Goal: Task Accomplishment & Management: Manage account settings

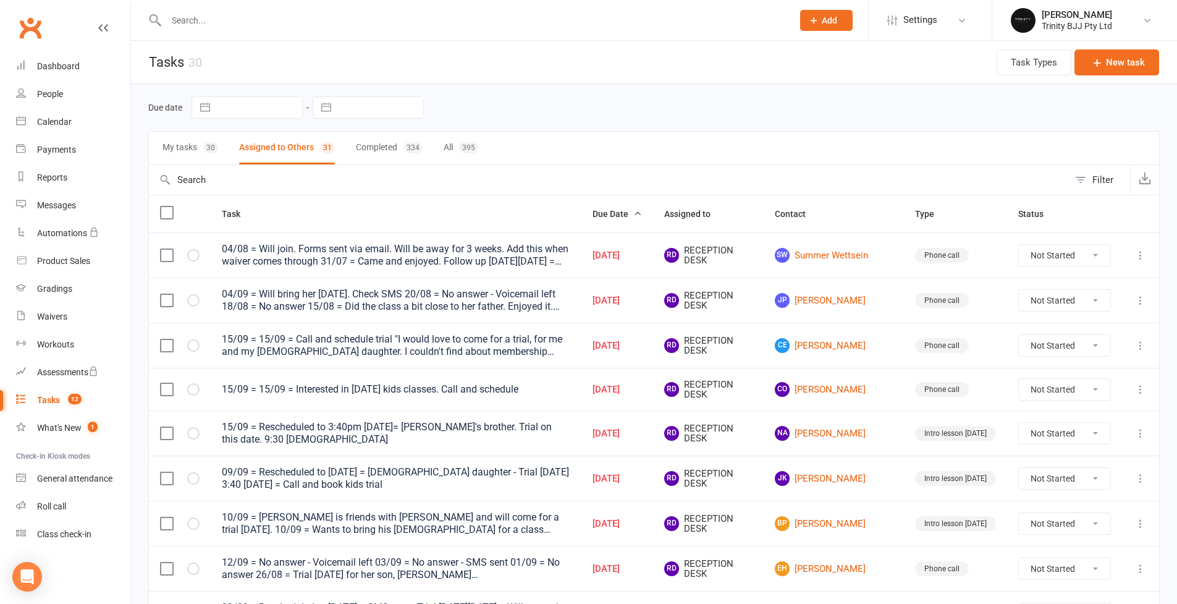
click at [185, 153] on button "My tasks 30" at bounding box center [190, 148] width 56 height 33
type input "[DATE]"
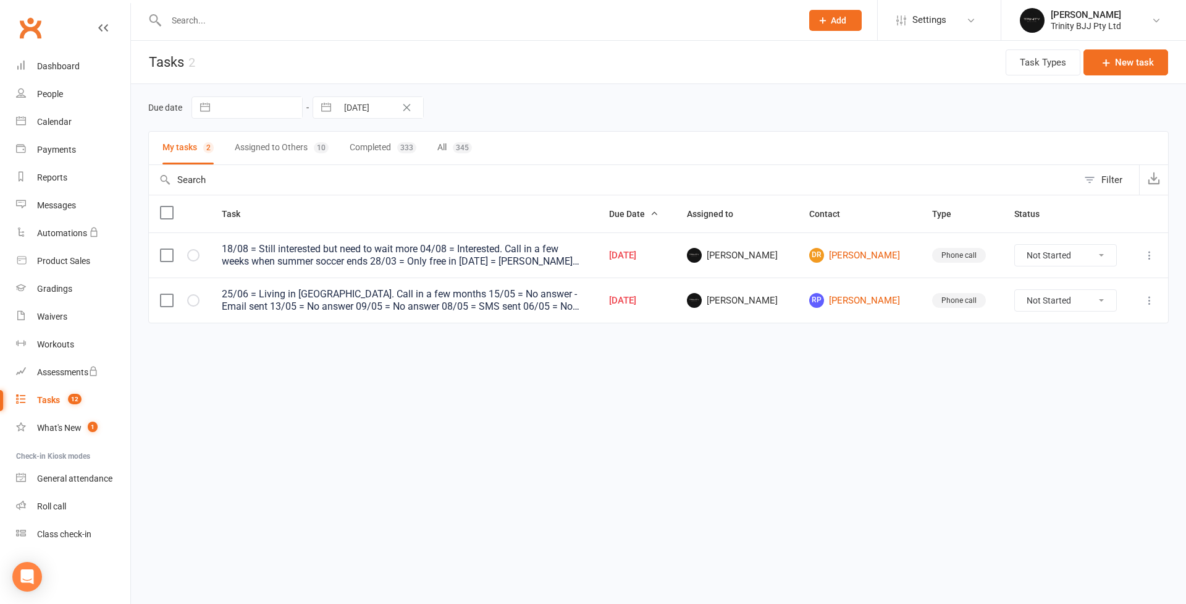
click at [271, 153] on button "Assigned to Others 10" at bounding box center [282, 148] width 94 height 33
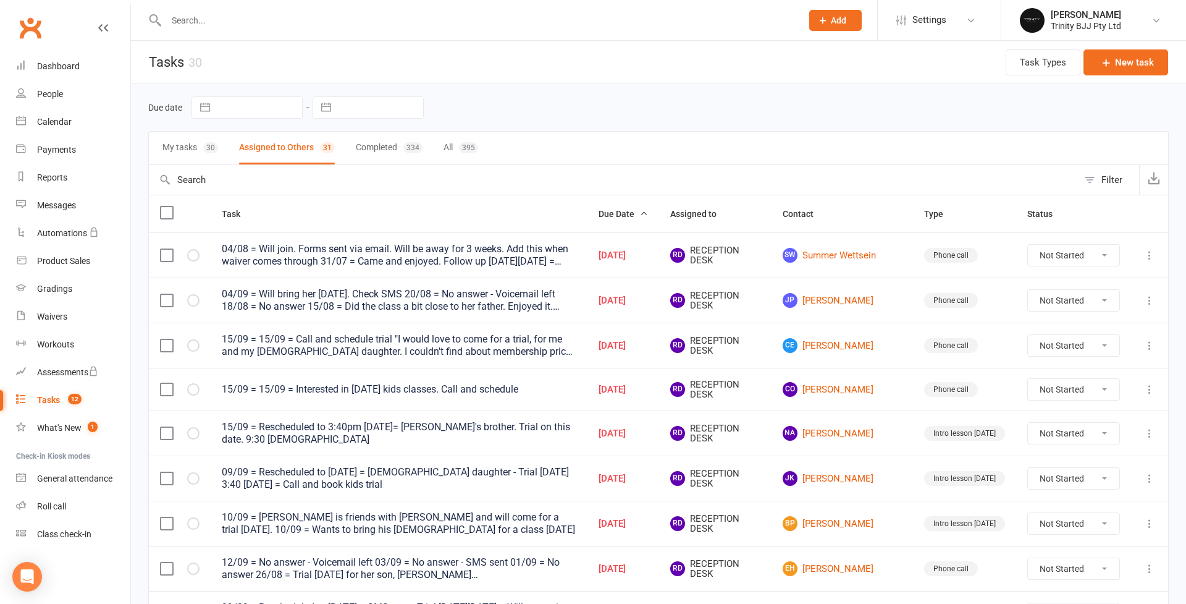
click at [248, 108] on input "text" at bounding box center [259, 107] width 86 height 21
select select "7"
select select "2025"
select select "8"
select select "2025"
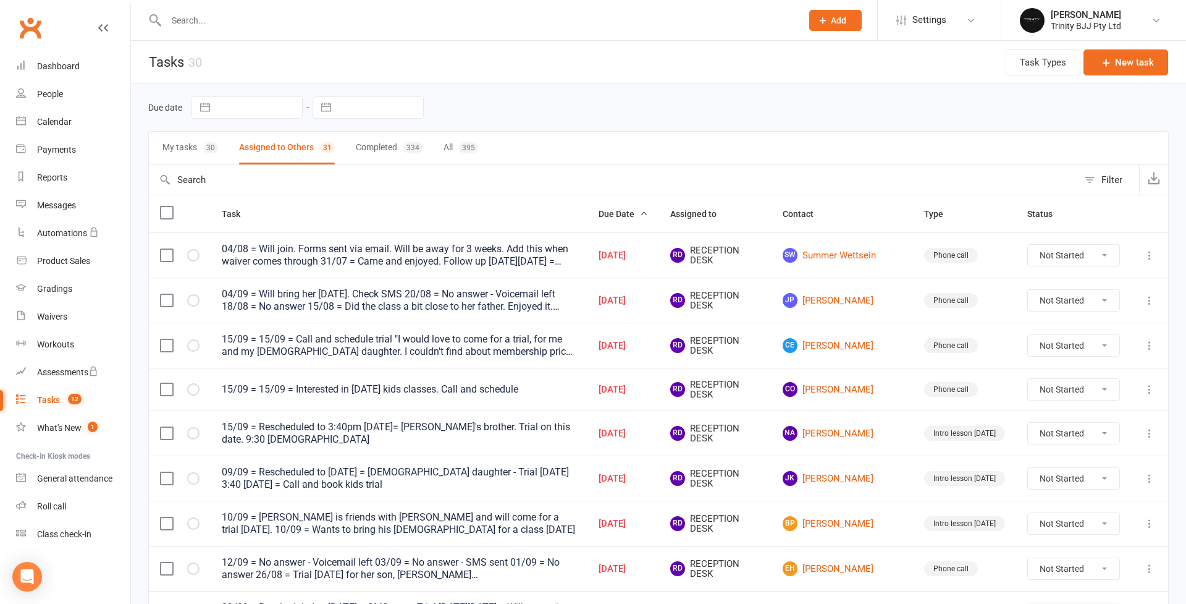
select select "9"
select select "2025"
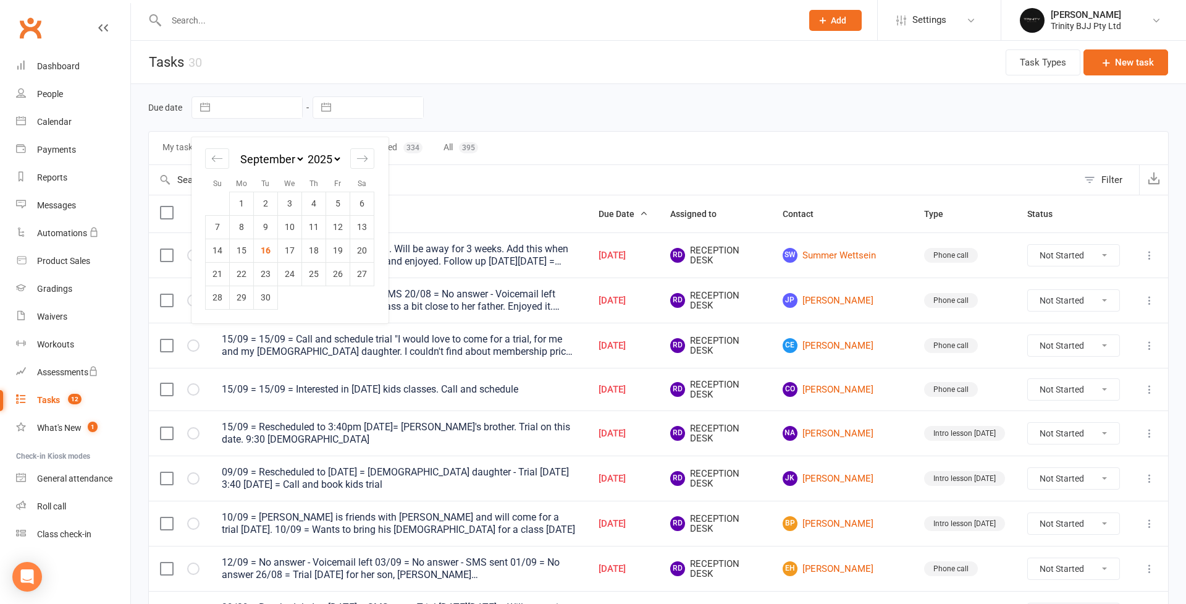
click at [264, 253] on td "16" at bounding box center [266, 249] width 24 height 23
type input "[DATE]"
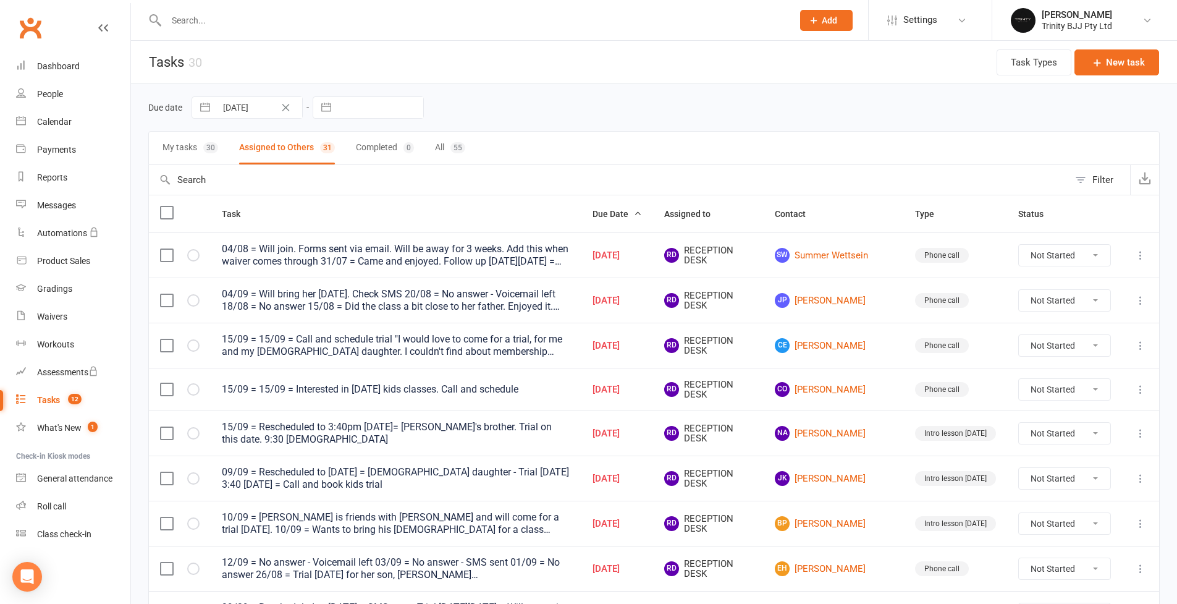
select select "7"
select select "2025"
select select "8"
select select "2025"
select select "9"
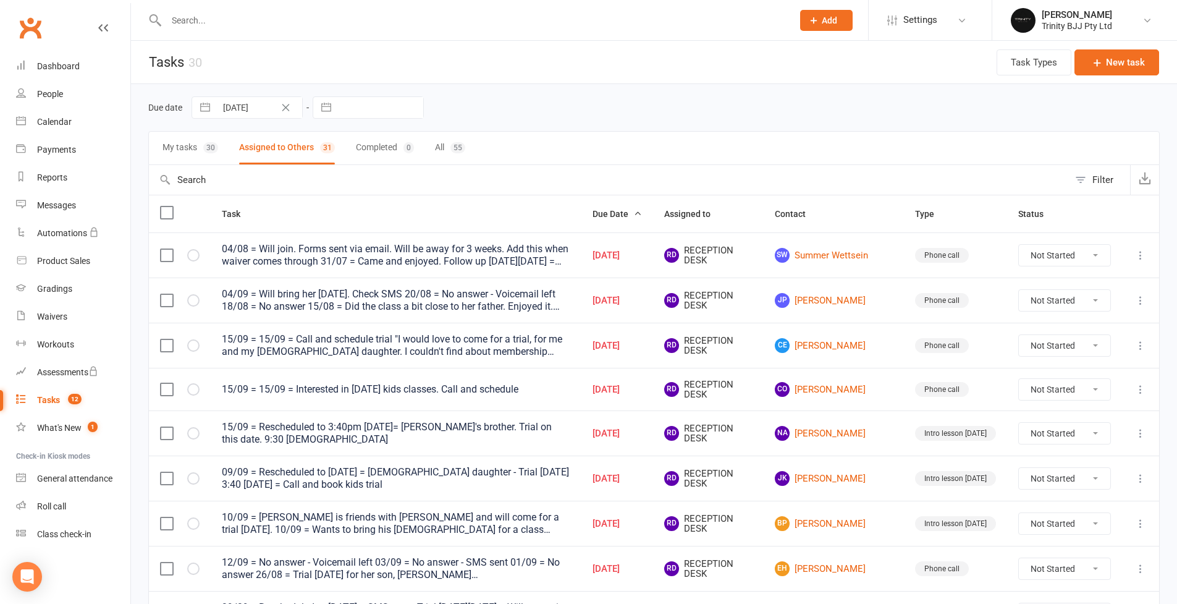
select select "2025"
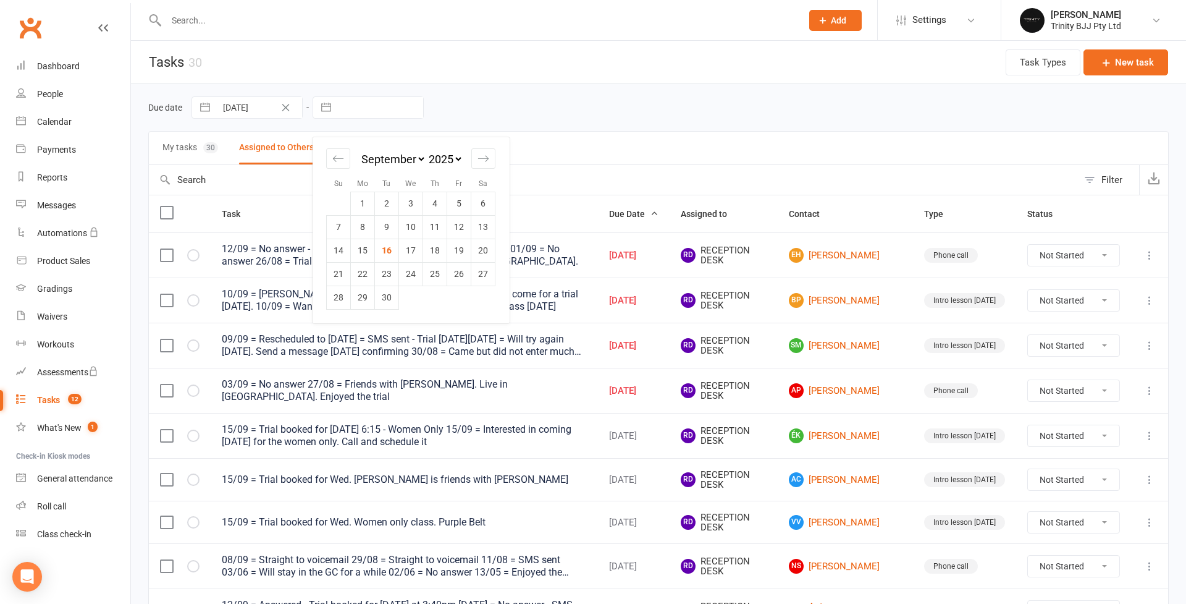
drag, startPoint x: 0, startPoint y: 0, endPoint x: 346, endPoint y: 112, distance: 363.6
click at [346, 112] on input "text" at bounding box center [380, 107] width 86 height 21
click at [388, 250] on td "16" at bounding box center [387, 249] width 24 height 23
type input "[DATE]"
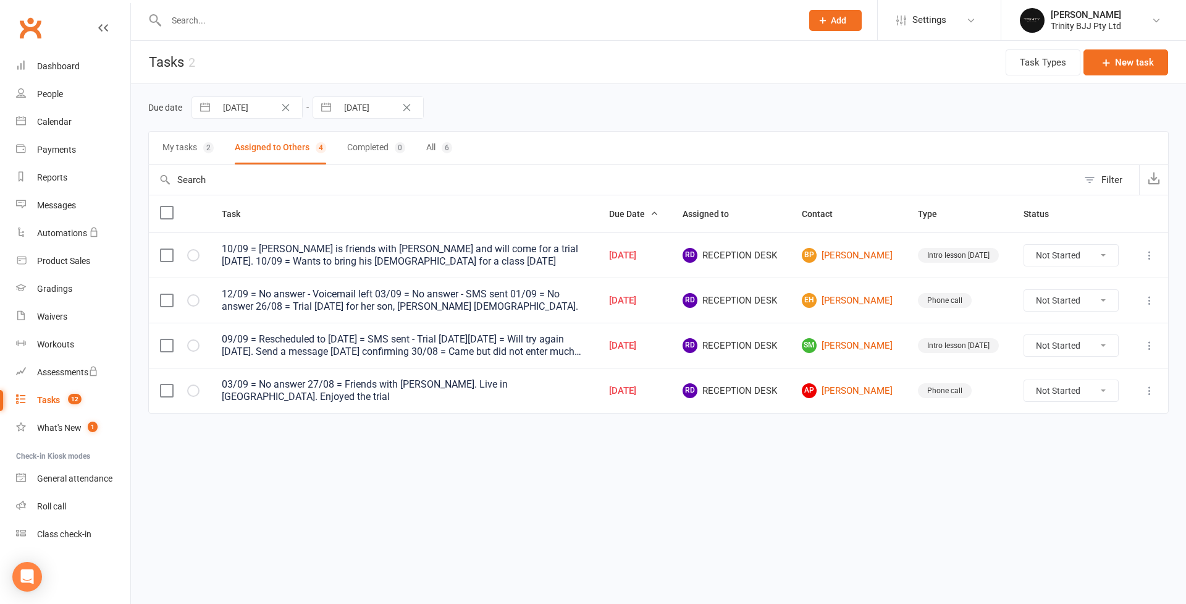
click at [145, 143] on div "Due date [DATE] Navigate forward to interact with the calendar and select a dat…" at bounding box center [658, 266] width 1055 height 364
drag, startPoint x: 346, startPoint y: 112, endPoint x: 178, endPoint y: 146, distance: 171.6
click at [178, 146] on button "My tasks 2" at bounding box center [187, 148] width 51 height 33
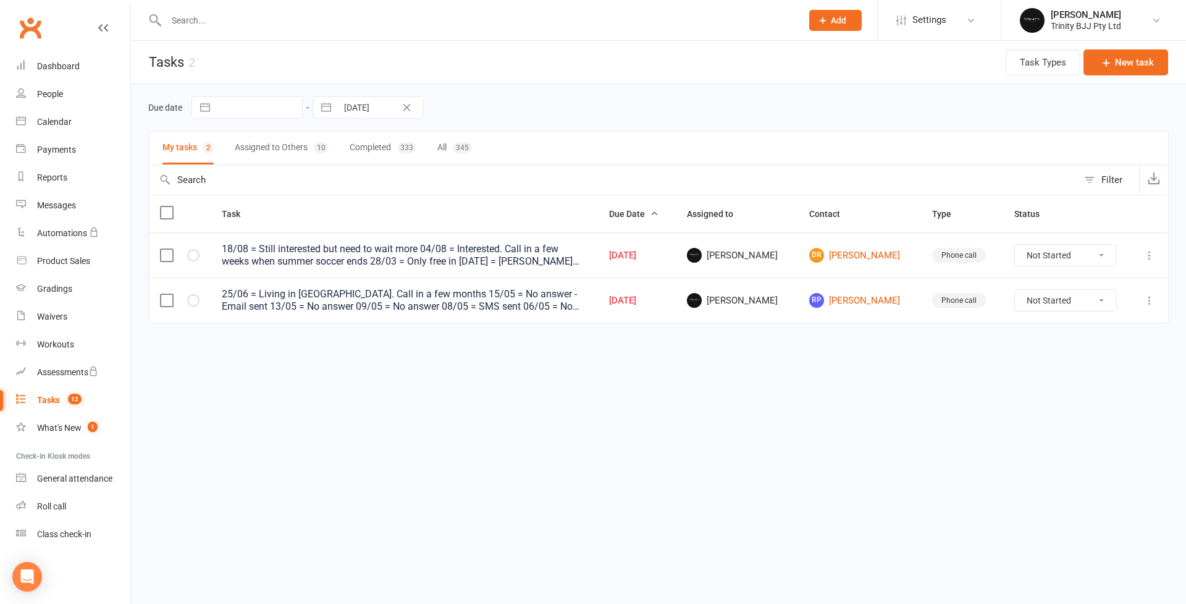
click at [1147, 258] on icon at bounding box center [1149, 255] width 12 height 12
drag, startPoint x: 178, startPoint y: 146, endPoint x: 1072, endPoint y: 305, distance: 908.4
click at [1072, 305] on link "Edit" at bounding box center [1095, 304] width 122 height 25
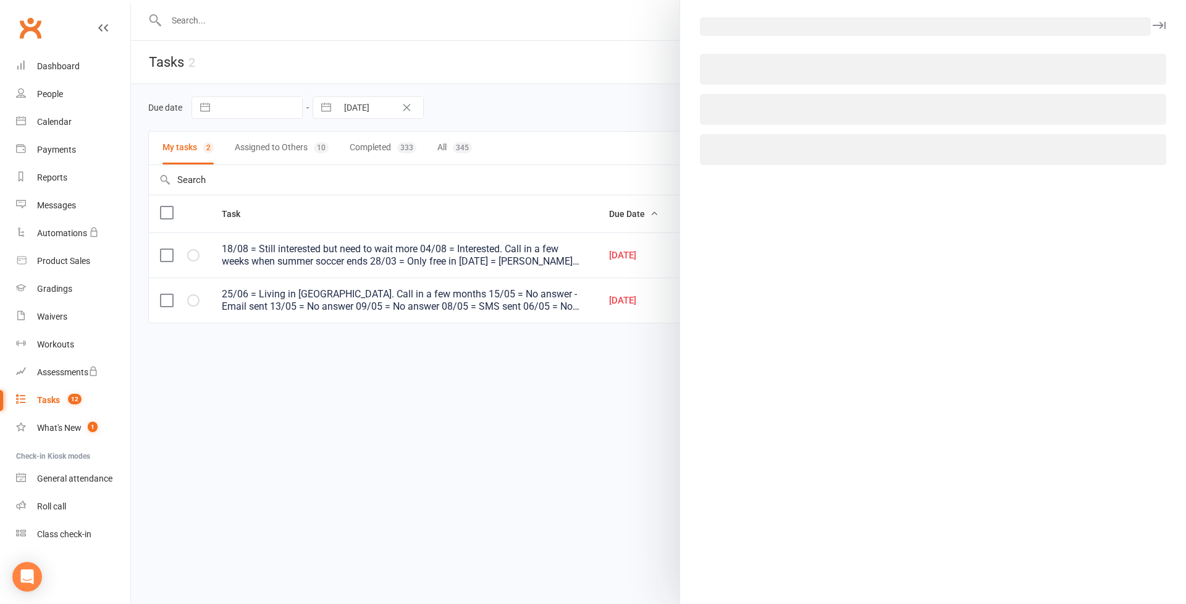
select select "28721"
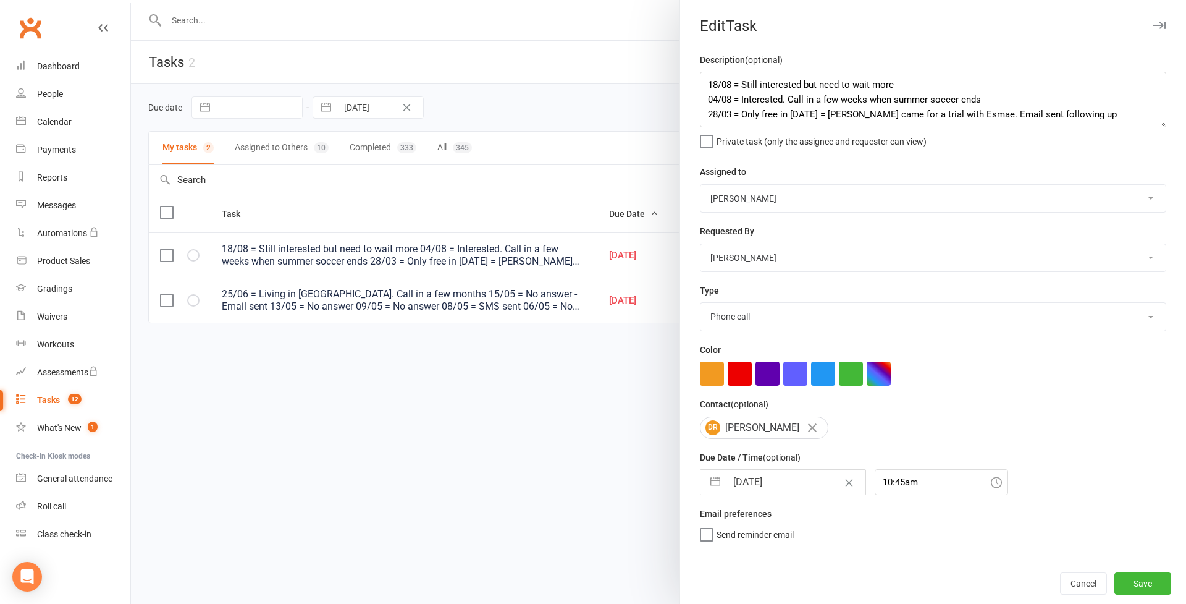
select select "53742"
click at [1149, 583] on button "Save" at bounding box center [1142, 586] width 57 height 22
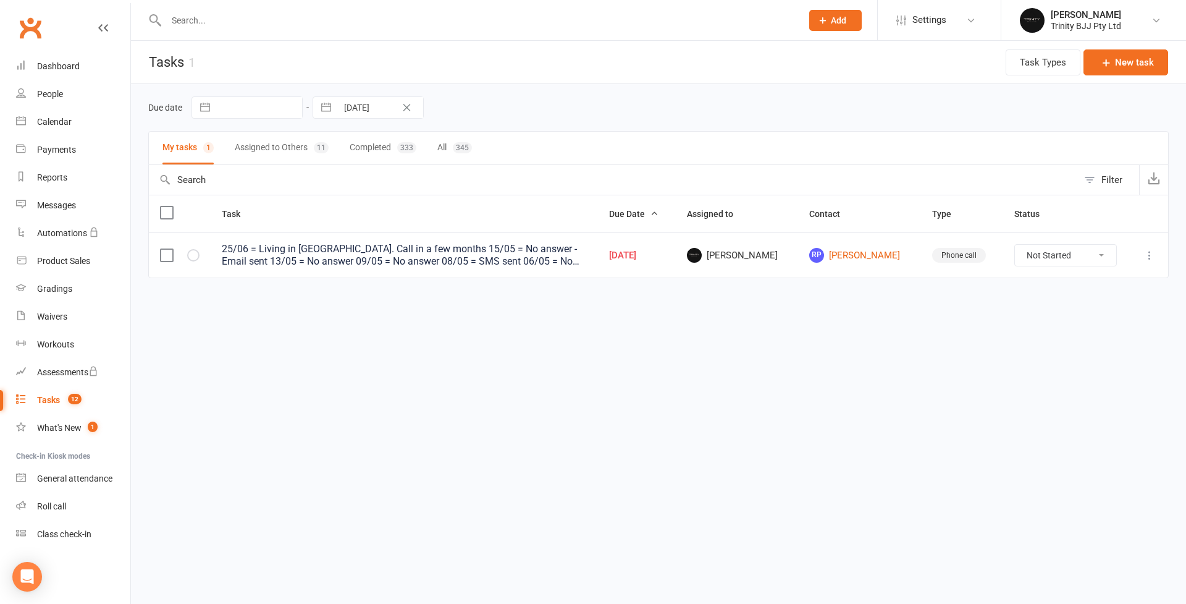
drag, startPoint x: 1072, startPoint y: 305, endPoint x: 1153, endPoint y: 254, distance: 95.5
click at [1153, 254] on icon at bounding box center [1149, 255] width 12 height 12
click at [1078, 307] on link "Edit" at bounding box center [1095, 304] width 122 height 25
select select "28721"
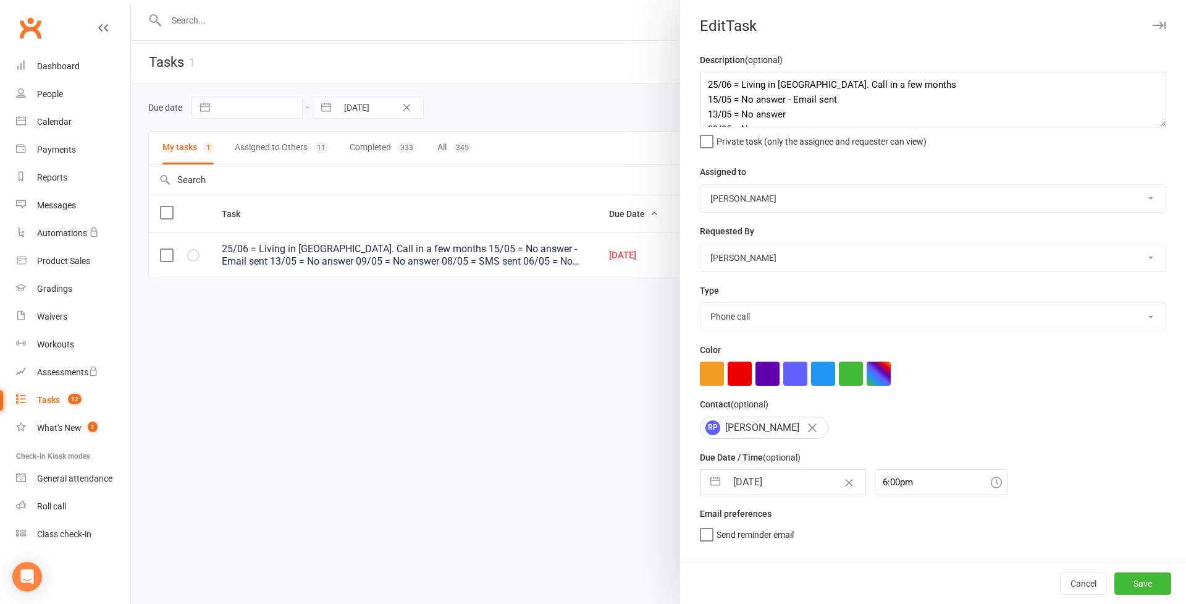
click at [726, 212] on div "Description (optional) 25/06 = Living in [GEOGRAPHIC_DATA]. Call in a few month…" at bounding box center [933, 308] width 506 height 510
select select "53742"
click at [1132, 591] on button "Save" at bounding box center [1142, 586] width 57 height 22
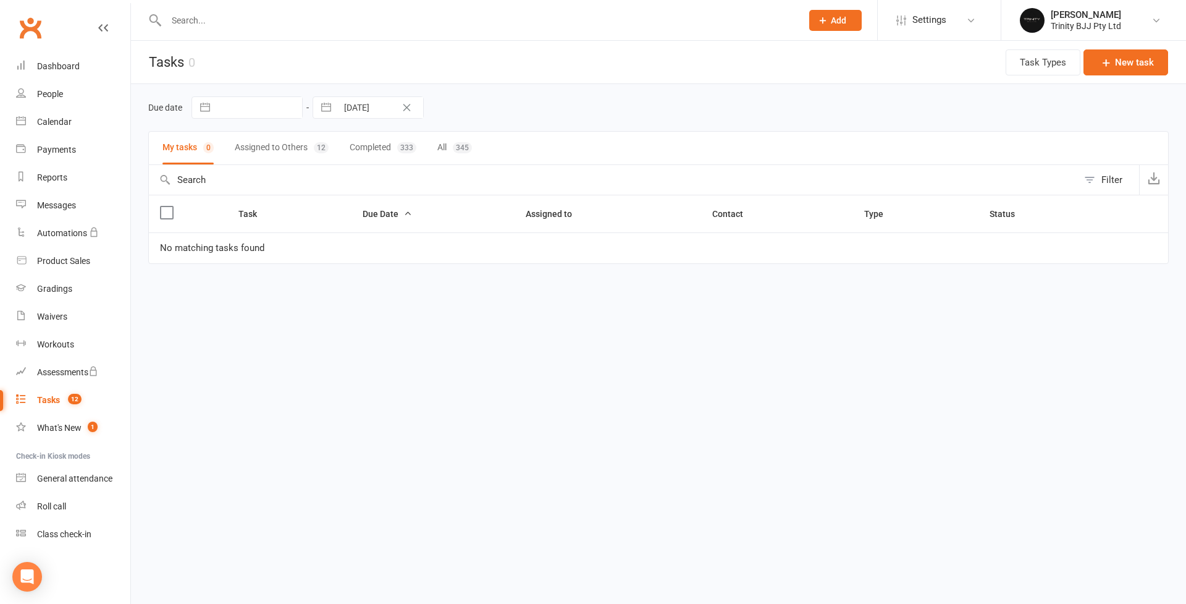
click at [263, 140] on button "Assigned to Others 12" at bounding box center [282, 148] width 94 height 33
type input "[DATE]"
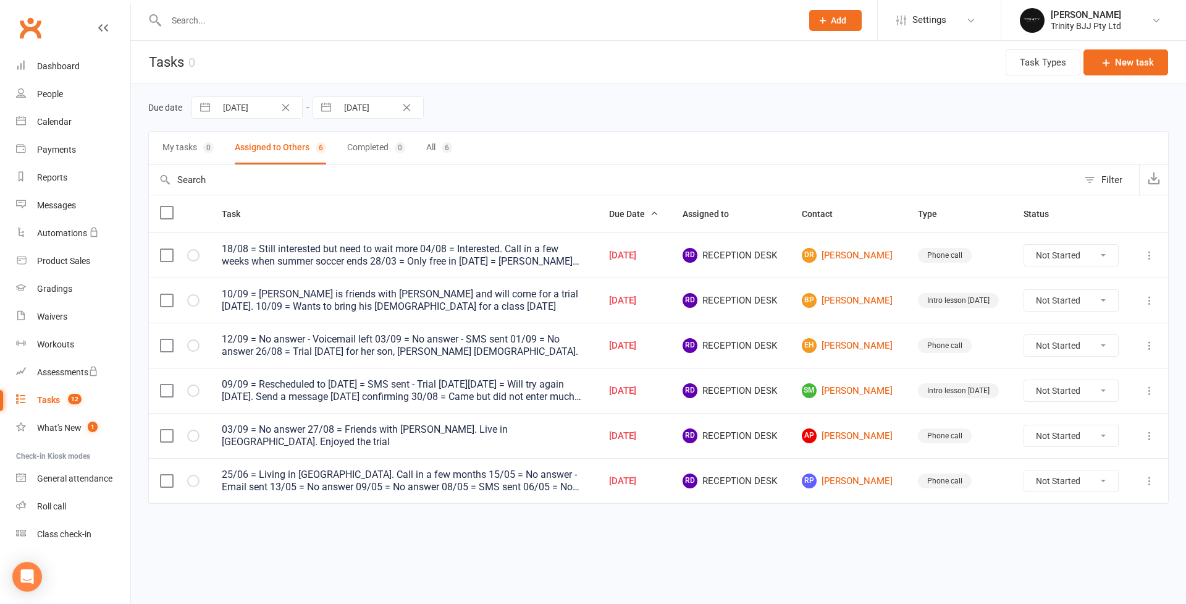
click at [460, 297] on div "10/09 = [PERSON_NAME] is friends with [PERSON_NAME] and will come for a trial […" at bounding box center [404, 300] width 365 height 25
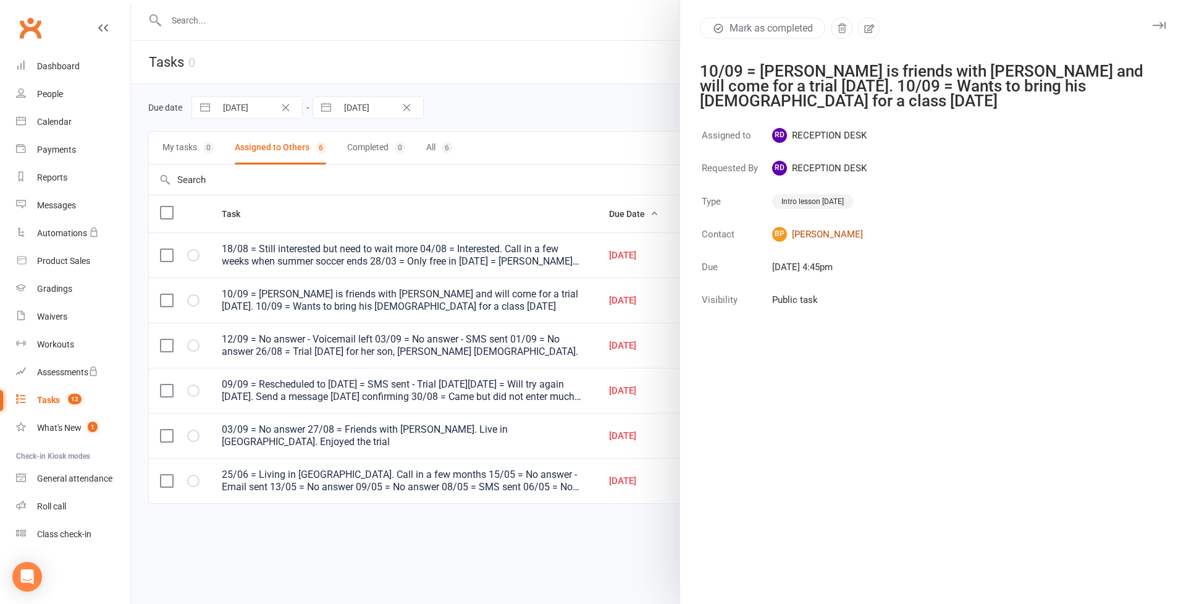
click at [807, 230] on link "BP [PERSON_NAME]" at bounding box center [819, 234] width 95 height 15
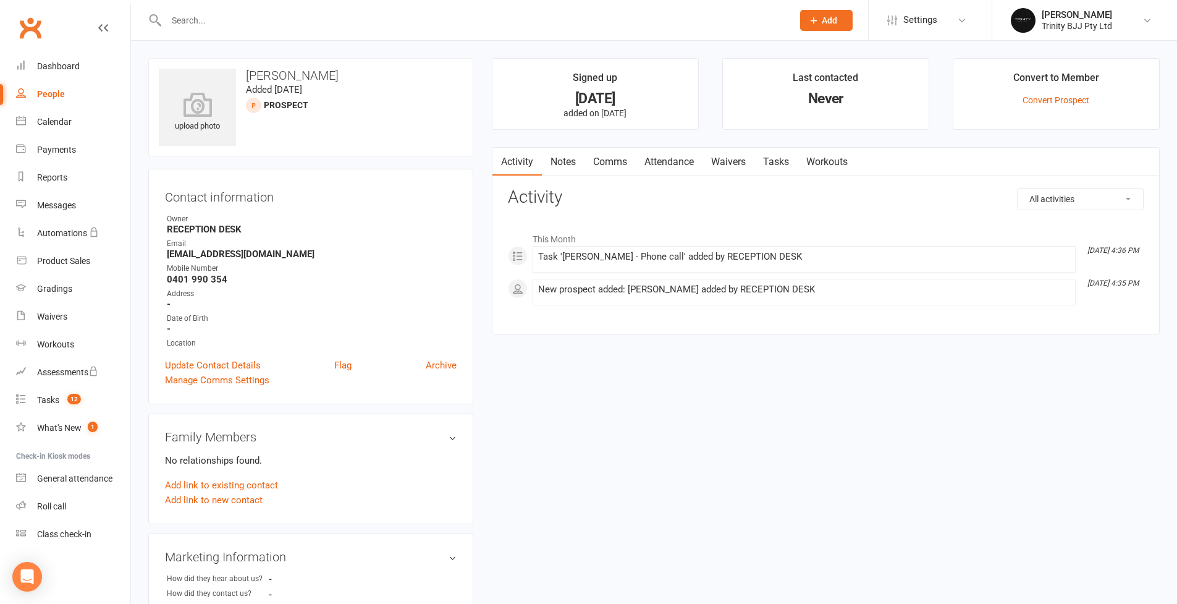
click at [65, 91] on link "People" at bounding box center [73, 94] width 114 height 28
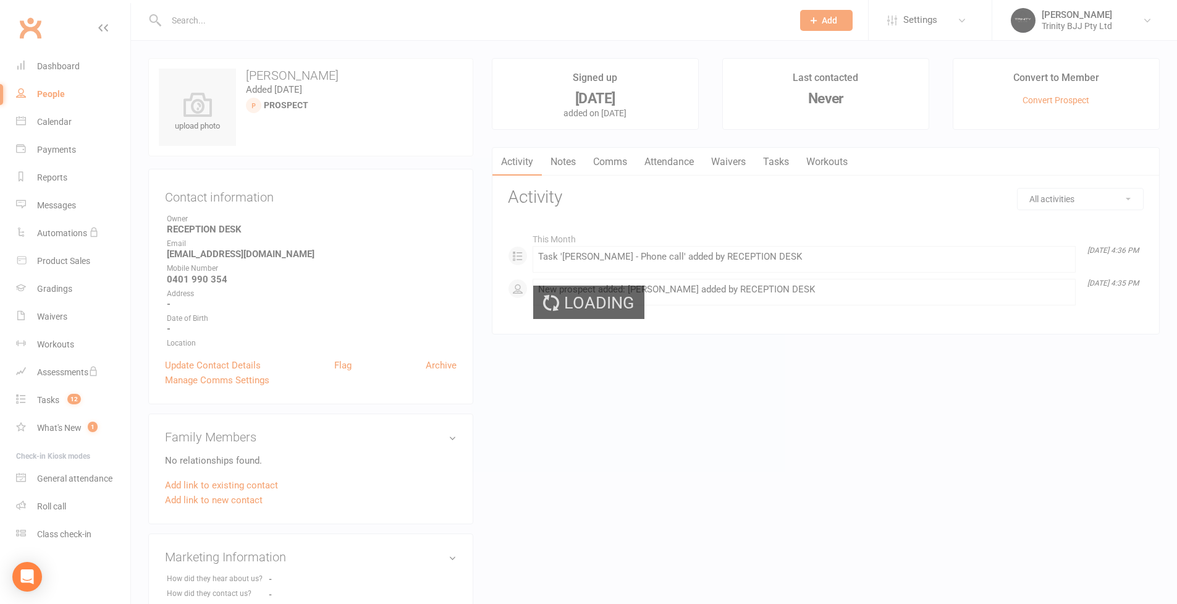
select select "100"
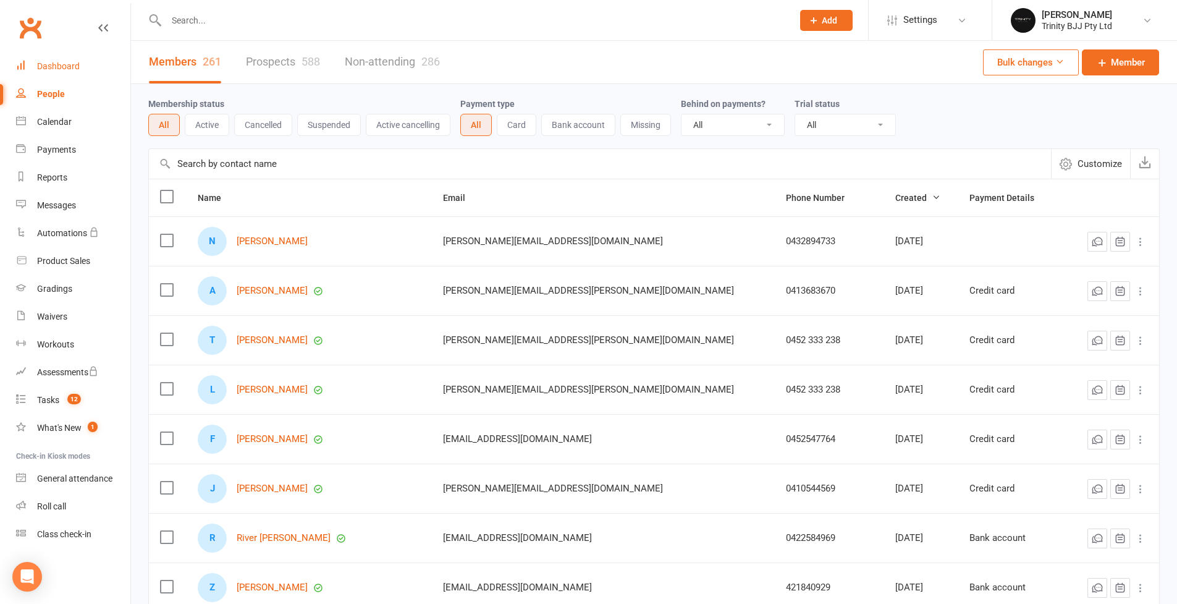
click at [56, 60] on link "Dashboard" at bounding box center [73, 67] width 114 height 28
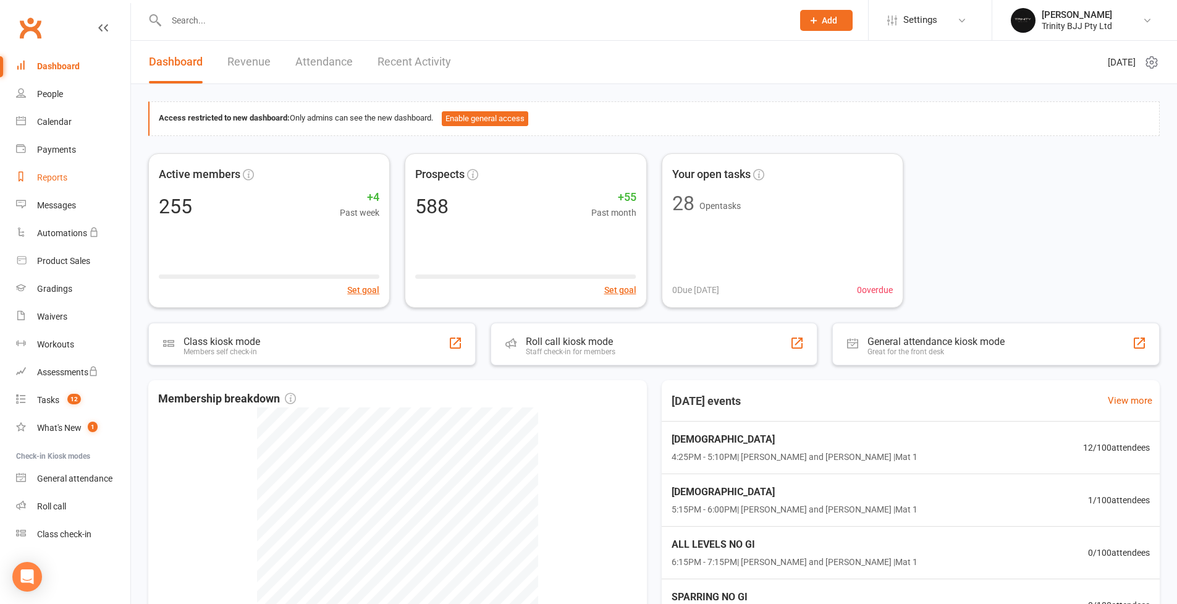
click at [41, 174] on div "Reports" at bounding box center [52, 177] width 30 height 10
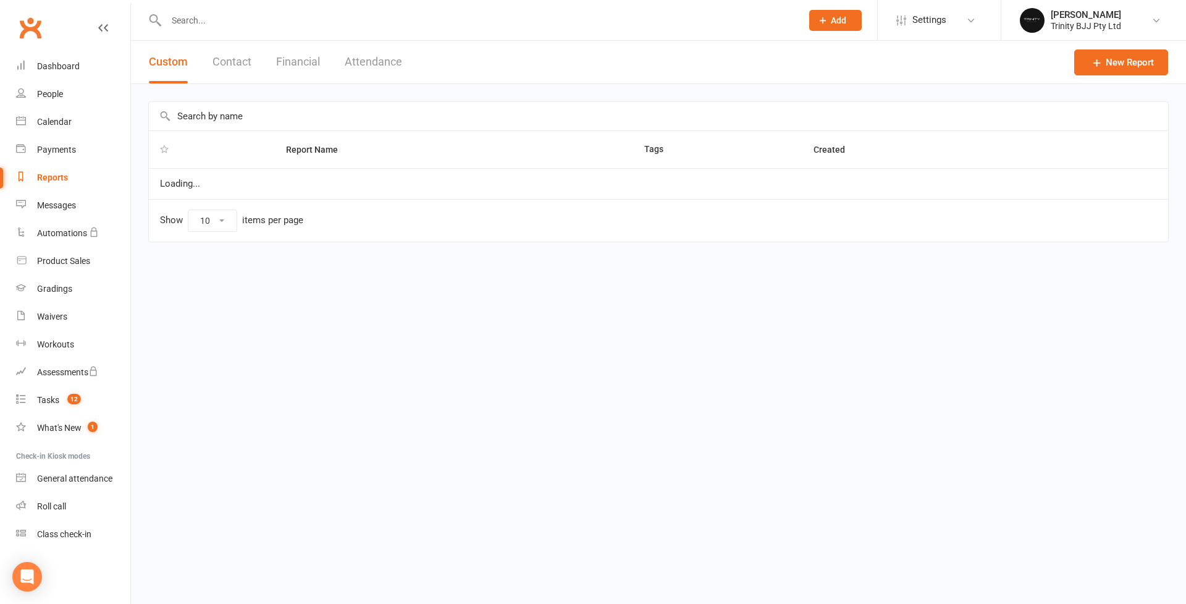
select select "100"
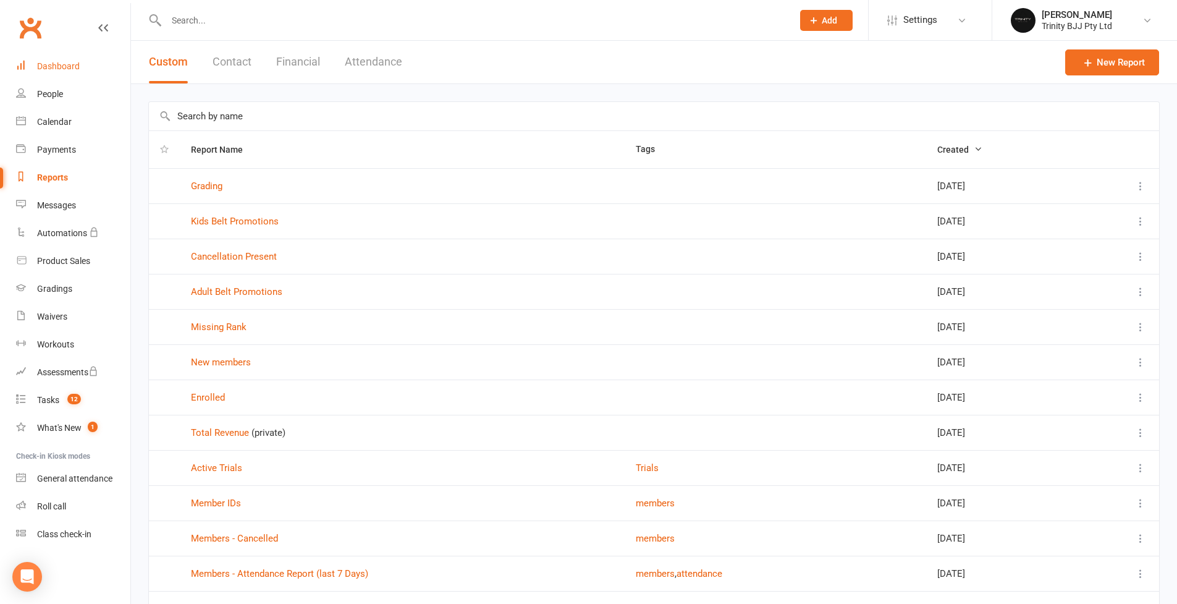
click at [56, 74] on link "Dashboard" at bounding box center [73, 67] width 114 height 28
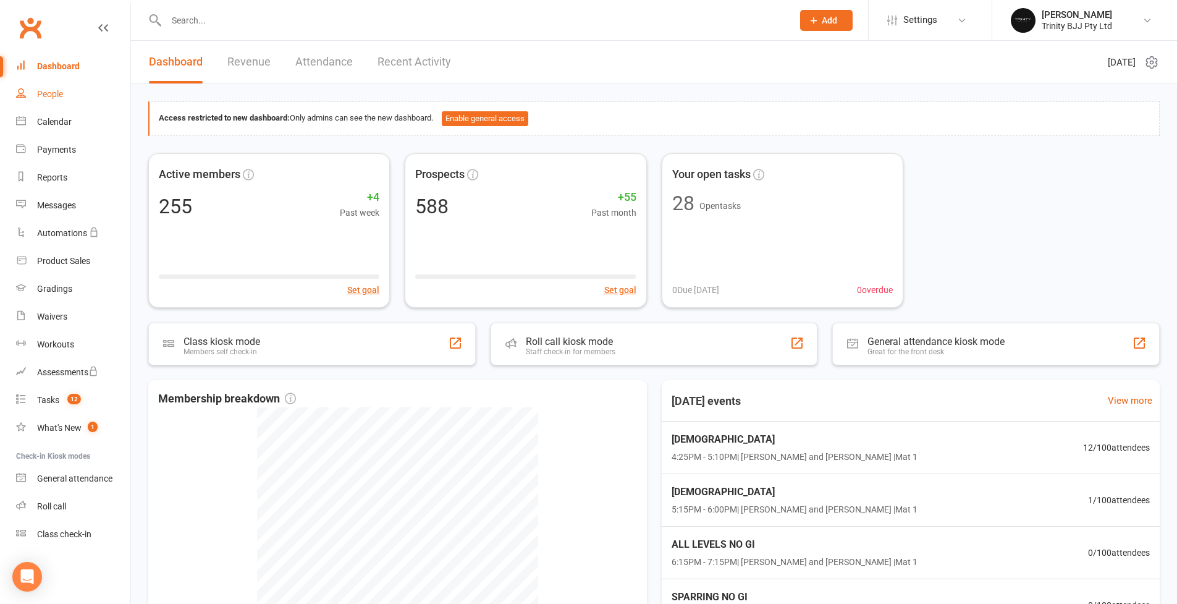
click at [54, 101] on link "People" at bounding box center [73, 94] width 114 height 28
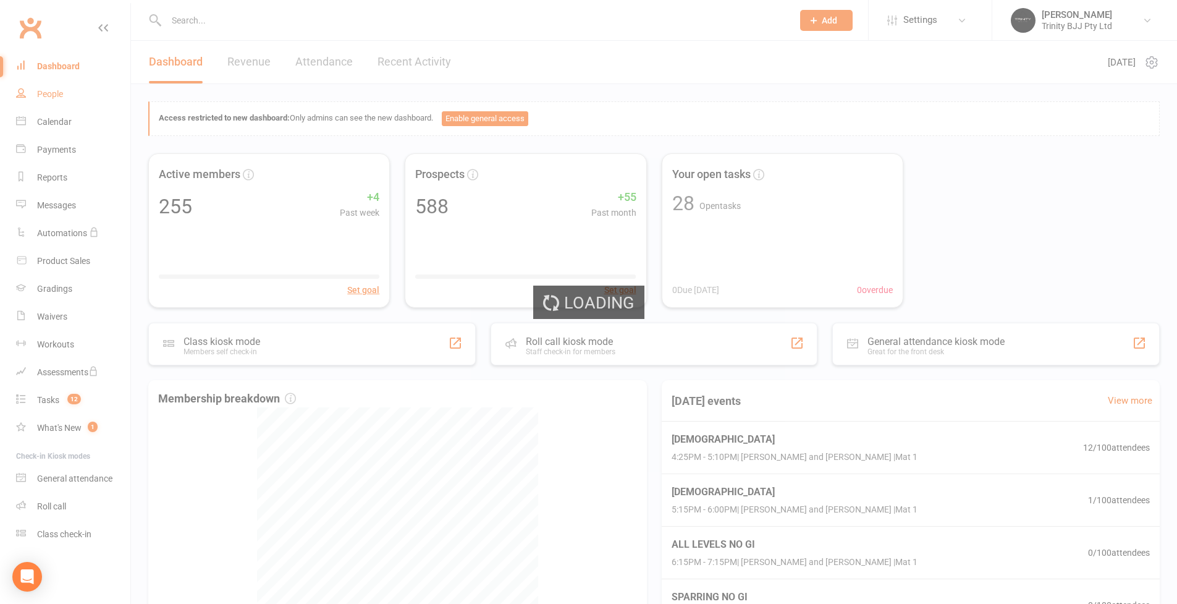
select select "100"
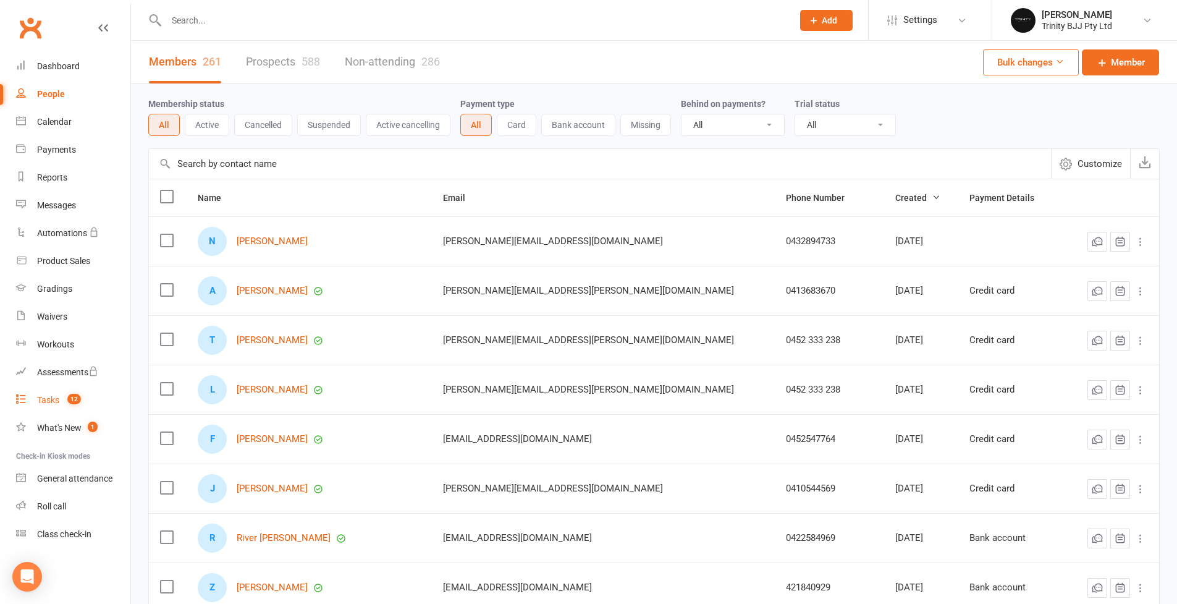
click at [53, 405] on link "Tasks 12" at bounding box center [73, 400] width 114 height 28
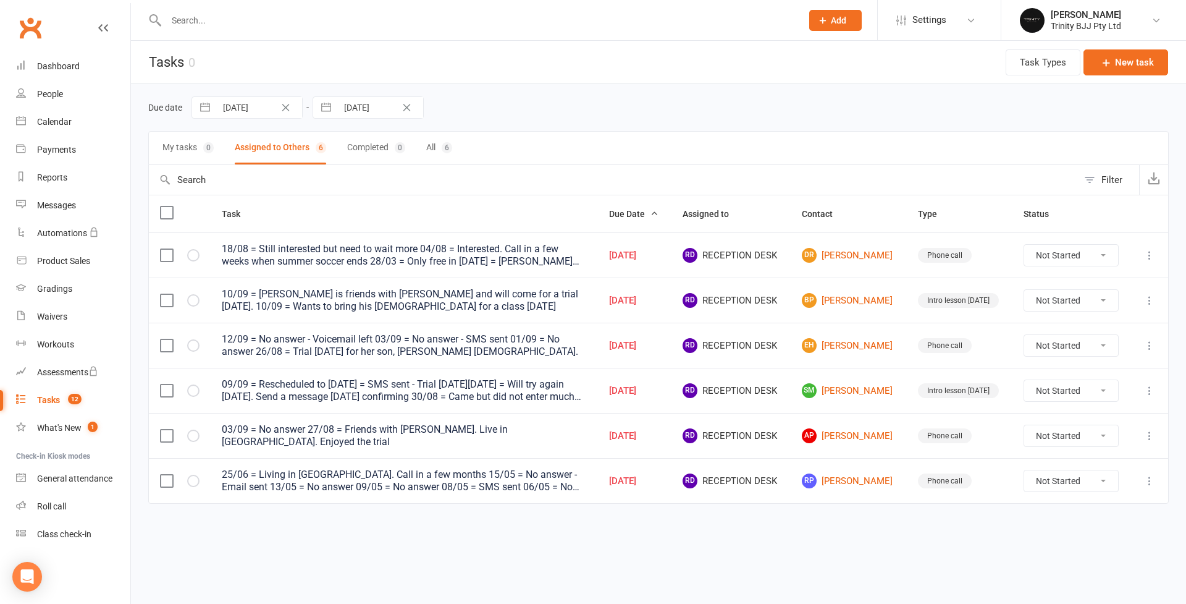
click at [287, 110] on icon "Clear Date" at bounding box center [285, 107] width 9 height 7
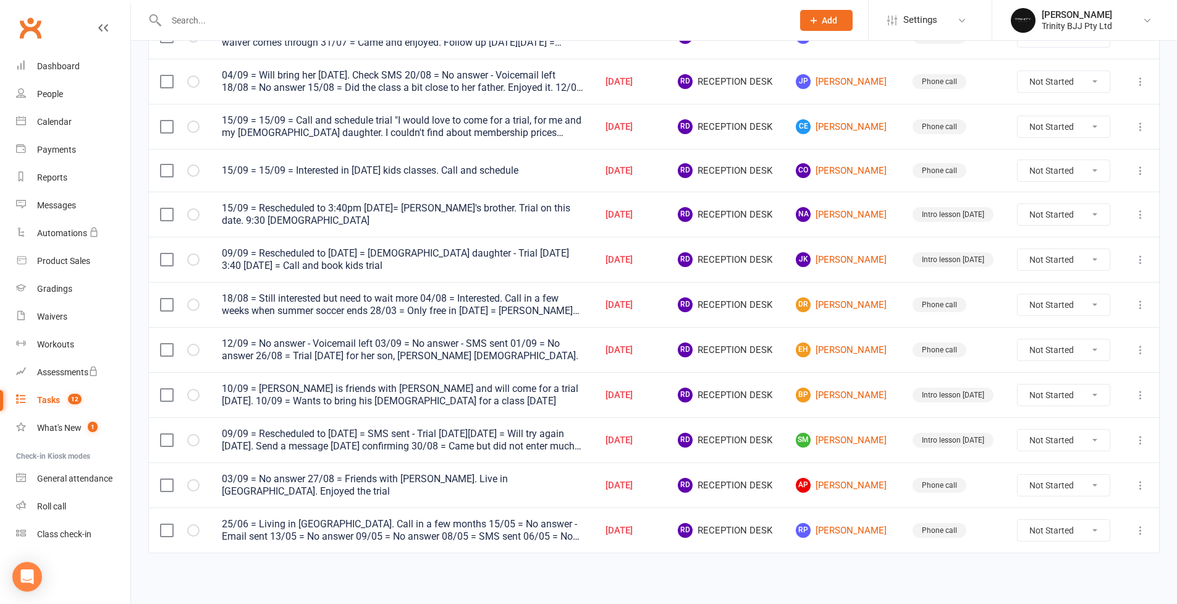
scroll to position [221, 0]
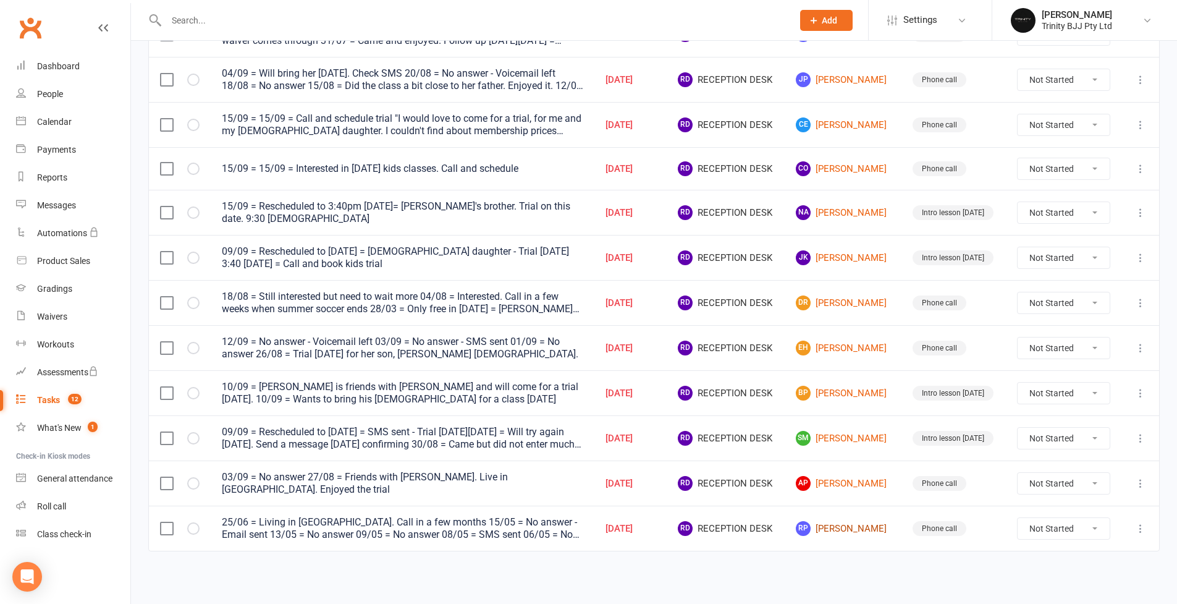
click at [873, 530] on link "RP [PERSON_NAME]" at bounding box center [843, 528] width 95 height 15
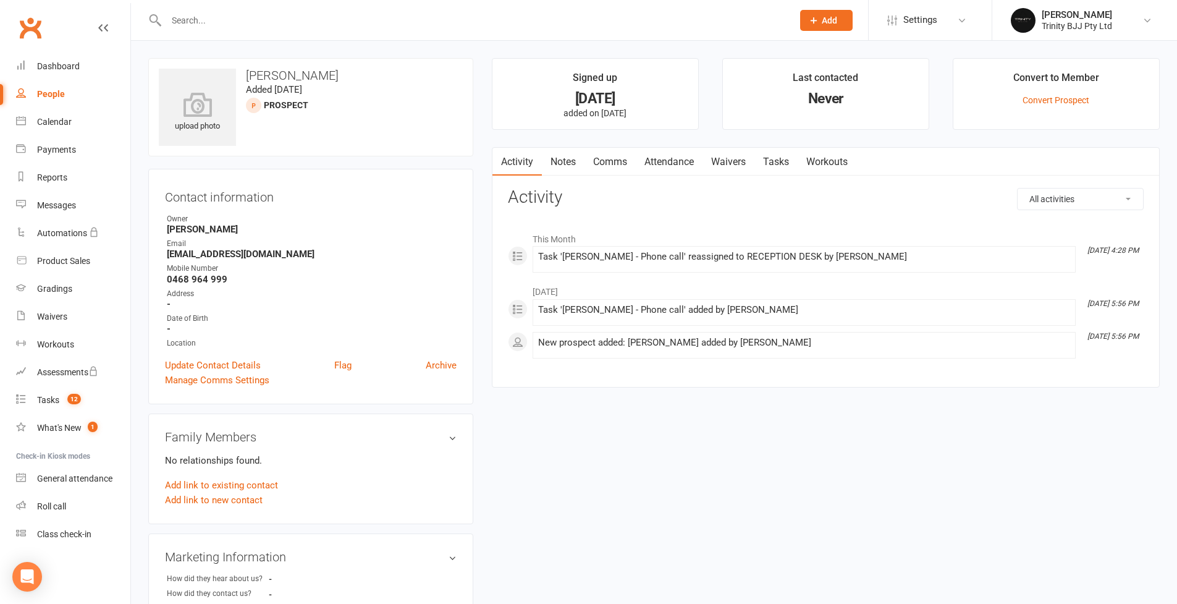
click at [772, 154] on link "Tasks" at bounding box center [775, 162] width 43 height 28
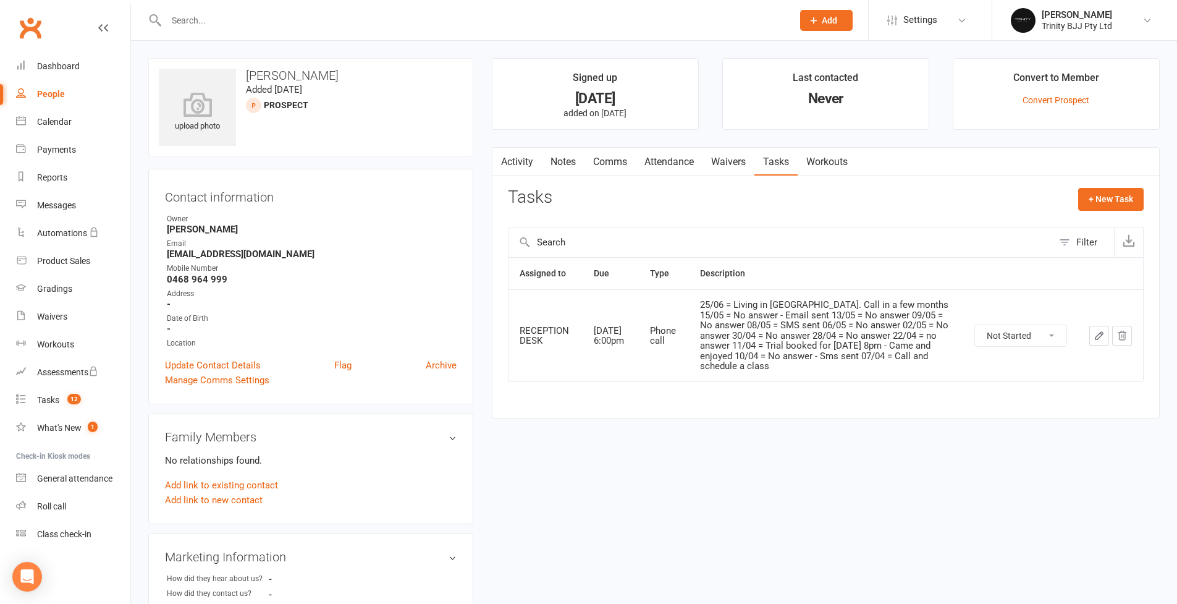
click at [1099, 337] on icon "button" at bounding box center [1098, 335] width 11 height 11
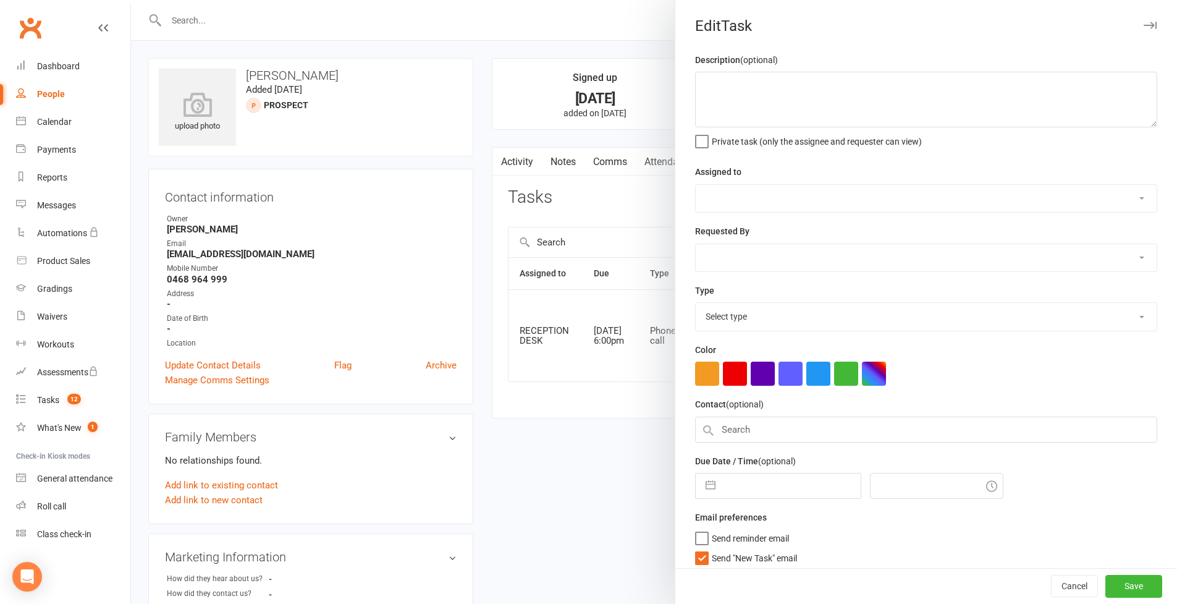
type textarea "25/06 = Living in [GEOGRAPHIC_DATA]. Call in a few months 15/05 = No answer - E…"
select select "53742"
select select "49772"
type input "[DATE]"
type input "6:00pm"
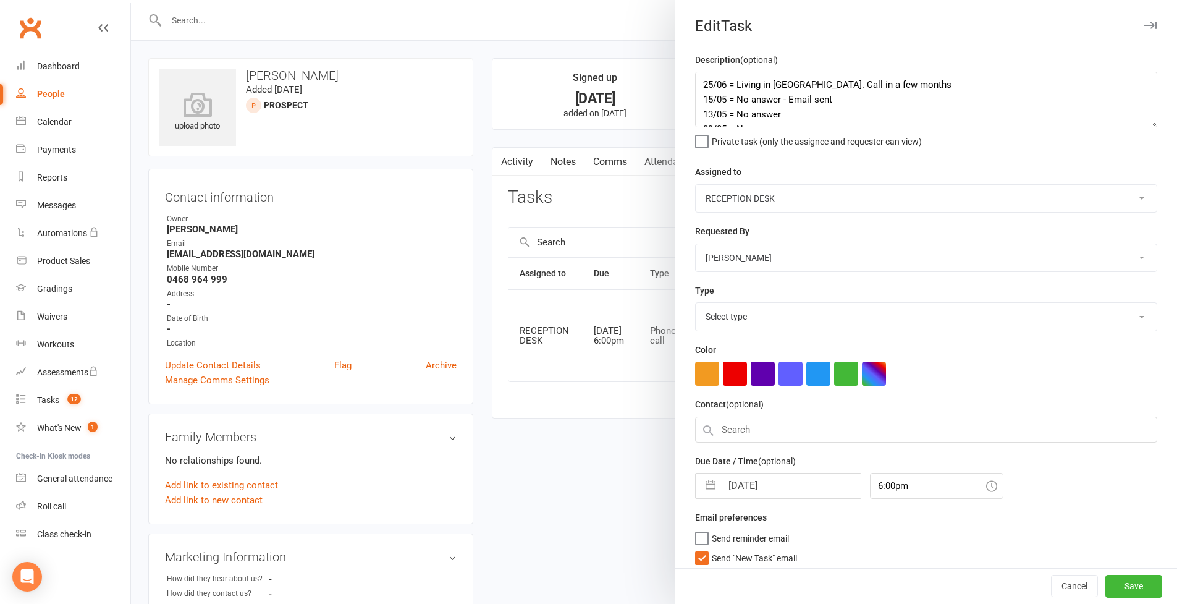
select select "28721"
click at [1175, 316] on div "Edit Task Description (optional) 25/06 = Living in [GEOGRAPHIC_DATA]. Call in a…" at bounding box center [654, 302] width 1046 height 604
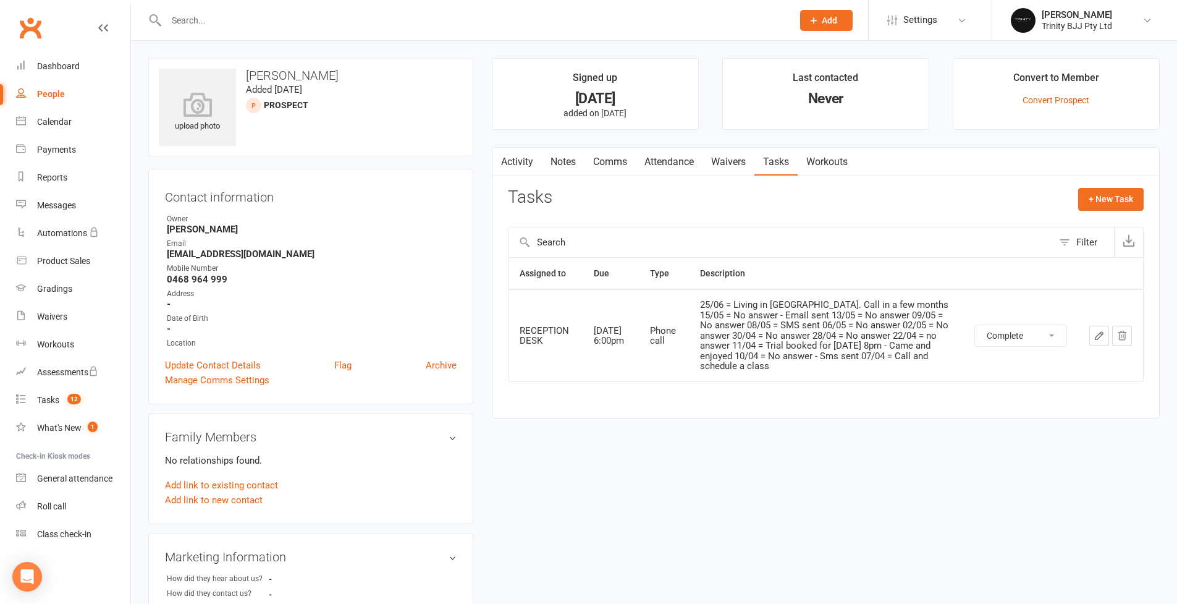
select select "unstarted"
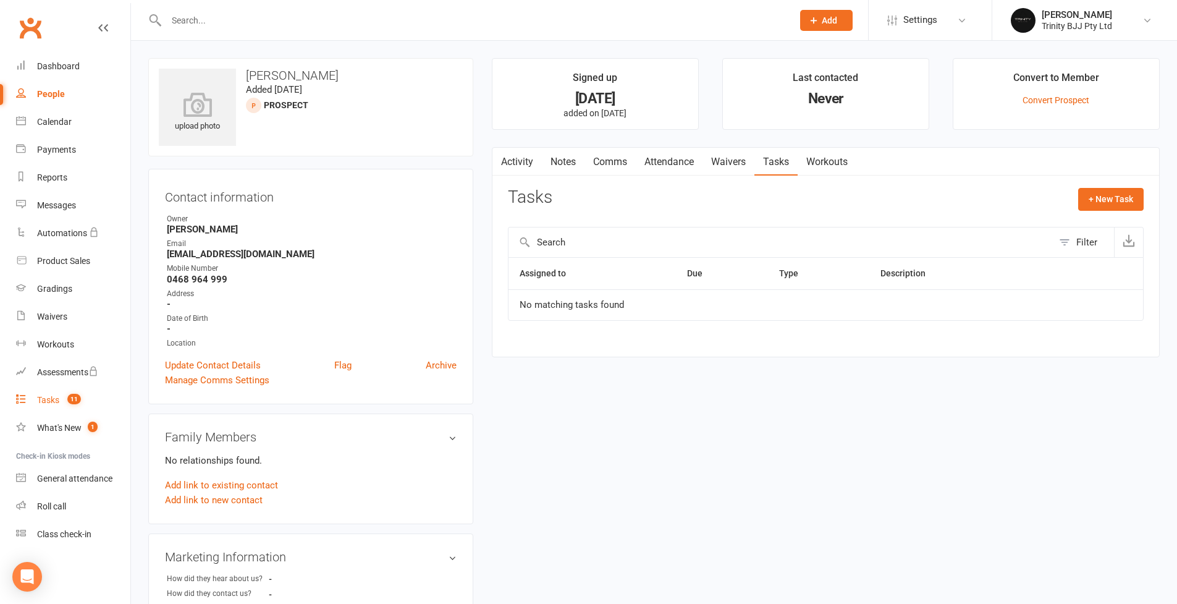
click at [49, 398] on div "Tasks" at bounding box center [48, 400] width 22 height 10
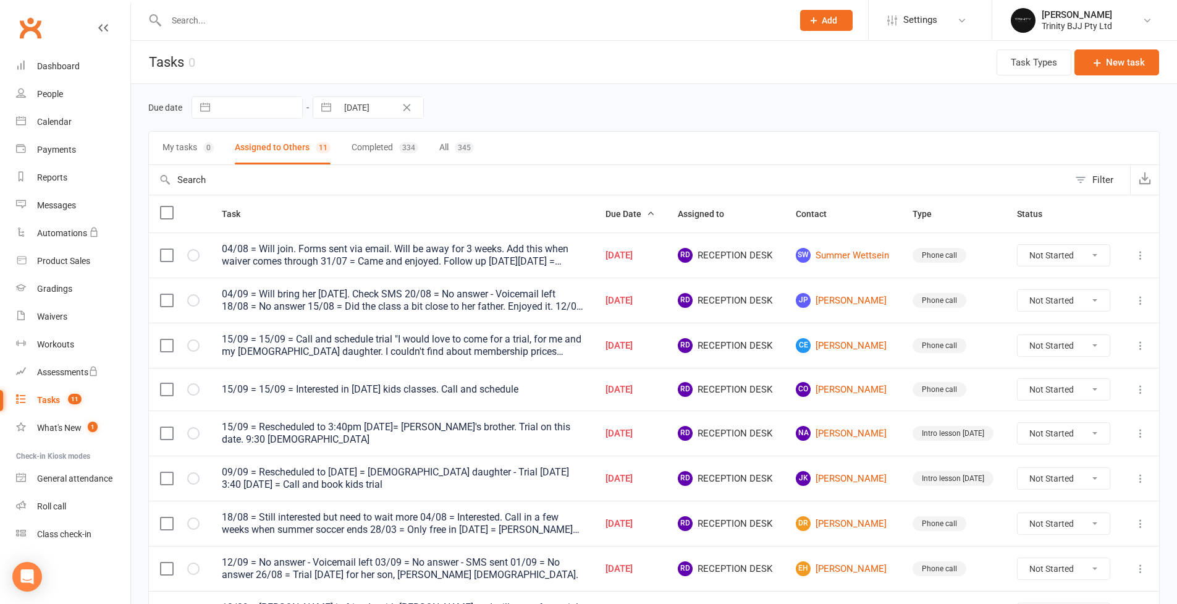
scroll to position [183, 0]
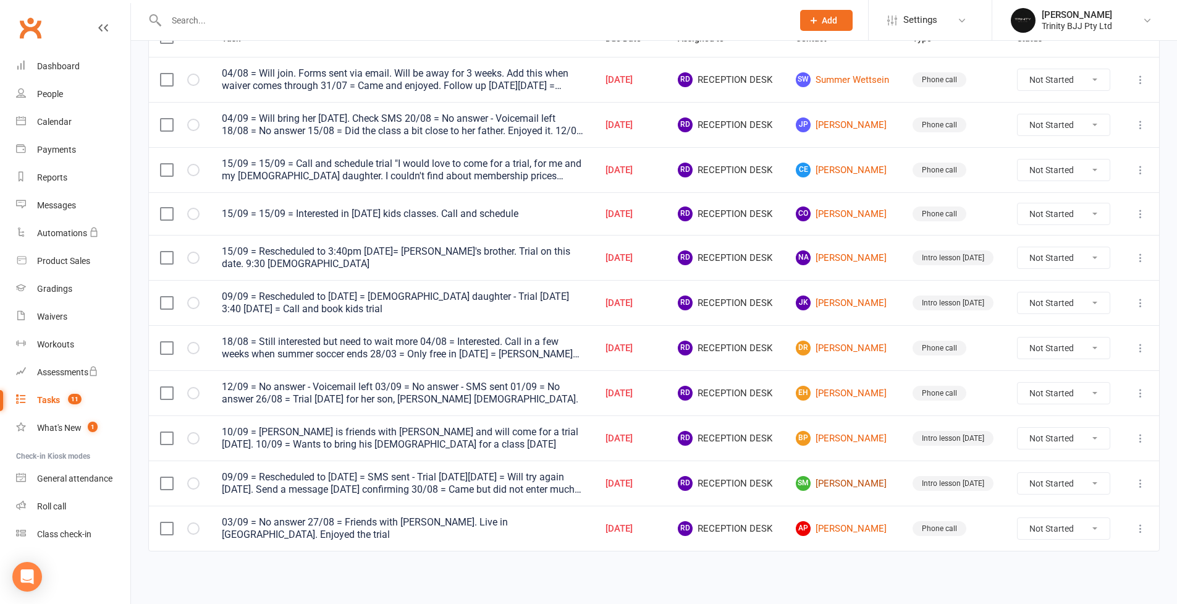
click at [880, 476] on link "[PERSON_NAME]" at bounding box center [843, 483] width 95 height 15
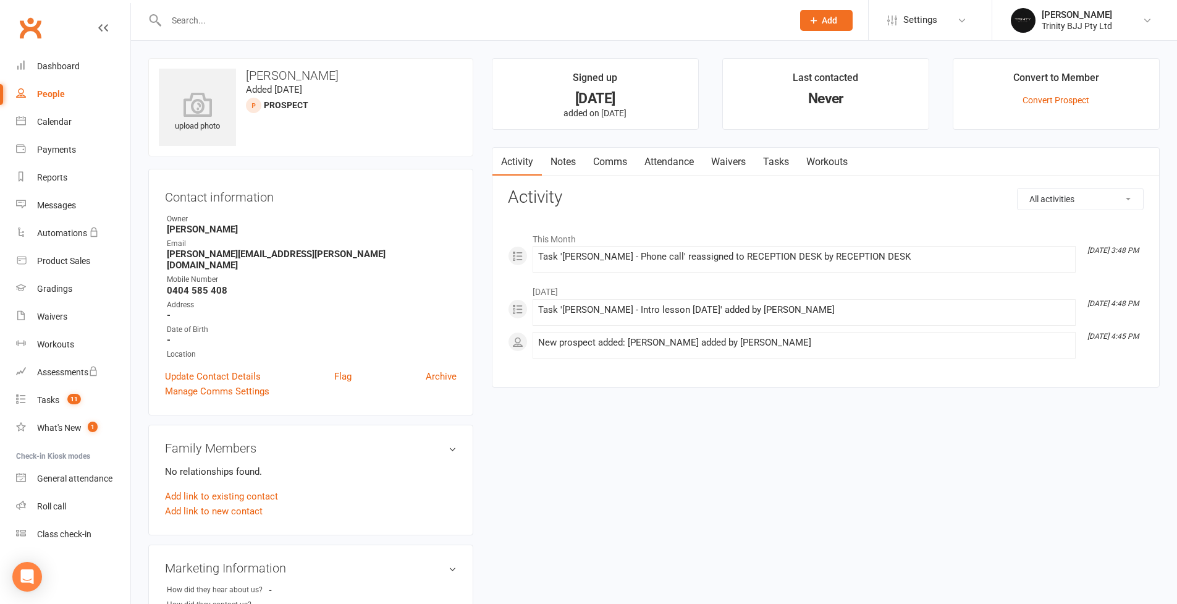
click at [783, 162] on link "Tasks" at bounding box center [775, 162] width 43 height 28
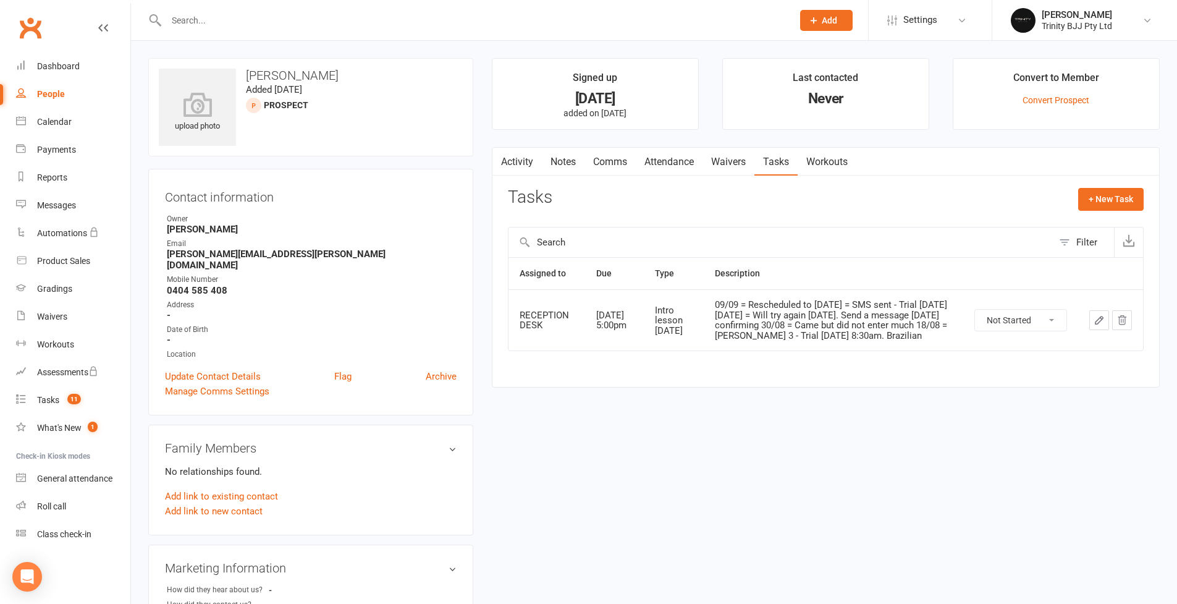
click at [1103, 321] on icon "button" at bounding box center [1098, 319] width 11 height 11
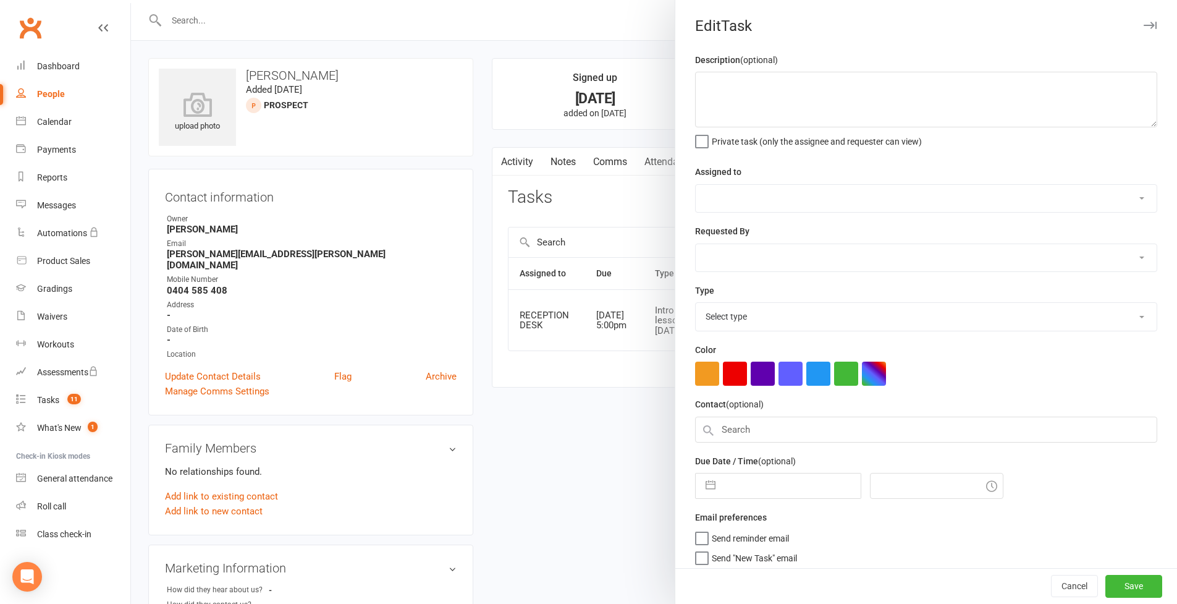
type textarea "09/09 = Rescheduled to [DATE] = SMS sent - Trial [DATE][DATE] = Will try again …"
select select "53742"
select select "49772"
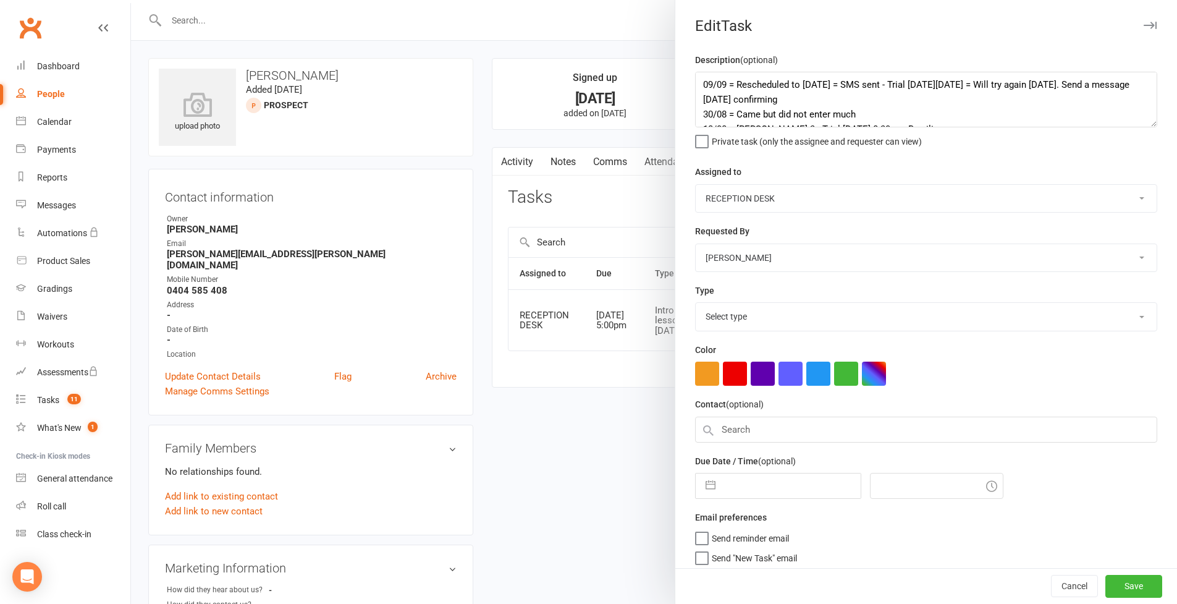
type input "[DATE]"
type input "5:00pm"
select select "30477"
click at [702, 477] on button "button" at bounding box center [710, 482] width 22 height 25
select select "7"
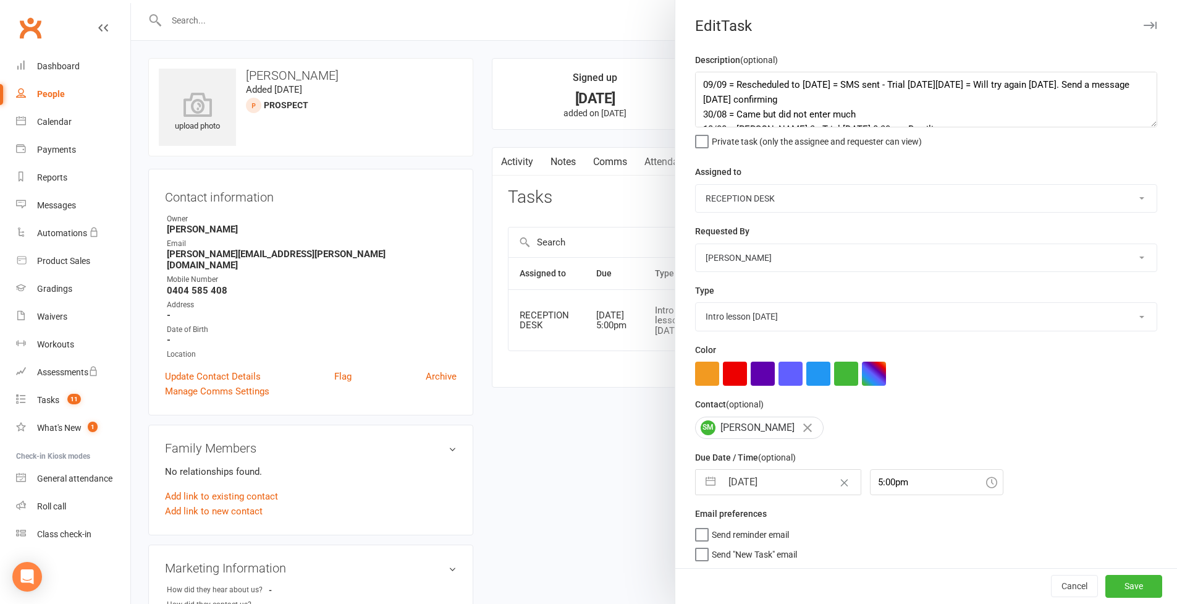
select select "2025"
select select "8"
select select "2025"
select select "9"
select select "2025"
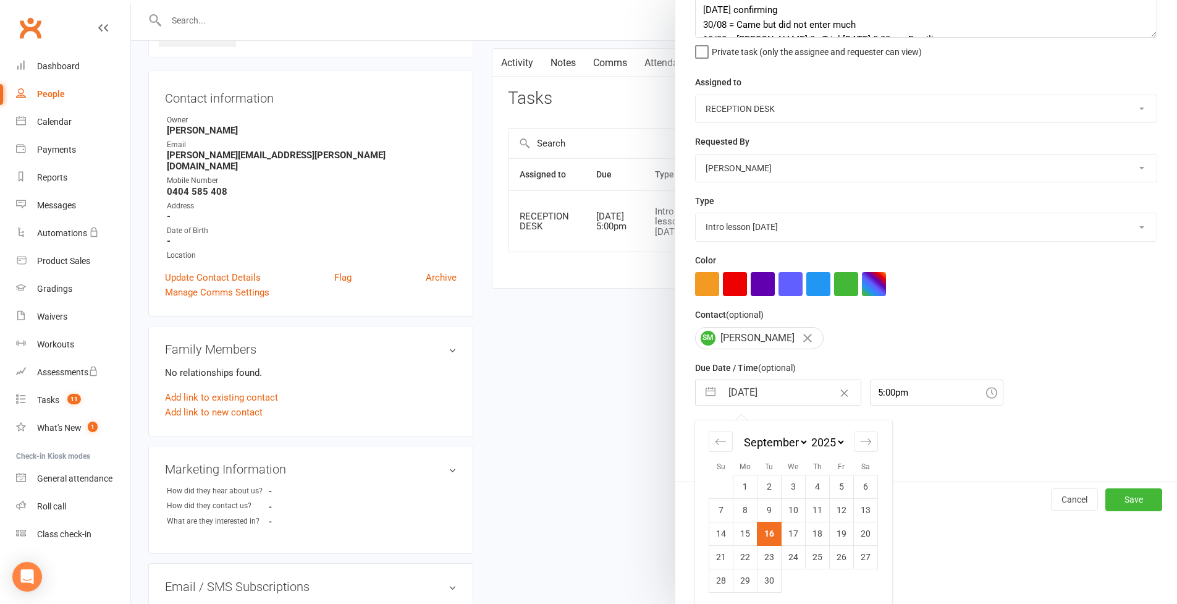
scroll to position [199, 0]
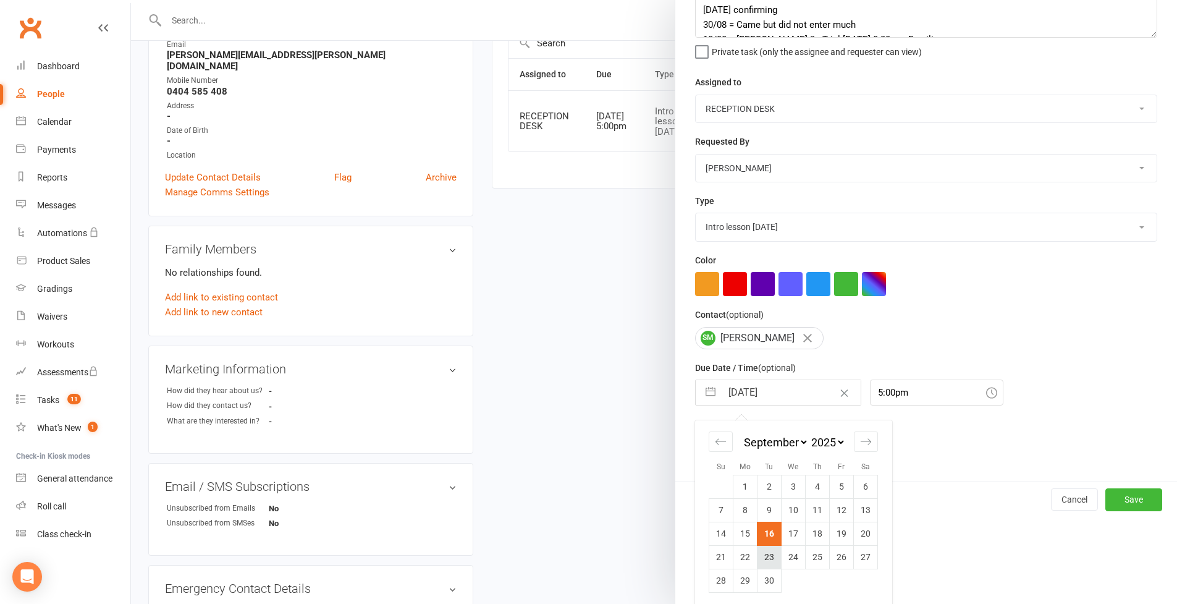
click at [765, 553] on td "23" at bounding box center [769, 556] width 24 height 23
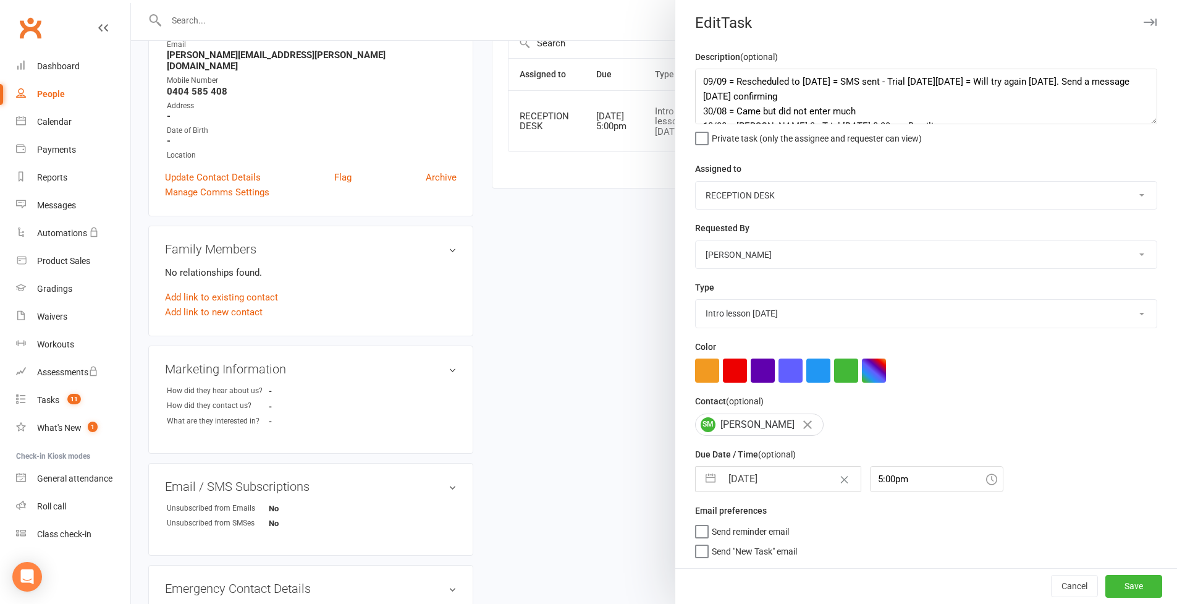
type input "[DATE]"
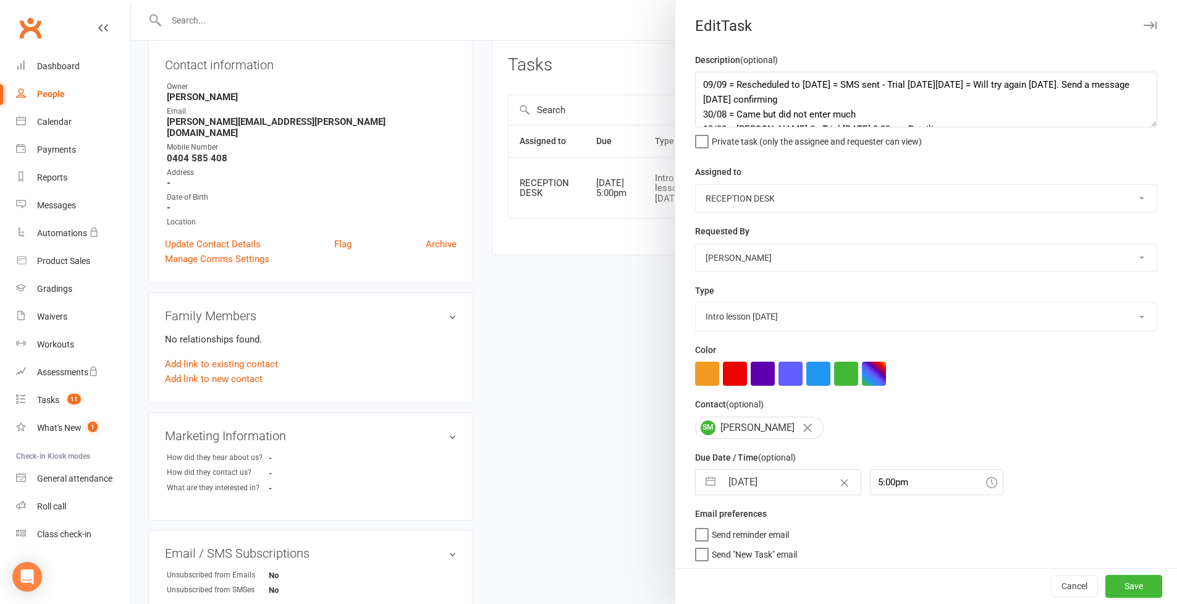
scroll to position [209, 0]
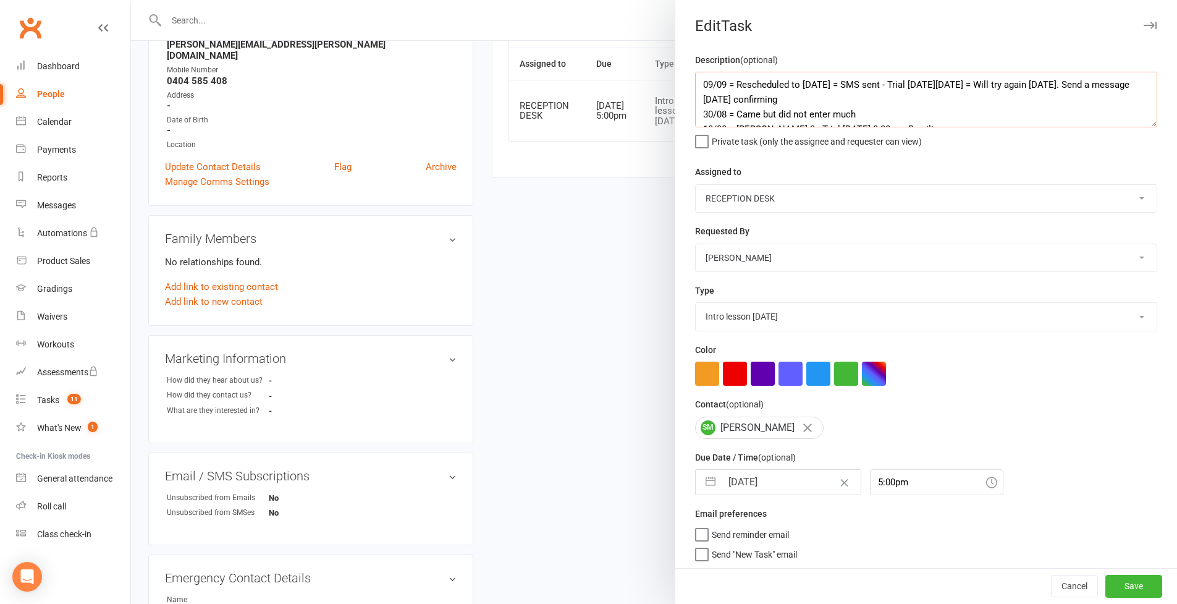
drag, startPoint x: 841, startPoint y: 86, endPoint x: 734, endPoint y: 79, distance: 107.1
click at [734, 79] on textarea "09/09 = Rescheduled to [DATE] = SMS sent - Trial [DATE][DATE] = Will try again …" at bounding box center [926, 100] width 462 height 56
click at [695, 85] on textarea "09/09 = Rescheduled to [DATE] = SMS sent - Trial [DATE][DATE] = Will try again …" at bounding box center [926, 100] width 462 height 56
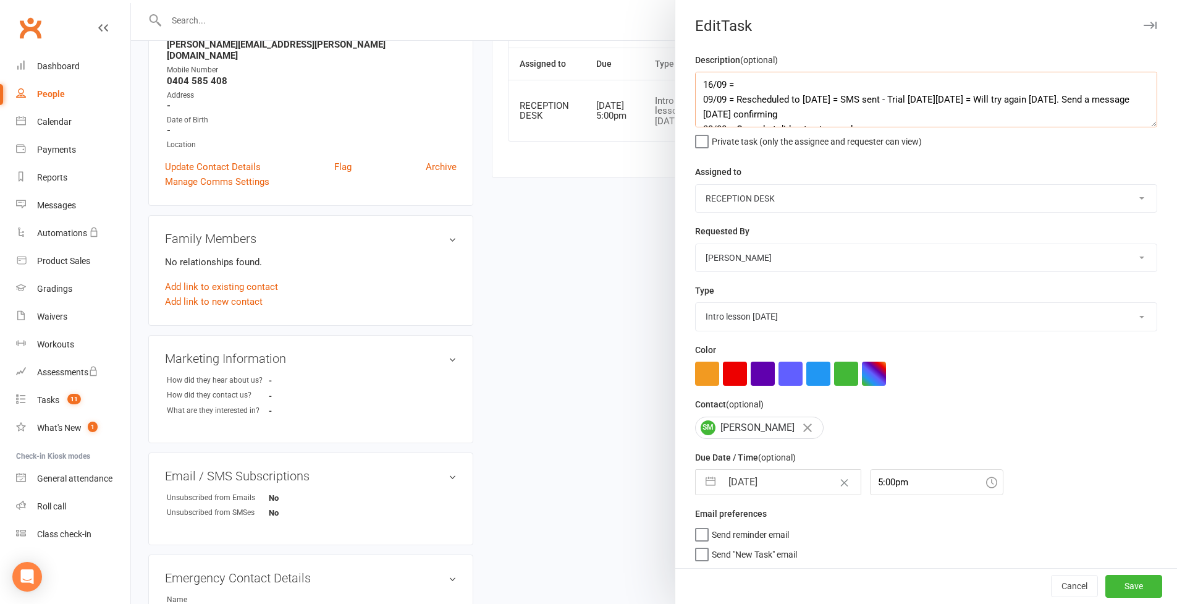
paste textarea "Rescheduled to [DATE]"
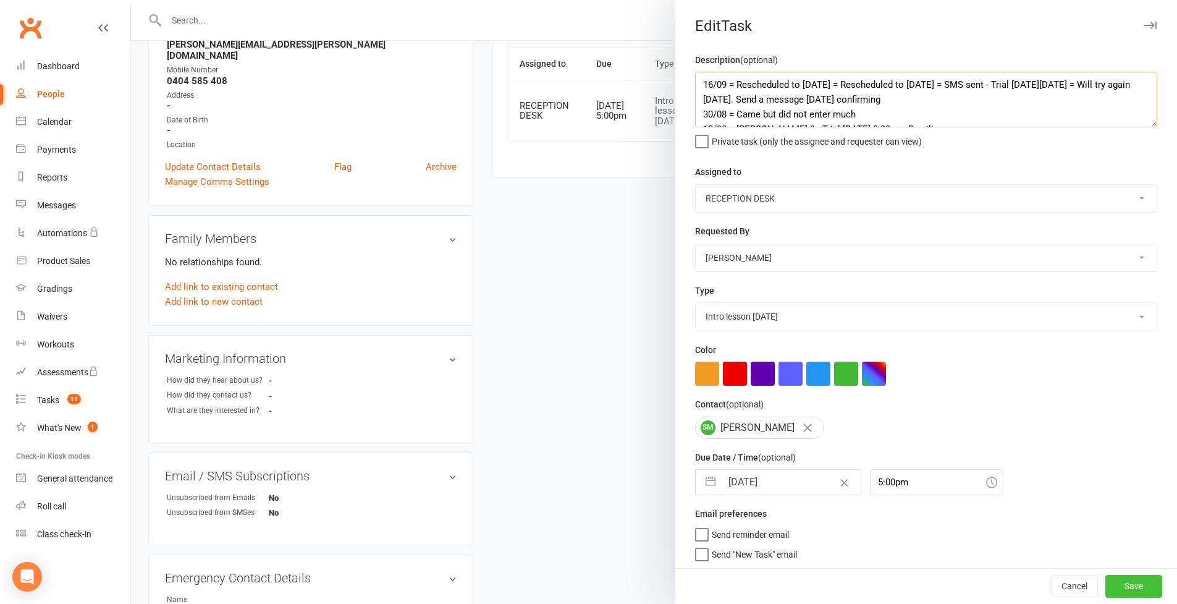
type textarea "16/09 = Rescheduled to [DATE] = Rescheduled to [DATE] = SMS sent - Trial [DATE]…"
click at [1130, 584] on button "Save" at bounding box center [1133, 586] width 57 height 22
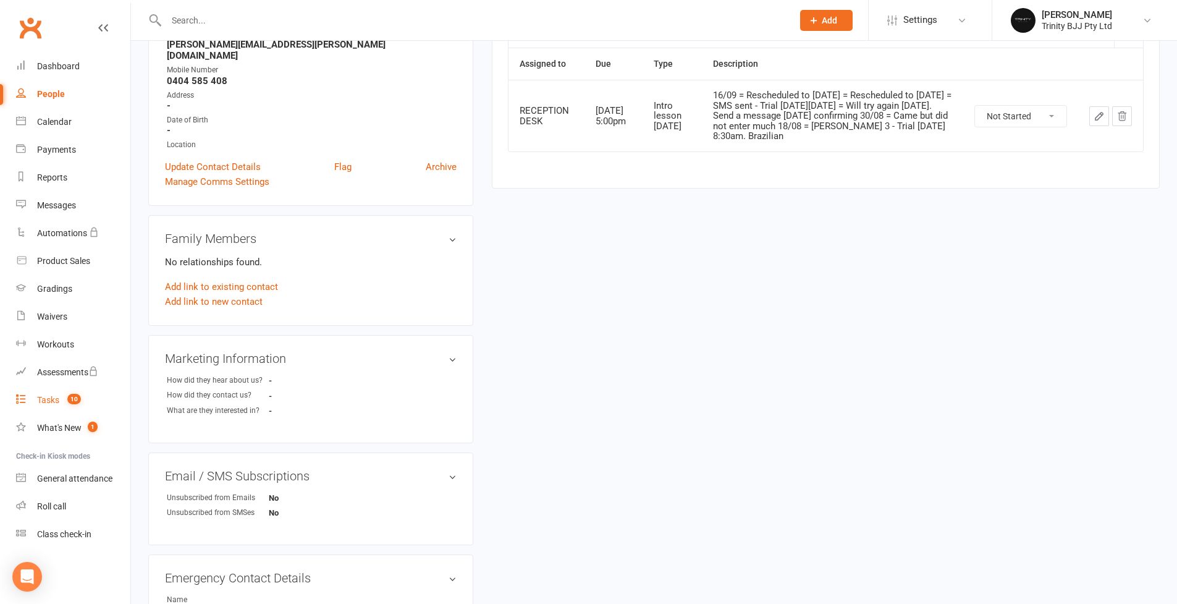
click at [61, 403] on link "Tasks 10" at bounding box center [73, 400] width 114 height 28
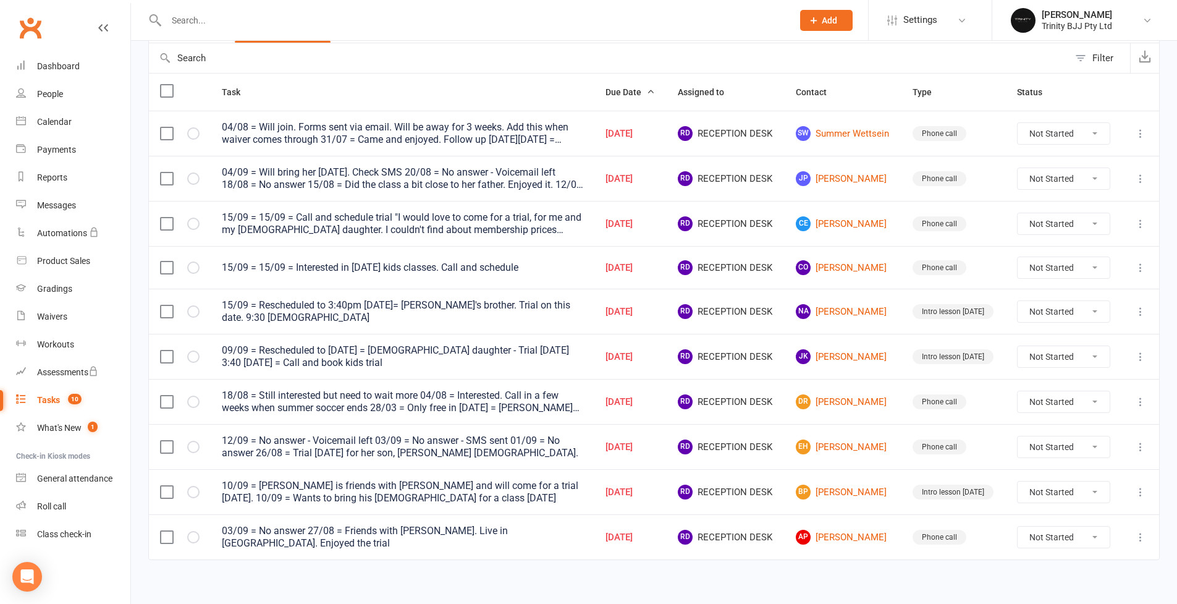
scroll to position [119, 0]
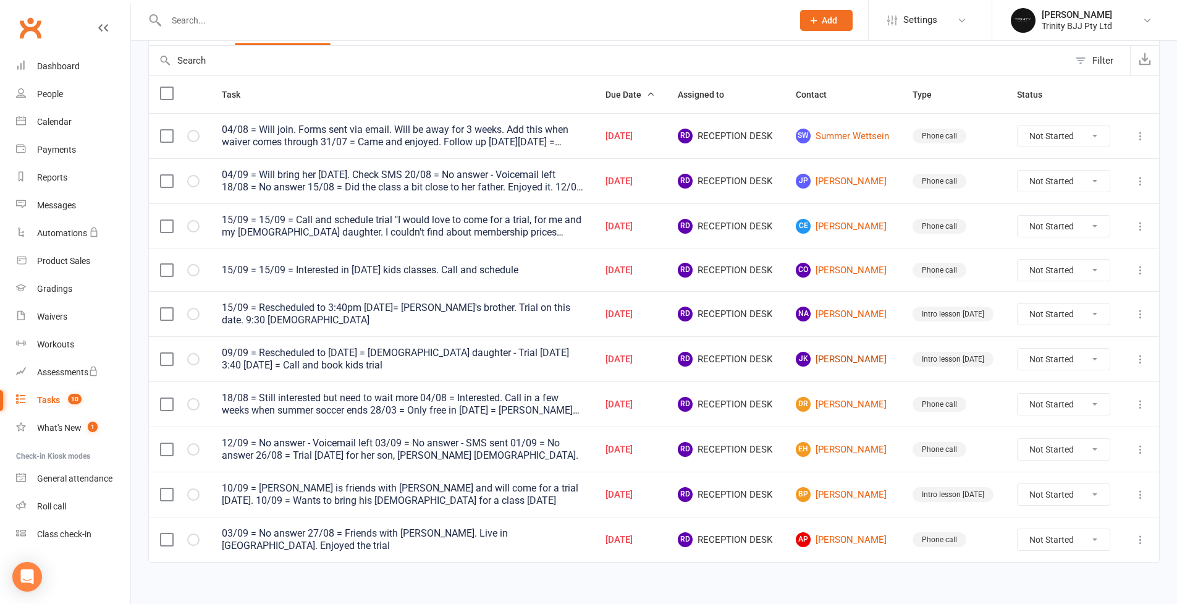
click at [836, 362] on link "[PERSON_NAME] [PERSON_NAME]" at bounding box center [843, 359] width 95 height 15
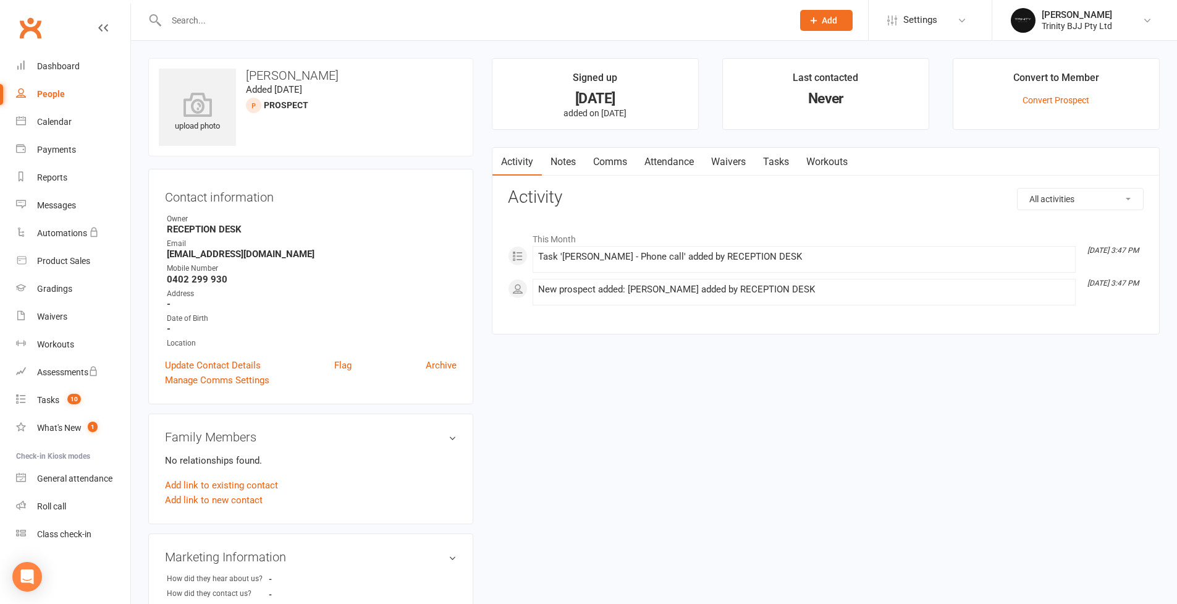
click at [786, 160] on link "Tasks" at bounding box center [775, 162] width 43 height 28
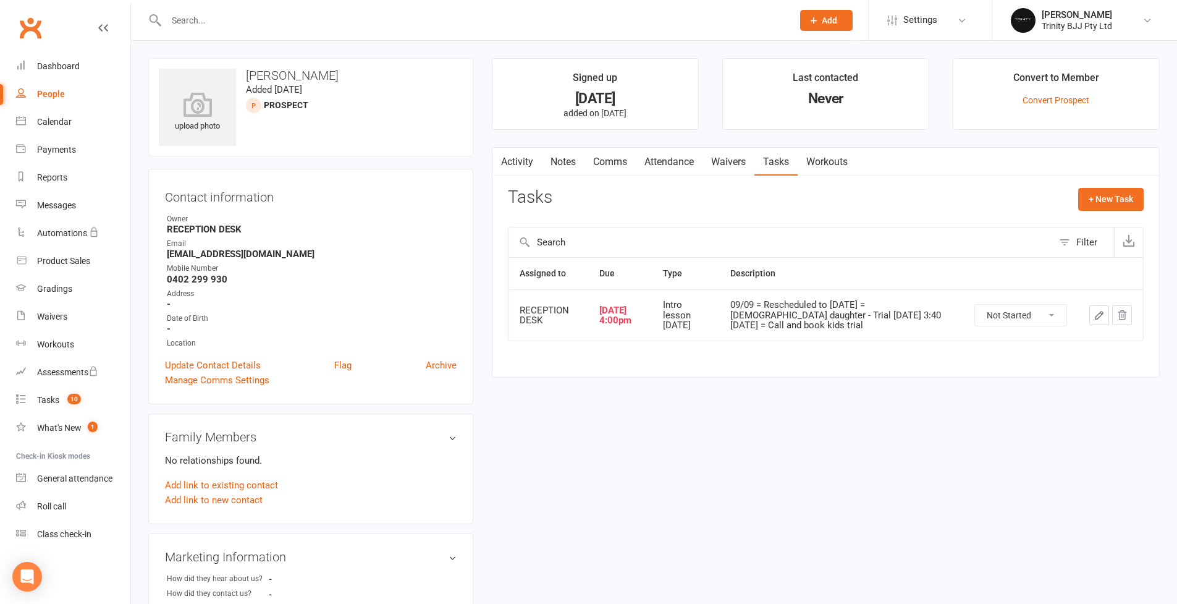
click at [1100, 311] on icon "button" at bounding box center [1098, 314] width 7 height 7
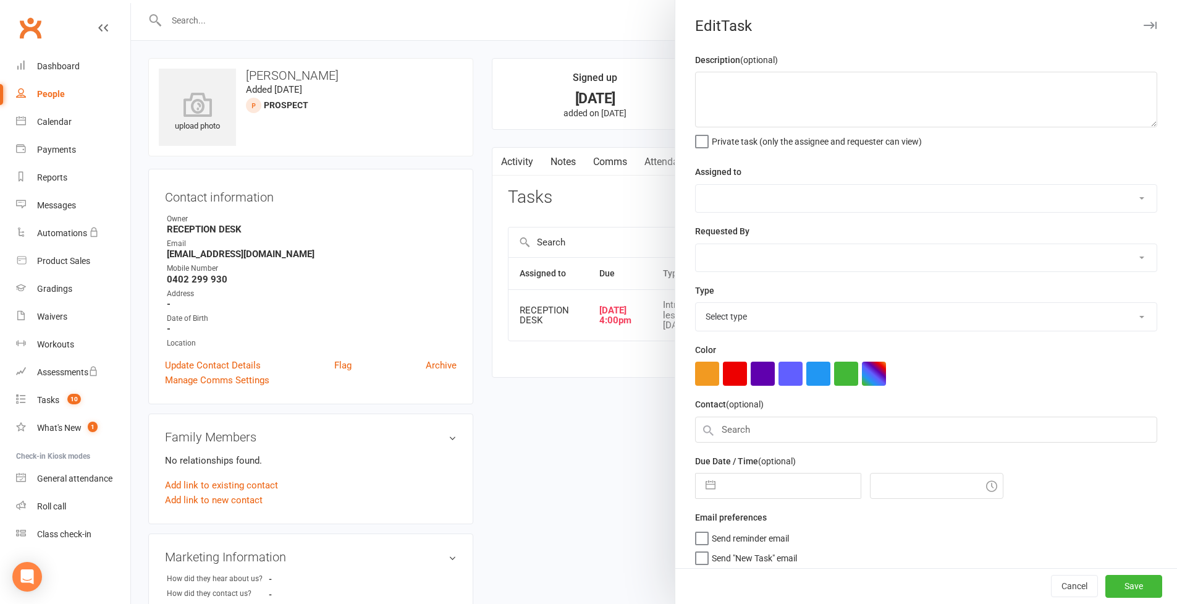
type textarea "09/09 = Rescheduled to [DATE] = [DEMOGRAPHIC_DATA] daughter - Trial [DATE] 3:40…"
select select "53742"
type input "[DATE]"
type input "4:00pm"
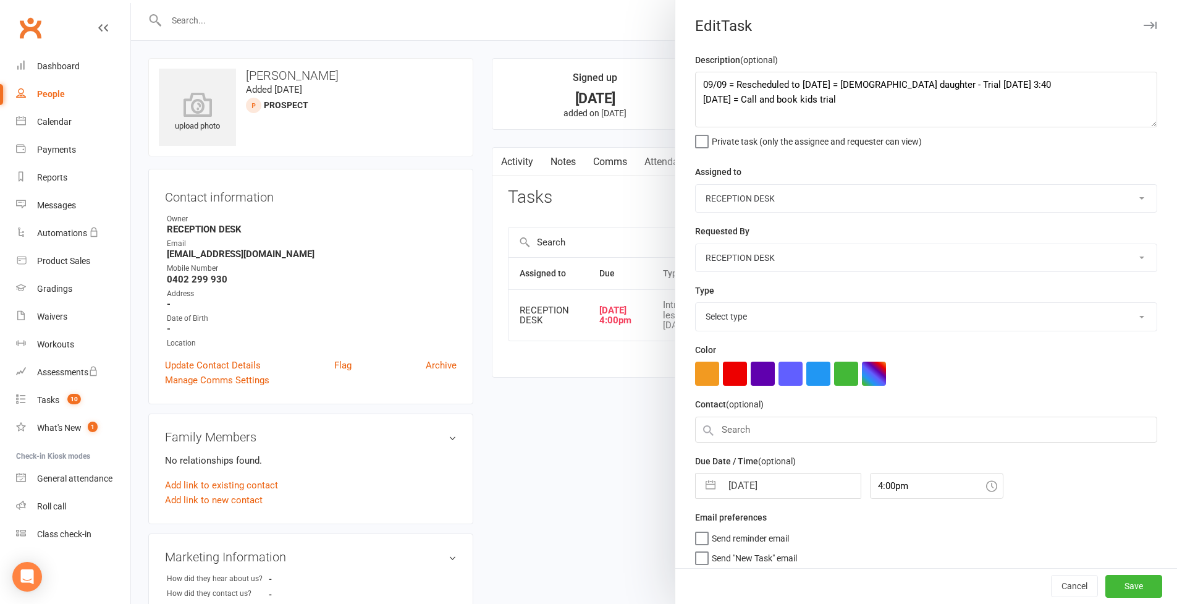
select select "30477"
click at [697, 83] on textarea "09/09 = Rescheduled to [DATE] = [DEMOGRAPHIC_DATA] daughter - Trial [DATE] 3:40…" at bounding box center [926, 100] width 462 height 56
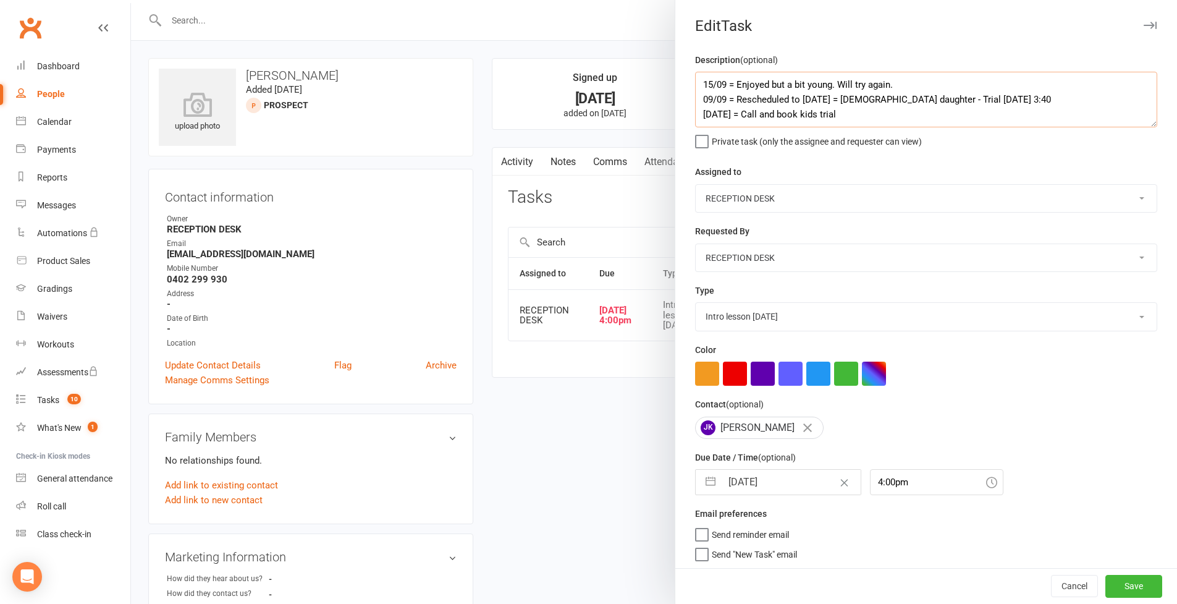
type textarea "15/09 = Enjoyed but a bit young. Will try again. 09/09 = Rescheduled to [DATE] …"
click at [705, 481] on button "button" at bounding box center [710, 482] width 22 height 25
select select "7"
select select "2025"
select select "8"
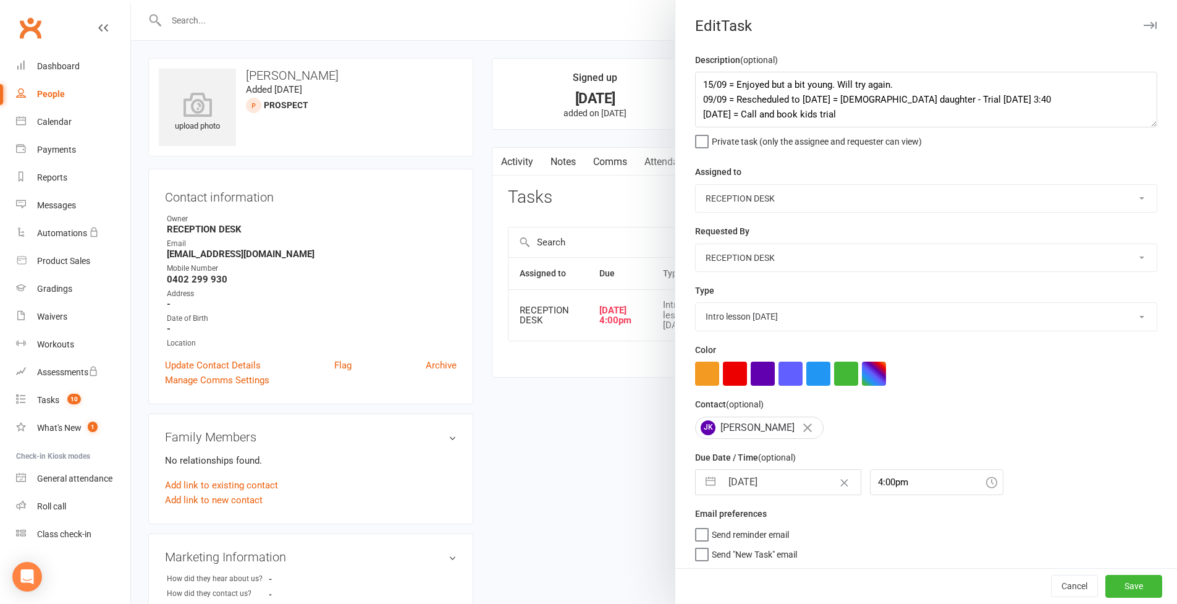
select select "2025"
select select "9"
select select "2025"
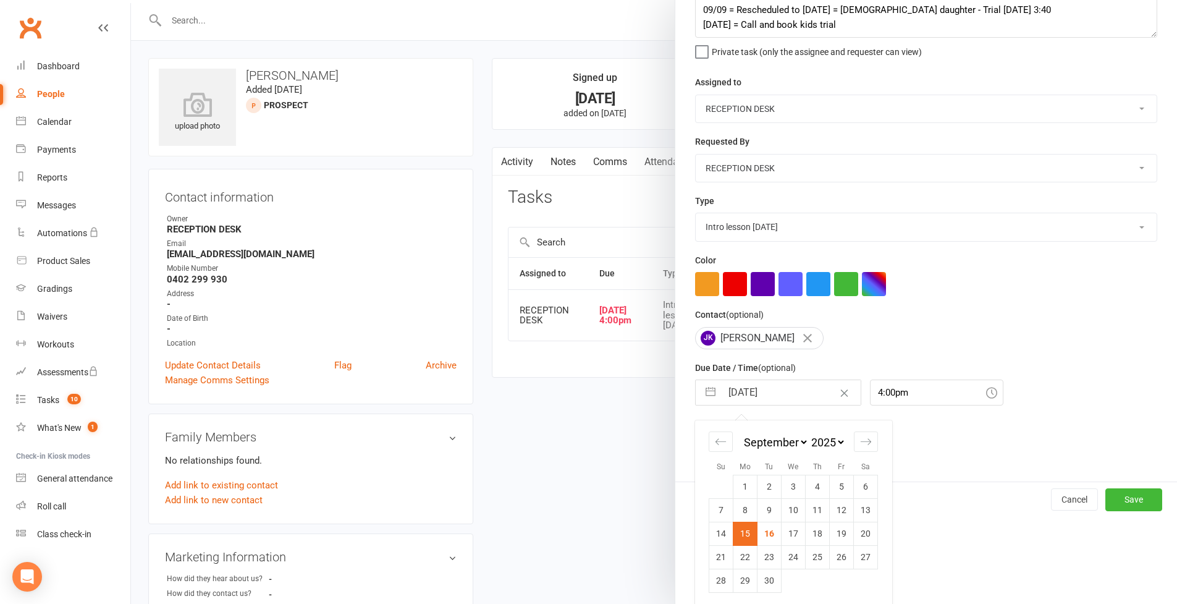
scroll to position [324, 0]
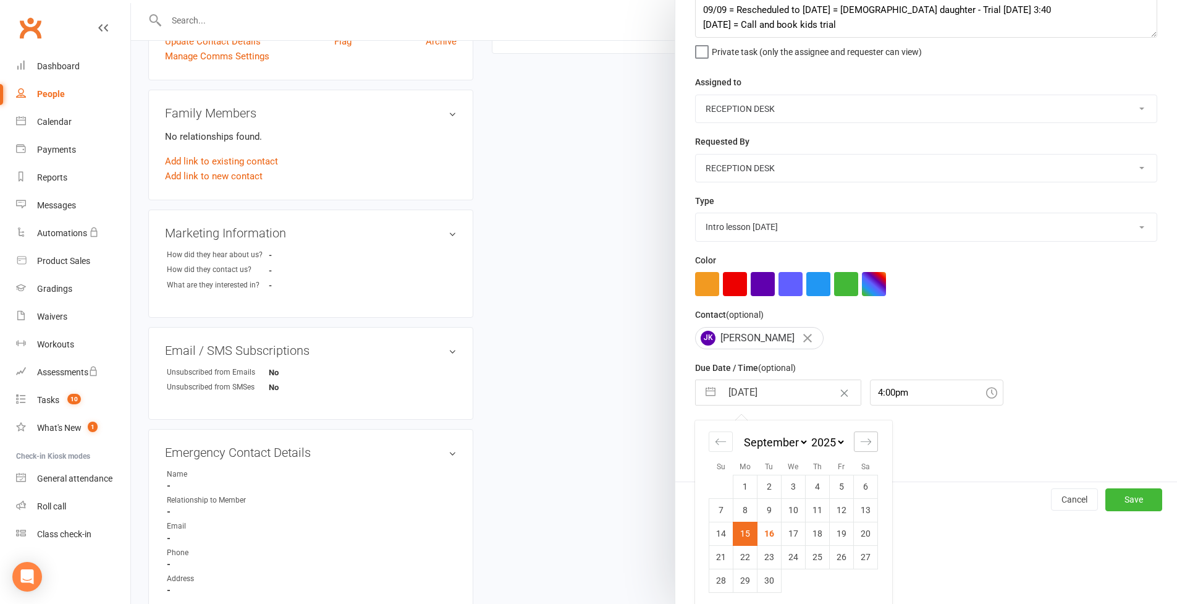
click at [854, 439] on div "Move forward to switch to the next month." at bounding box center [866, 441] width 24 height 20
select select "10"
select select "2025"
click at [744, 532] on td "13" at bounding box center [745, 532] width 24 height 23
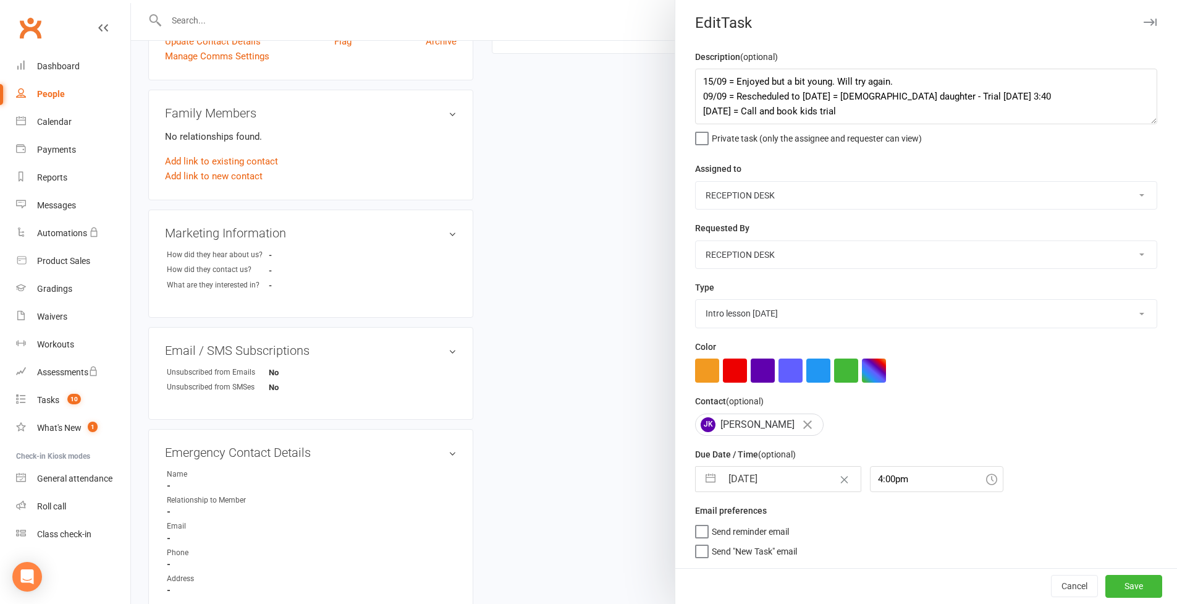
type input "[DATE]"
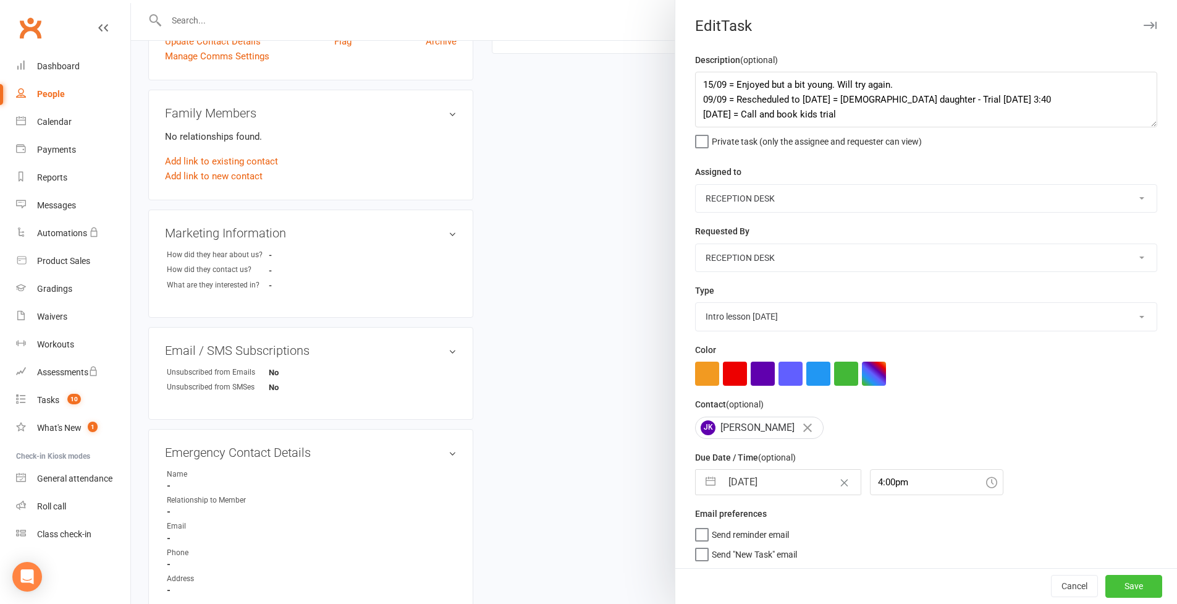
click at [1135, 581] on button "Save" at bounding box center [1133, 586] width 57 height 22
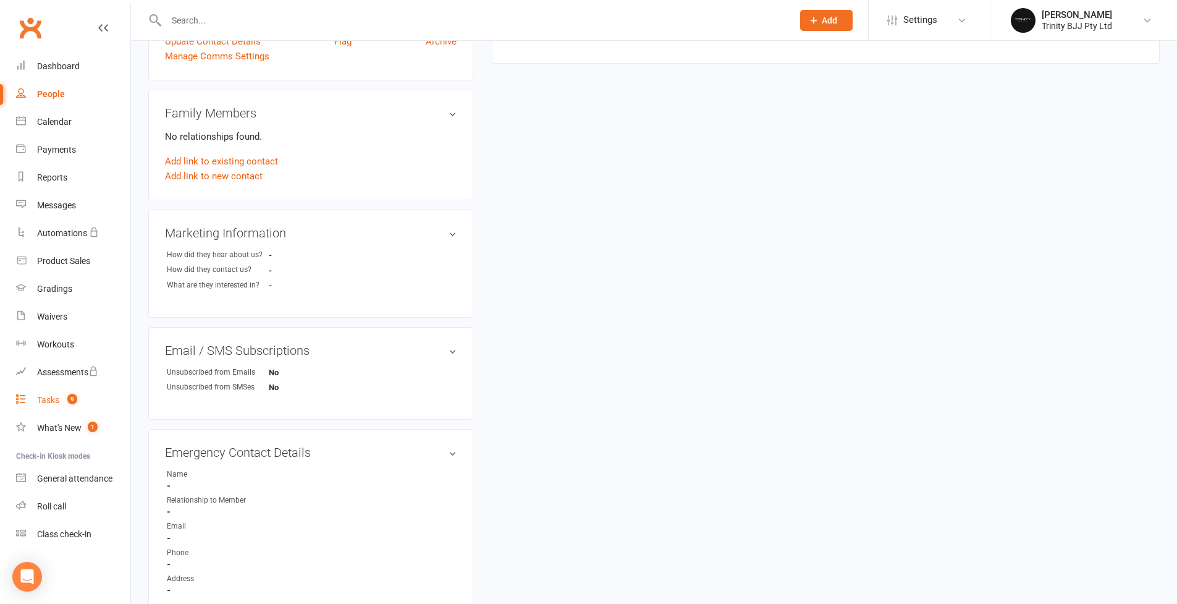
click at [49, 397] on div "Tasks" at bounding box center [48, 400] width 22 height 10
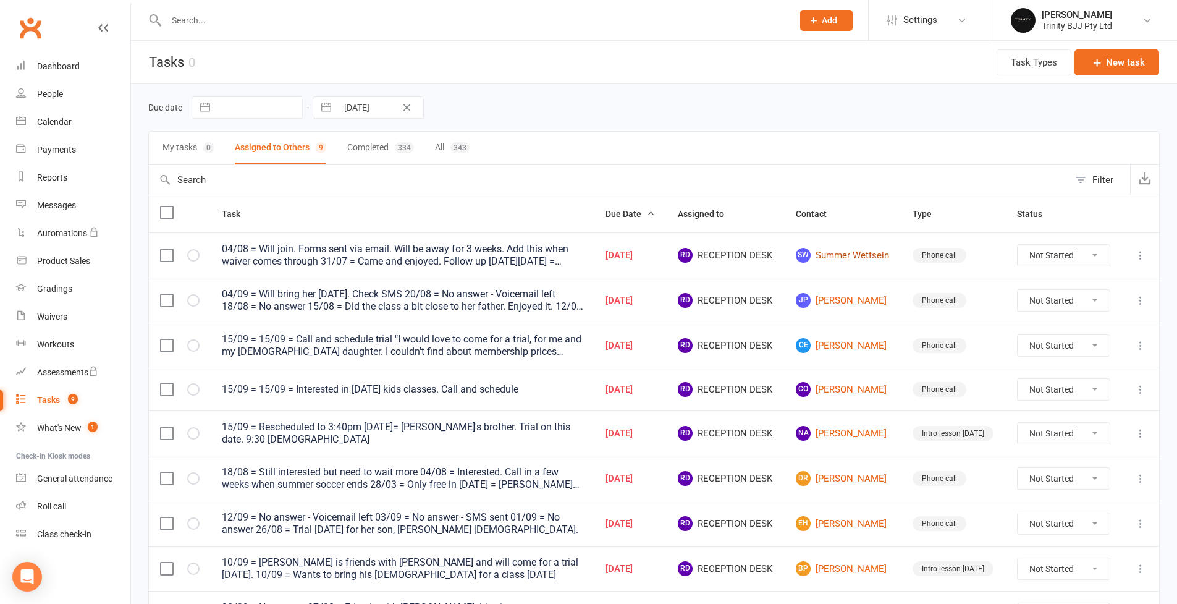
click at [872, 261] on link "SW Summer Wettsein" at bounding box center [843, 255] width 95 height 15
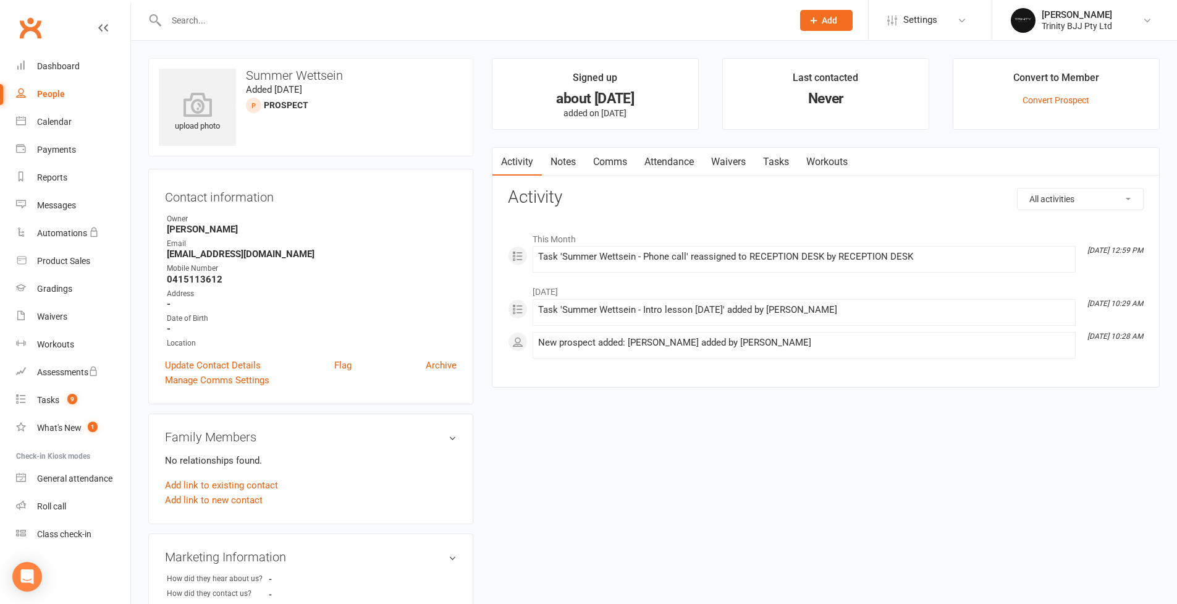
click at [770, 160] on link "Tasks" at bounding box center [775, 162] width 43 height 28
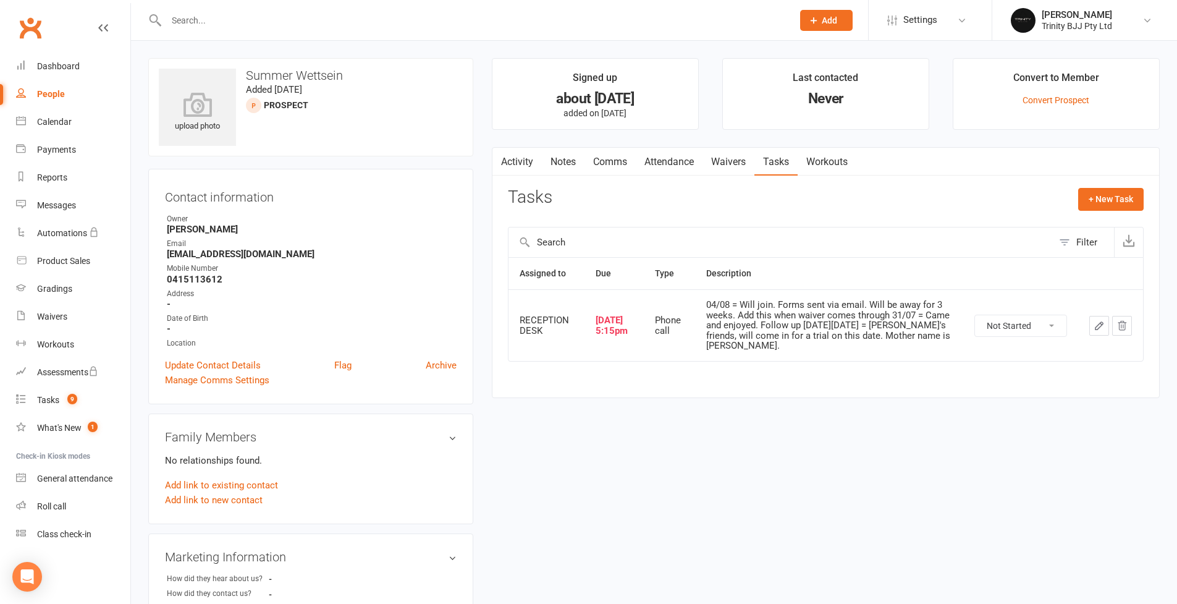
click at [1101, 322] on icon "button" at bounding box center [1098, 325] width 11 height 11
select select "53742"
select select "28721"
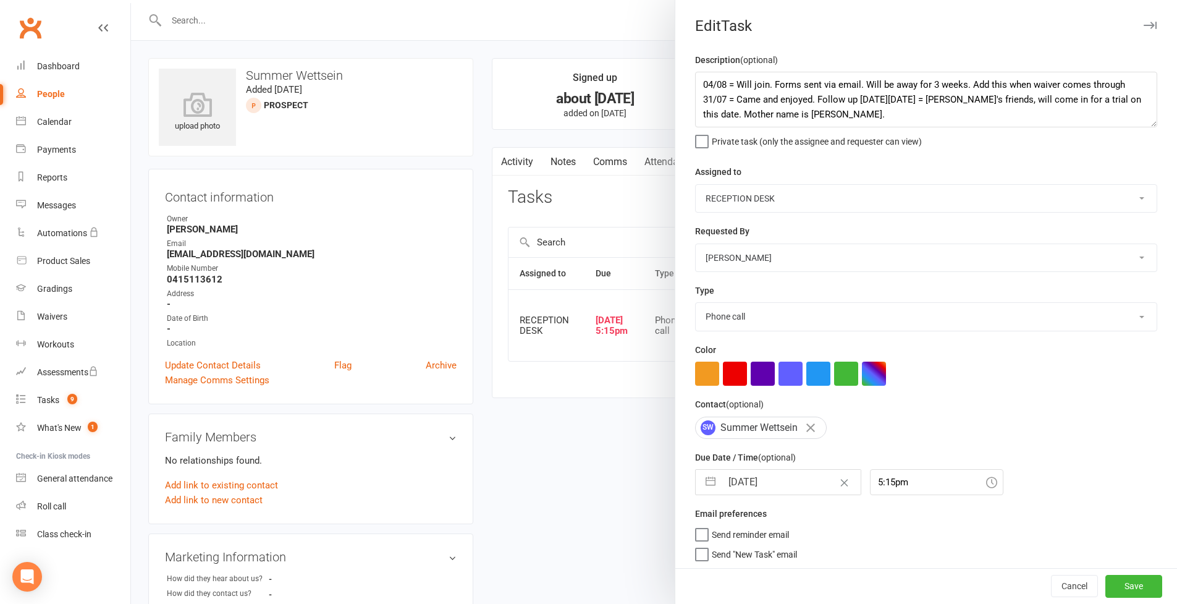
click at [709, 480] on button "button" at bounding box center [710, 482] width 22 height 25
select select "7"
select select "2025"
select select "8"
select select "2025"
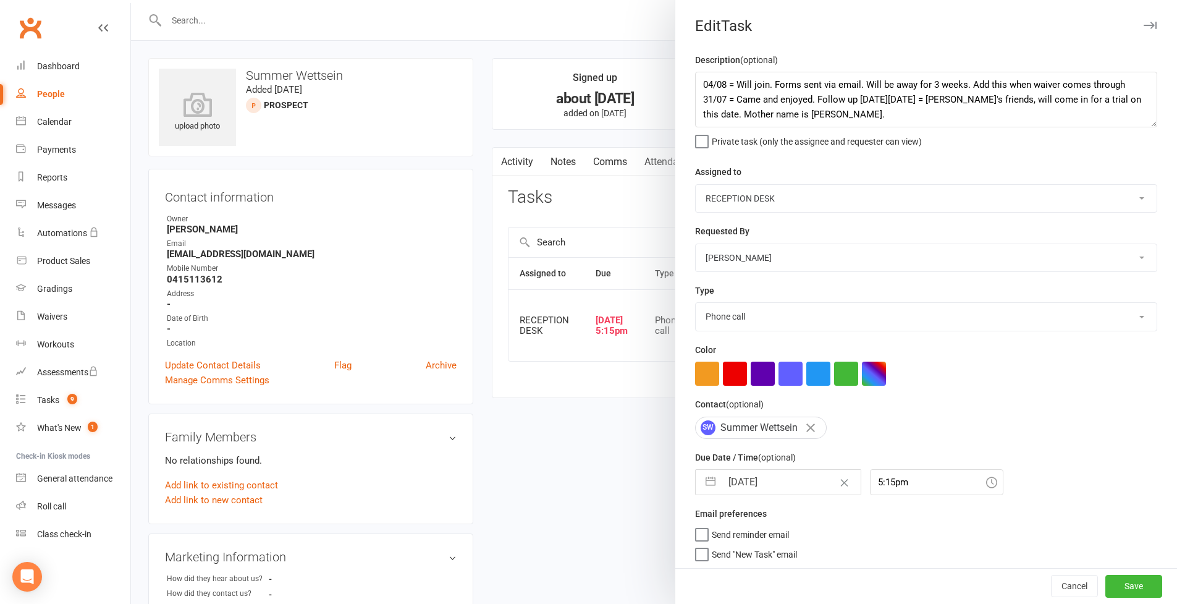
select select "9"
select select "2025"
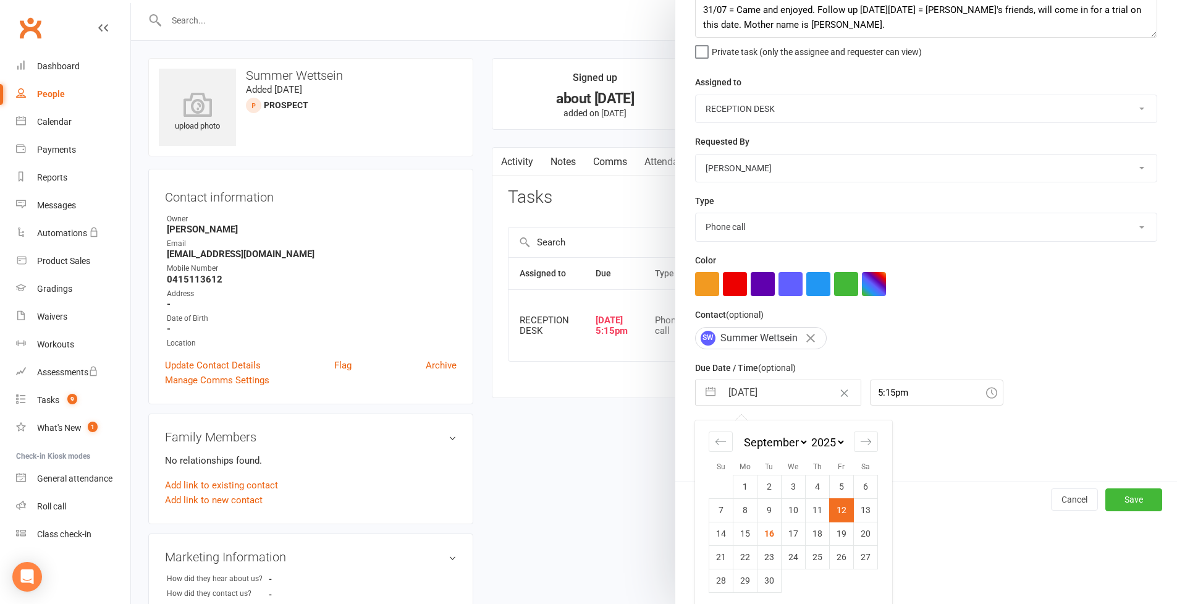
click at [918, 545] on div "Edit Task Description (optional) 04/08 = Will join. Forms sent via email. Will …" at bounding box center [926, 302] width 502 height 604
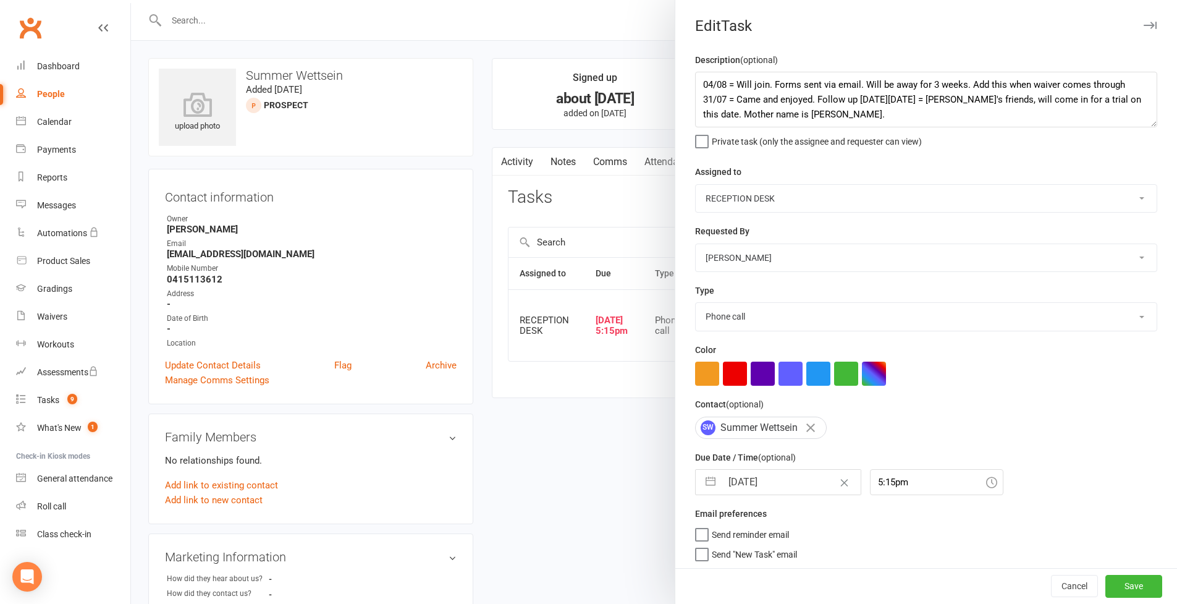
click at [46, 96] on div "People" at bounding box center [51, 94] width 28 height 10
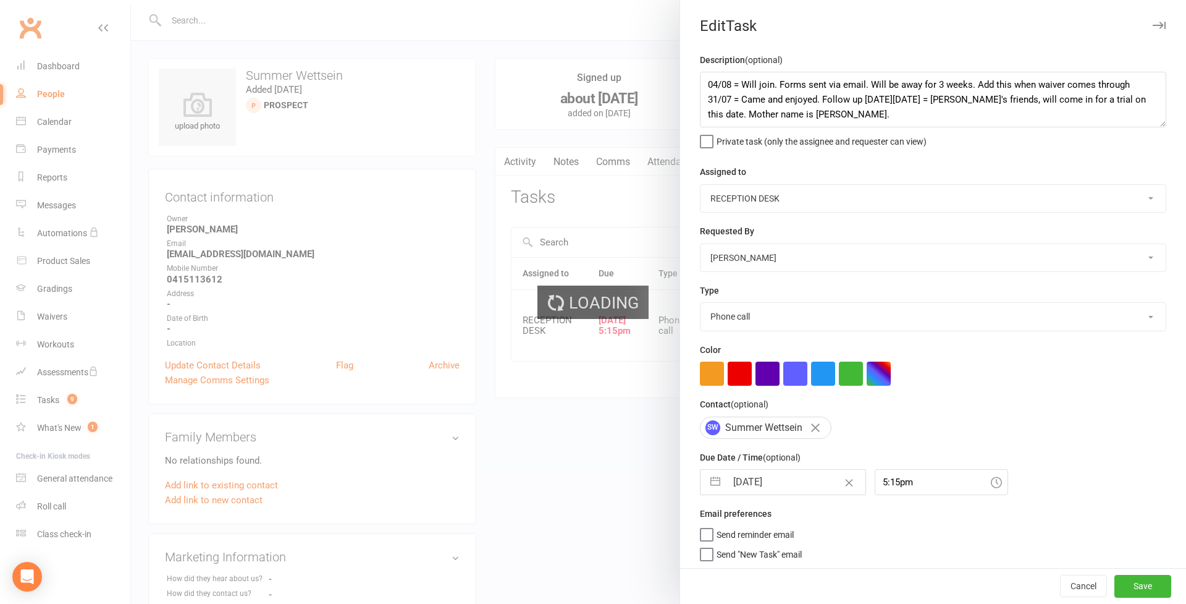
select select "100"
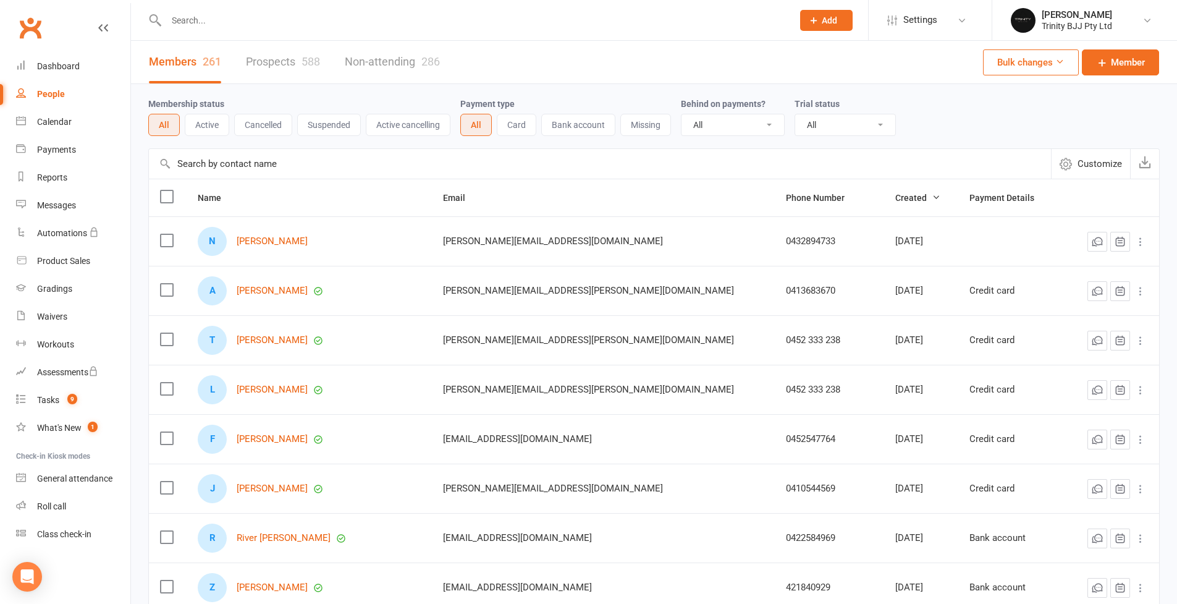
click at [262, 67] on link "Prospects 588" at bounding box center [283, 62] width 74 height 43
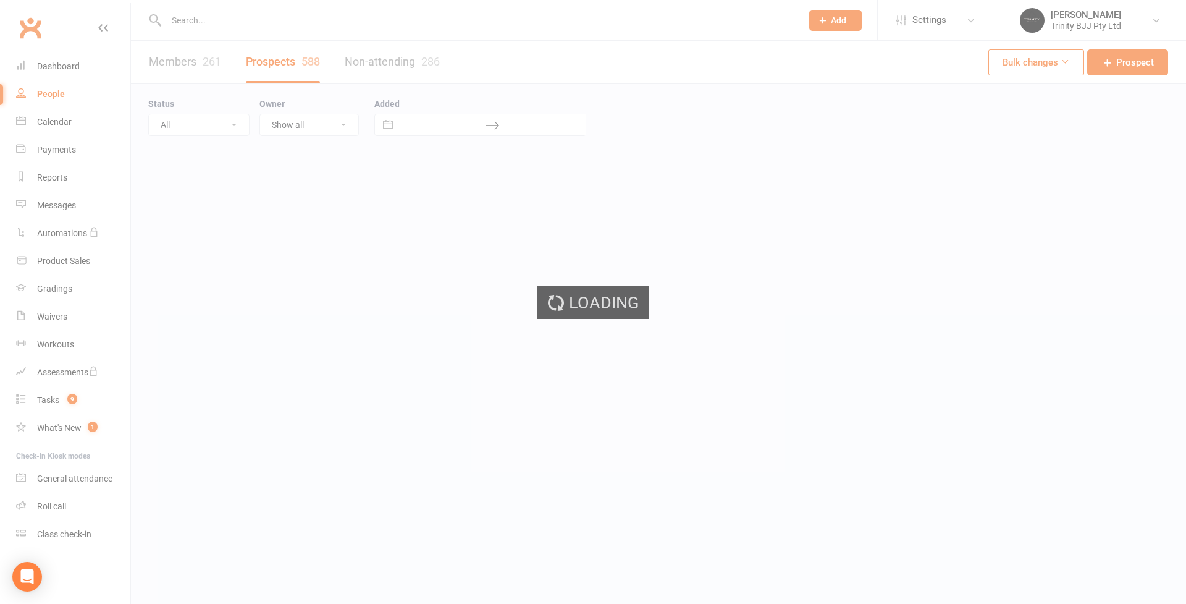
select select "100"
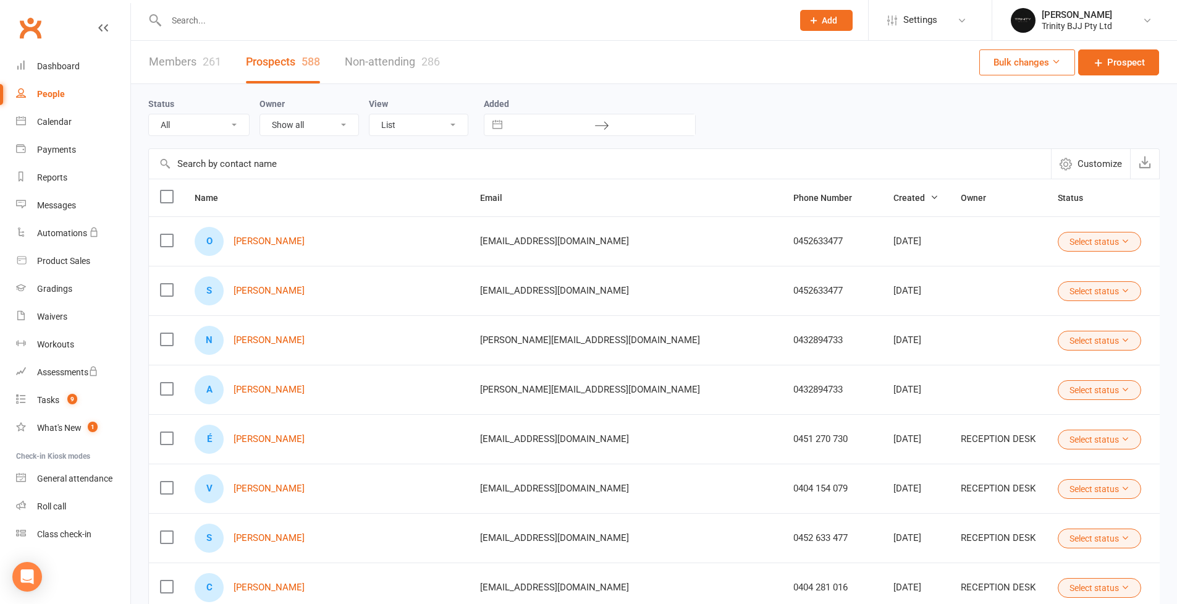
click at [261, 168] on input "text" at bounding box center [600, 164] width 902 height 30
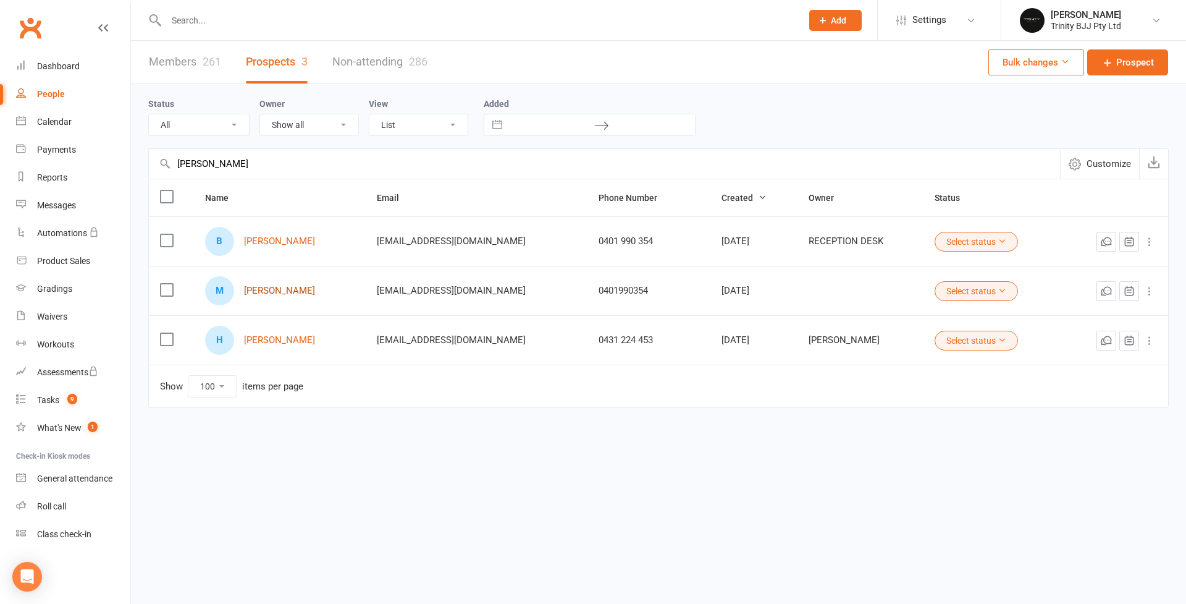
type input "[PERSON_NAME]"
click at [281, 288] on link "[PERSON_NAME]" at bounding box center [279, 290] width 71 height 11
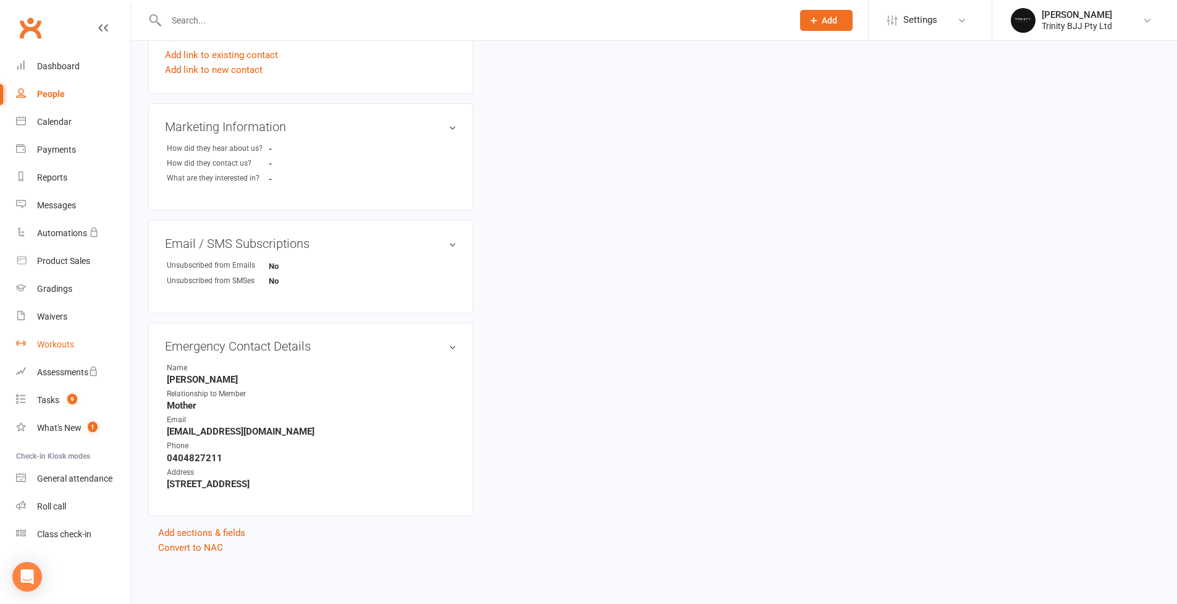
scroll to position [296, 0]
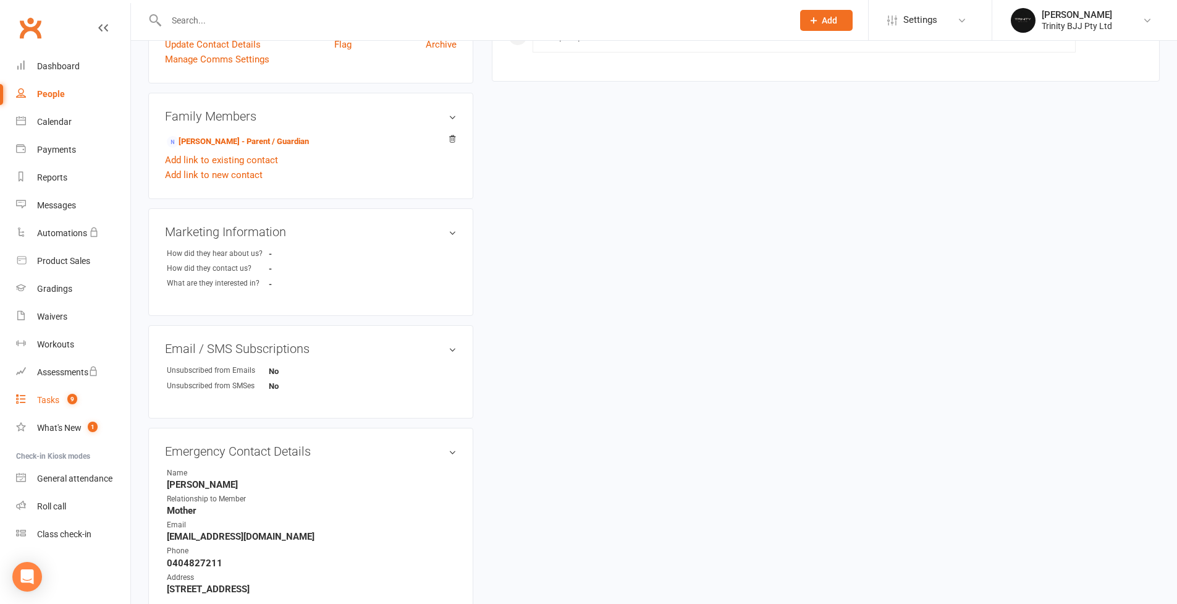
click at [46, 400] on div "Tasks" at bounding box center [48, 400] width 22 height 10
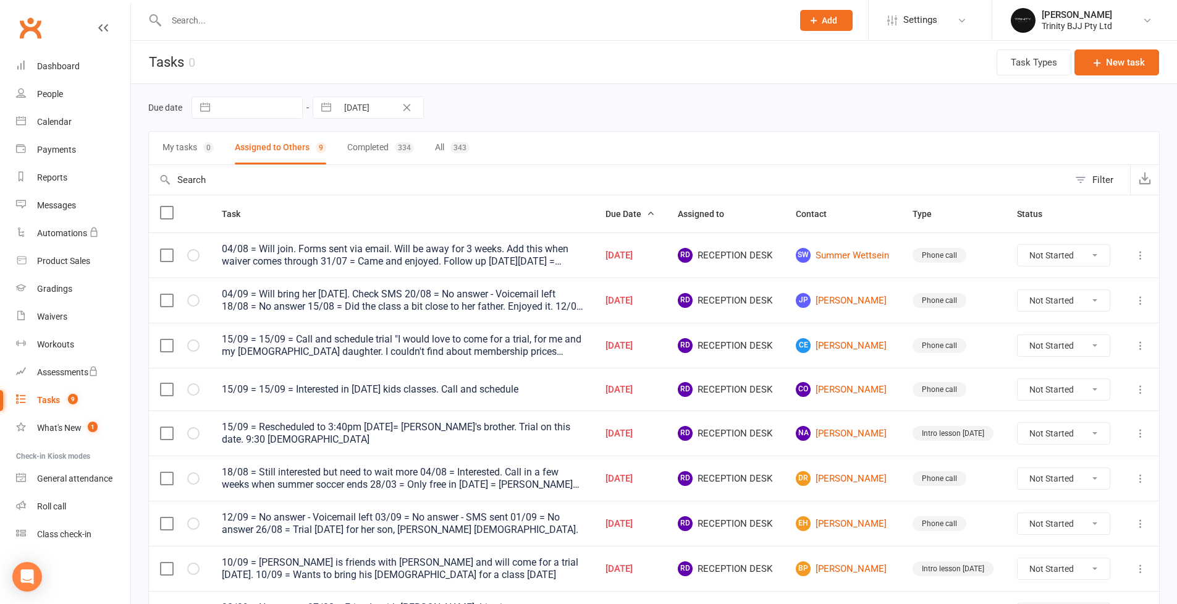
scroll to position [93, 0]
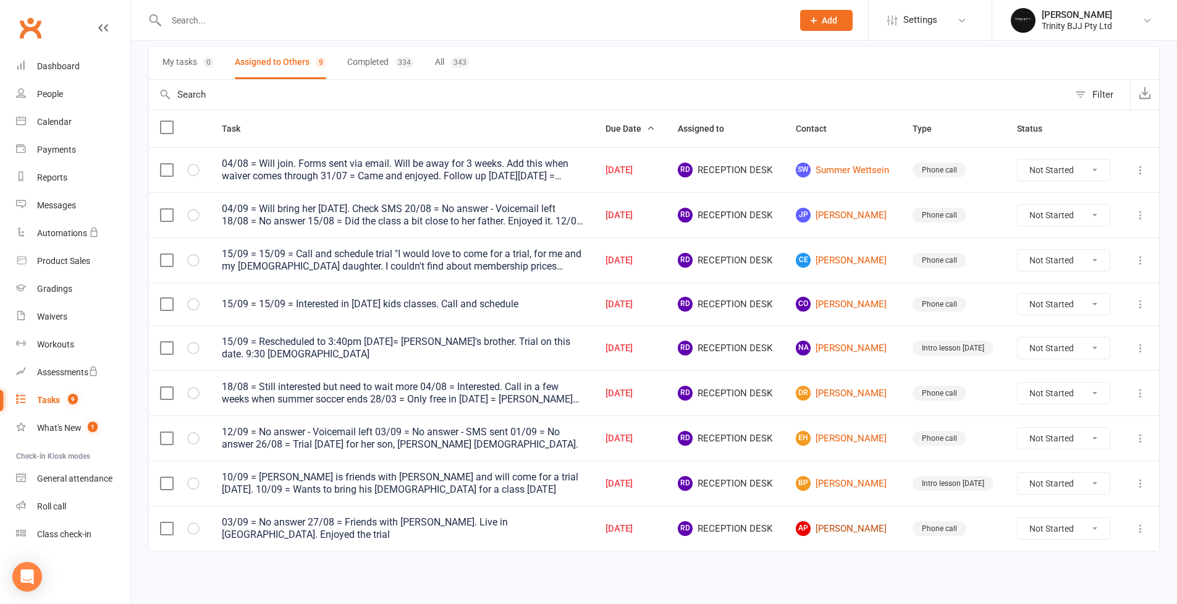
click at [863, 521] on link "AP [PERSON_NAME]" at bounding box center [843, 528] width 95 height 15
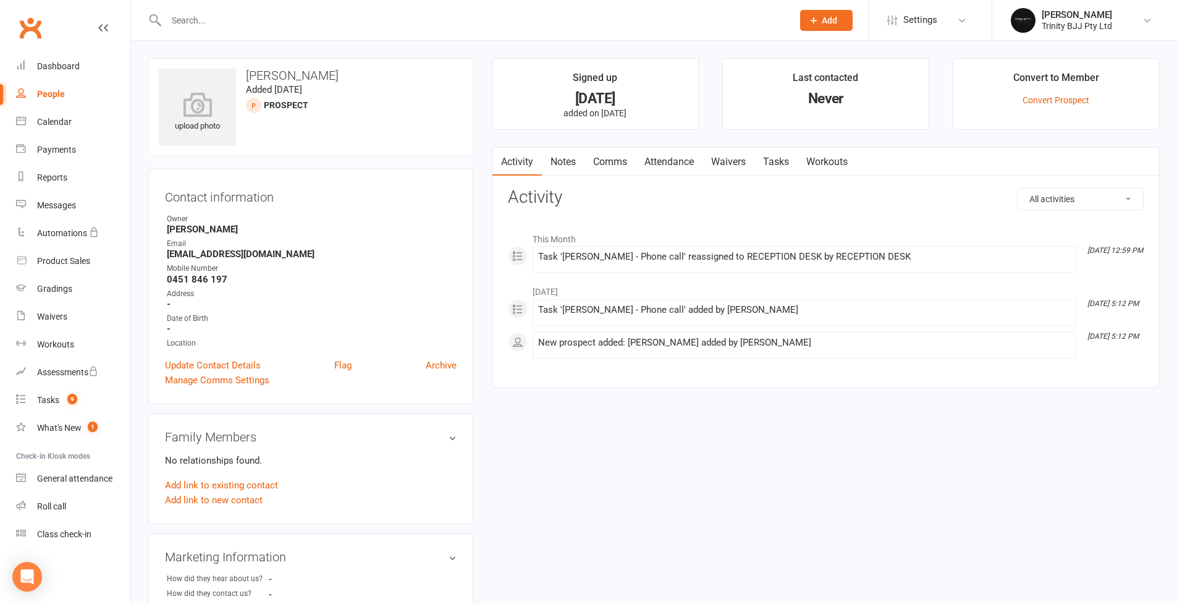
click at [773, 158] on link "Tasks" at bounding box center [775, 162] width 43 height 28
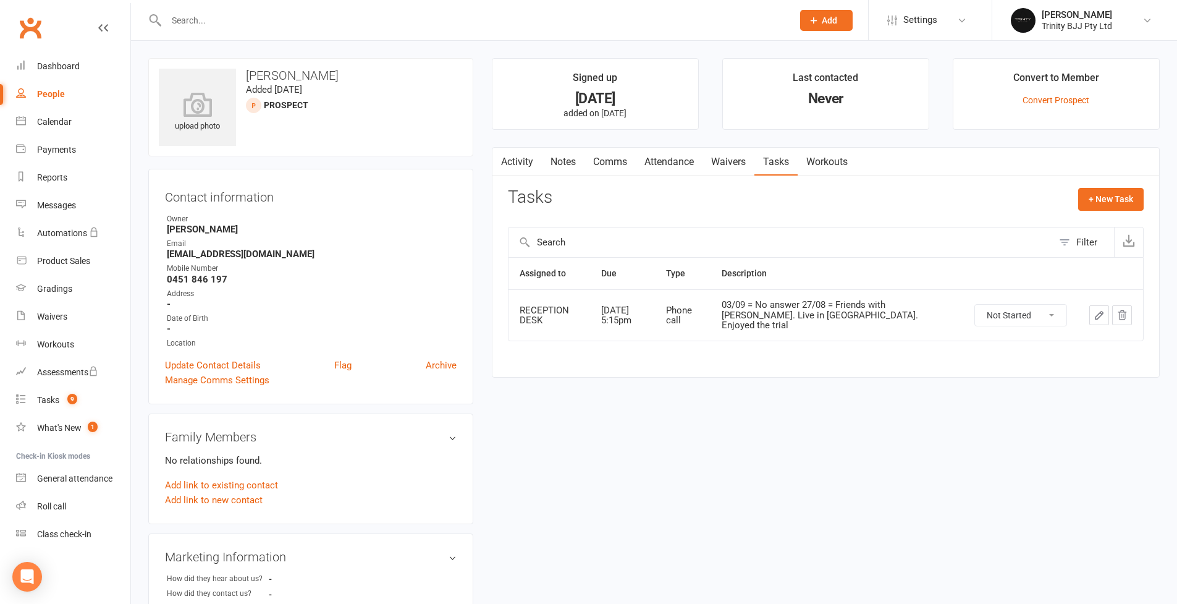
click at [1104, 310] on button "button" at bounding box center [1099, 315] width 20 height 20
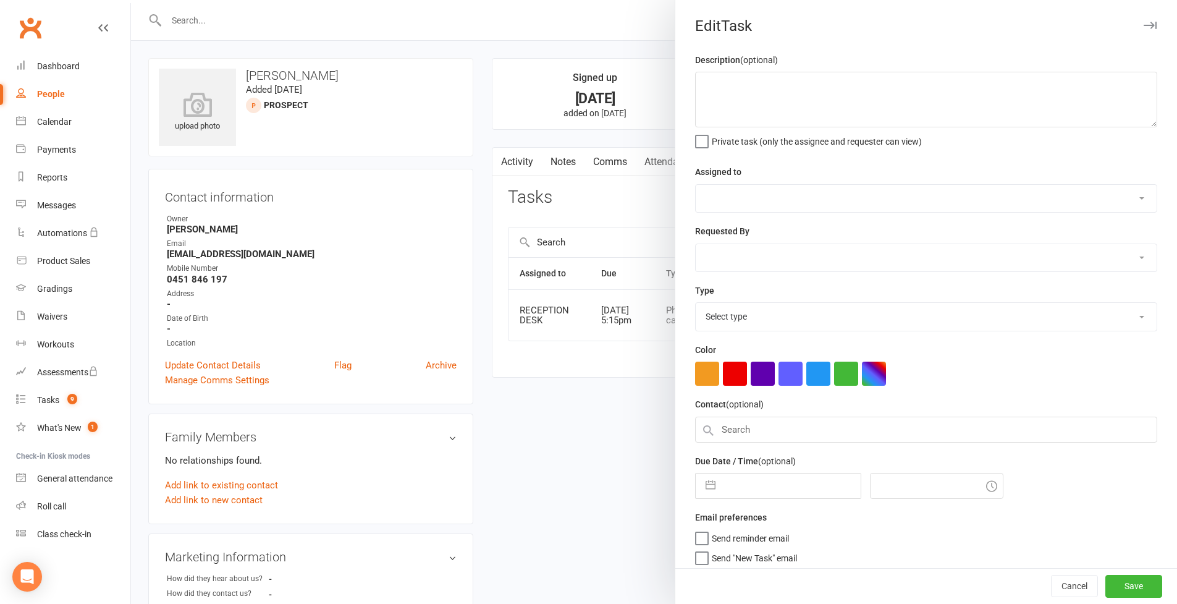
type textarea "03/09 = No answer 27/08 = Friends with [PERSON_NAME]. Live in [GEOGRAPHIC_DATA]…"
select select "53742"
select select "49772"
type input "[DATE]"
type input "5:15pm"
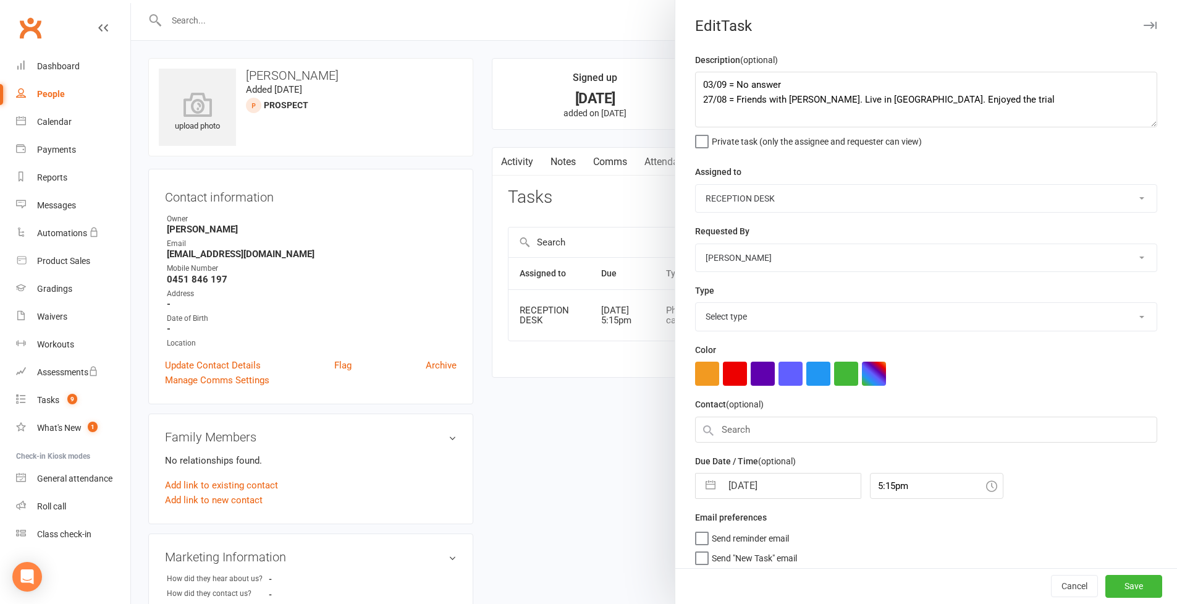
select select "28721"
click at [709, 473] on button "button" at bounding box center [710, 482] width 22 height 25
select select "7"
select select "2025"
select select "8"
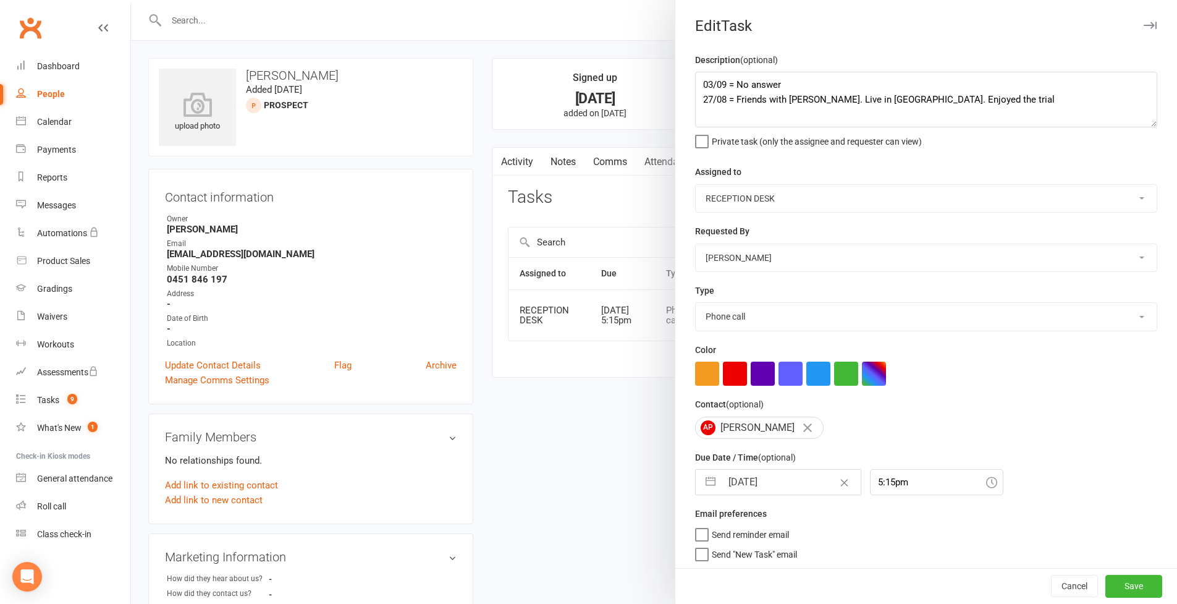
select select "2025"
select select "9"
select select "2025"
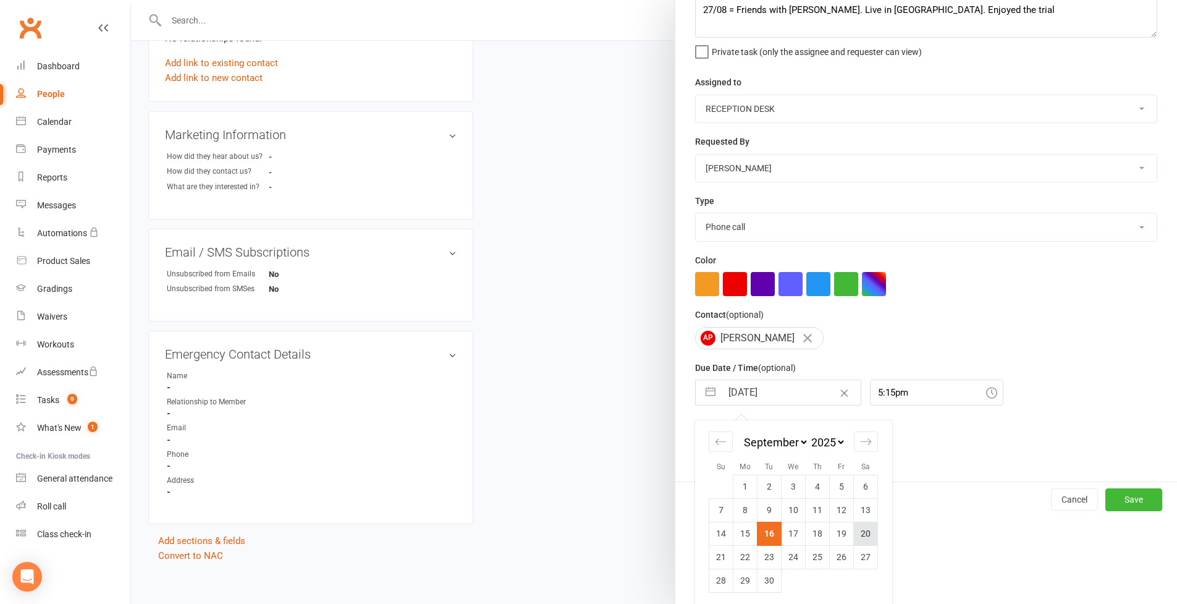
scroll to position [439, 0]
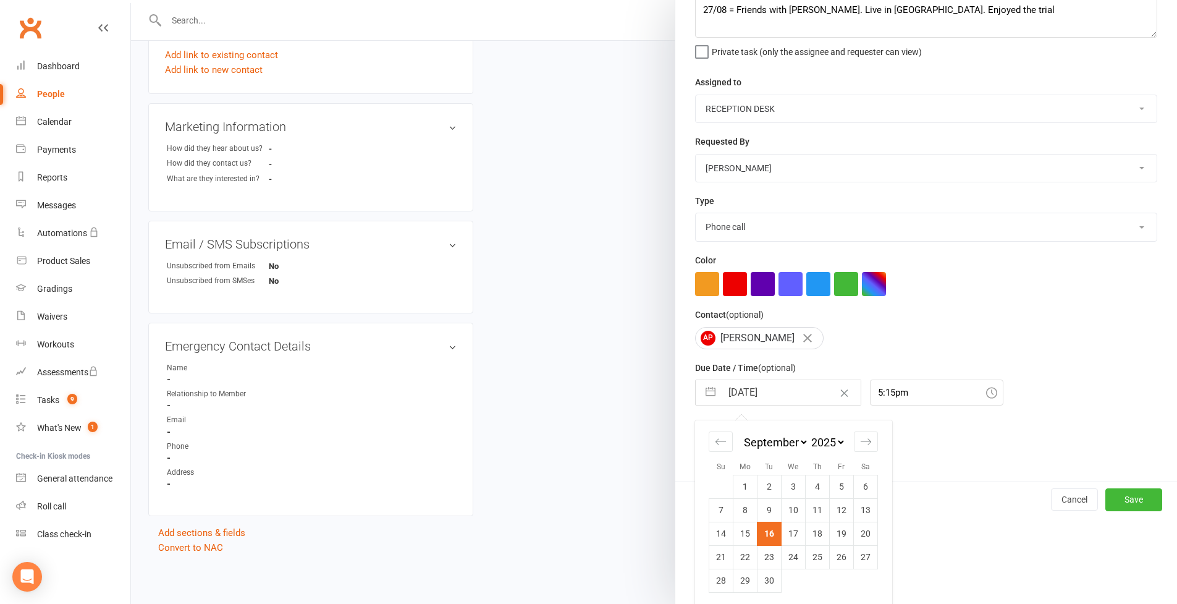
drag, startPoint x: 760, startPoint y: 578, endPoint x: 784, endPoint y: 586, distance: 25.6
click at [760, 578] on td "30" at bounding box center [769, 579] width 24 height 23
type input "[DATE]"
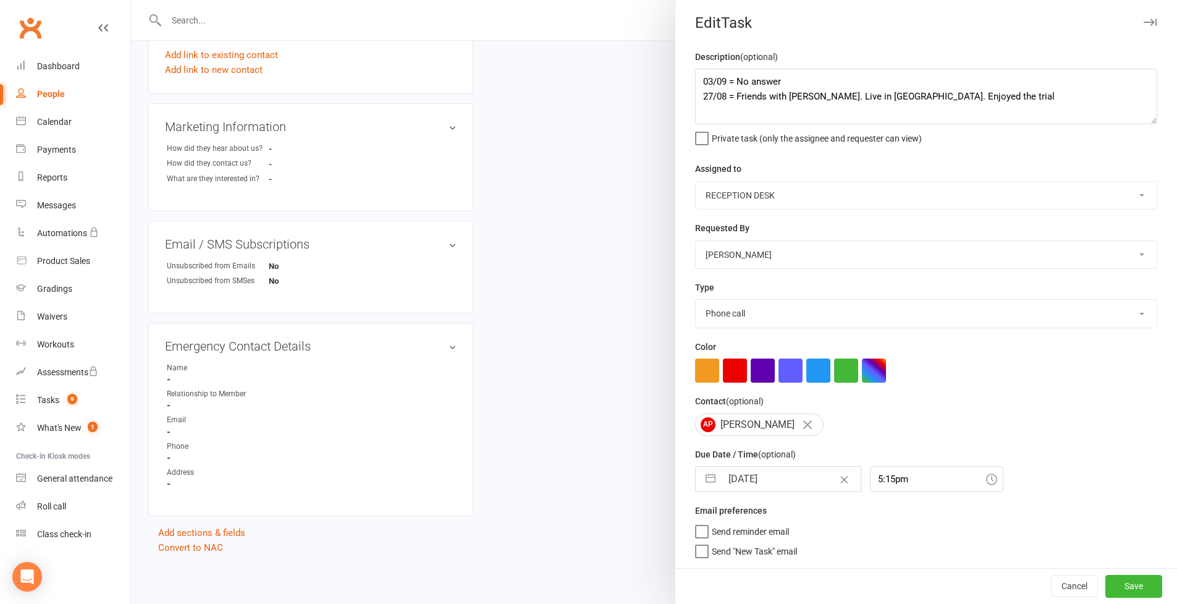
scroll to position [0, 0]
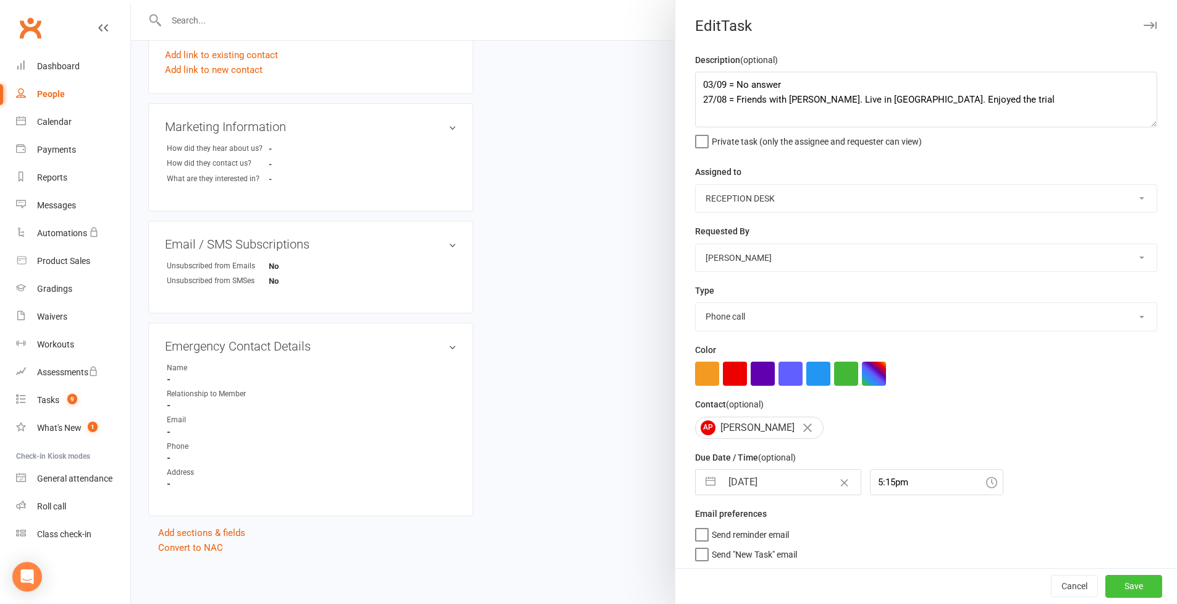
click at [1119, 580] on button "Save" at bounding box center [1133, 586] width 57 height 22
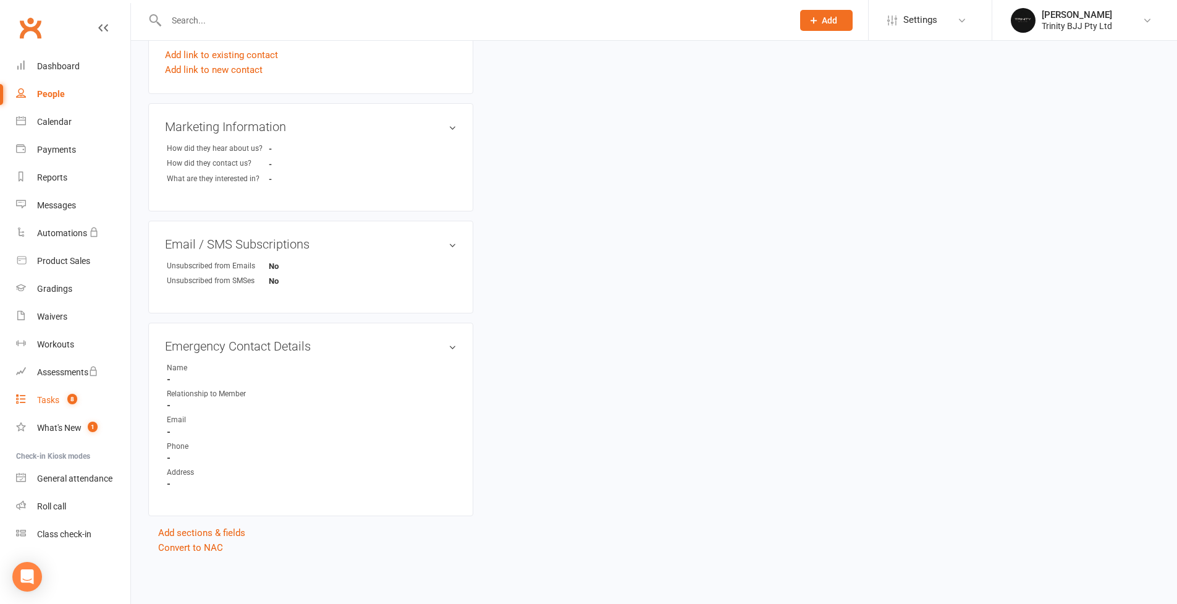
click at [45, 397] on div "Tasks" at bounding box center [48, 400] width 22 height 10
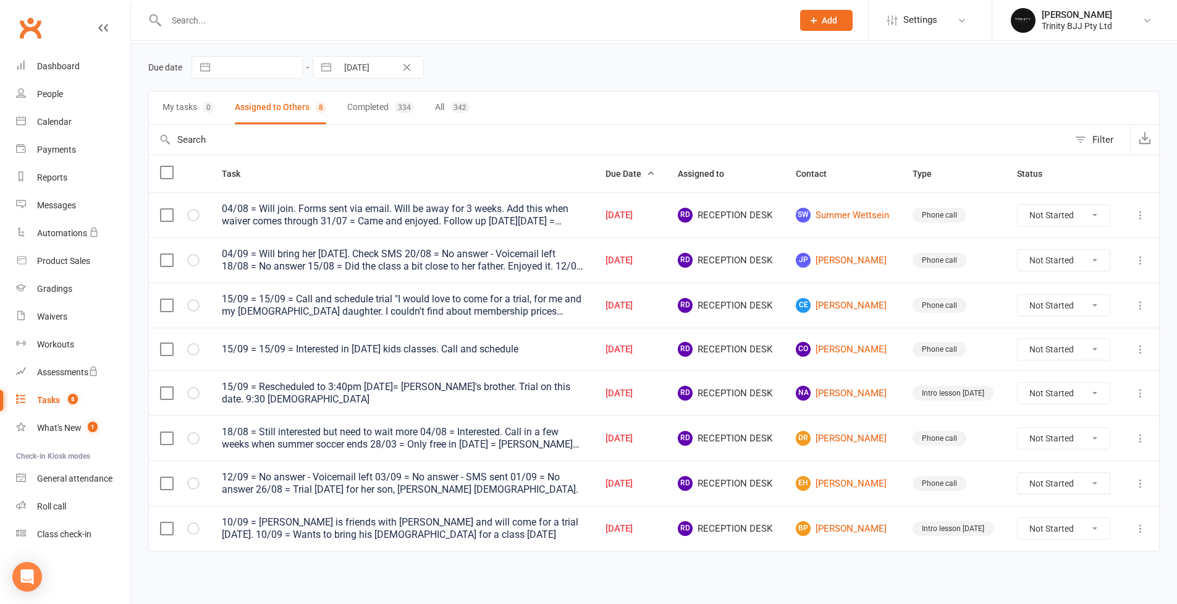
scroll to position [51, 0]
select select "unstarted"
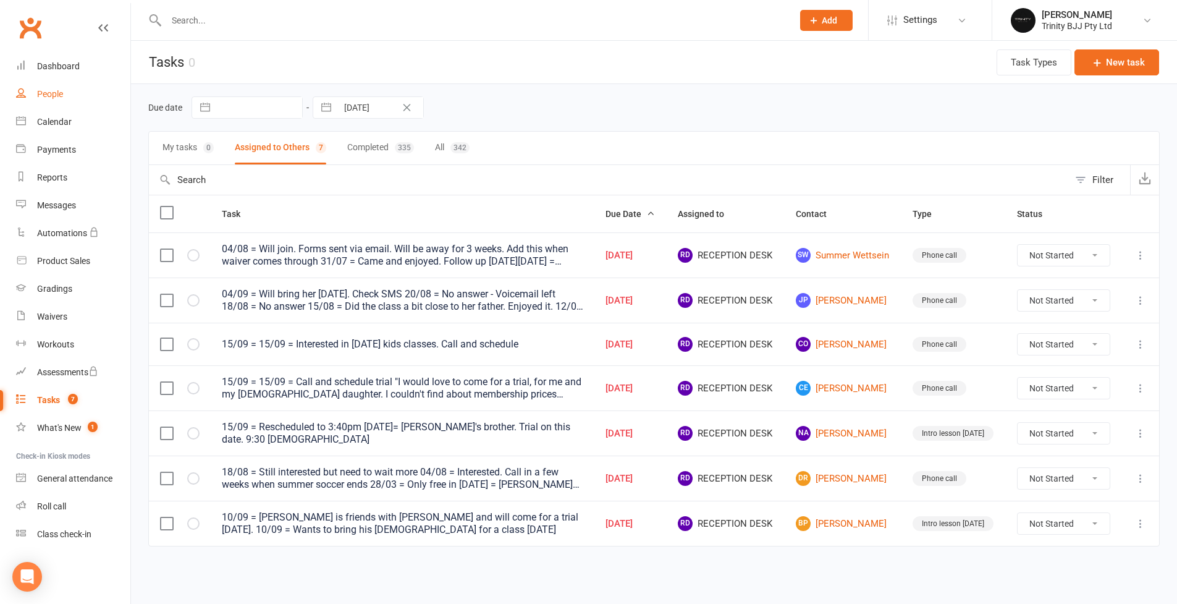
click at [46, 96] on div "People" at bounding box center [50, 94] width 26 height 10
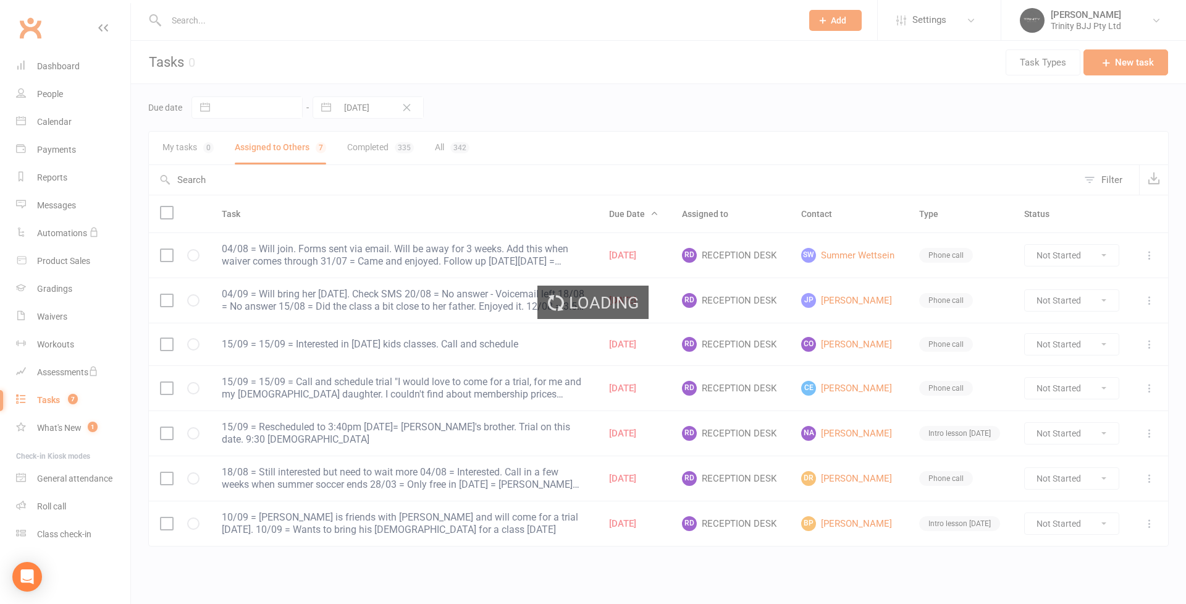
select select "100"
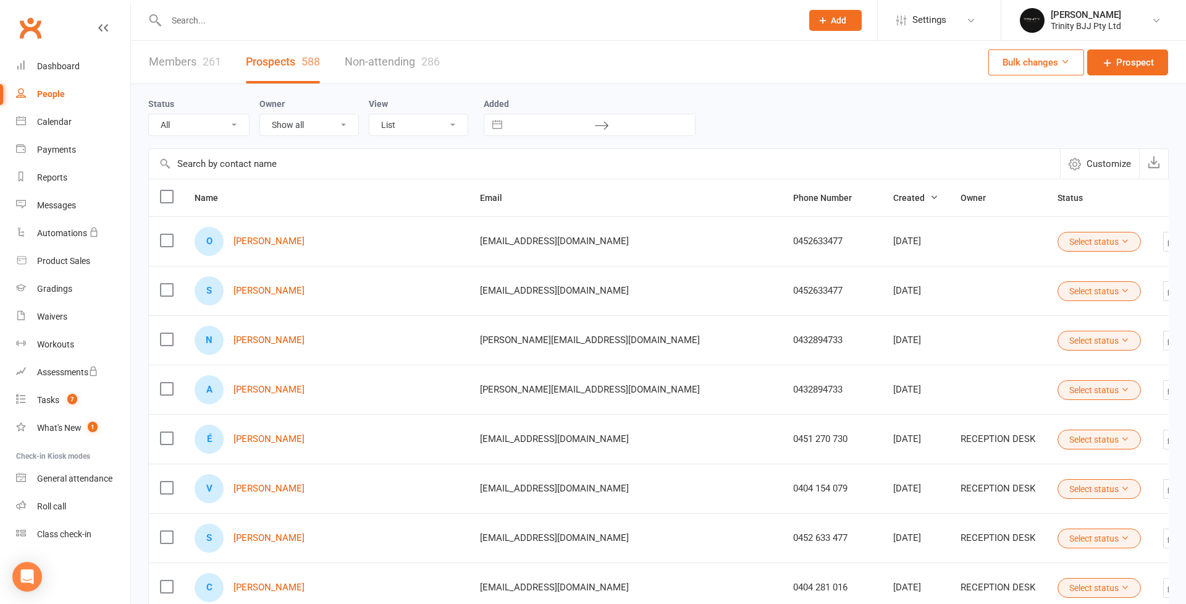
click at [183, 59] on link "Members 261" at bounding box center [185, 62] width 72 height 43
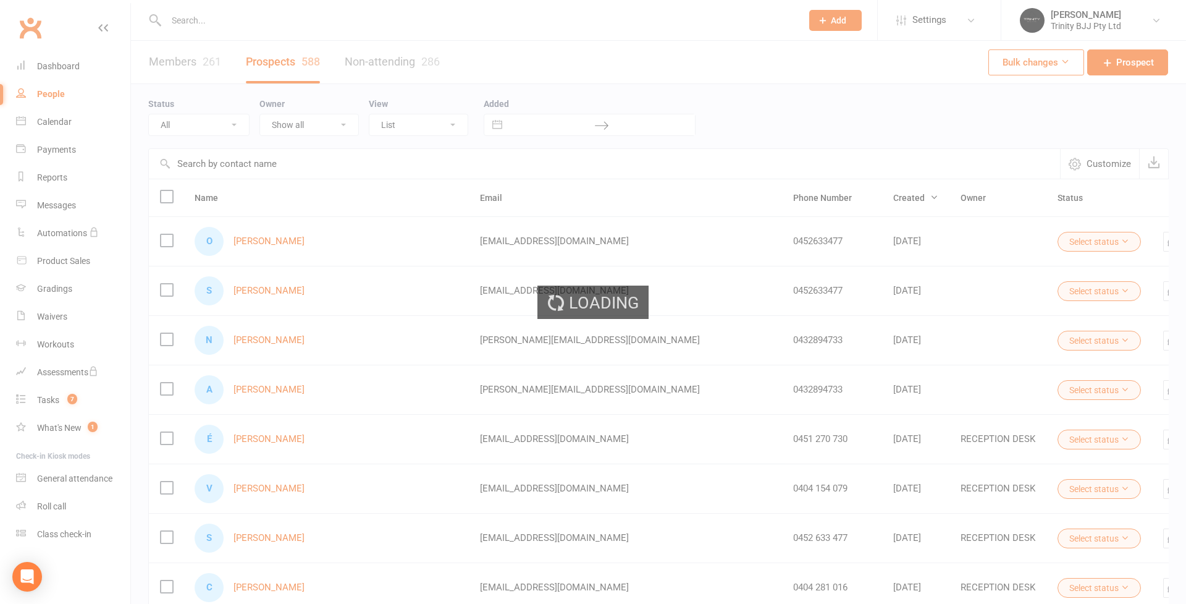
select select "100"
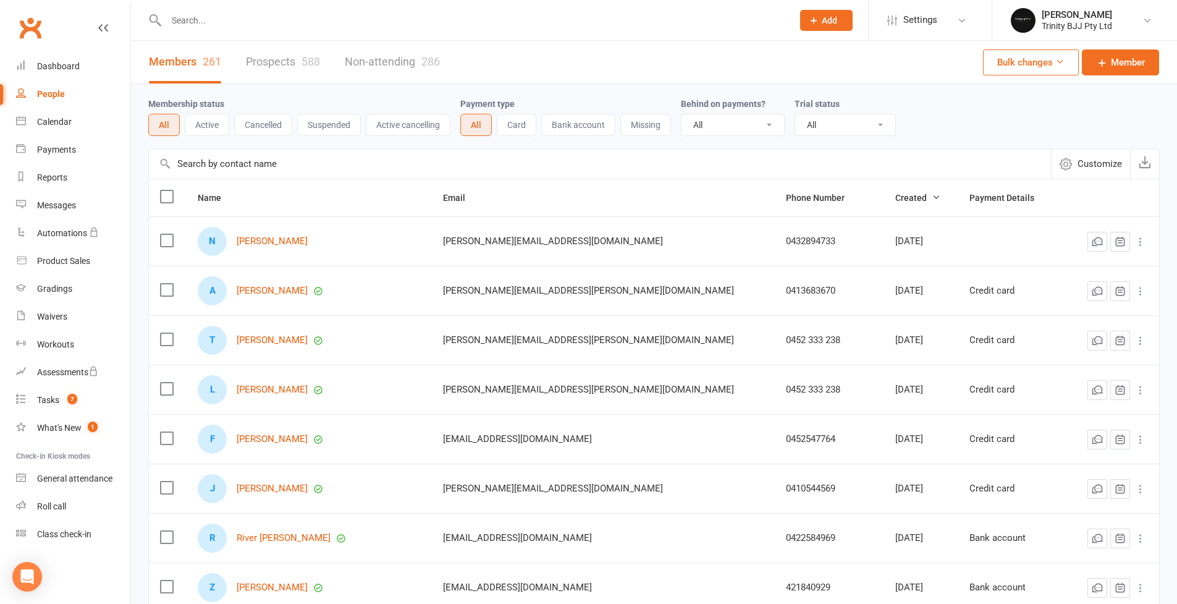
click at [263, 164] on input "text" at bounding box center [600, 164] width 902 height 30
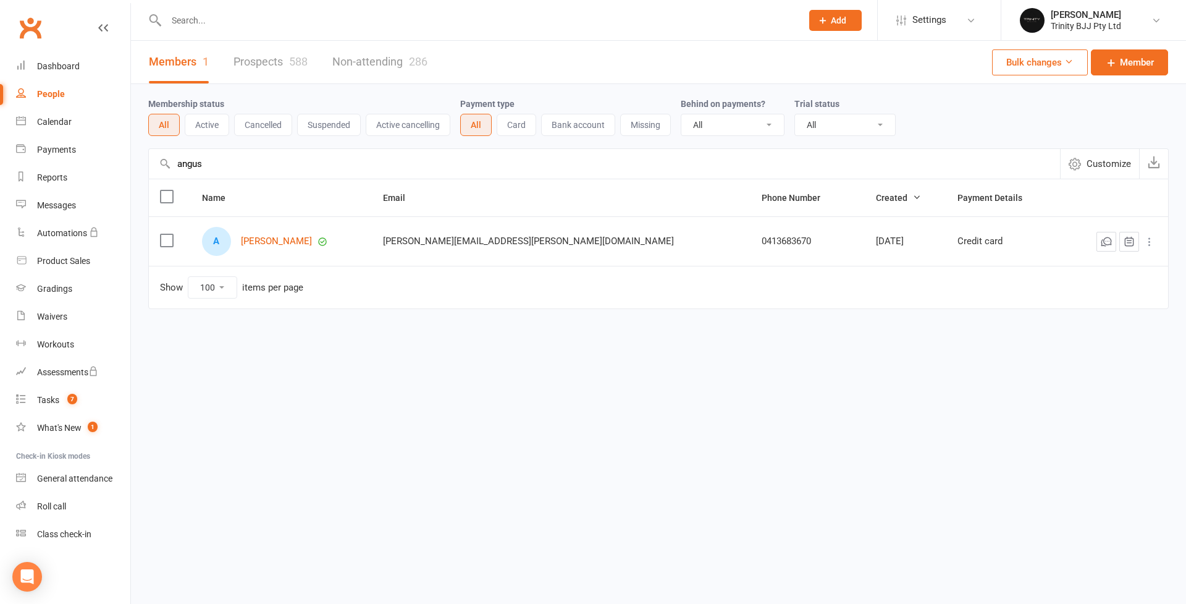
type input "Angus"
drag, startPoint x: 263, startPoint y: 164, endPoint x: 295, endPoint y: 245, distance: 87.1
click at [295, 245] on link "[PERSON_NAME]" at bounding box center [276, 241] width 71 height 11
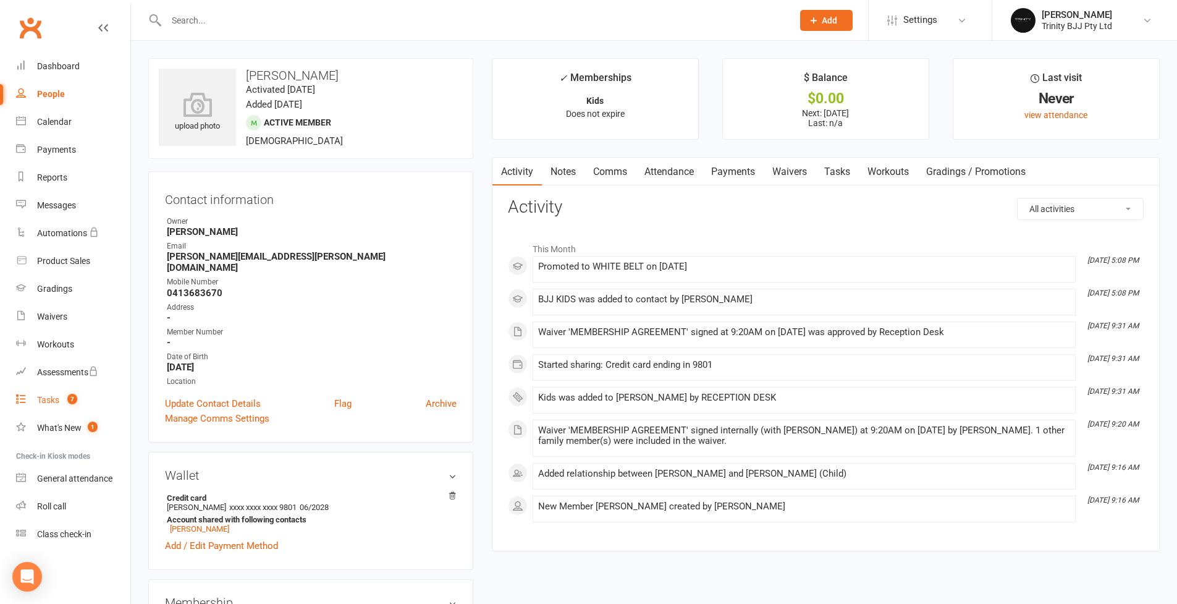
click at [54, 400] on div "Tasks" at bounding box center [48, 400] width 22 height 10
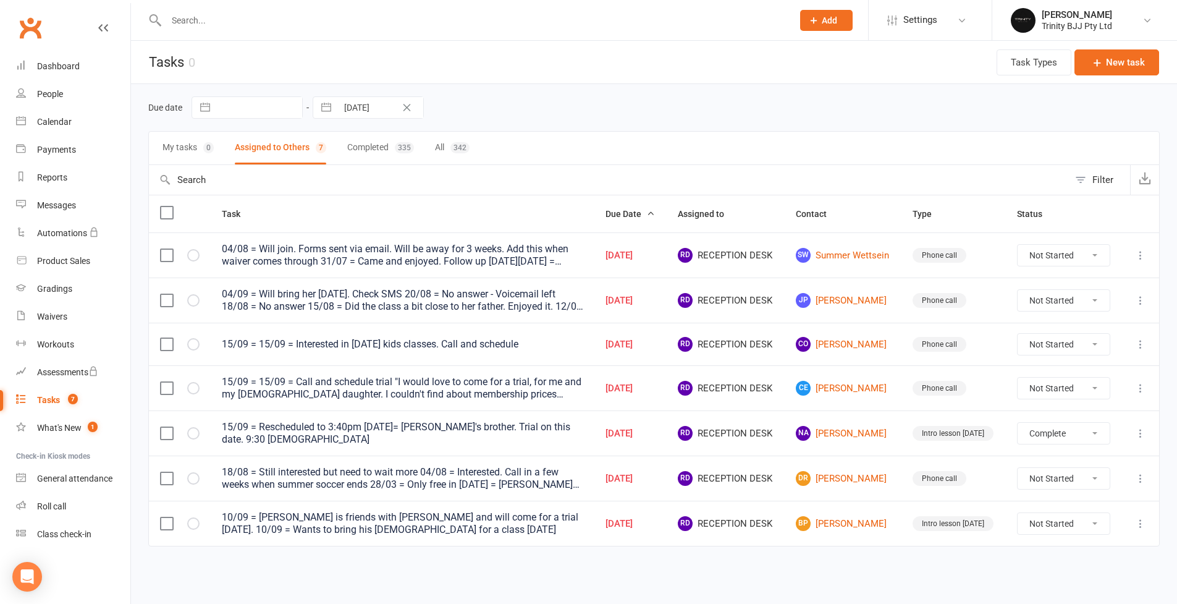
select select "unstarted"
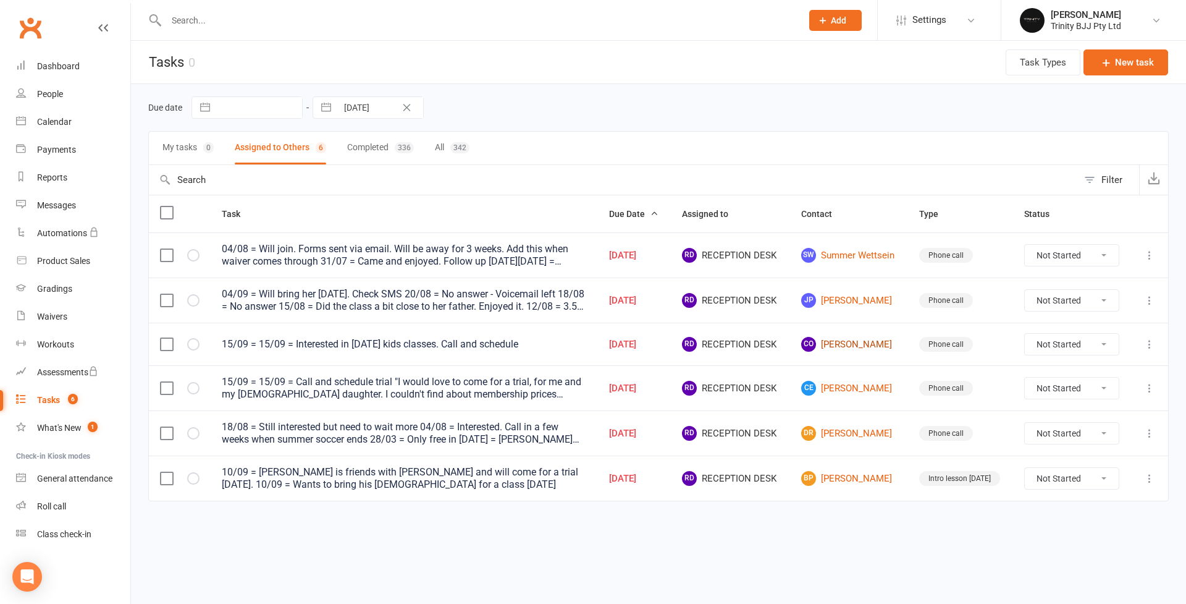
click at [872, 347] on link "CO [PERSON_NAME]" at bounding box center [849, 344] width 96 height 15
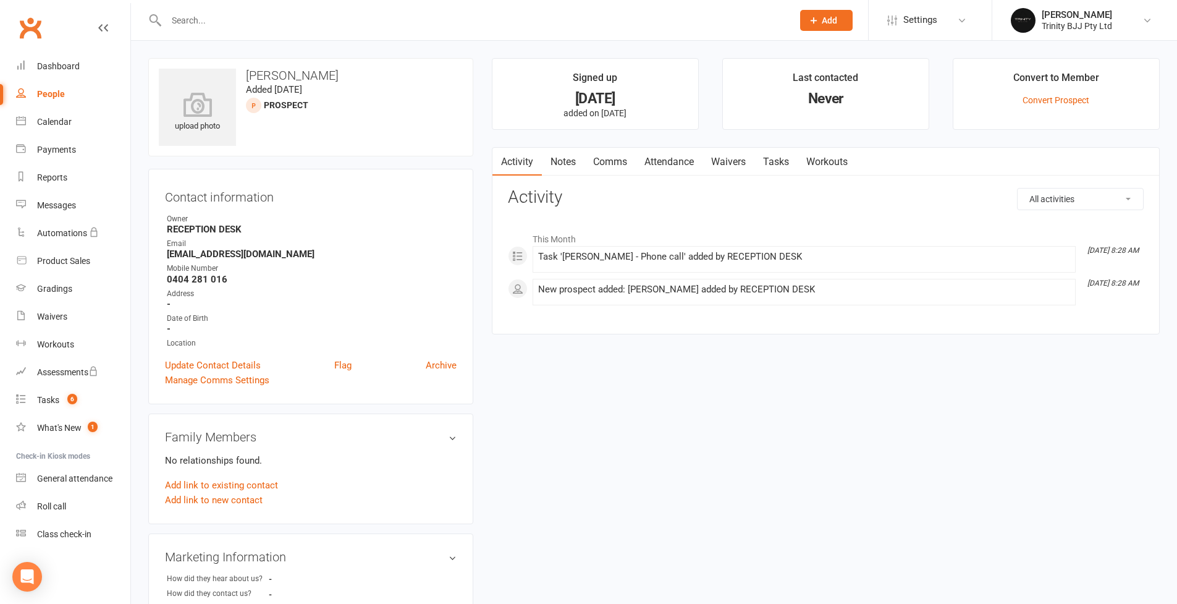
click at [768, 165] on link "Tasks" at bounding box center [775, 162] width 43 height 28
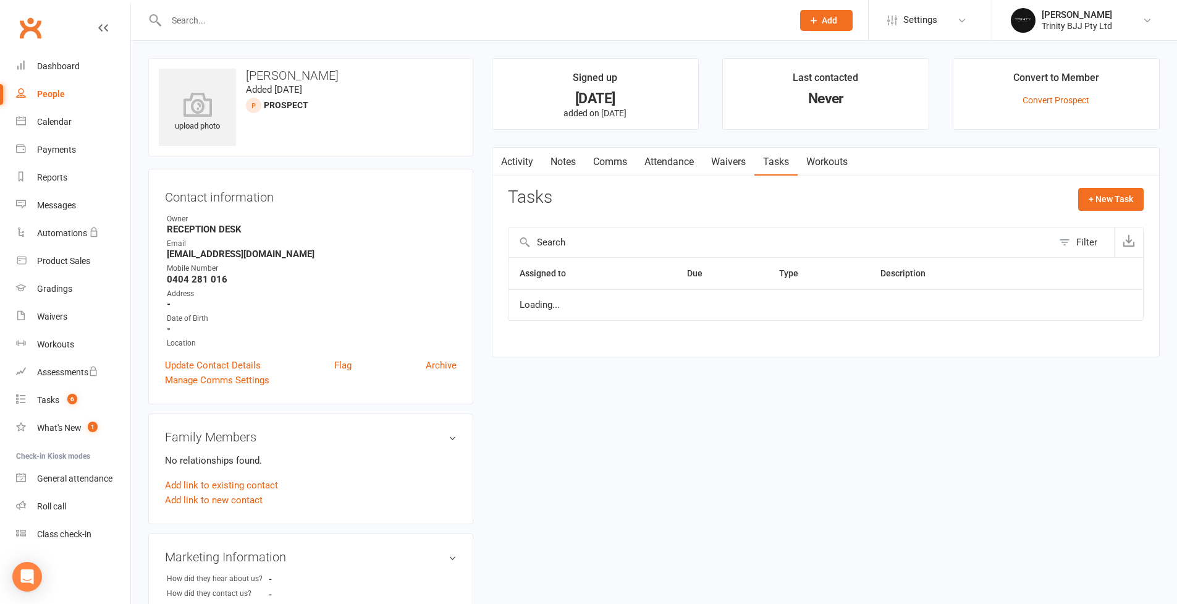
click at [786, 158] on link "Tasks" at bounding box center [775, 162] width 43 height 28
click at [1102, 313] on icon "button" at bounding box center [1098, 310] width 11 height 11
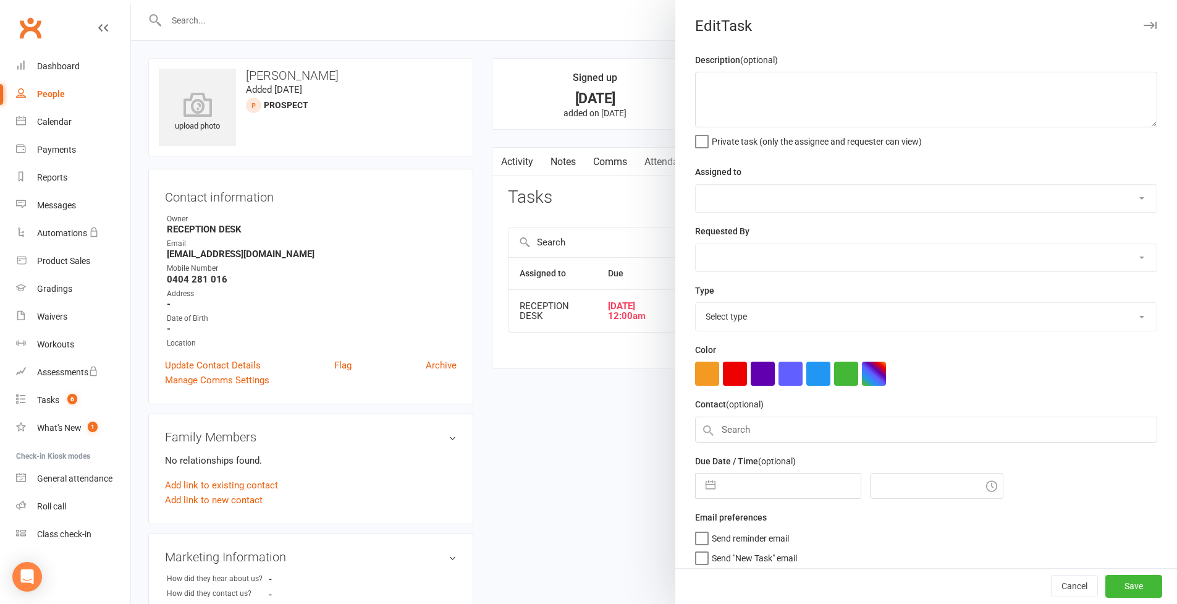
type textarea "15/09 = 15/09 = Interested in [DATE] kids classes. Call and schedule"
select select "53742"
type input "[DATE]"
type input "12:00am"
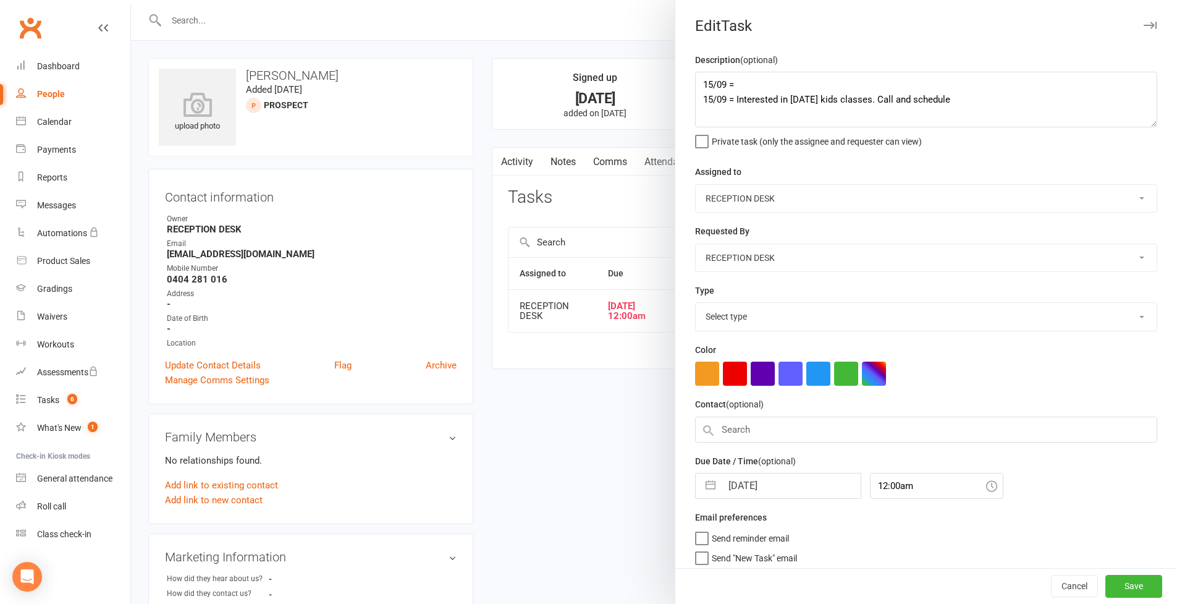
select select "28721"
click at [753, 91] on textarea "15/09 = 15/09 = Interested in [DATE] kids classes. Call and schedule" at bounding box center [926, 100] width 462 height 56
click at [759, 83] on textarea "15/09 = 15/09 = Interested in [DATE] kids classes. Call and schedule" at bounding box center [926, 100] width 462 height 56
click at [707, 80] on textarea "15/09 = No answer 15/09 = Interested in [DATE] kids classes. Call and schedule" at bounding box center [926, 100] width 462 height 56
type textarea "16/09 = No answer 15/09 = Interested in [DATE] kids classes. Call and schedule"
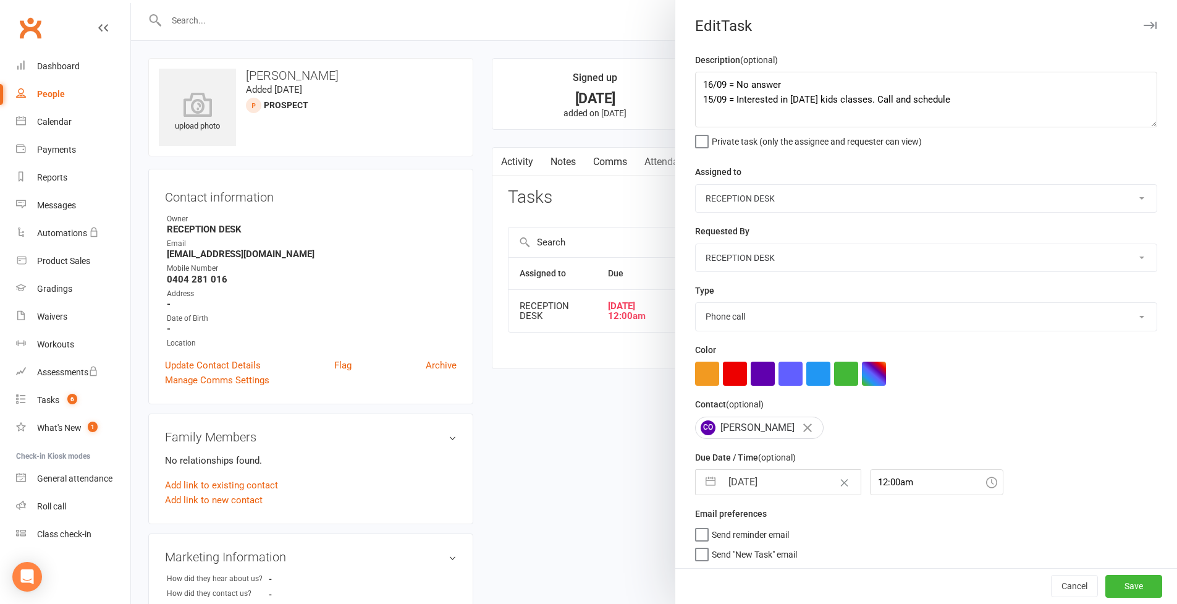
click at [705, 485] on button "button" at bounding box center [710, 482] width 22 height 25
select select "7"
select select "2025"
select select "8"
select select "2025"
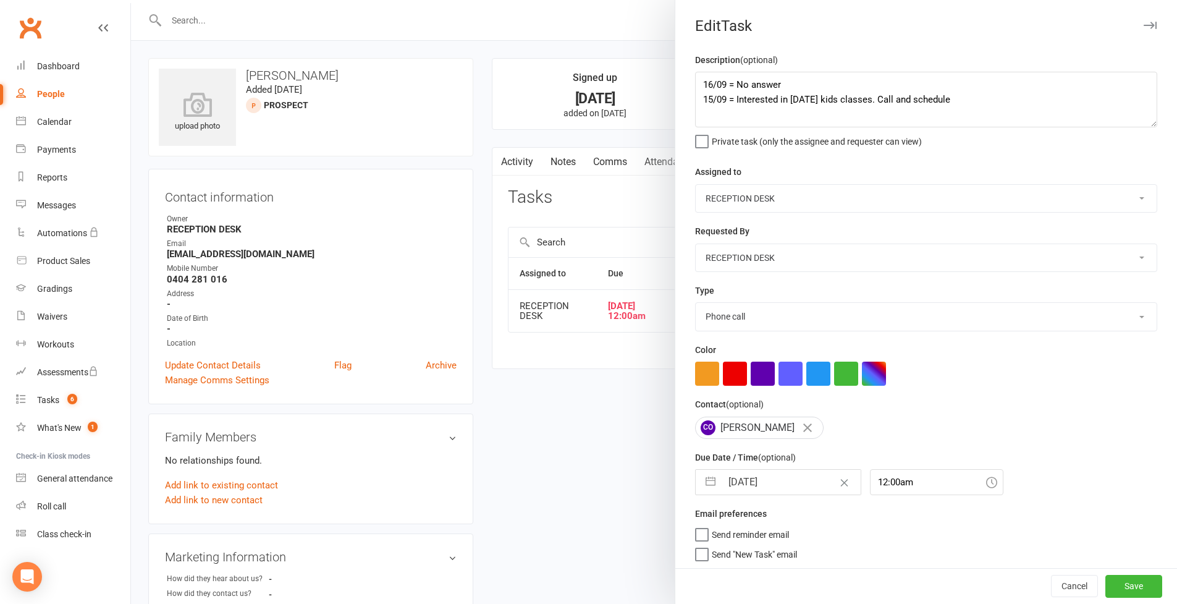
select select "9"
select select "2025"
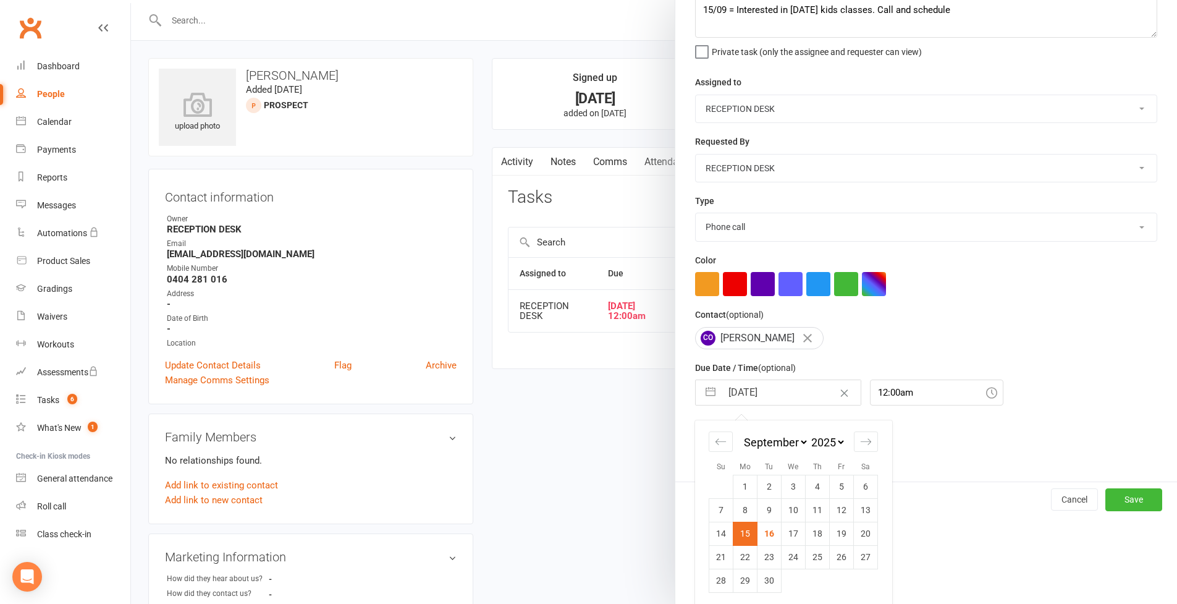
scroll to position [104, 0]
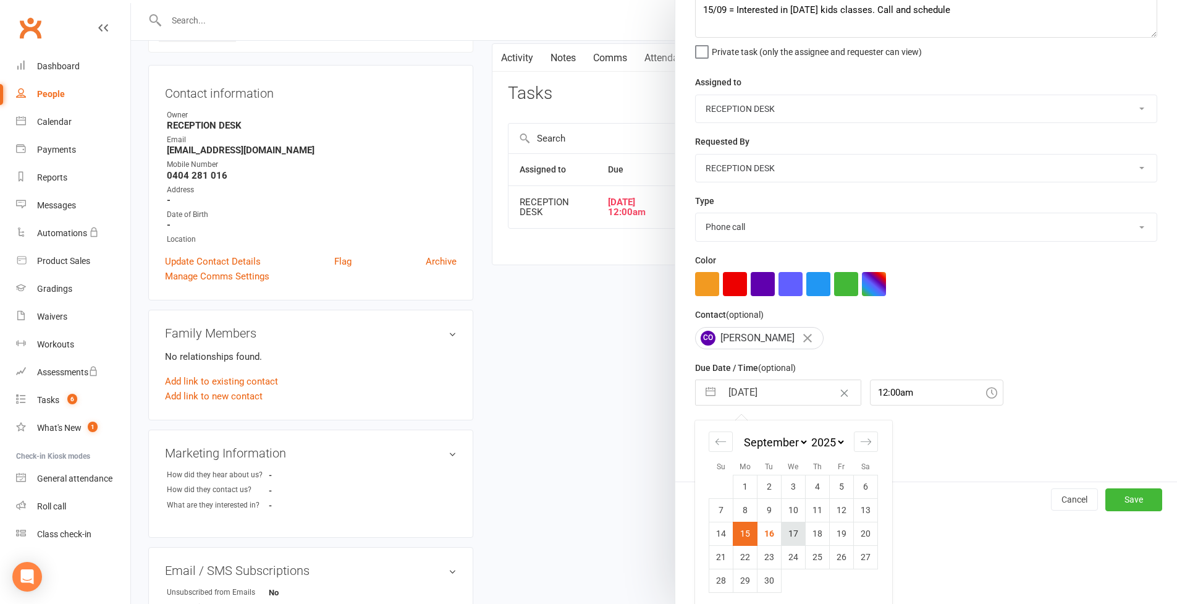
click at [796, 537] on td "17" at bounding box center [793, 532] width 24 height 23
type input "[DATE]"
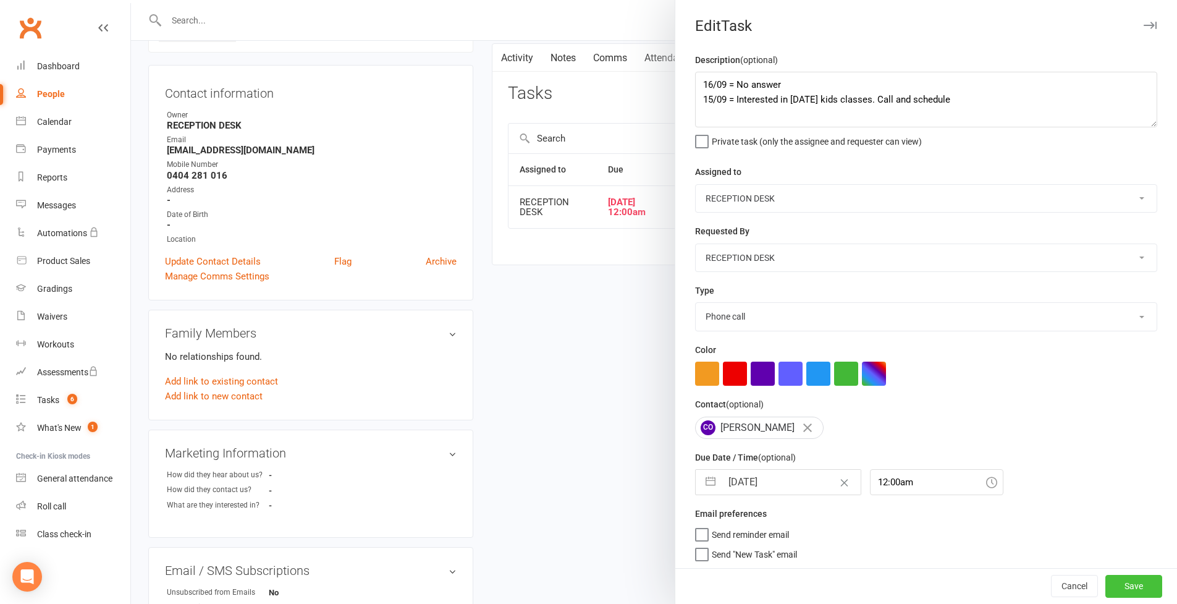
click at [1124, 589] on button "Save" at bounding box center [1133, 586] width 57 height 22
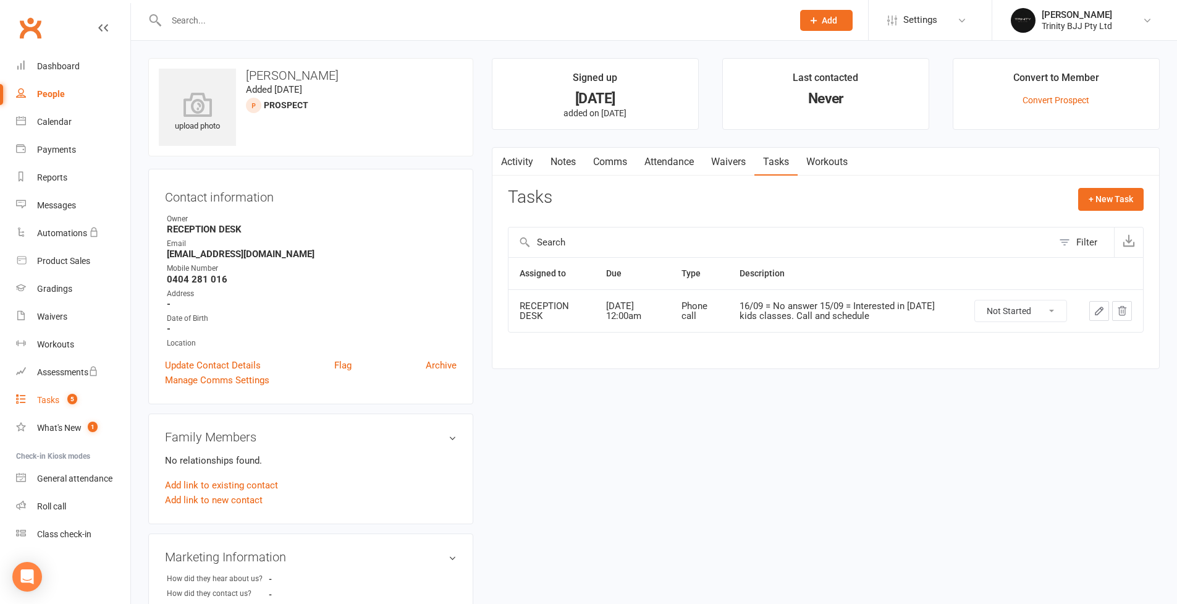
click at [51, 399] on div "Tasks" at bounding box center [48, 400] width 22 height 10
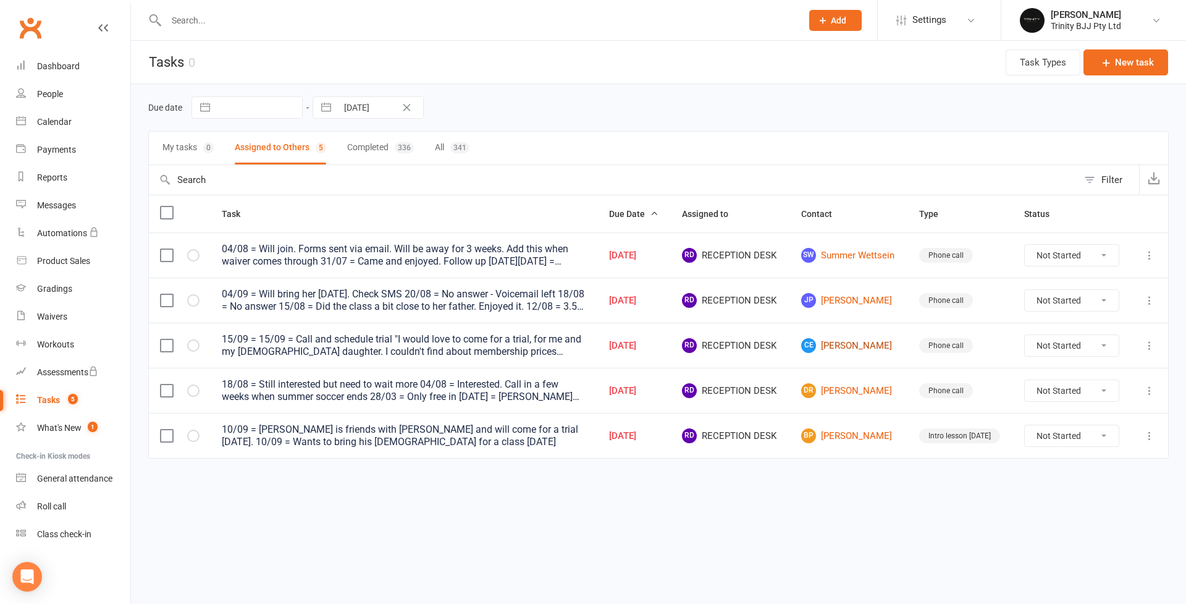
click at [881, 347] on link "CE [PERSON_NAME]" at bounding box center [849, 345] width 96 height 15
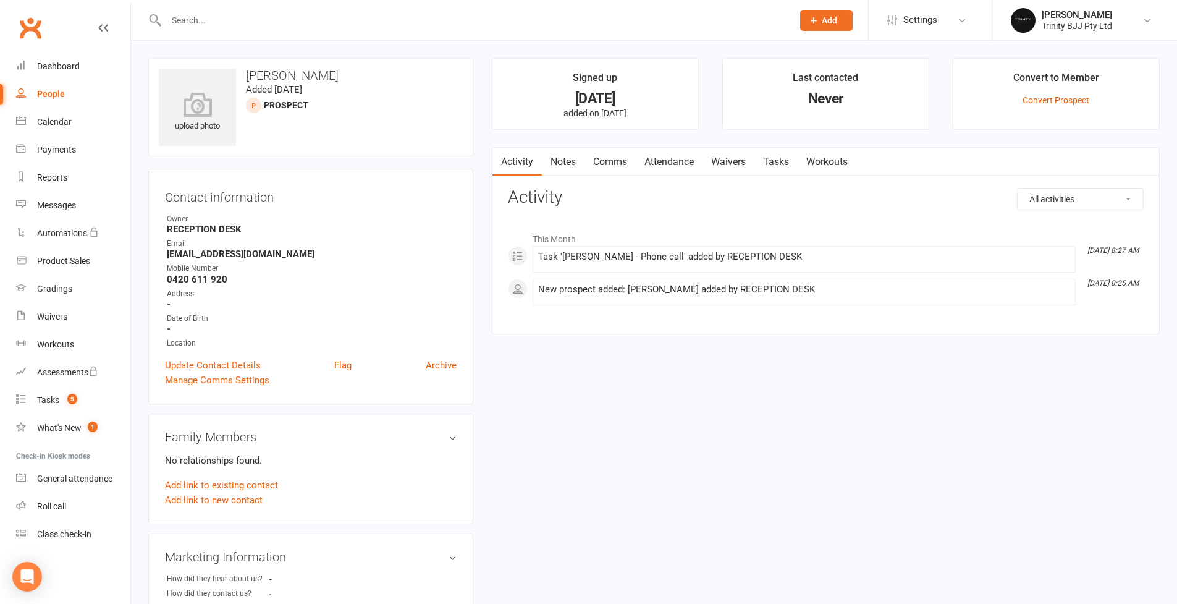
click at [785, 162] on link "Tasks" at bounding box center [775, 162] width 43 height 28
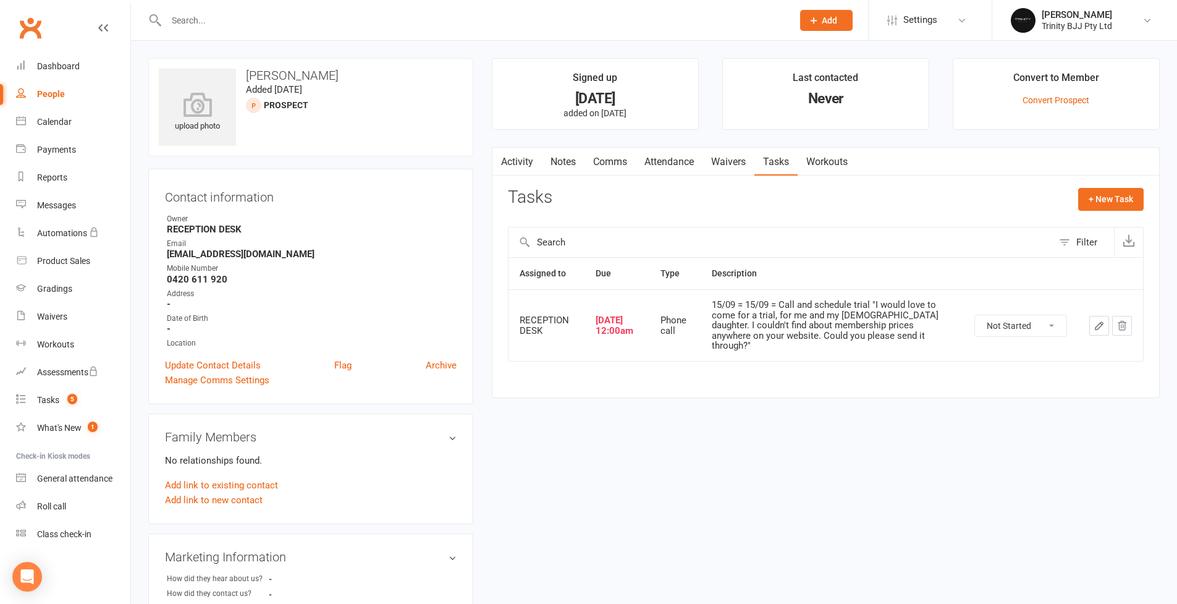
click at [1100, 320] on icon "button" at bounding box center [1098, 325] width 11 height 11
select select "53742"
select select "28721"
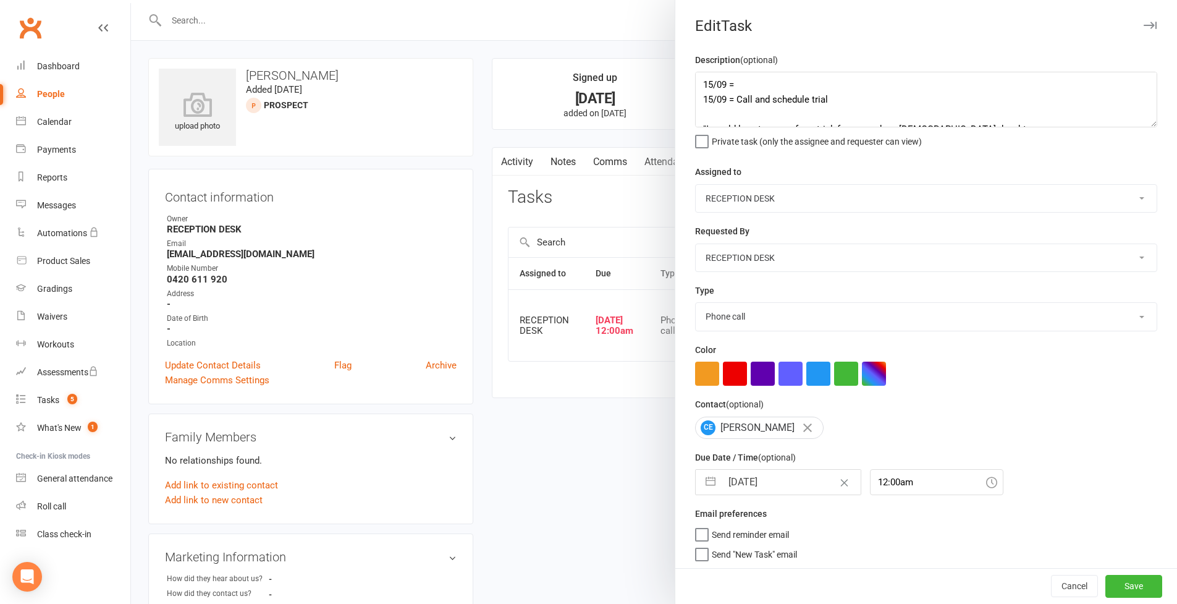
click at [1145, 127] on textarea "15/09 = 15/09 = Call and schedule trial "I would love to come for a trial, for …" at bounding box center [926, 100] width 462 height 56
click at [703, 83] on textarea "15/09 = 15/09 = Call and schedule trial "I would love to come for a trial, for …" at bounding box center [926, 100] width 462 height 56
click at [780, 78] on textarea "16/09 = 15/09 = Call and schedule trial "I would love to come for a trial, for …" at bounding box center [926, 100] width 462 height 56
type textarea "16/09 = No answer 15/09 = Call and schedule trial "I would love to come for a t…"
click at [707, 494] on button "button" at bounding box center [710, 482] width 22 height 25
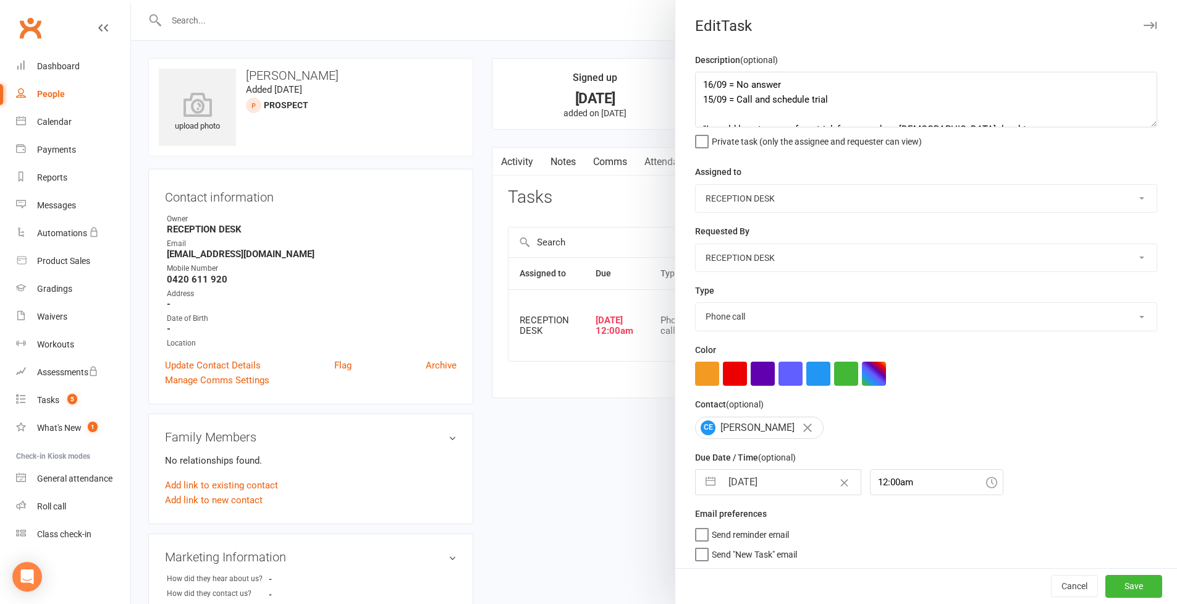
select select "7"
select select "2025"
select select "8"
select select "2025"
select select "9"
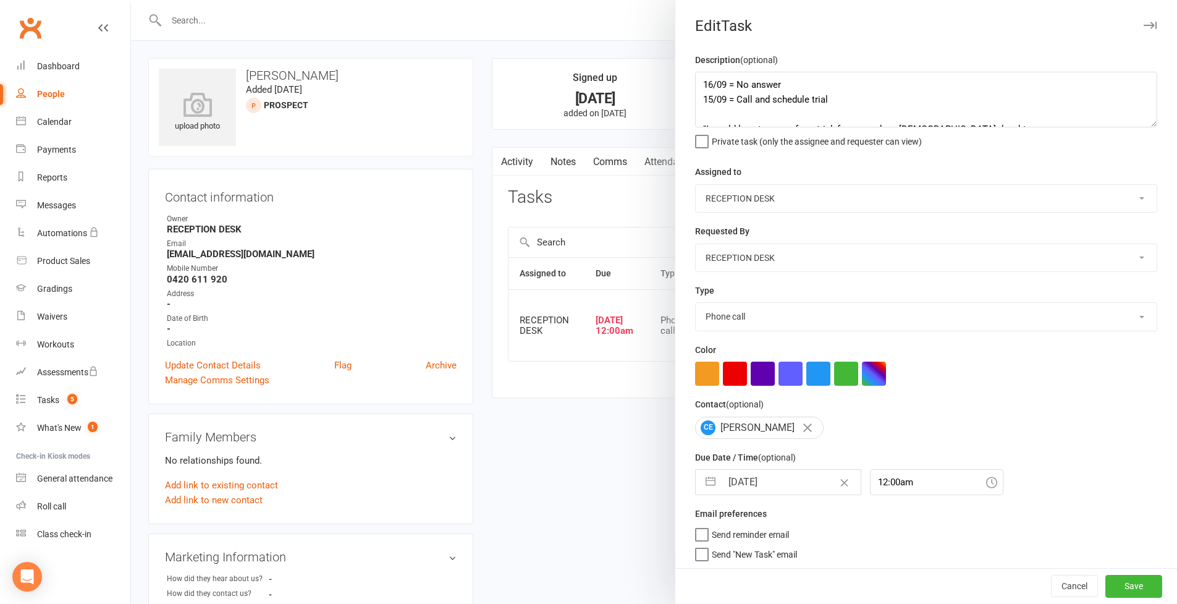
select select "2025"
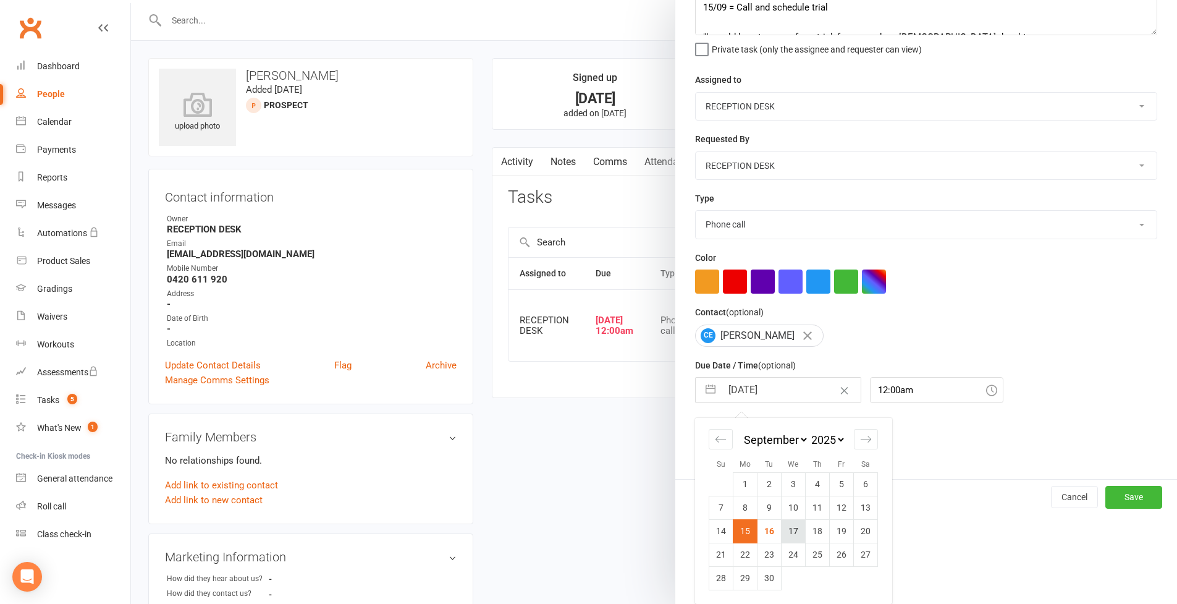
click at [793, 536] on td "17" at bounding box center [793, 530] width 24 height 23
type input "[DATE]"
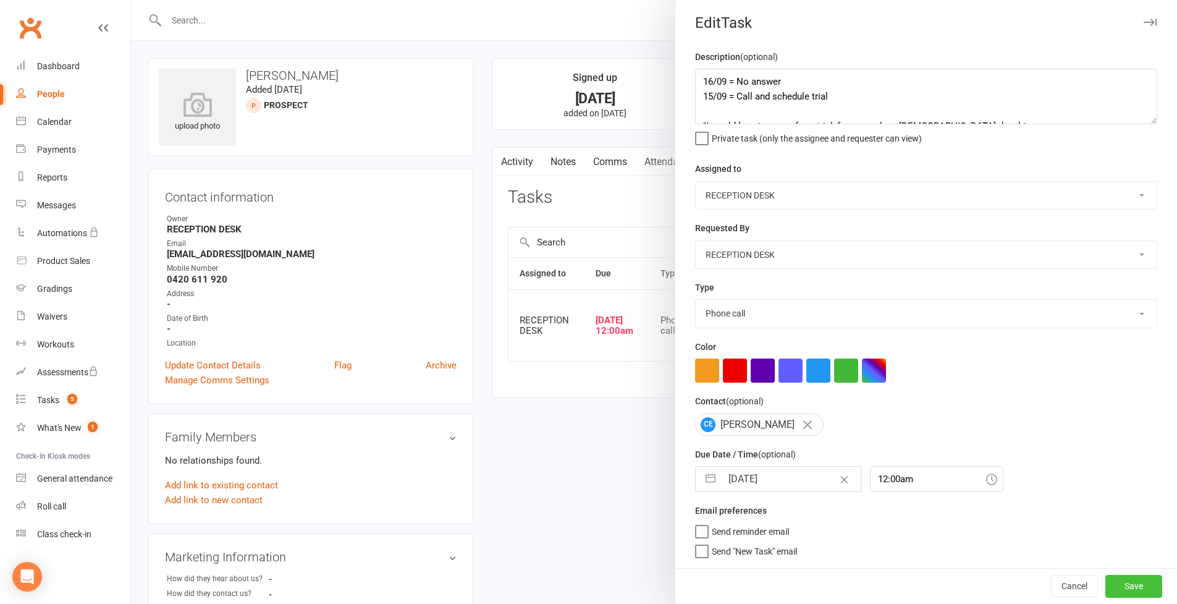
click at [1131, 589] on button "Save" at bounding box center [1133, 586] width 57 height 22
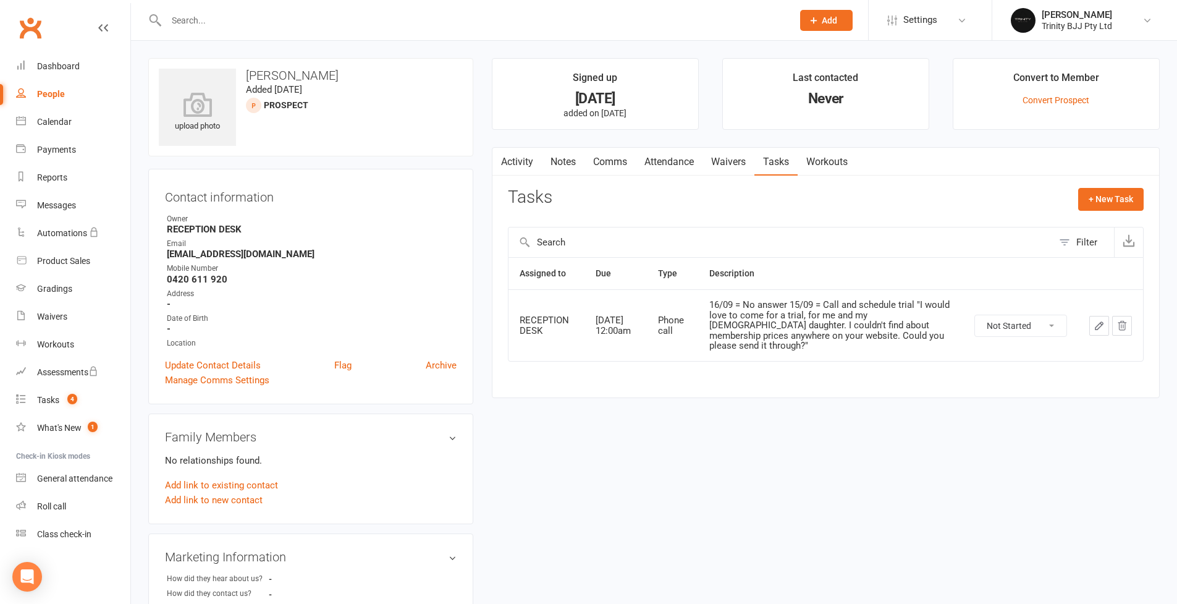
click at [1099, 320] on icon "button" at bounding box center [1098, 325] width 11 height 11
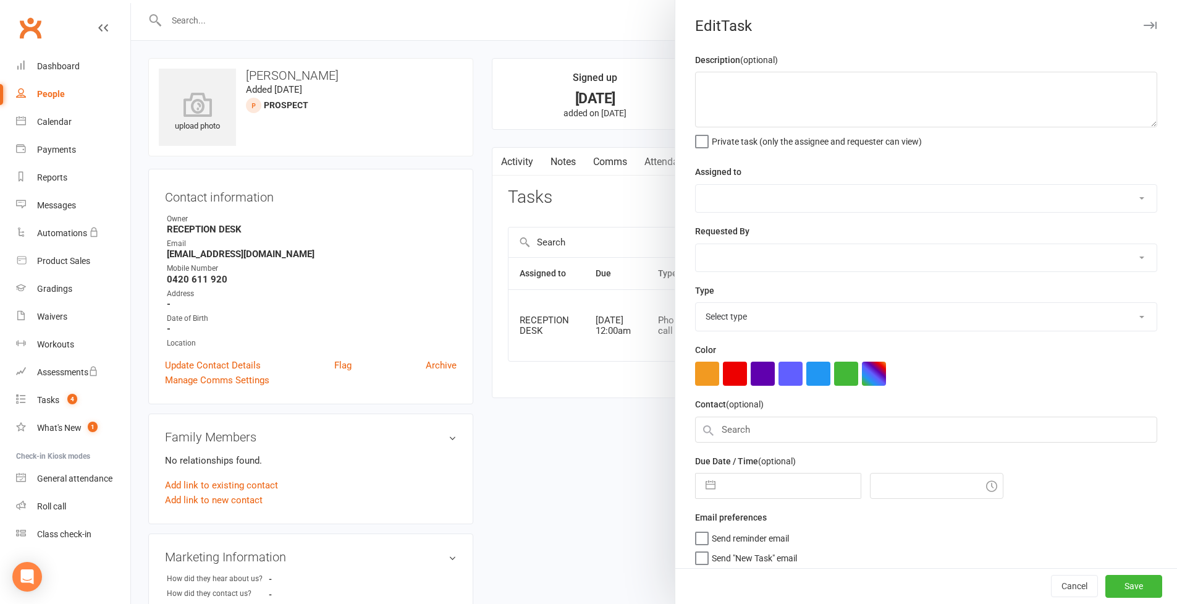
type textarea "16/09 = No answer 15/09 = Call and schedule trial "I would love to come for a t…"
select select "53742"
type input "[DATE]"
type input "12:00am"
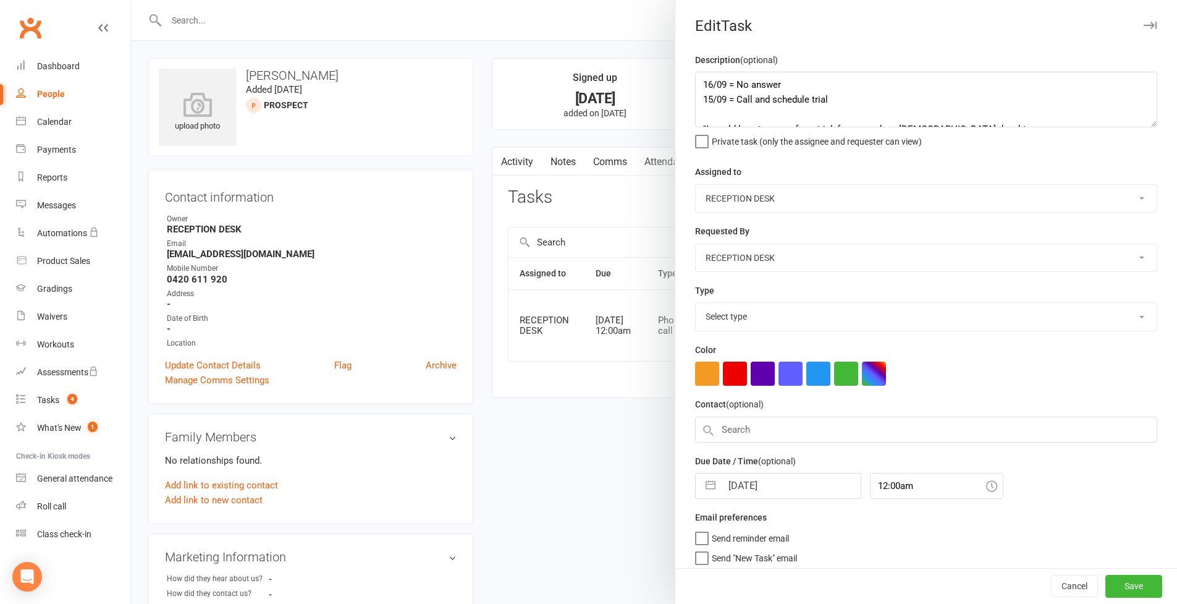
select select "28721"
click at [830, 81] on textarea "16/09 = No answer 15/09 = Call and schedule trial "I would love to come for a t…" at bounding box center [926, 100] width 462 height 56
drag, startPoint x: 785, startPoint y: 84, endPoint x: 886, endPoint y: 96, distance: 102.7
click at [886, 96] on textarea "16/09 = No answer - SMS sent 15/09 = Call and schedule trial "I would love to c…" at bounding box center [926, 100] width 462 height 56
drag, startPoint x: 888, startPoint y: 95, endPoint x: 884, endPoint y: 86, distance: 9.7
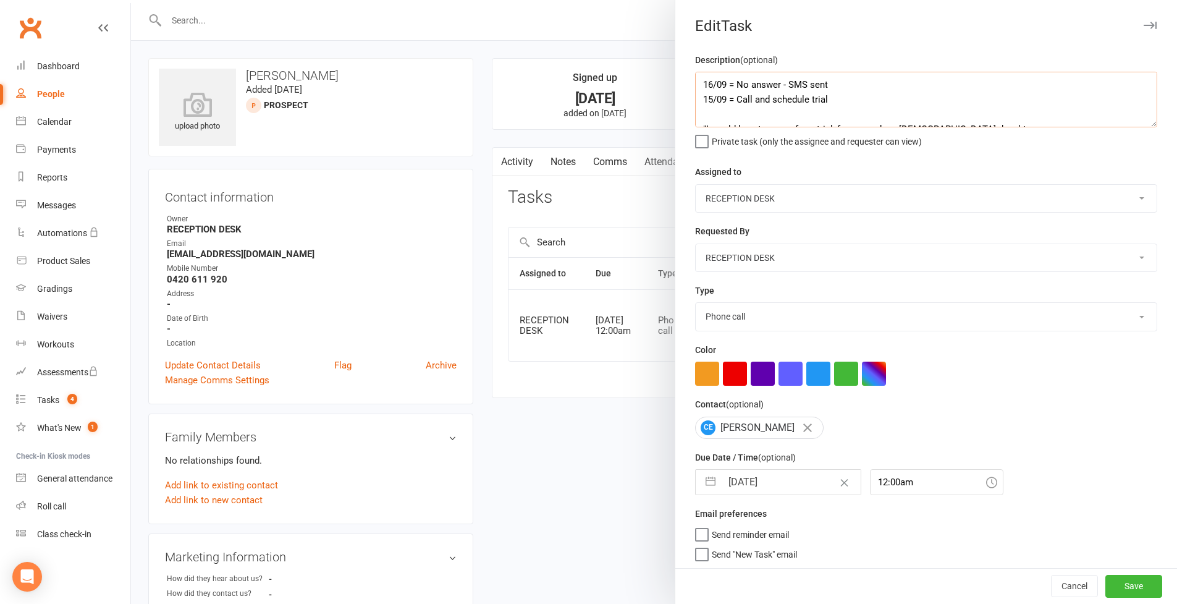
click at [888, 95] on textarea "16/09 = No answer - SMS sent 15/09 = Call and schedule trial "I would love to c…" at bounding box center [926, 100] width 462 height 56
drag, startPoint x: 806, startPoint y: 83, endPoint x: 875, endPoint y: 80, distance: 69.9
click at [875, 80] on textarea "16/09 = No answer - SMS sent 15/09 = Call and schedule trial "I would love to c…" at bounding box center [926, 100] width 462 height 56
type textarea "16/09 = No answer - Voicemail left 15/09 = Call and schedule trial "I would lov…"
click at [1133, 591] on button "Save" at bounding box center [1133, 586] width 57 height 22
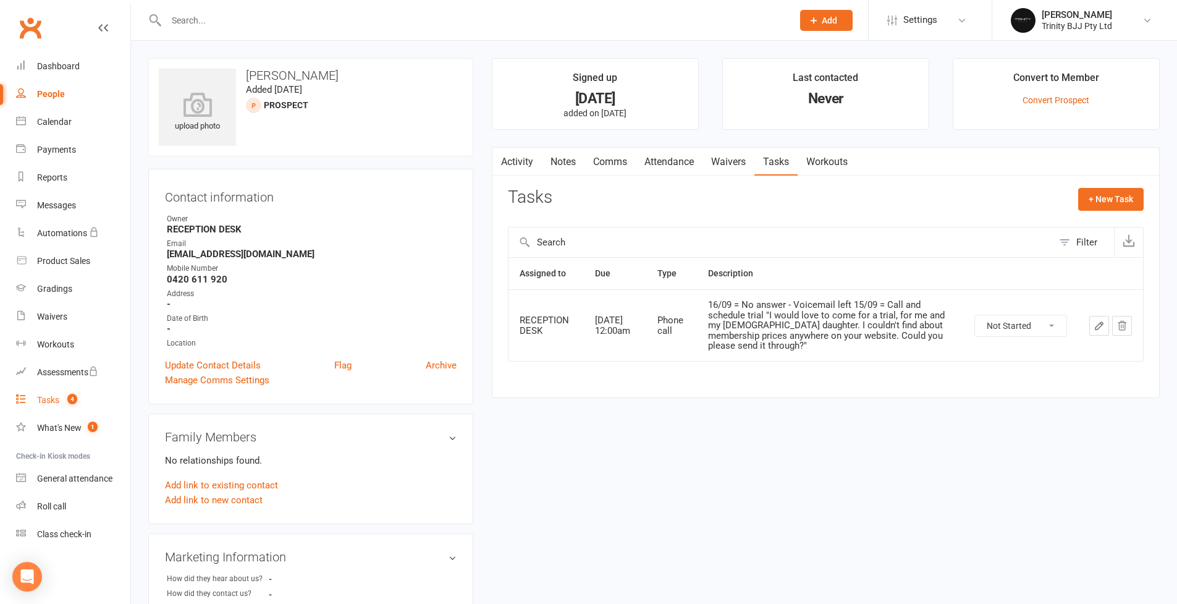
click at [54, 403] on div "Tasks" at bounding box center [48, 400] width 22 height 10
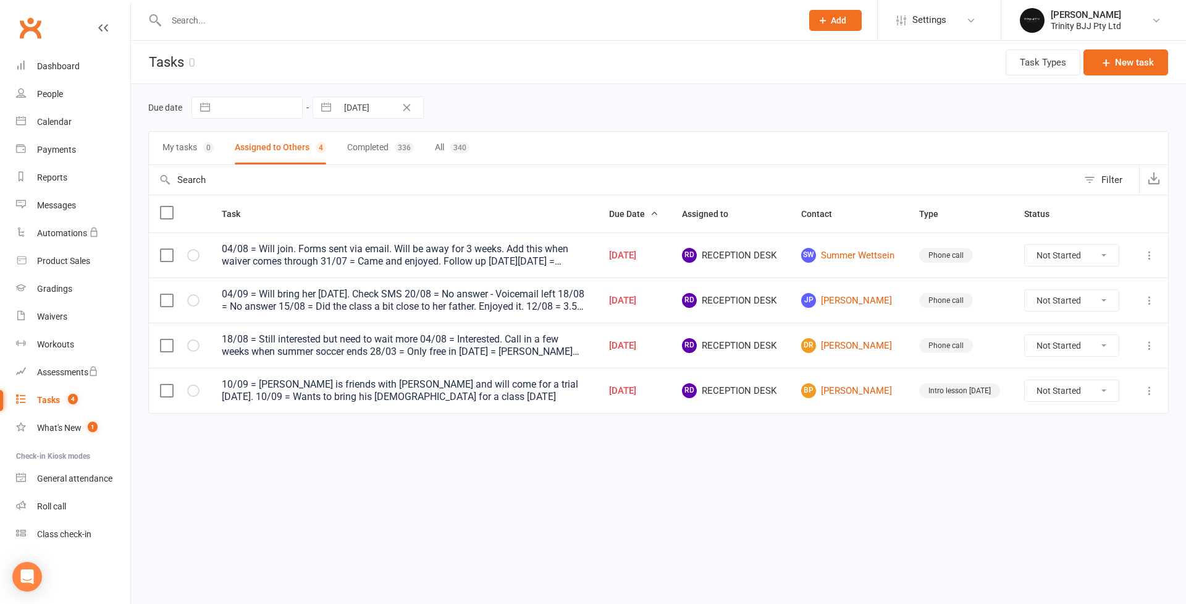
click at [235, 12] on input "text" at bounding box center [477, 20] width 631 height 17
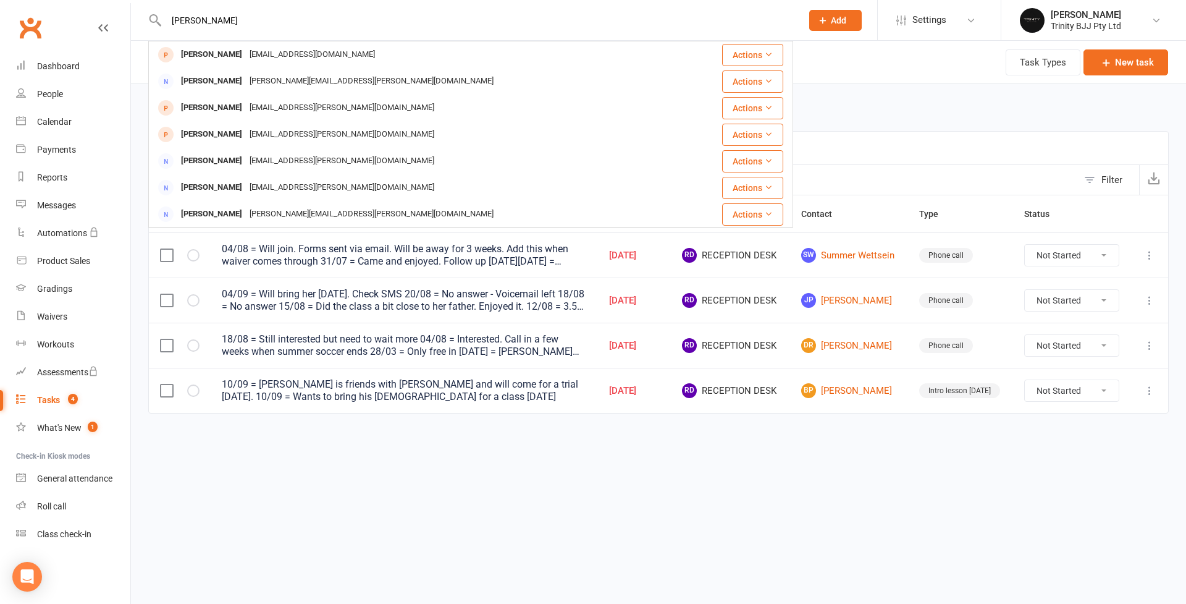
type input "[PERSON_NAME]"
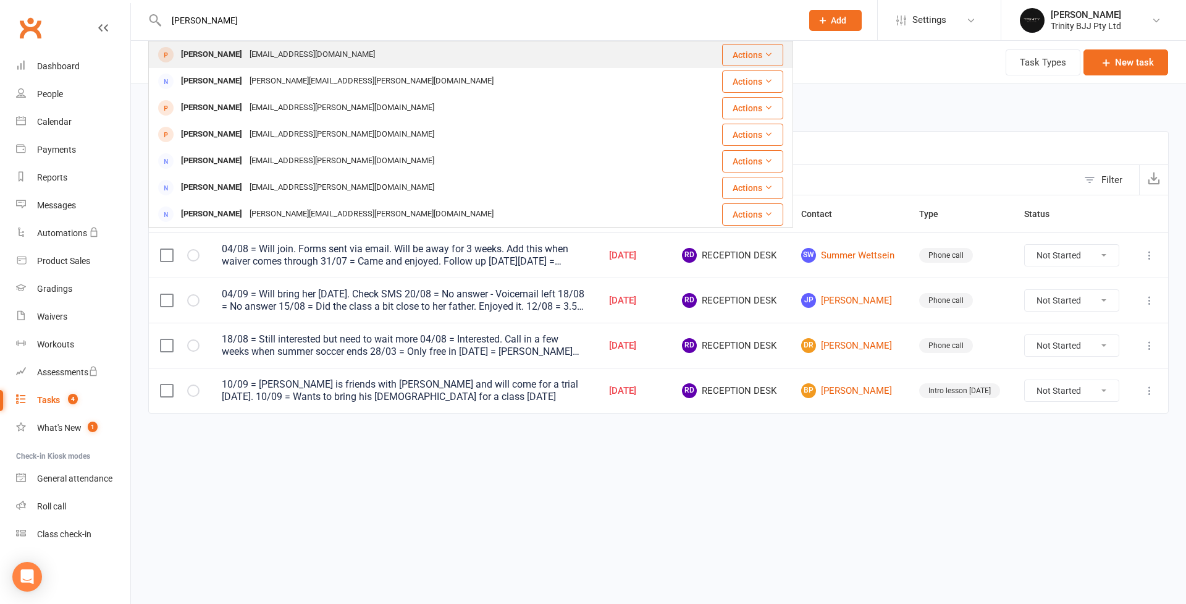
drag, startPoint x: 200, startPoint y: 25, endPoint x: 225, endPoint y: 56, distance: 39.5
click at [225, 56] on div "[PERSON_NAME]" at bounding box center [211, 55] width 69 height 18
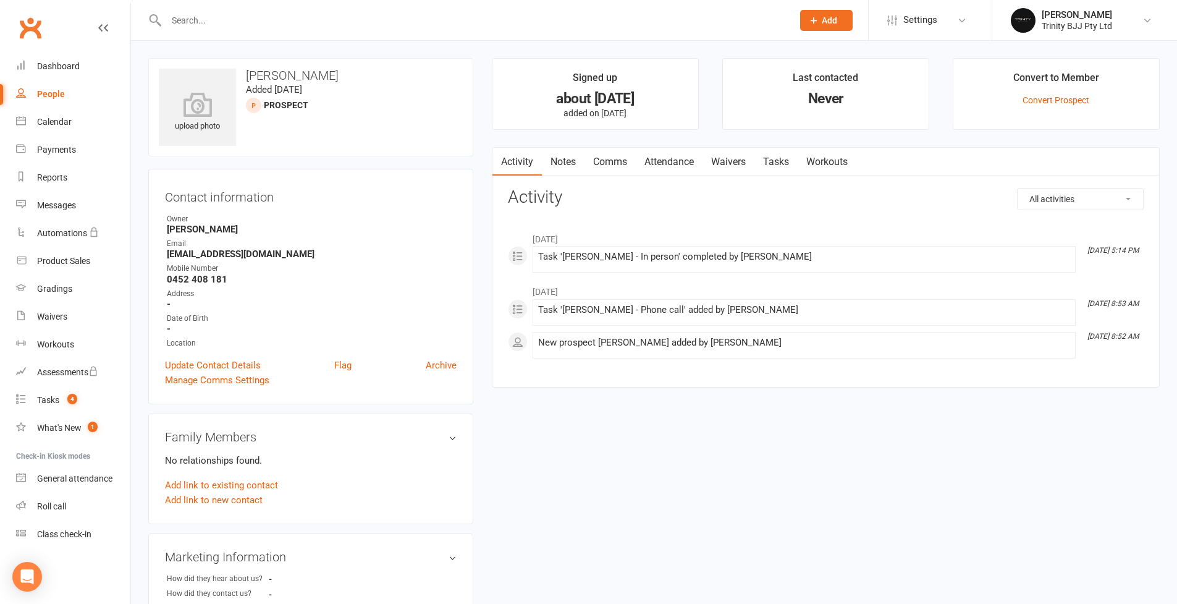
click at [769, 162] on link "Tasks" at bounding box center [775, 162] width 43 height 28
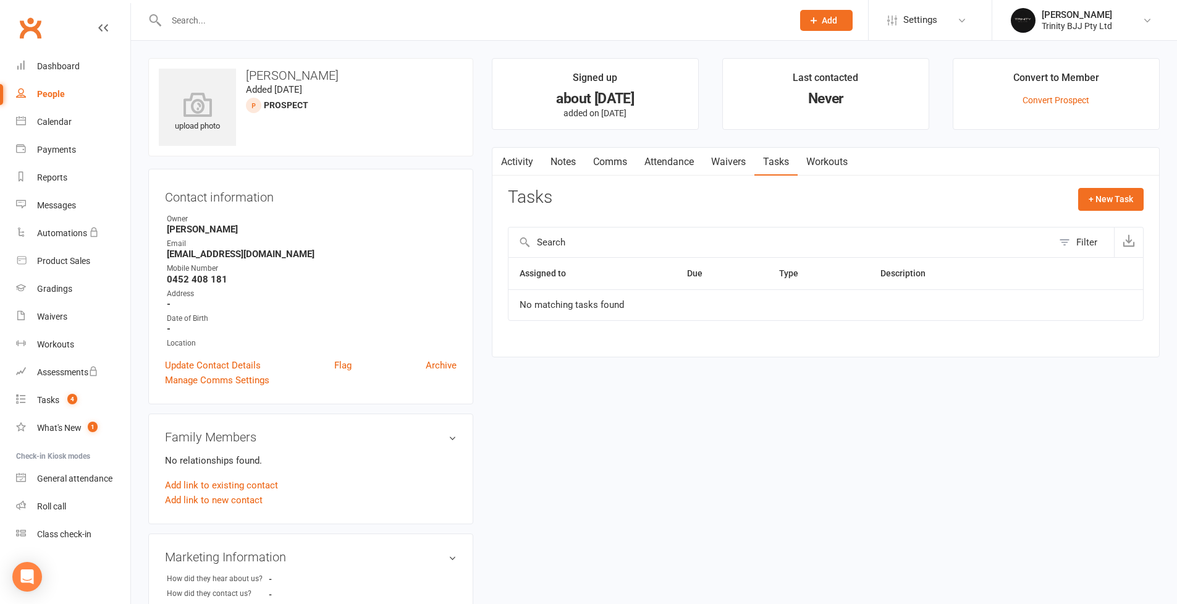
click at [570, 161] on link "Notes" at bounding box center [563, 162] width 43 height 28
click at [772, 161] on link "Tasks" at bounding box center [775, 162] width 43 height 28
click at [1126, 204] on button "+ New Task" at bounding box center [1110, 199] width 65 height 22
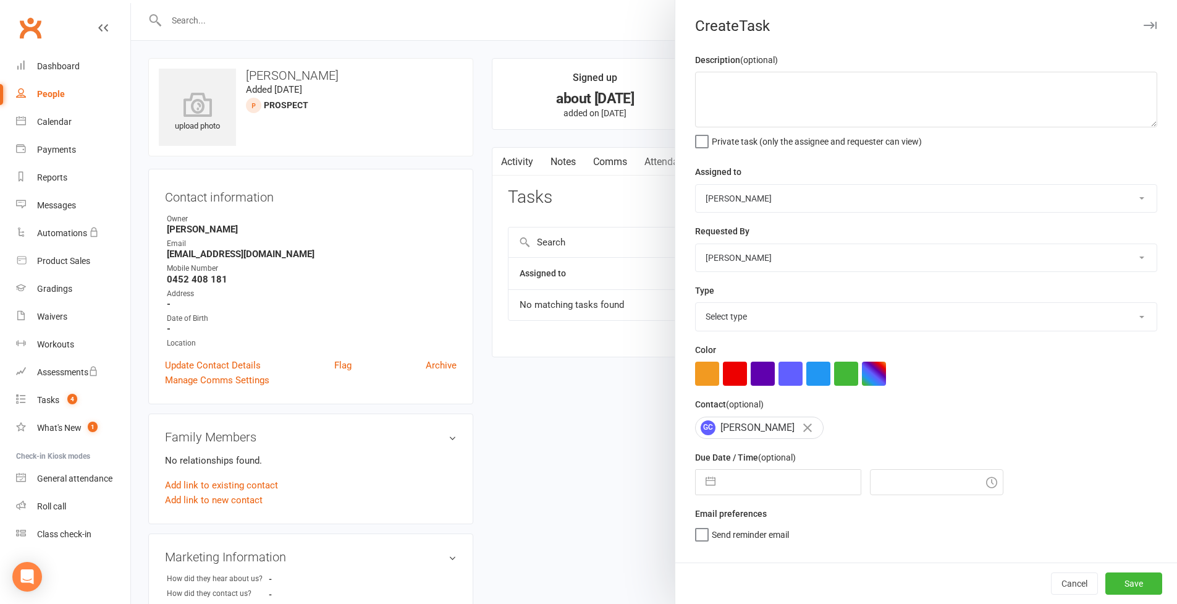
click at [410, 48] on div at bounding box center [654, 302] width 1046 height 604
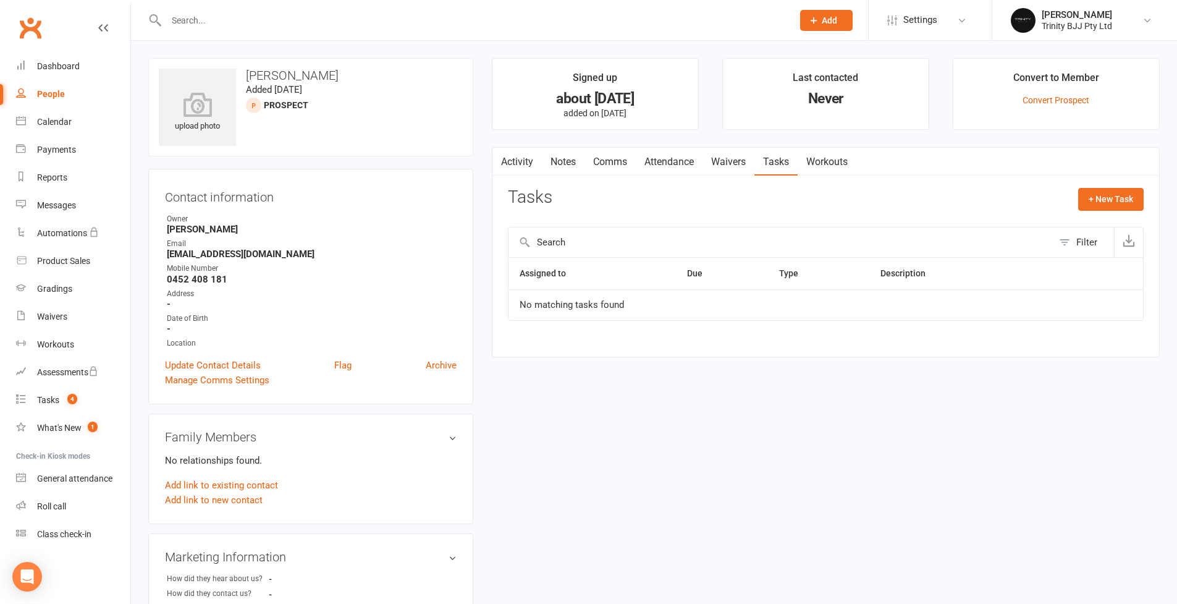
click at [272, 27] on input "text" at bounding box center [472, 20] width 621 height 17
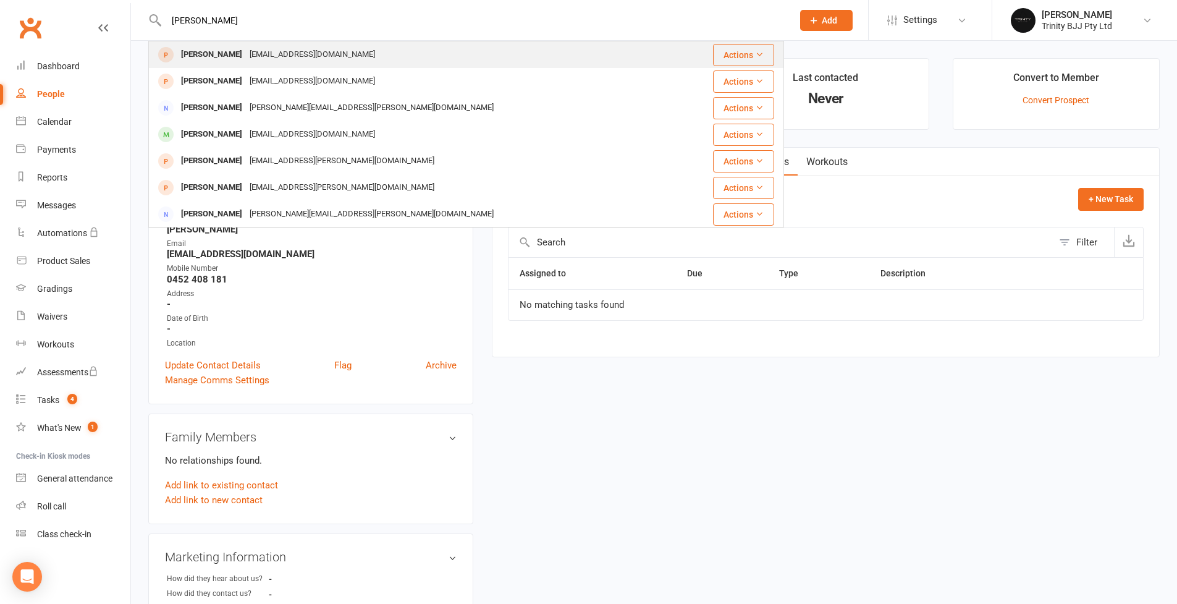
type input "[PERSON_NAME]"
click at [227, 58] on div "[PERSON_NAME]" at bounding box center [211, 55] width 69 height 18
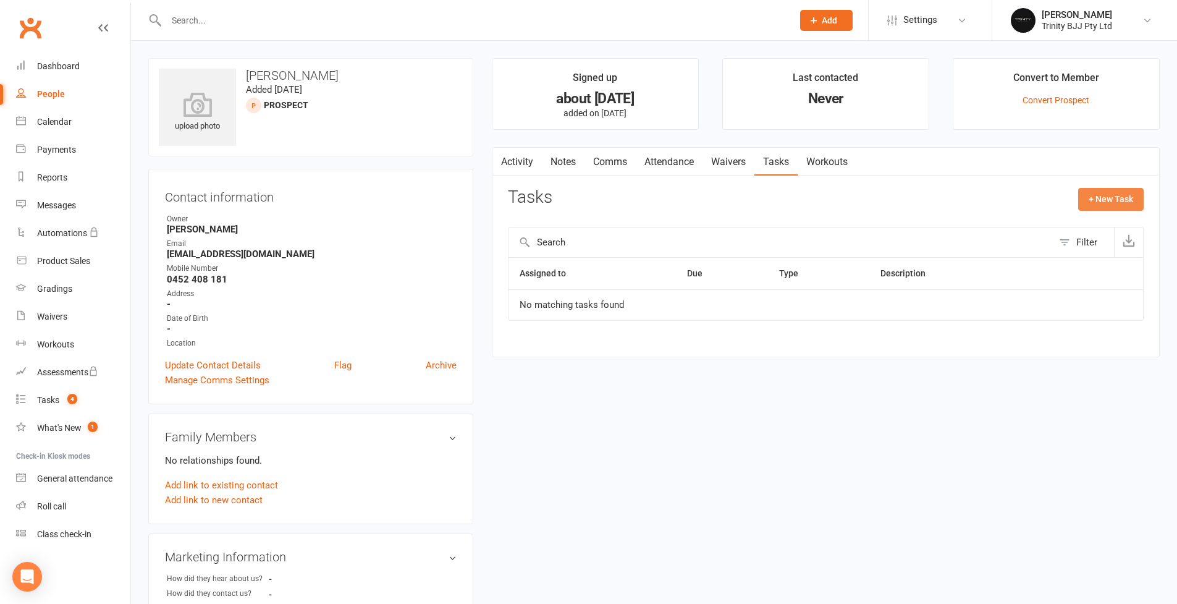
click at [1097, 200] on button "+ New Task" at bounding box center [1110, 199] width 65 height 22
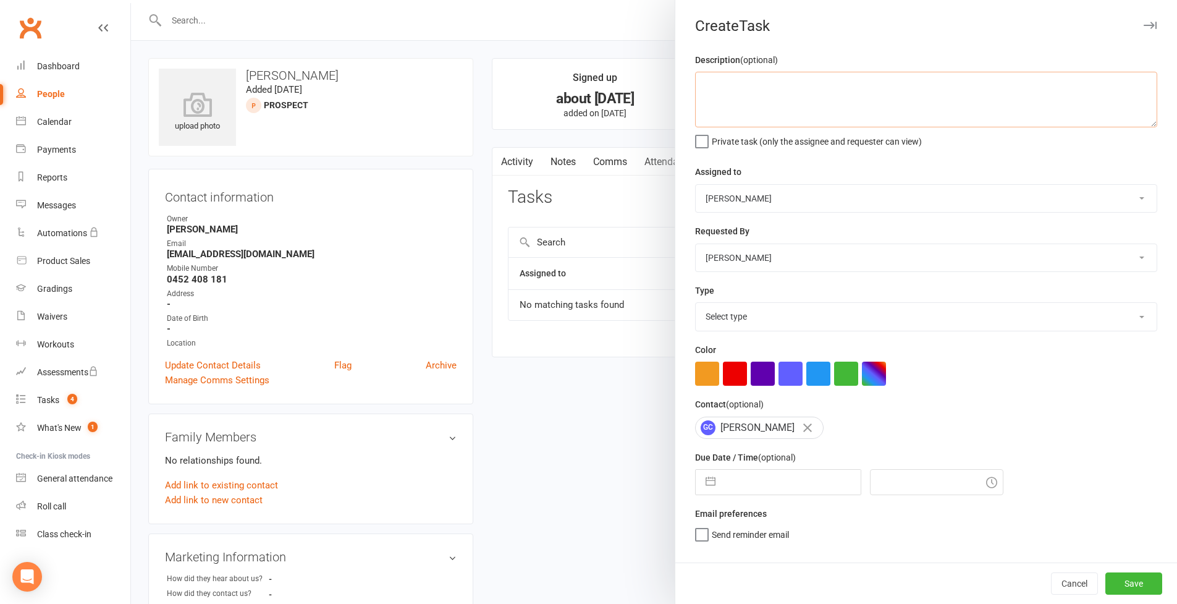
click at [788, 91] on textarea at bounding box center [926, 100] width 462 height 56
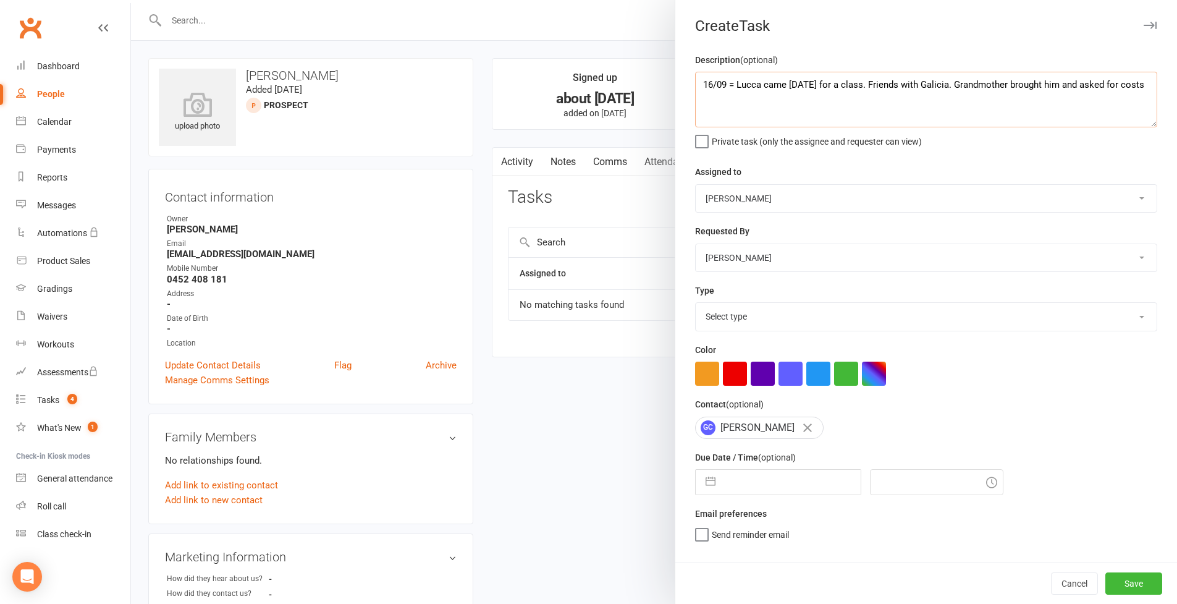
type textarea "16/09 = Lucca came [DATE] for a class. Friends with Galicia. Grandmother brough…"
select select "28721"
click at [707, 477] on button "button" at bounding box center [710, 482] width 22 height 25
select select "7"
select select "2025"
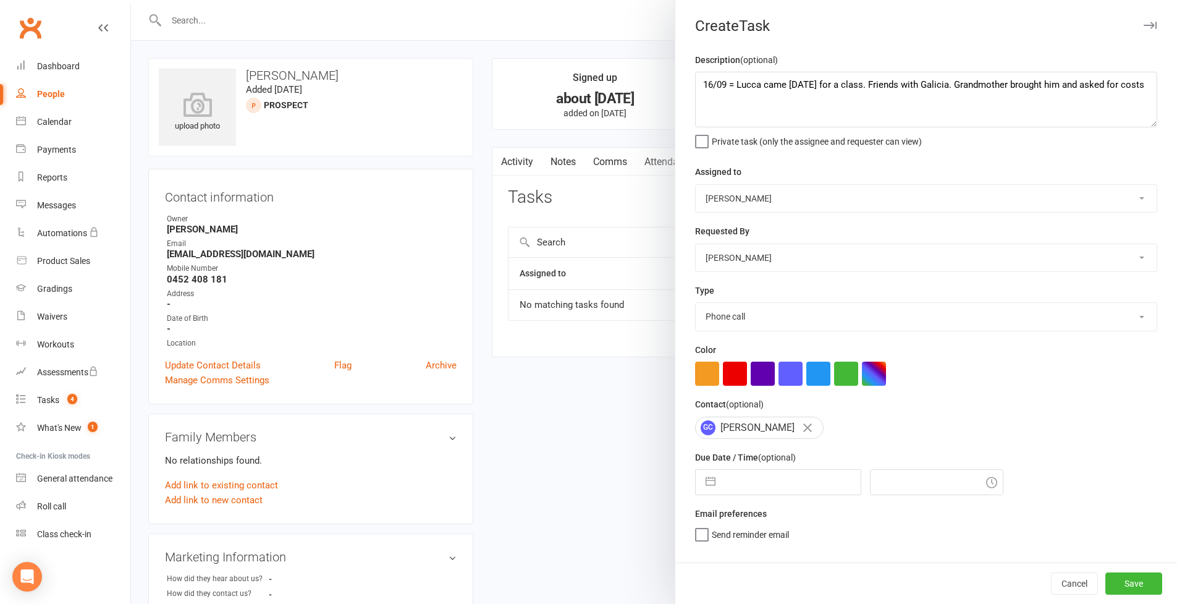
select select "8"
select select "2025"
select select "9"
select select "2025"
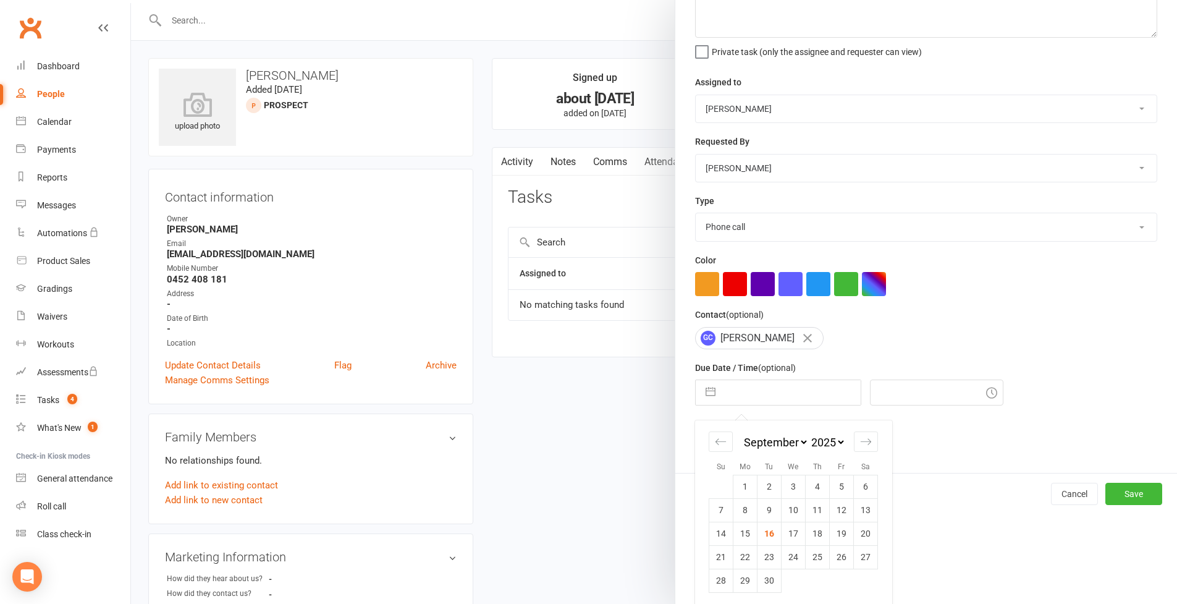
scroll to position [112, 0]
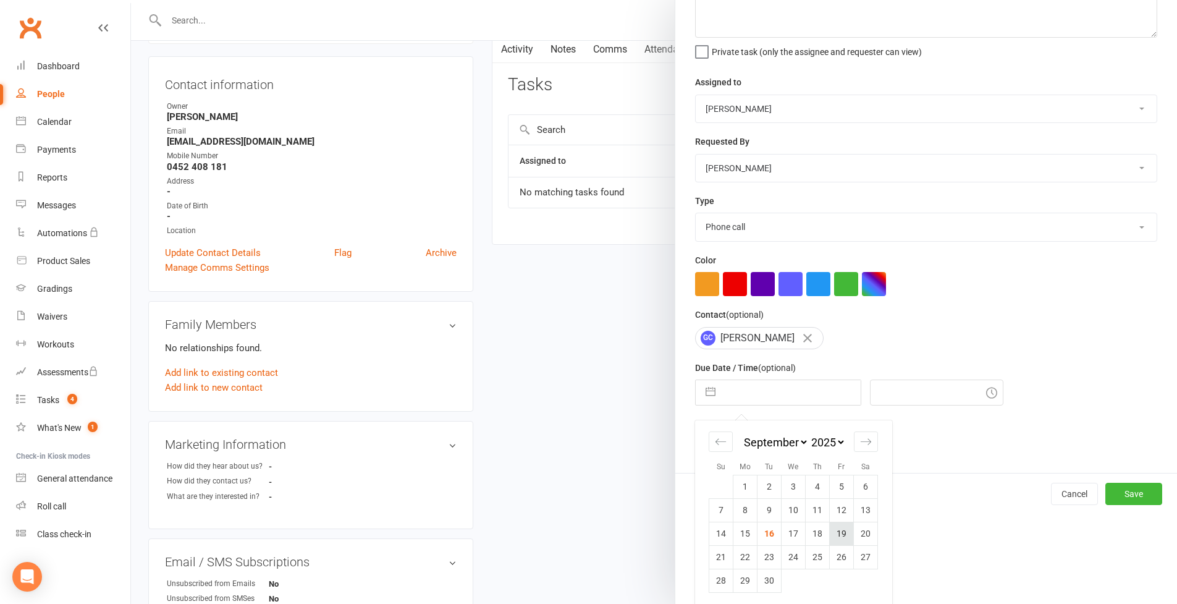
click at [841, 530] on td "19" at bounding box center [842, 532] width 24 height 23
type input "[DATE]"
type input "5:00pm"
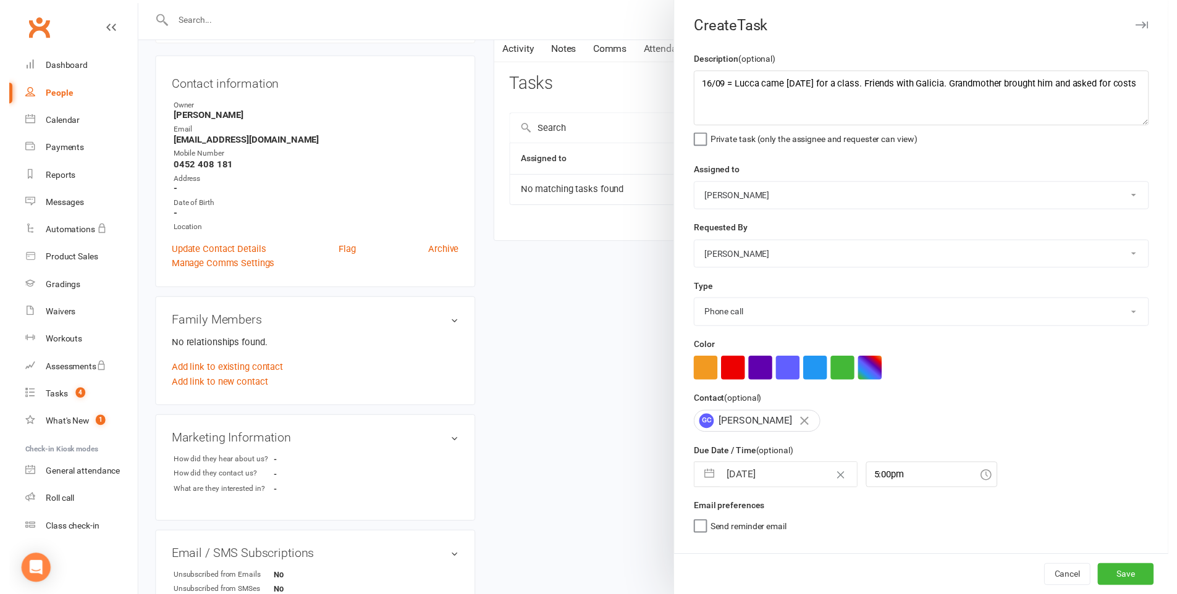
scroll to position [0, 0]
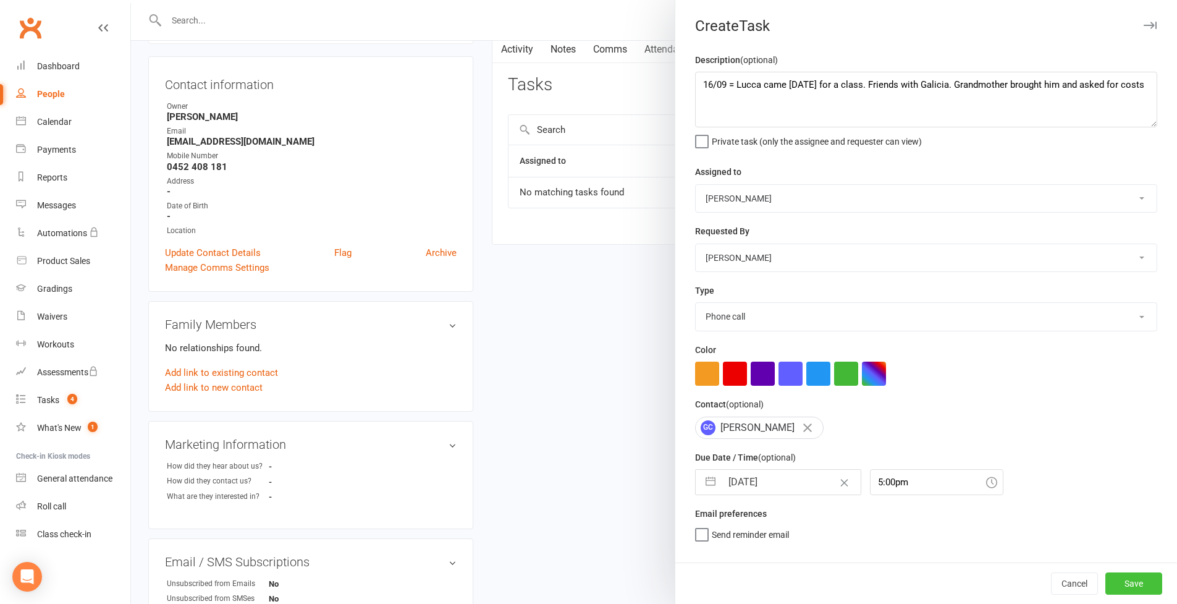
click at [1121, 583] on button "Save" at bounding box center [1133, 583] width 57 height 22
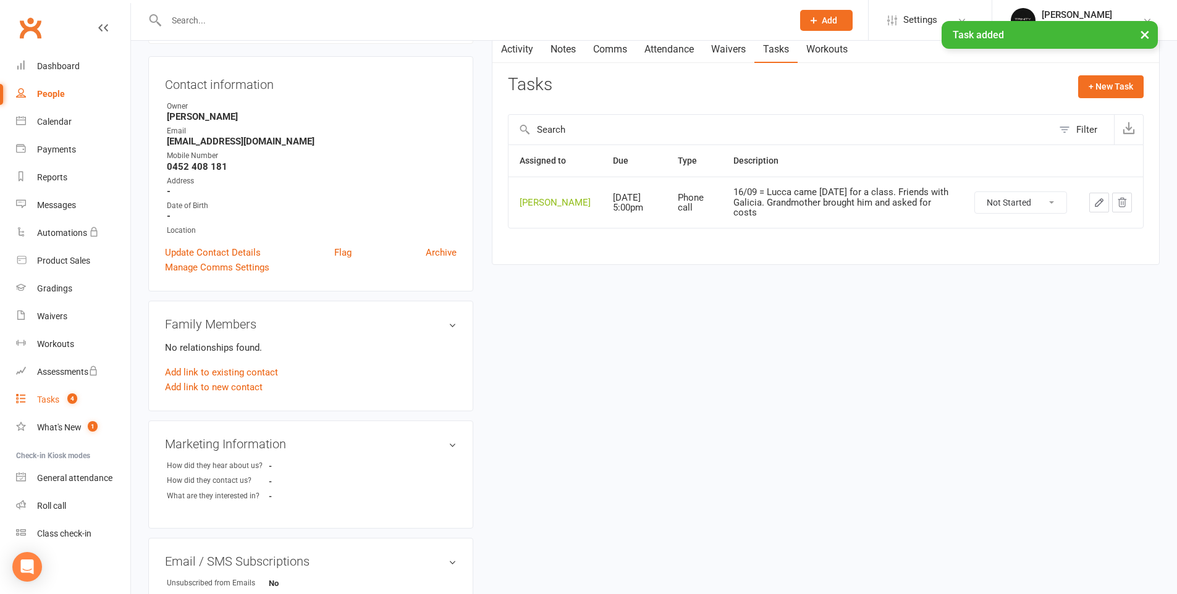
click at [50, 399] on div "Tasks" at bounding box center [48, 400] width 22 height 10
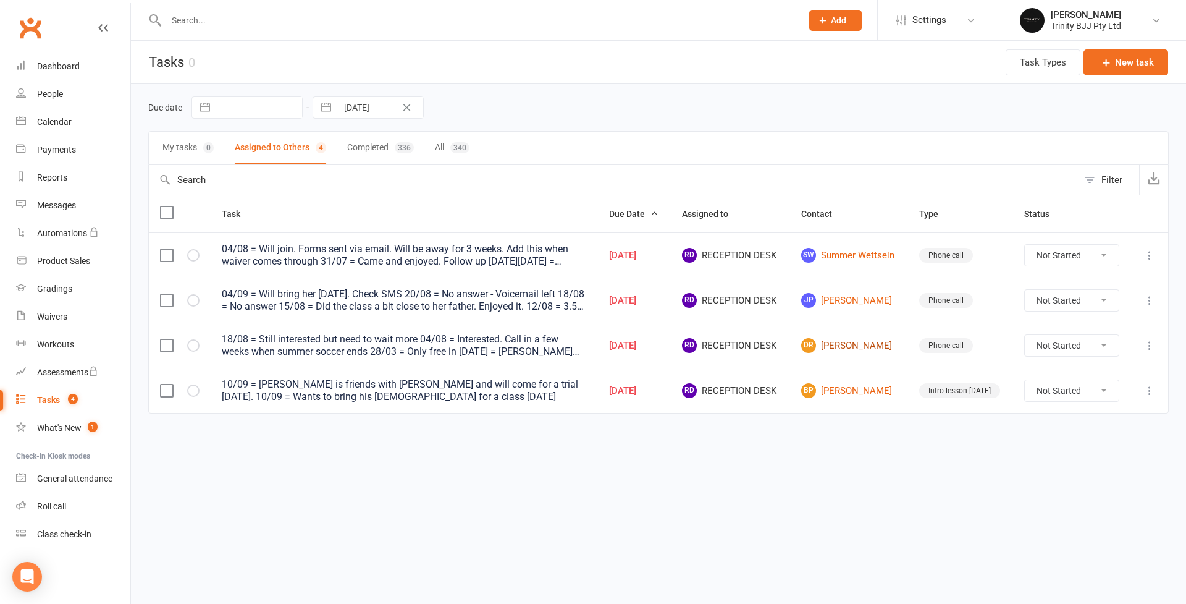
click at [890, 350] on link "[PERSON_NAME]" at bounding box center [849, 345] width 96 height 15
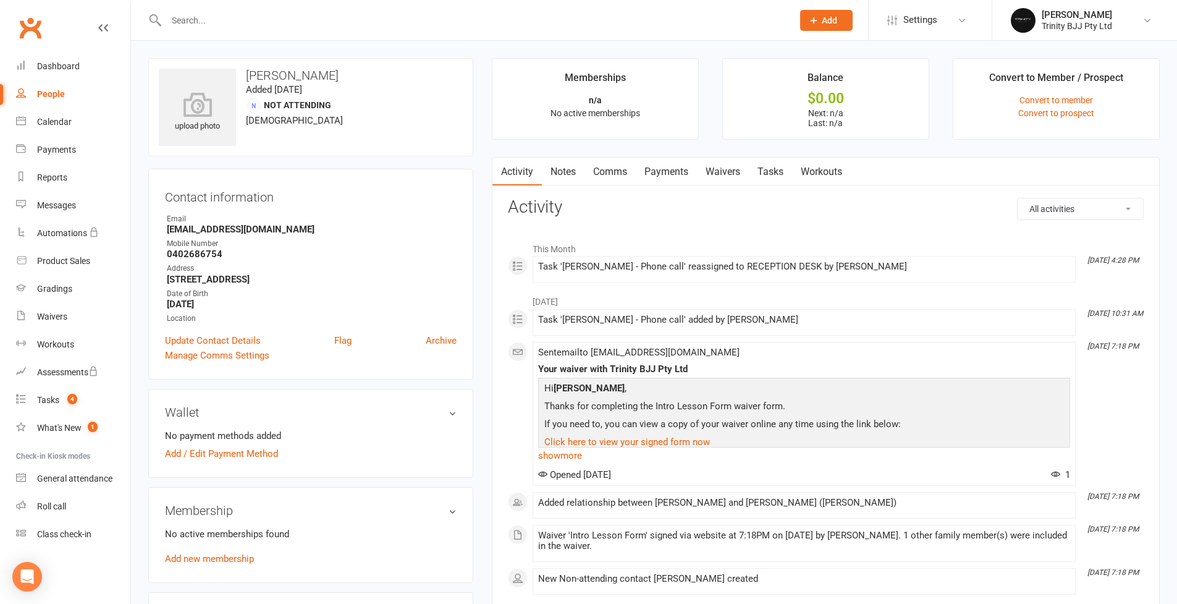
click at [788, 172] on link "Tasks" at bounding box center [770, 172] width 43 height 28
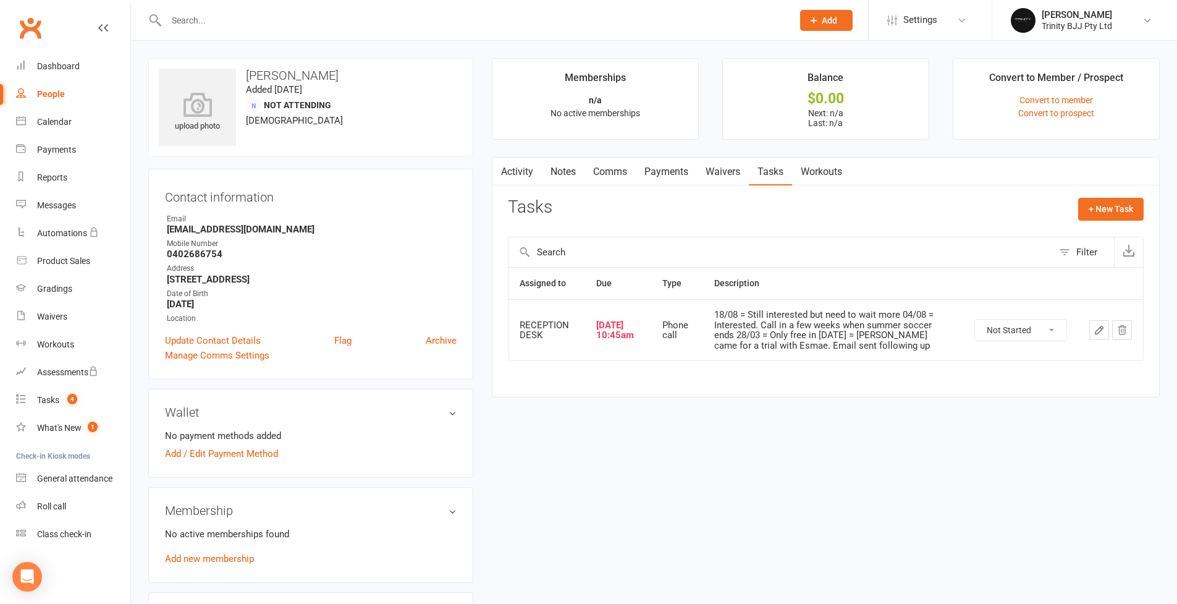
click at [1106, 335] on button "button" at bounding box center [1099, 330] width 20 height 20
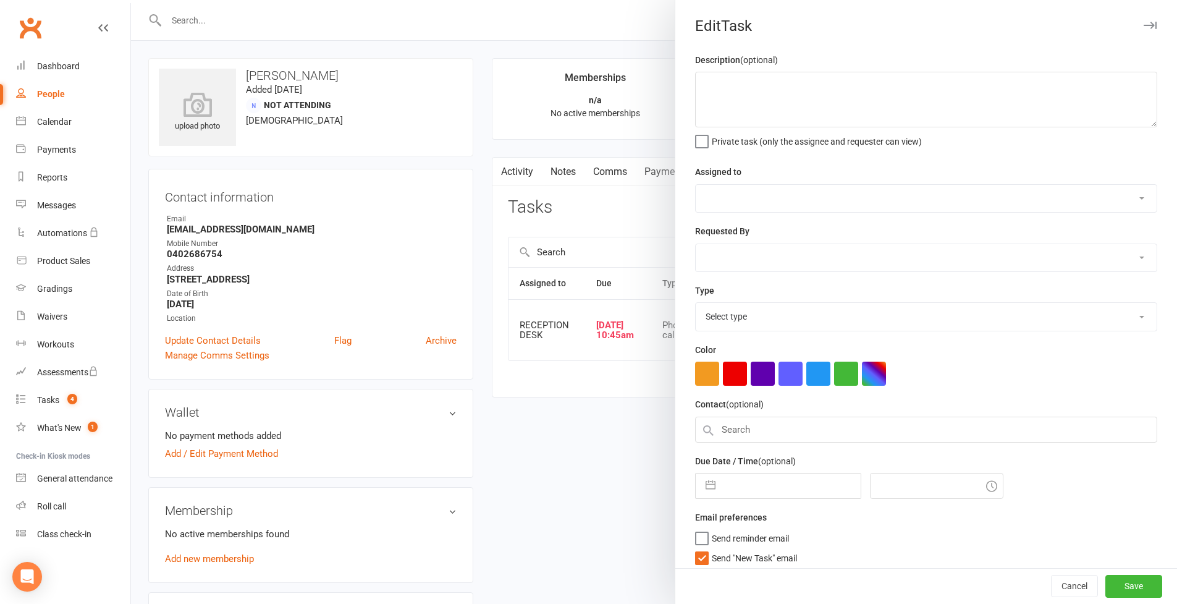
type textarea "18/08 = Still interested but need to wait more 04/08 = Interested. Call in a fe…"
select select "53742"
select select "49772"
type input "[DATE]"
type input "10:45am"
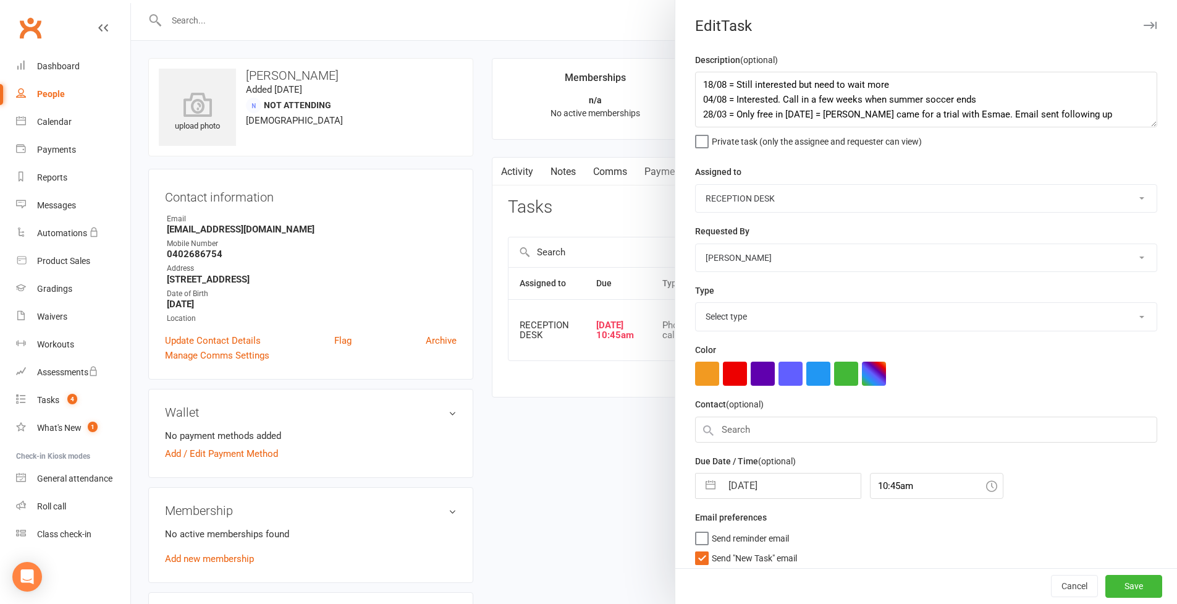
select select "28721"
click at [1152, 127] on textarea "18/08 = Still interested but need to wait more 04/08 = Interested. Call in a fe…" at bounding box center [926, 100] width 462 height 56
click at [820, 127] on textarea "18/08 = Still interested but need to wait more 04/08 = Interested. Call in a fe…" at bounding box center [926, 100] width 462 height 56
click at [701, 83] on textarea "18/08 = Still interested but need to wait more 04/08 = Interested. Call in a fe…" at bounding box center [926, 100] width 462 height 56
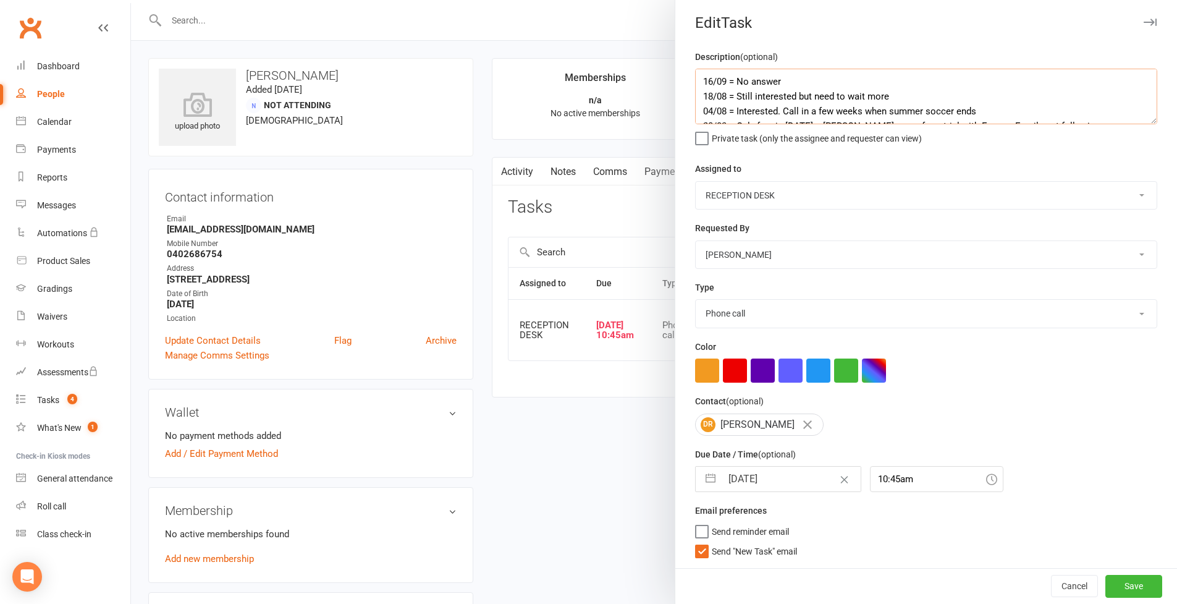
scroll to position [47, 0]
type textarea "16/09 = No answer 18/08 = Still interested but need to wait more 04/08 = Intere…"
click at [1115, 591] on button "Save" at bounding box center [1133, 586] width 57 height 22
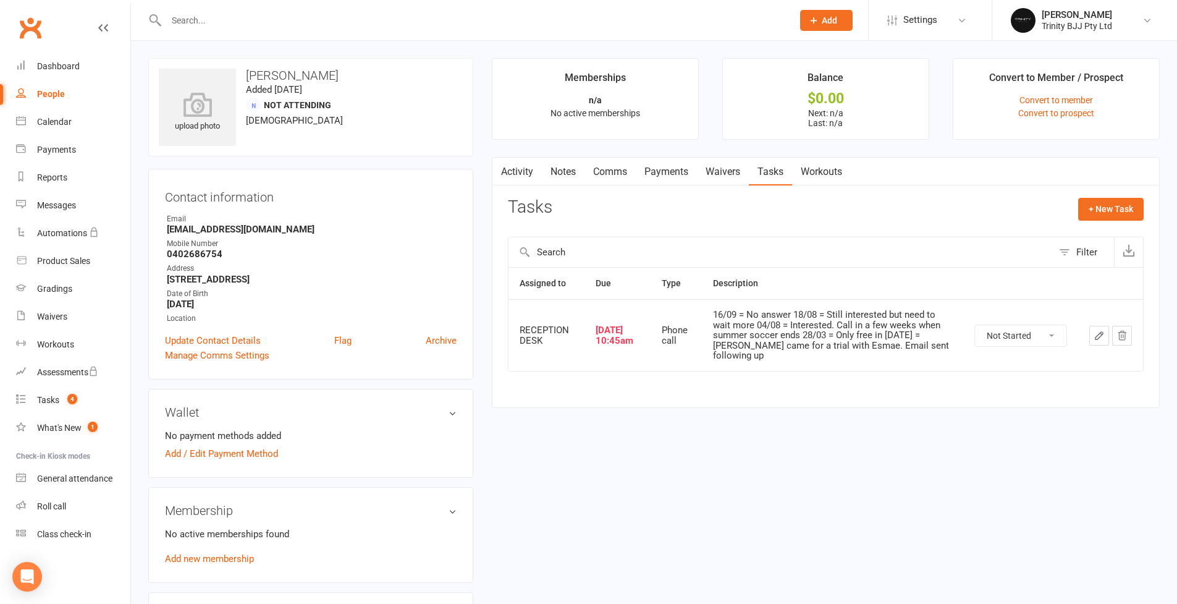
click at [1102, 331] on icon "button" at bounding box center [1098, 335] width 11 height 11
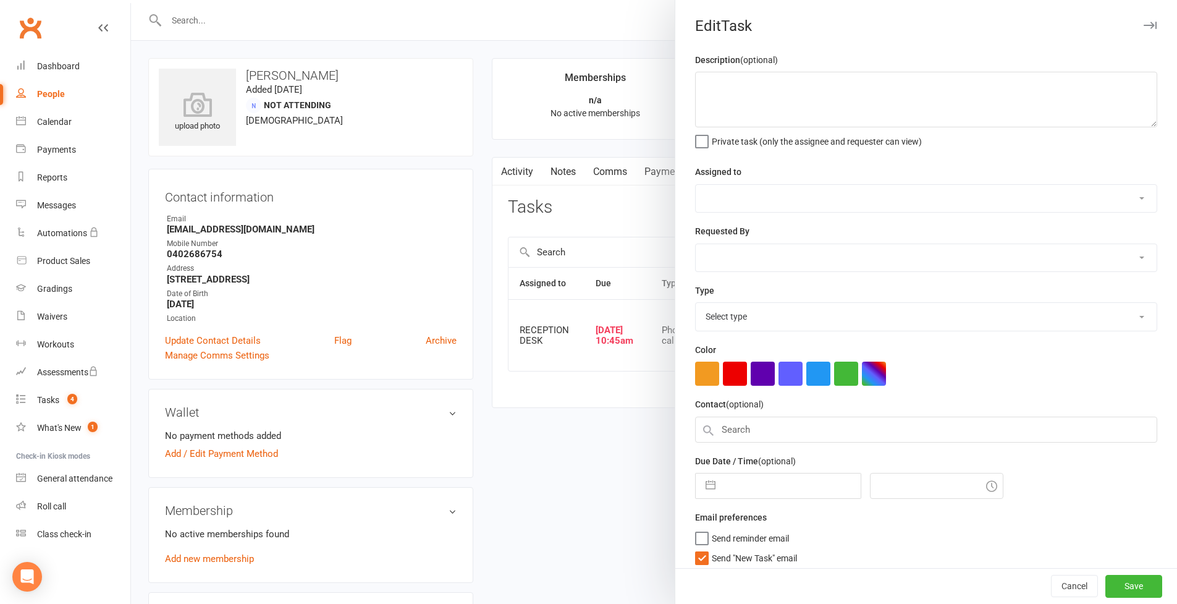
type textarea "16/09 = No answer 18/08 = Still interested but need to wait more 04/08 = Intere…"
select select "53742"
select select "49772"
type input "[DATE]"
type input "10:45am"
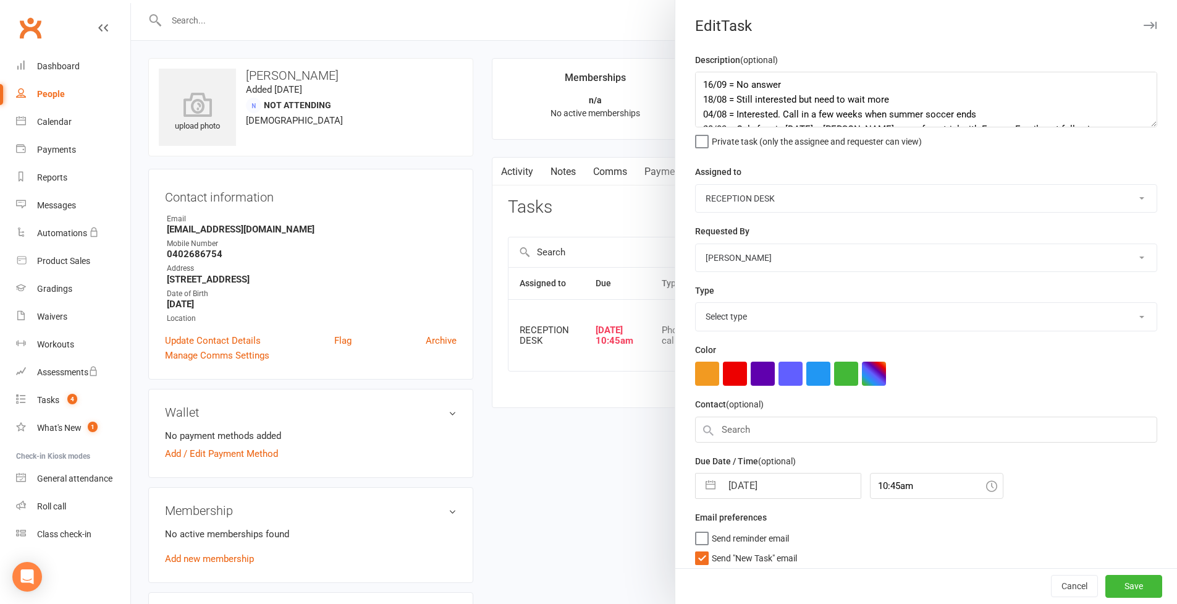
select select "28721"
click at [817, 82] on textarea "16/09 = No answer 18/08 = Still interested but need to wait more 04/08 = Intere…" at bounding box center [926, 100] width 462 height 56
type textarea "16/09 = No answer - SMS sent 18/08 = Still interested but need to wait more 04/…"
click at [1128, 587] on button "Save" at bounding box center [1133, 586] width 57 height 22
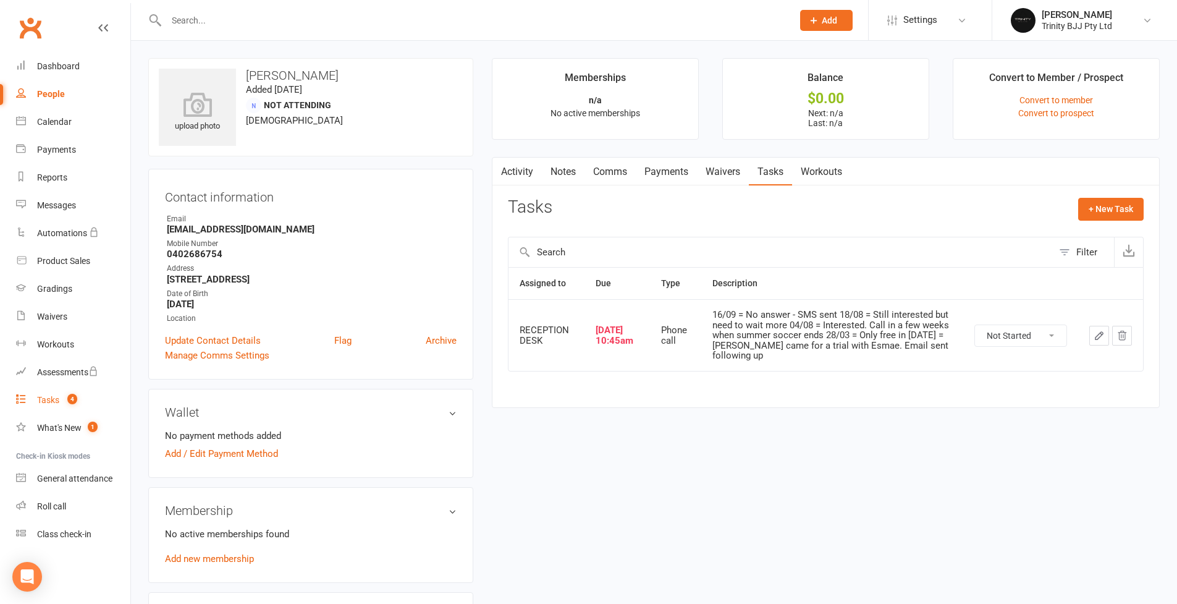
click at [61, 400] on link "Tasks 4" at bounding box center [73, 400] width 114 height 28
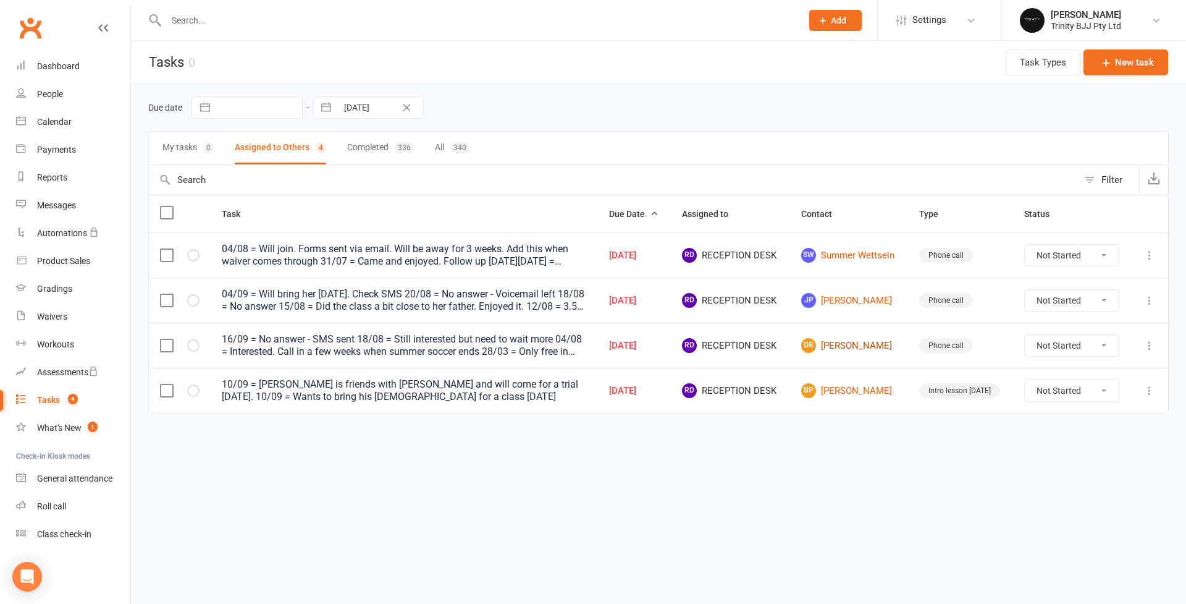
click at [875, 347] on link "[PERSON_NAME]" at bounding box center [849, 345] width 96 height 15
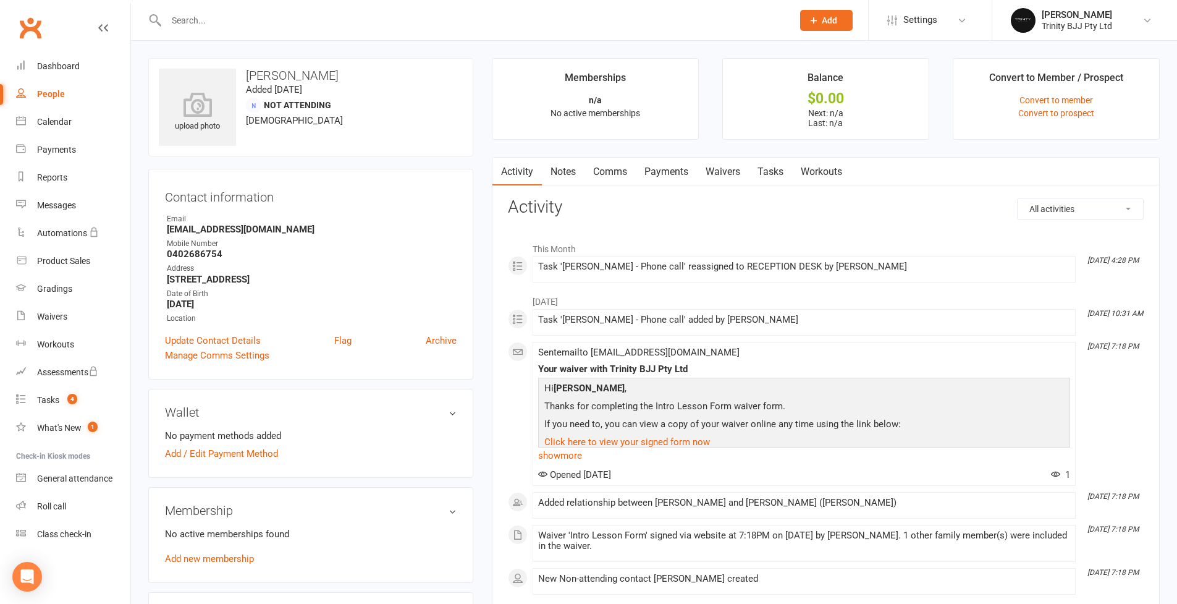
click at [777, 175] on link "Tasks" at bounding box center [770, 172] width 43 height 28
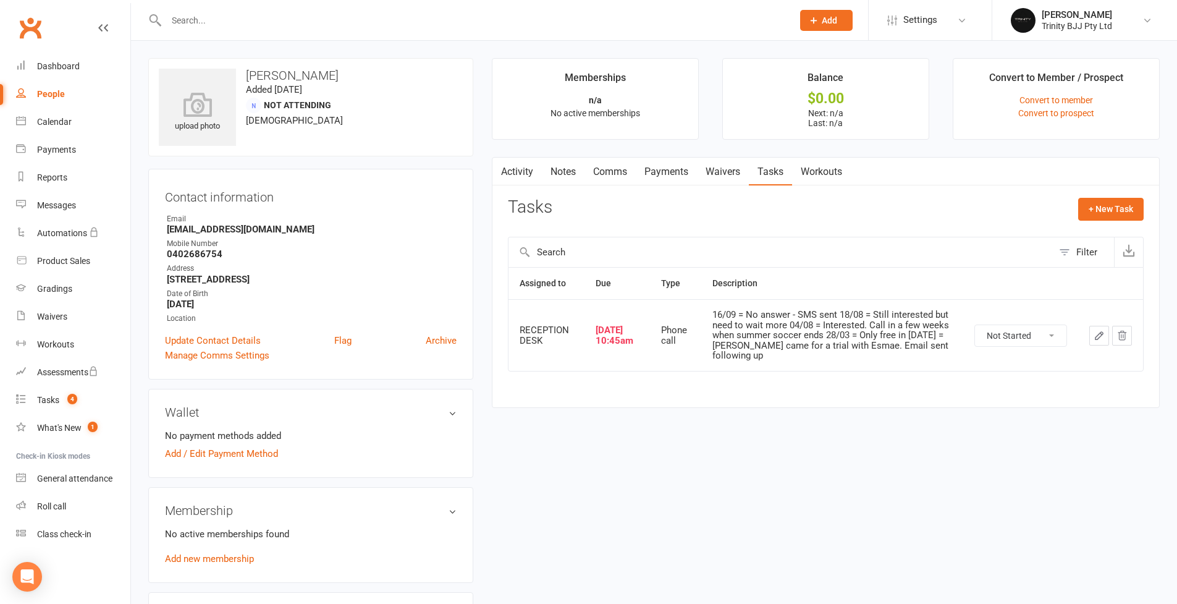
click at [1096, 330] on icon "button" at bounding box center [1098, 335] width 11 height 11
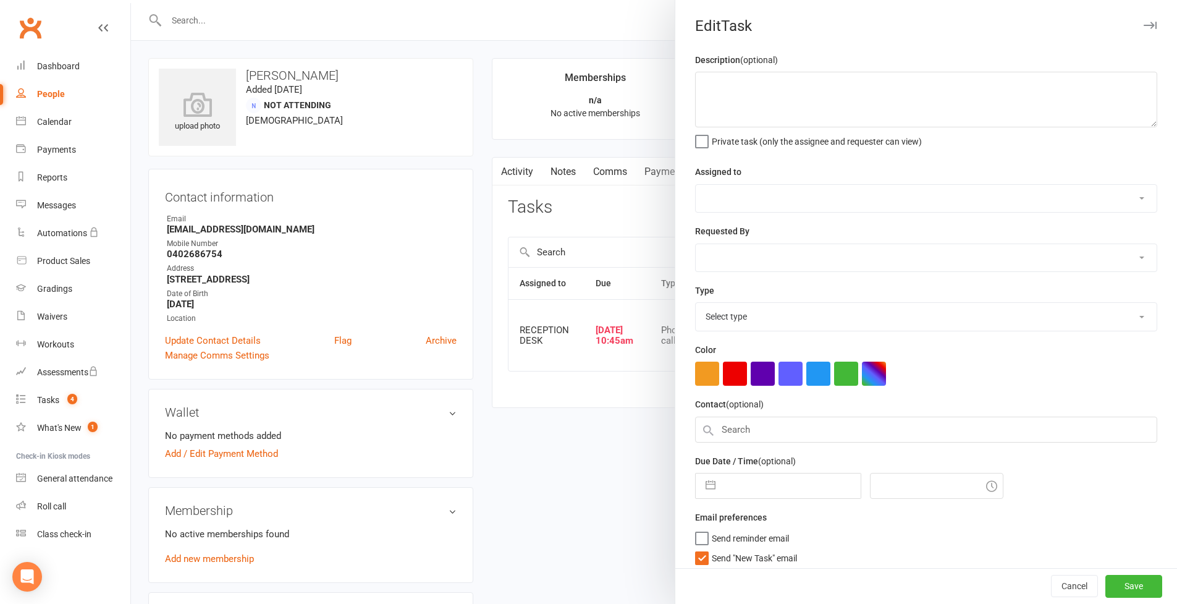
type textarea "16/09 = No answer - SMS sent 18/08 = Still interested but need to wait more 04/…"
select select "53742"
select select "49772"
type input "[DATE]"
type input "10:45am"
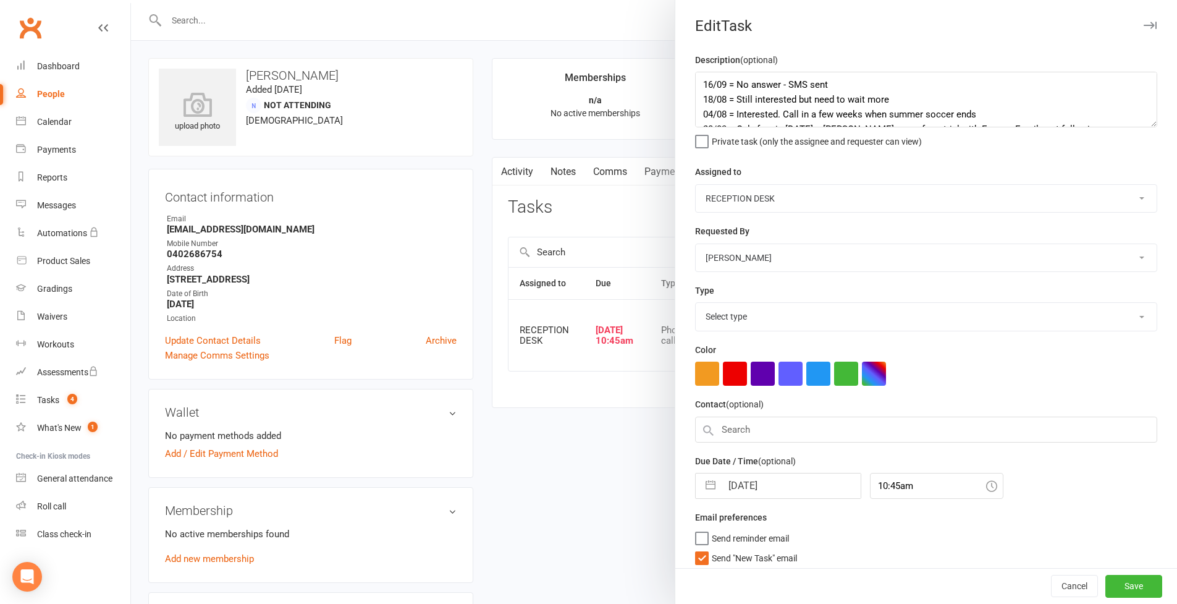
select select "28721"
click at [698, 484] on div "[DATE] Navigate forward to interact with the calendar and select a date. Press …" at bounding box center [778, 482] width 166 height 26
click at [713, 479] on button "button" at bounding box center [710, 482] width 22 height 25
select select "7"
select select "2025"
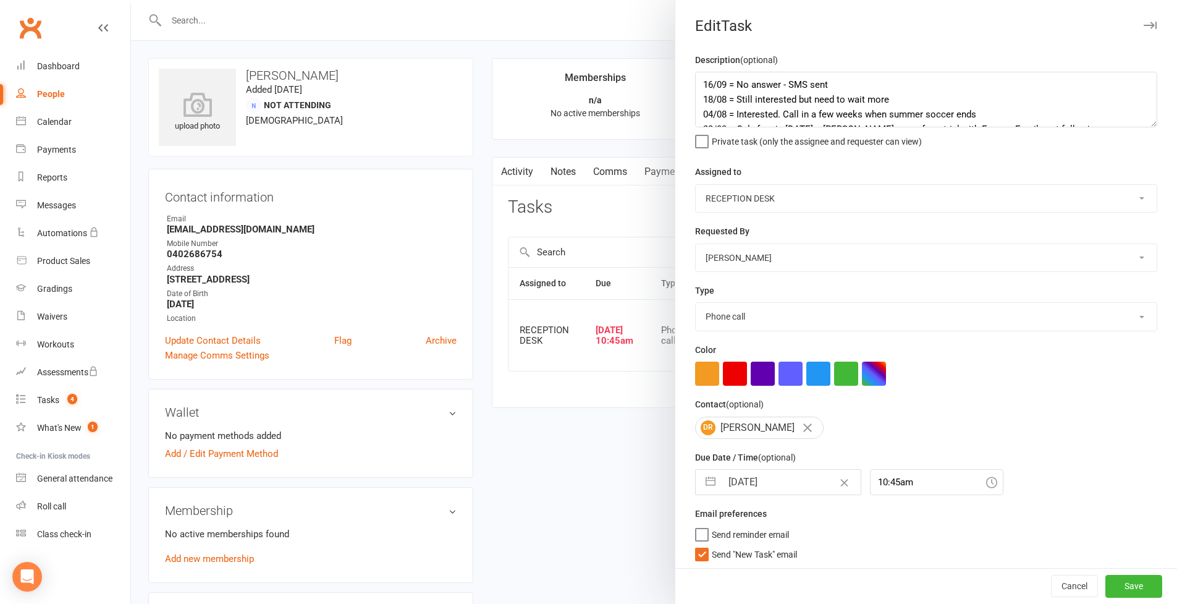
select select "8"
select select "2025"
select select "9"
select select "2025"
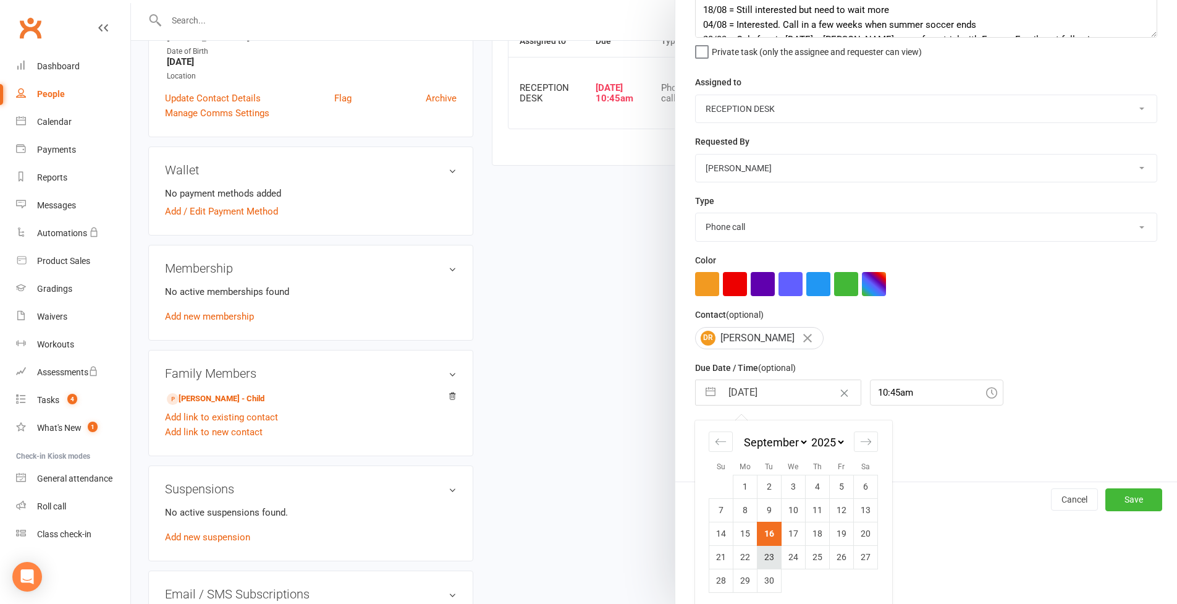
click at [764, 552] on td "23" at bounding box center [769, 556] width 24 height 23
type input "[DATE]"
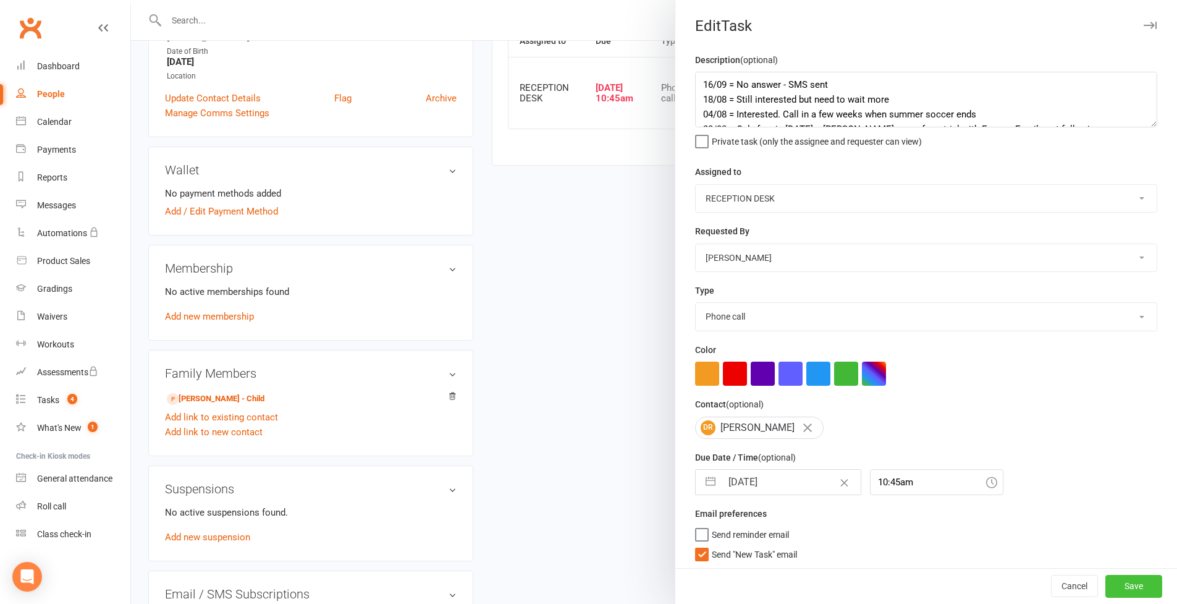
click at [1127, 583] on button "Save" at bounding box center [1133, 586] width 57 height 22
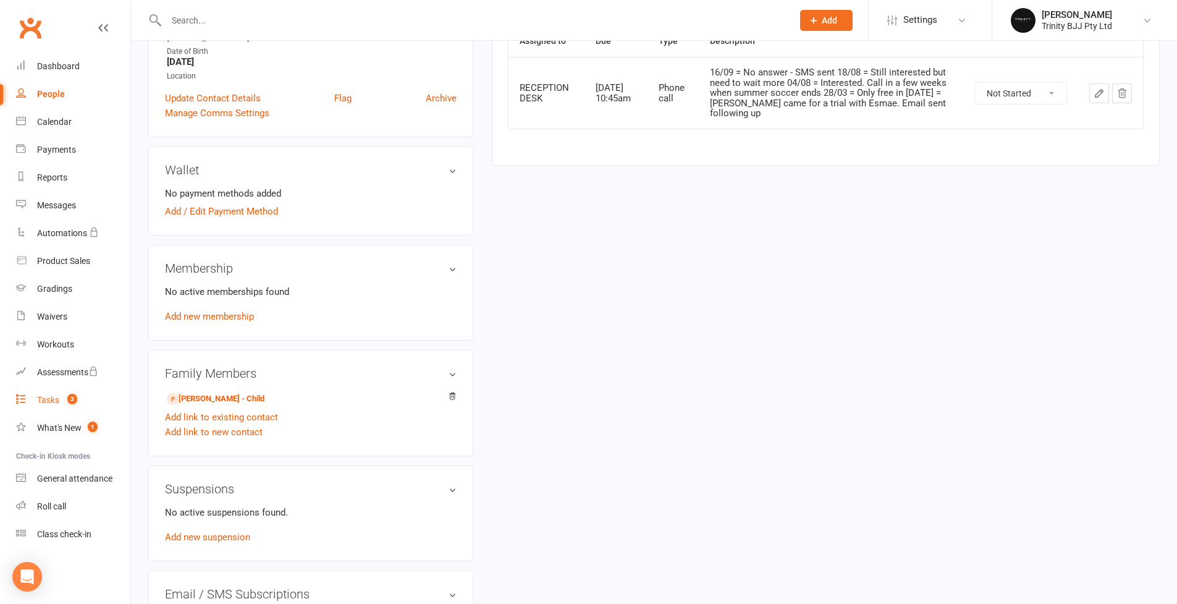
click at [46, 401] on div "Tasks" at bounding box center [48, 400] width 22 height 10
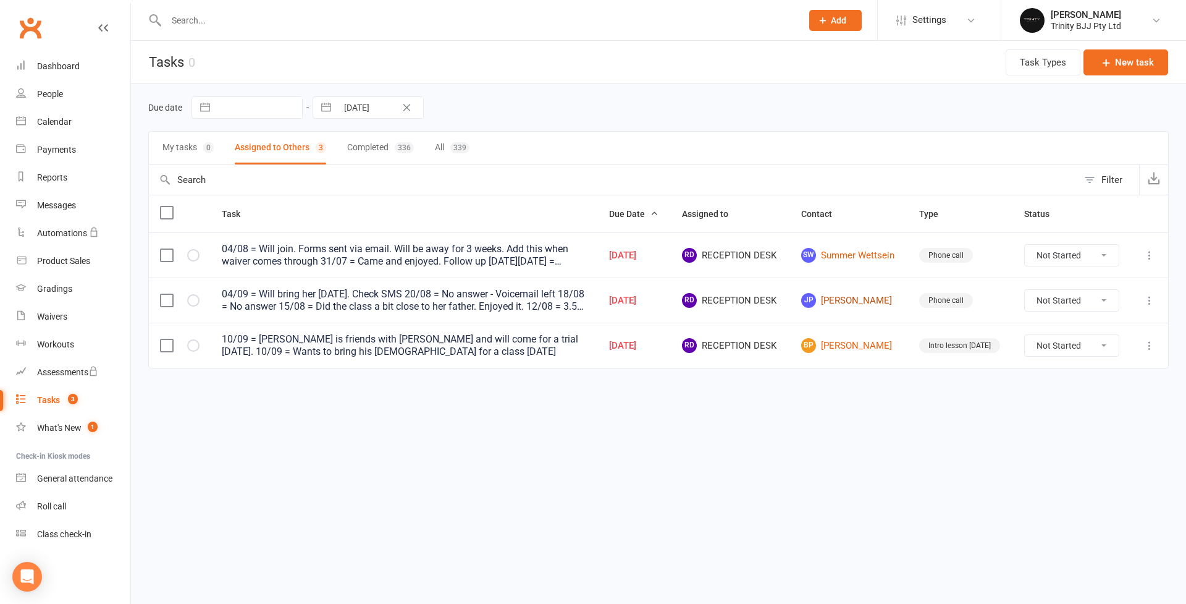
click at [883, 299] on link "[PERSON_NAME]" at bounding box center [849, 300] width 96 height 15
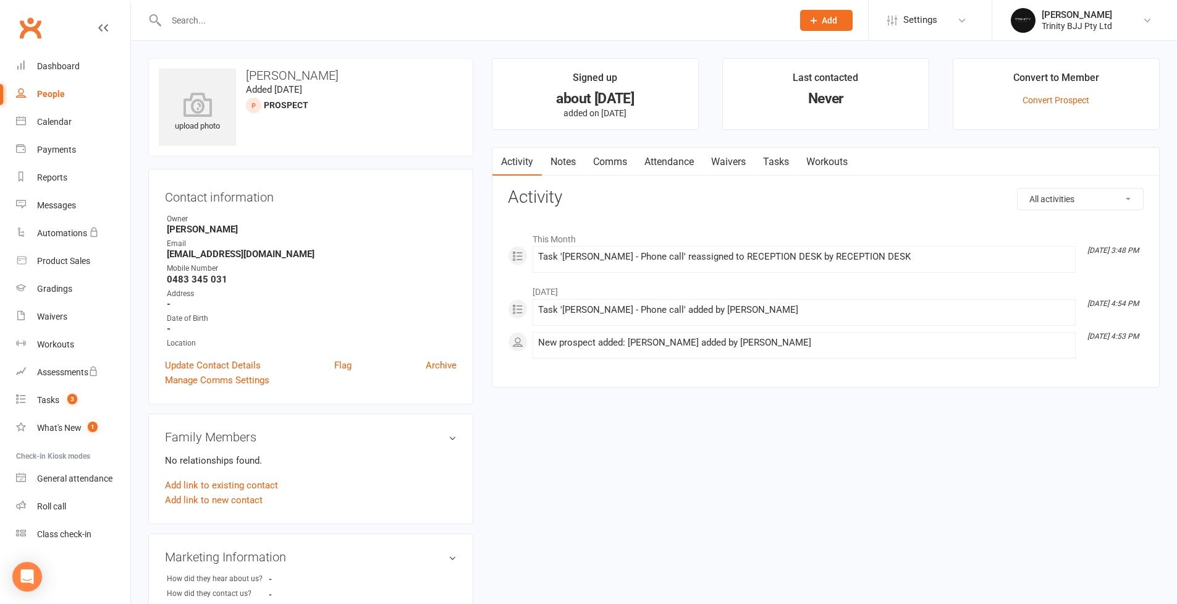
click at [780, 167] on link "Tasks" at bounding box center [775, 162] width 43 height 28
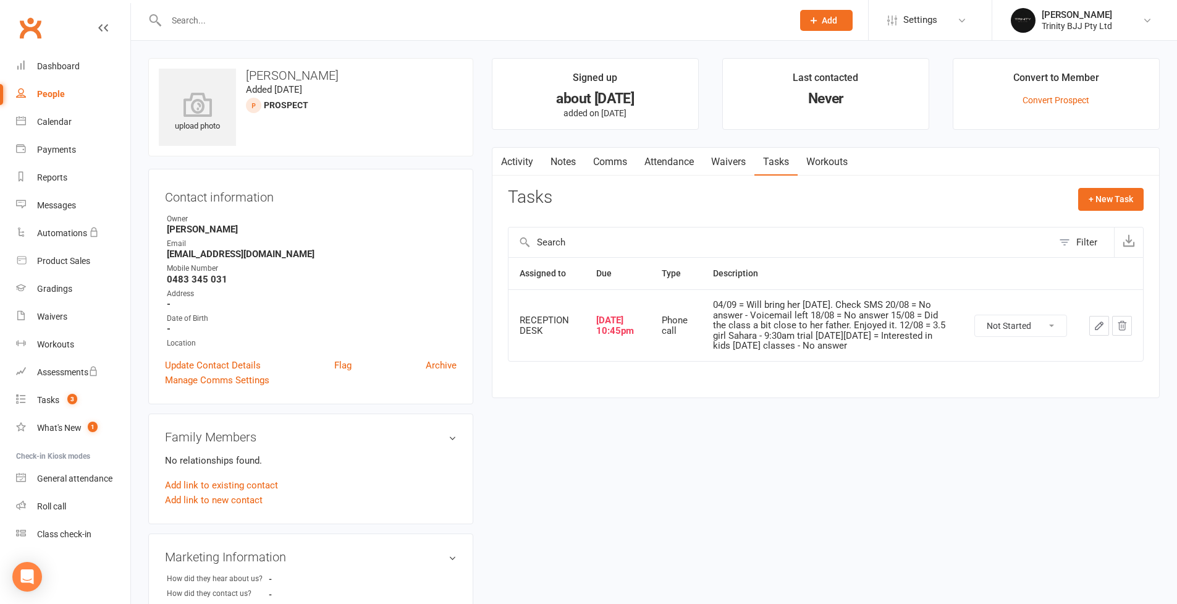
click at [1104, 322] on icon "button" at bounding box center [1098, 325] width 11 height 11
type textarea "04/09 = Will bring her [DATE]. Check SMS 20/08 = No answer - Voicemail left 18/…"
select select "53742"
select select "49772"
type input "[DATE]"
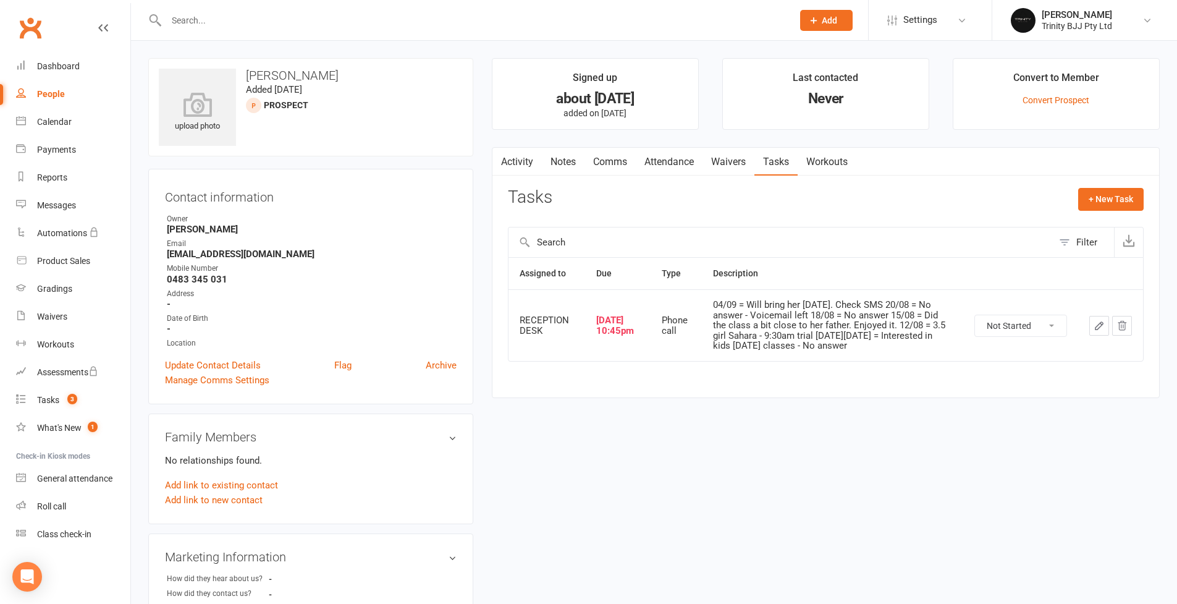
type input "10:45pm"
select select "28721"
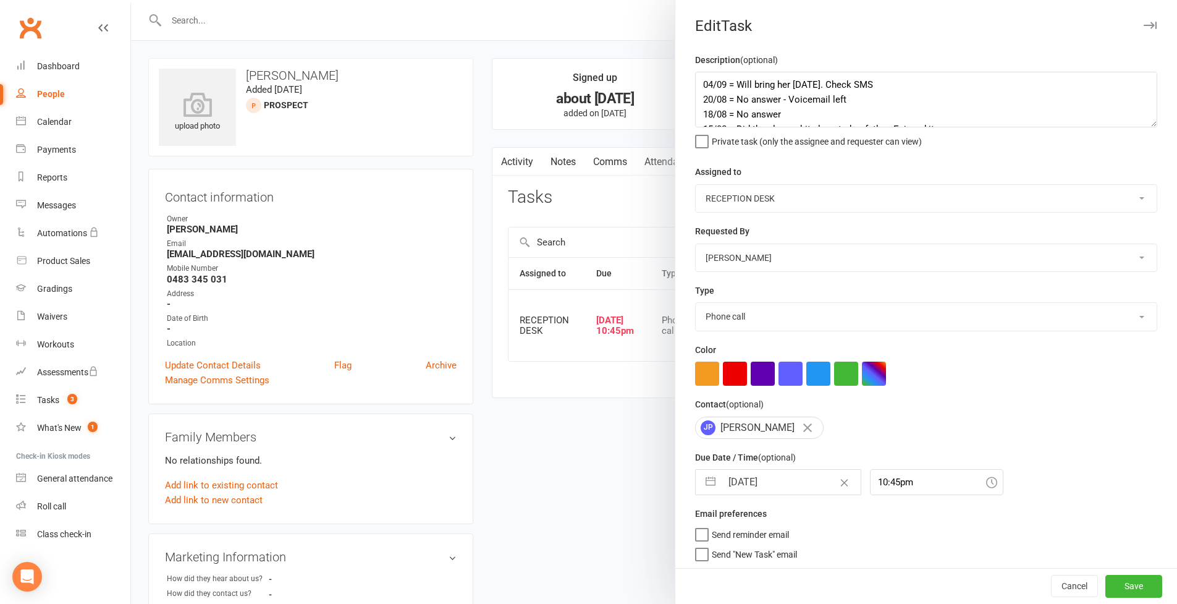
click at [709, 483] on button "button" at bounding box center [710, 482] width 22 height 25
select select "7"
select select "2025"
select select "8"
select select "2025"
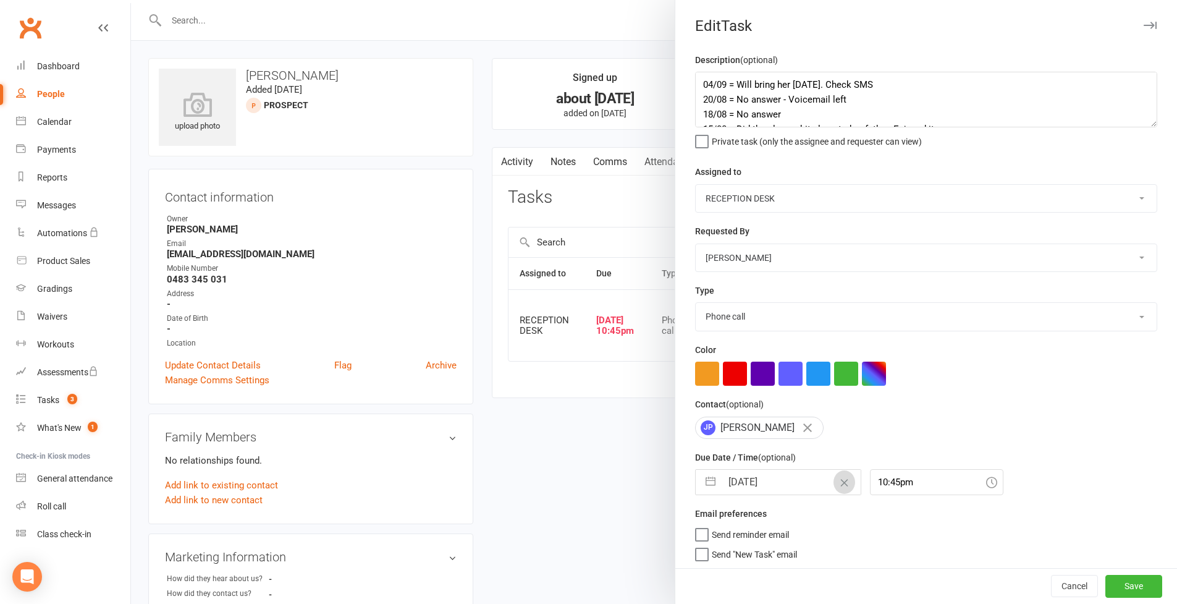
select select "9"
select select "2025"
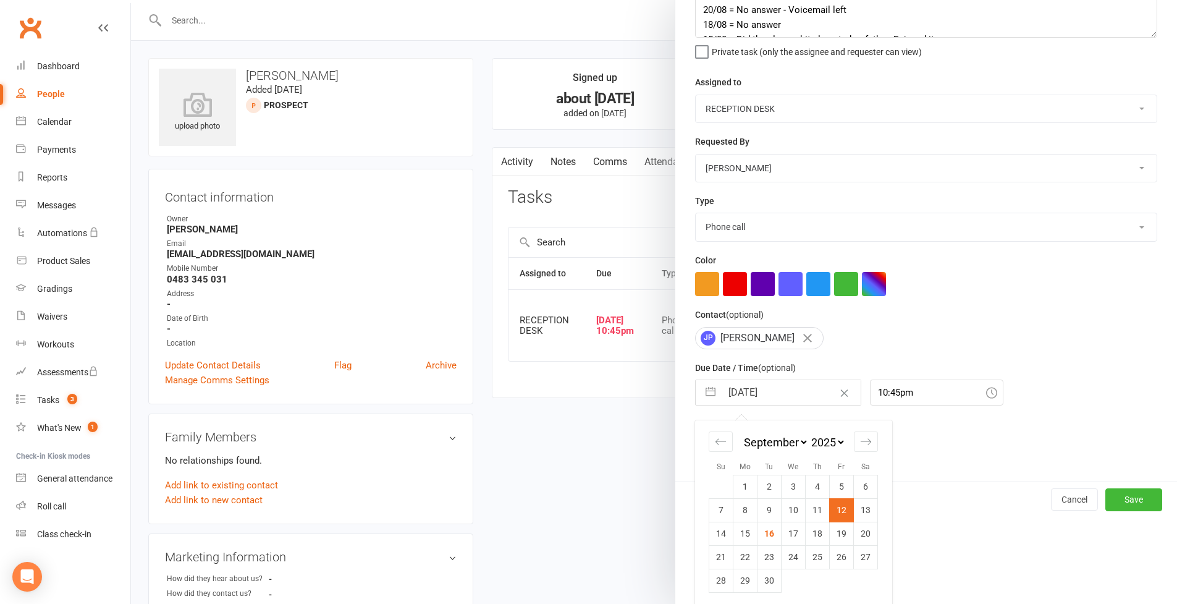
scroll to position [75, 0]
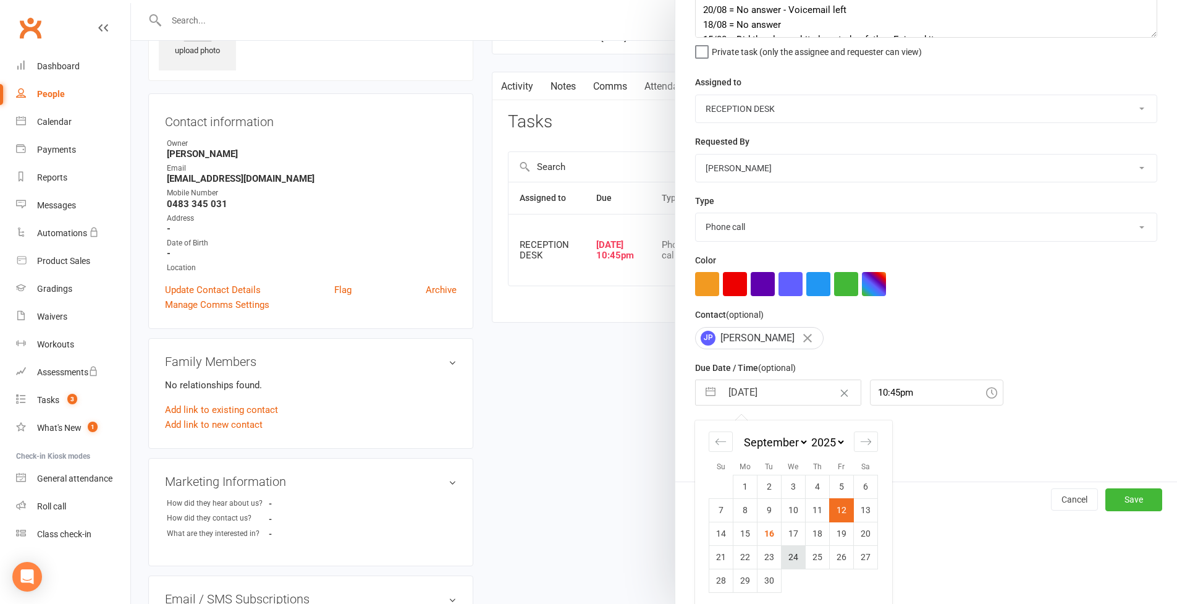
click at [790, 557] on td "24" at bounding box center [793, 556] width 24 height 23
type input "[DATE]"
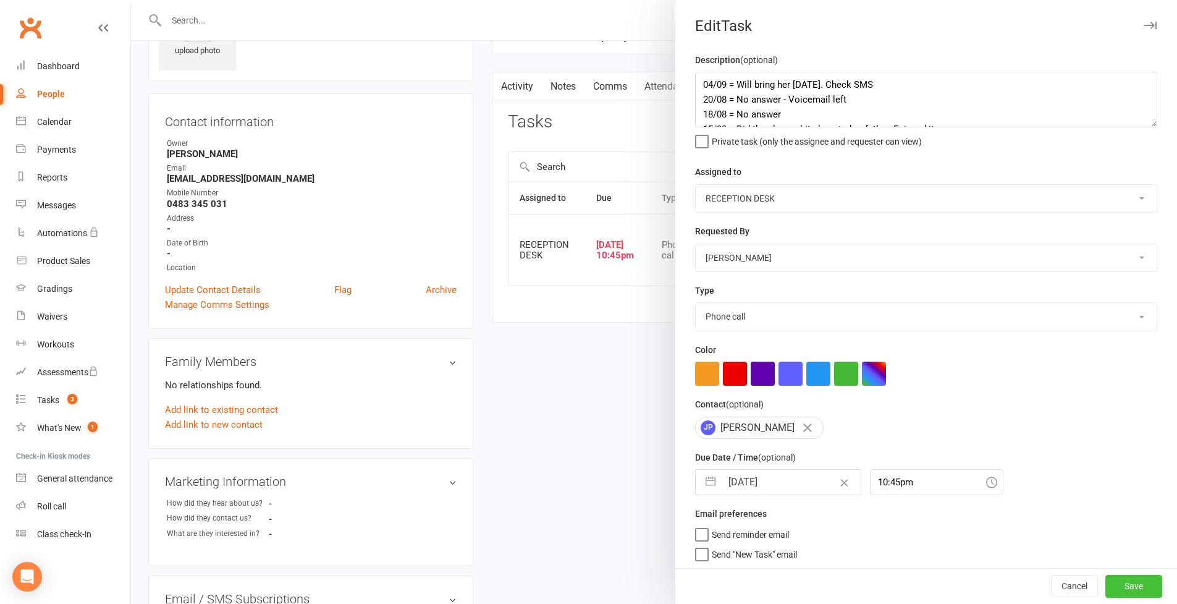
click at [1119, 588] on button "Save" at bounding box center [1133, 586] width 57 height 22
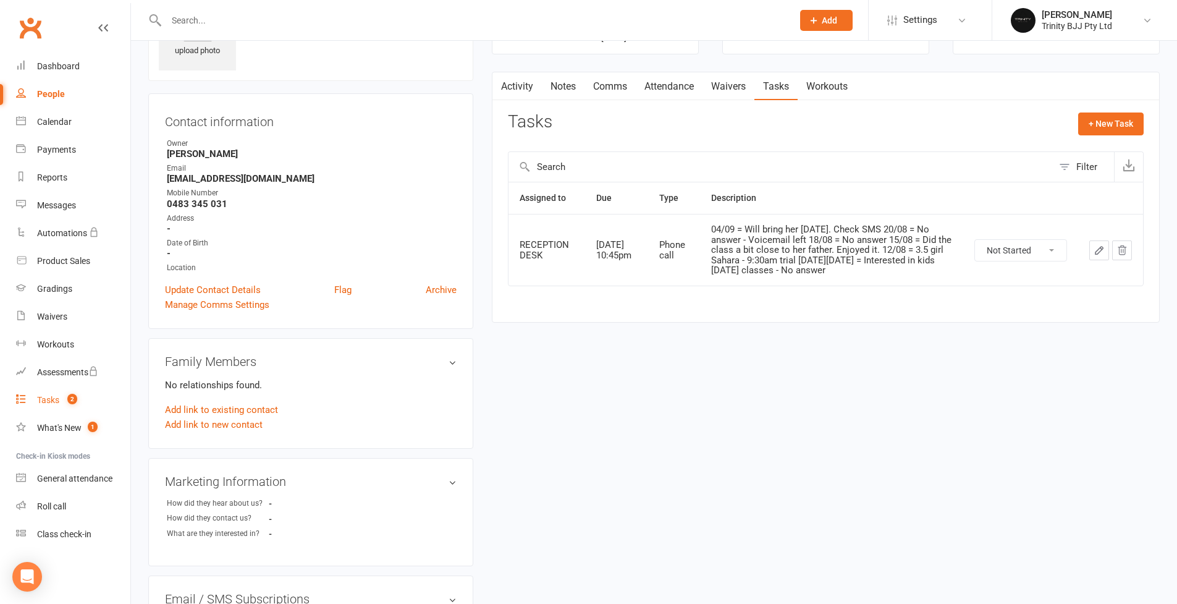
click at [52, 401] on div "Tasks" at bounding box center [48, 400] width 22 height 10
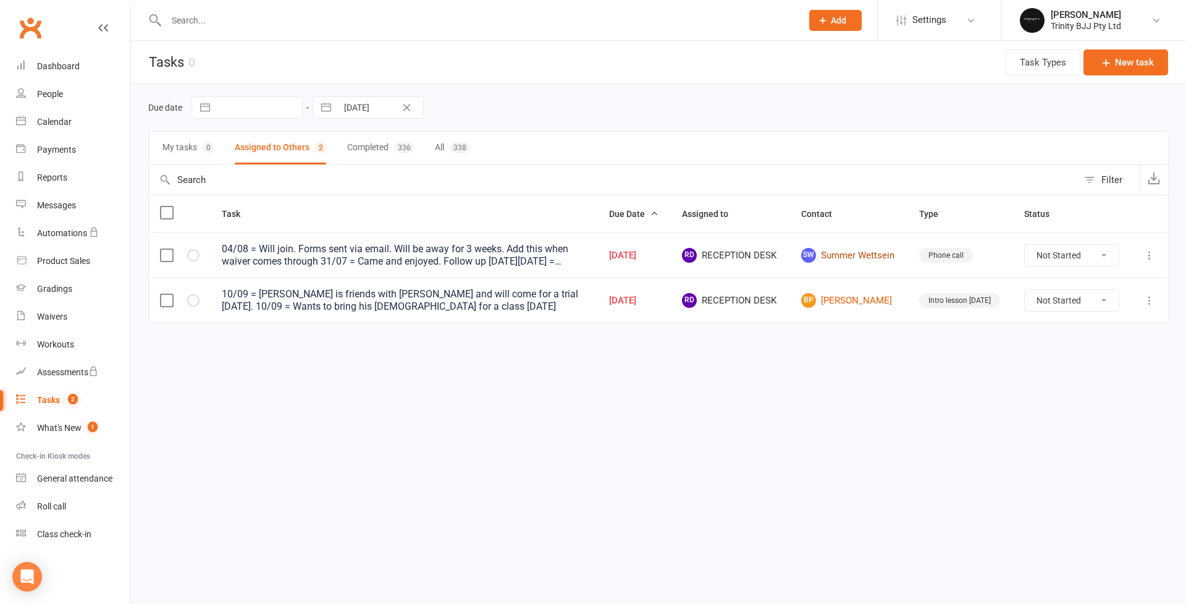
click at [867, 261] on link "SW Summer Wettsein" at bounding box center [849, 255] width 96 height 15
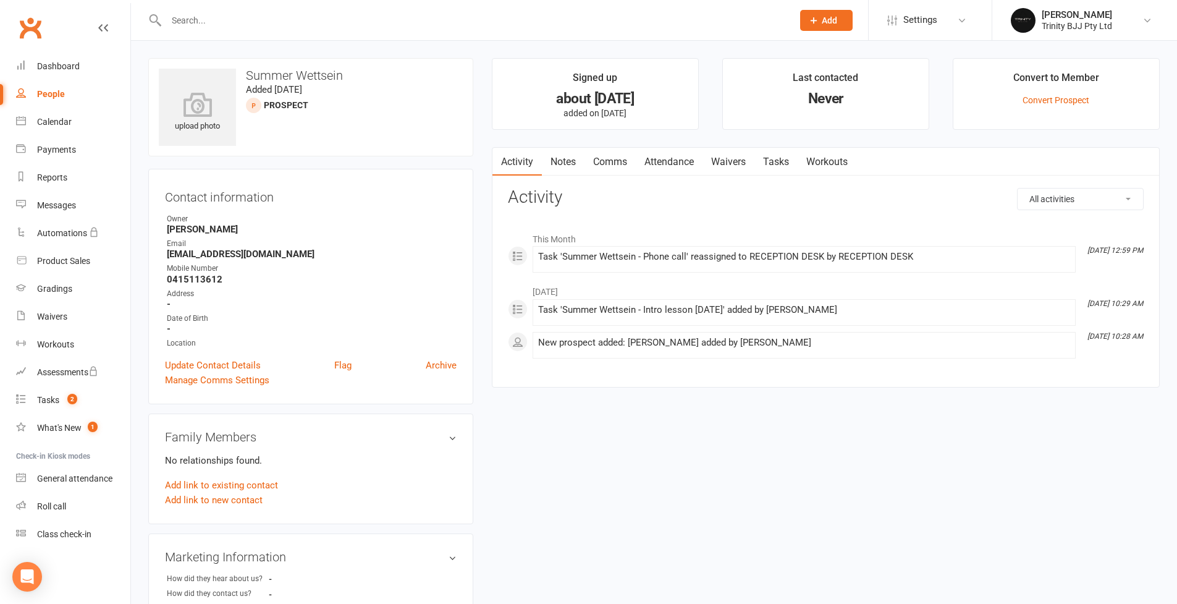
click at [780, 164] on link "Tasks" at bounding box center [775, 162] width 43 height 28
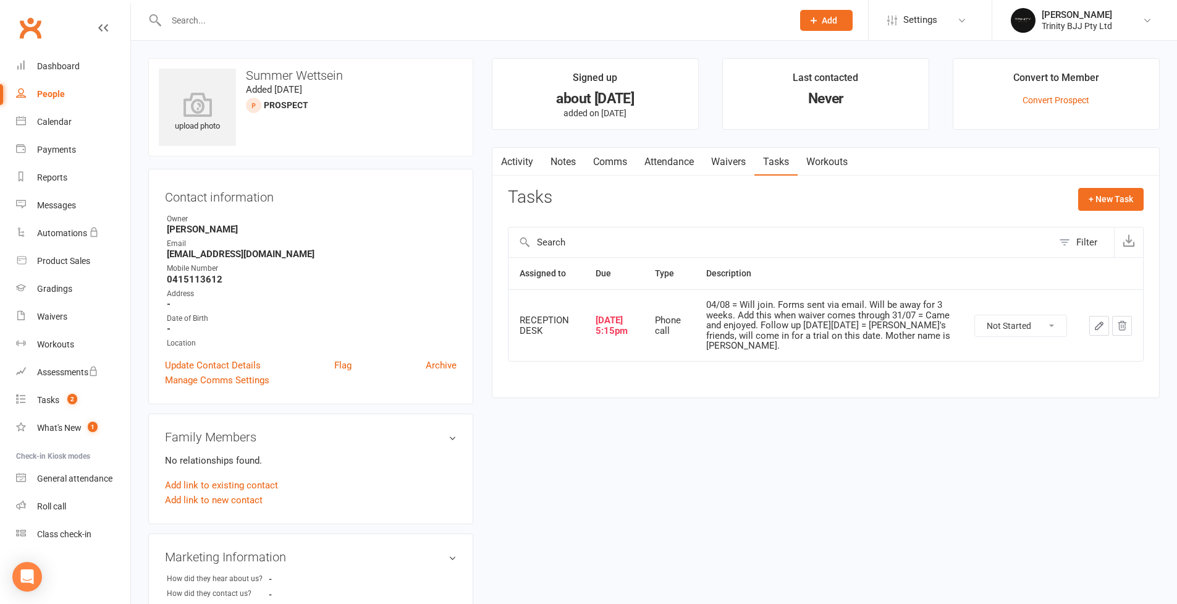
click at [1092, 324] on button "button" at bounding box center [1099, 326] width 20 height 20
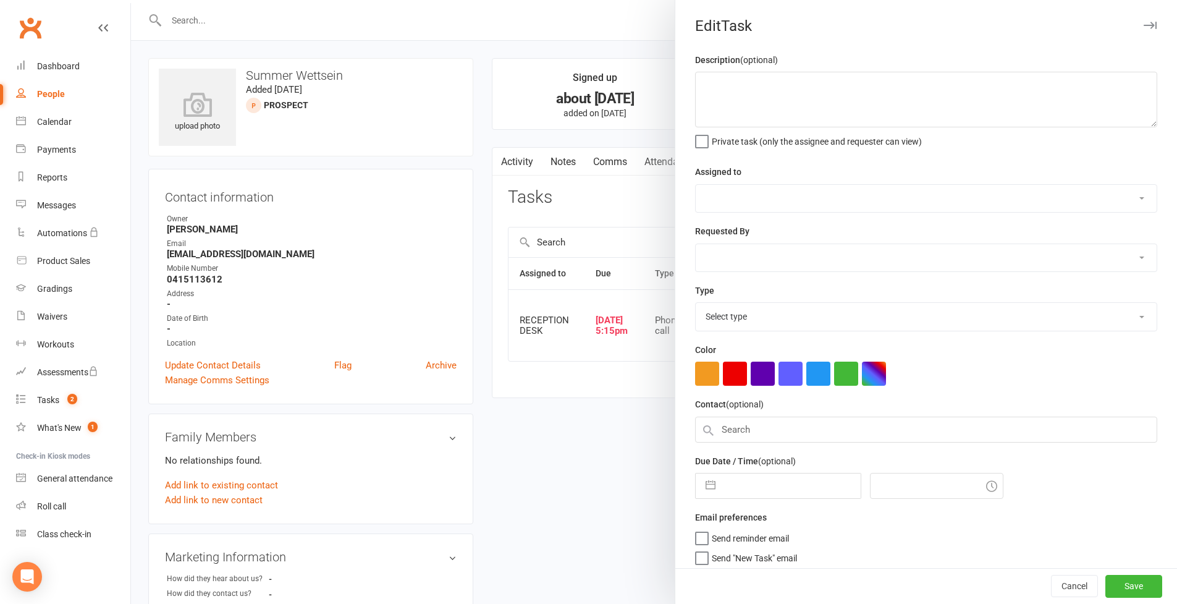
type textarea "04/08 = Will join. Forms sent via email. Will be away for 3 weeks. Add this whe…"
select select "53742"
select select "49772"
type input "[DATE]"
type input "5:15pm"
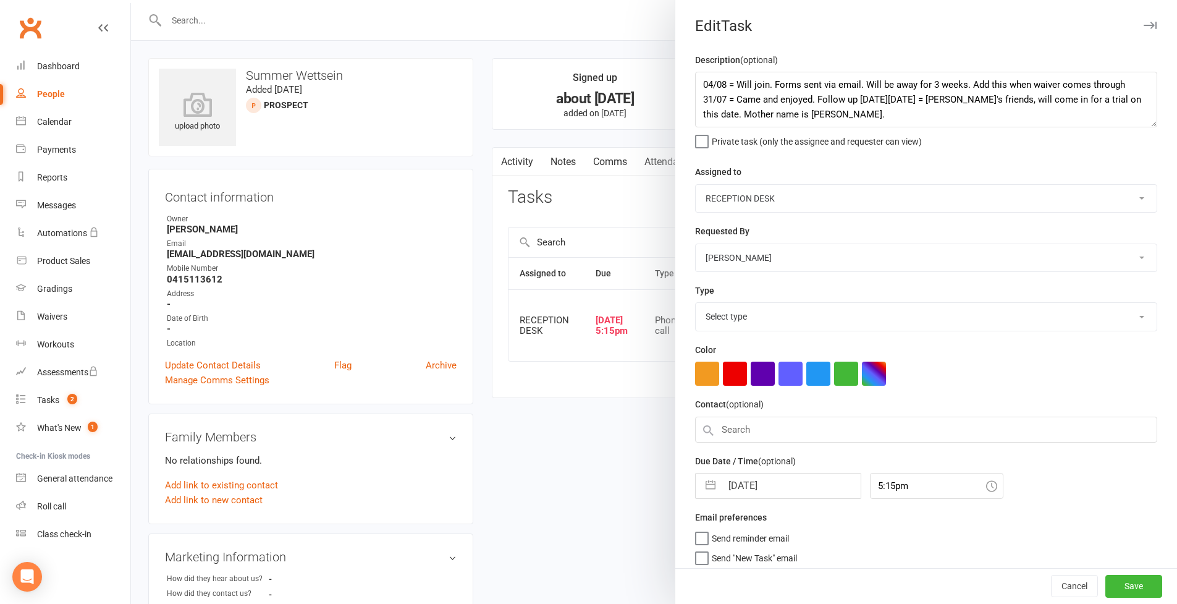
select select "28721"
click at [699, 83] on textarea "04/08 = Will join. Forms sent via email. Will be away for 3 weeks. Add this whe…" at bounding box center [926, 100] width 462 height 56
click at [710, 85] on textarea "04/08 = Will join. Forms sent via email. Will be away for 3 weeks. Add this whe…" at bounding box center [926, 100] width 462 height 56
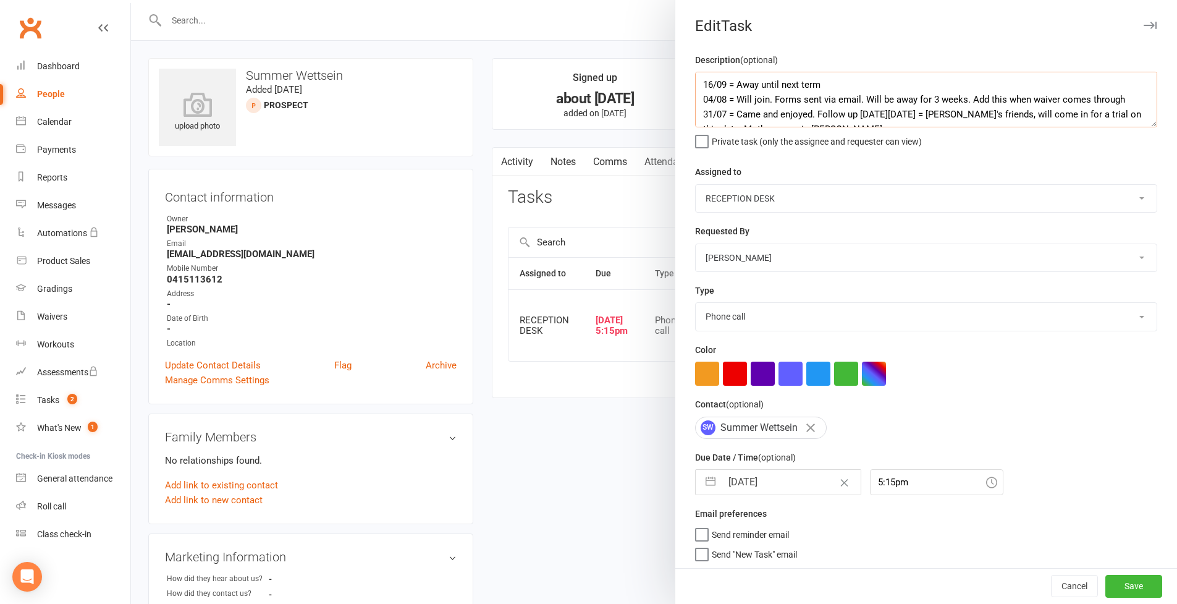
type textarea "16/09 = Away until next term 04/08 = Will join. Forms sent via email. Will be a…"
click at [708, 477] on button "button" at bounding box center [710, 482] width 22 height 25
select select "7"
select select "2025"
select select "8"
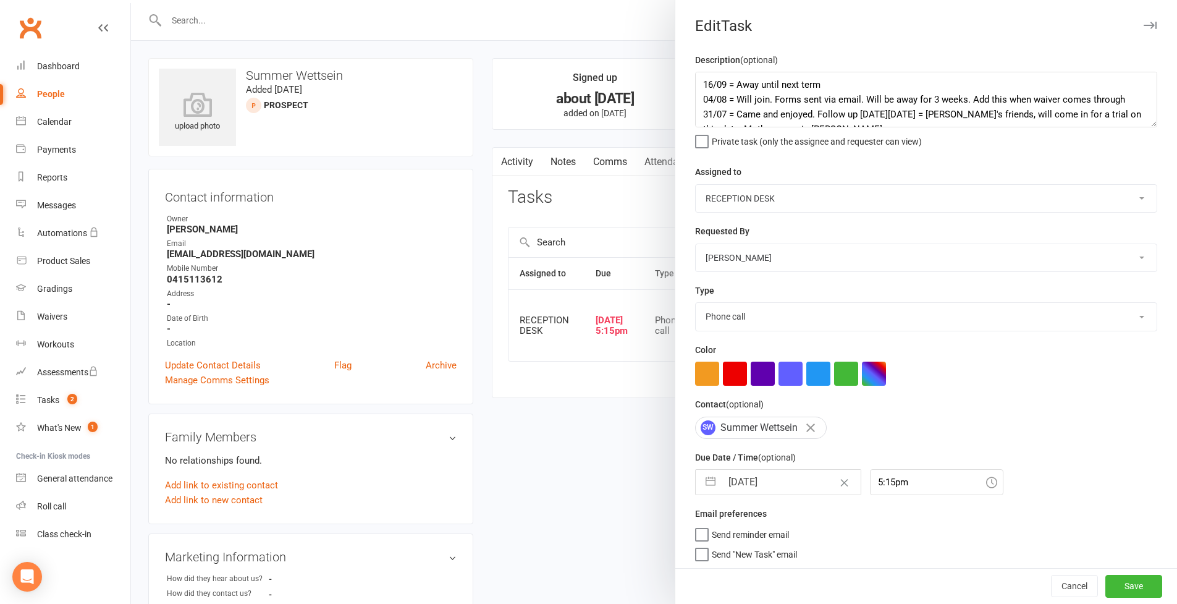
select select "2025"
select select "9"
select select "2025"
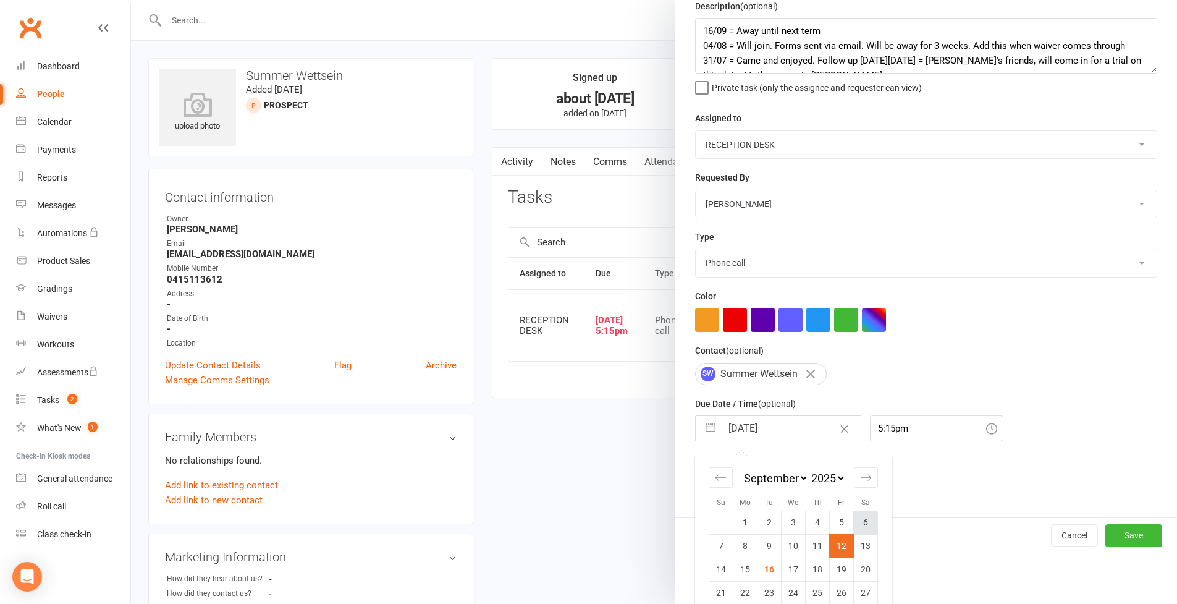
scroll to position [90, 0]
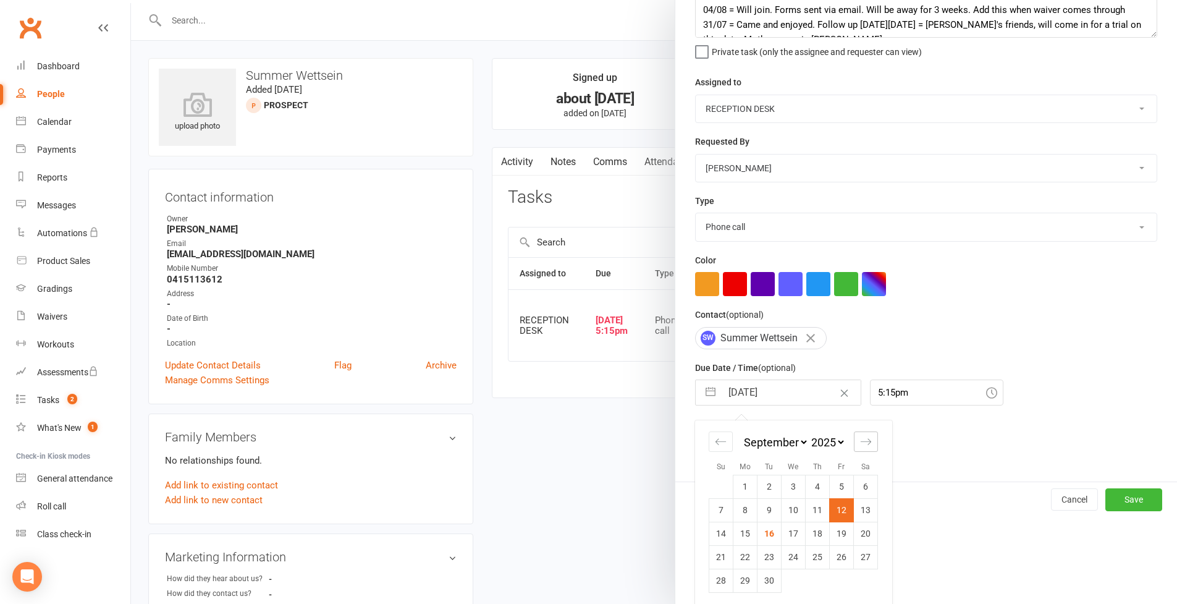
click at [865, 440] on icon "Move forward to switch to the next month." at bounding box center [866, 442] width 12 height 12
select select "10"
select select "2025"
click at [844, 513] on td "10" at bounding box center [842, 509] width 24 height 23
type input "[DATE]"
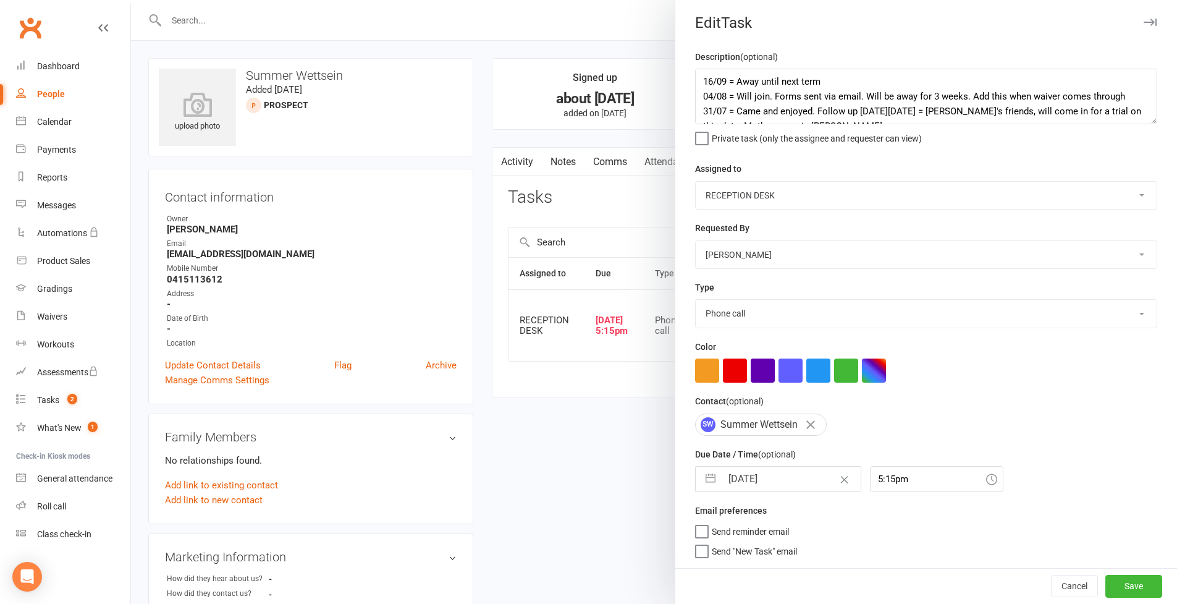
scroll to position [0, 0]
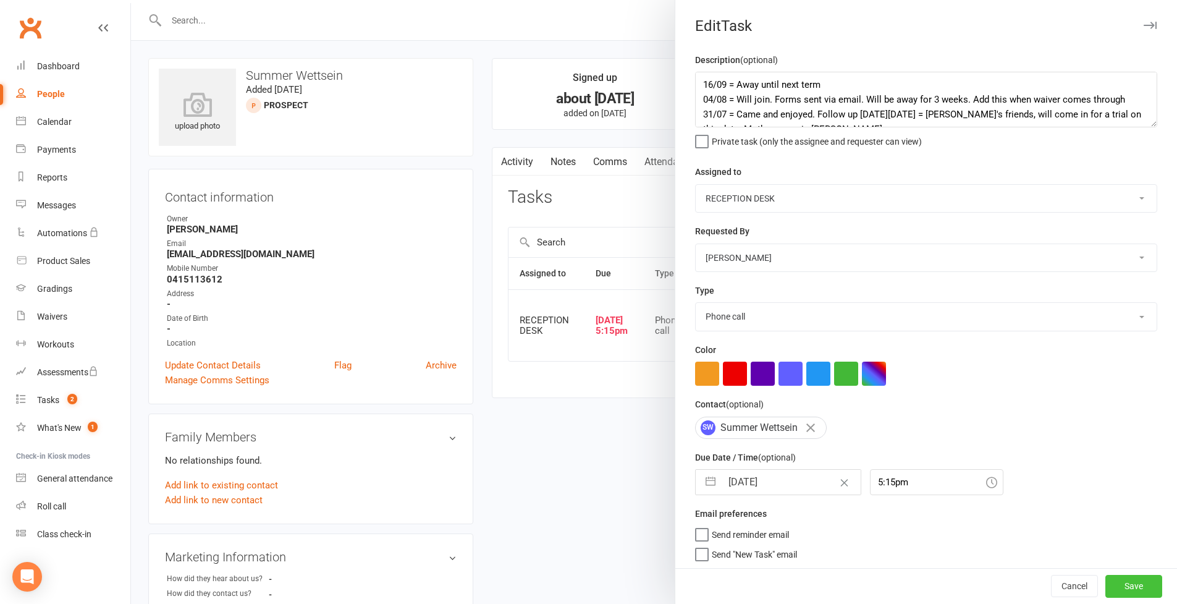
click at [1122, 580] on button "Save" at bounding box center [1133, 586] width 57 height 22
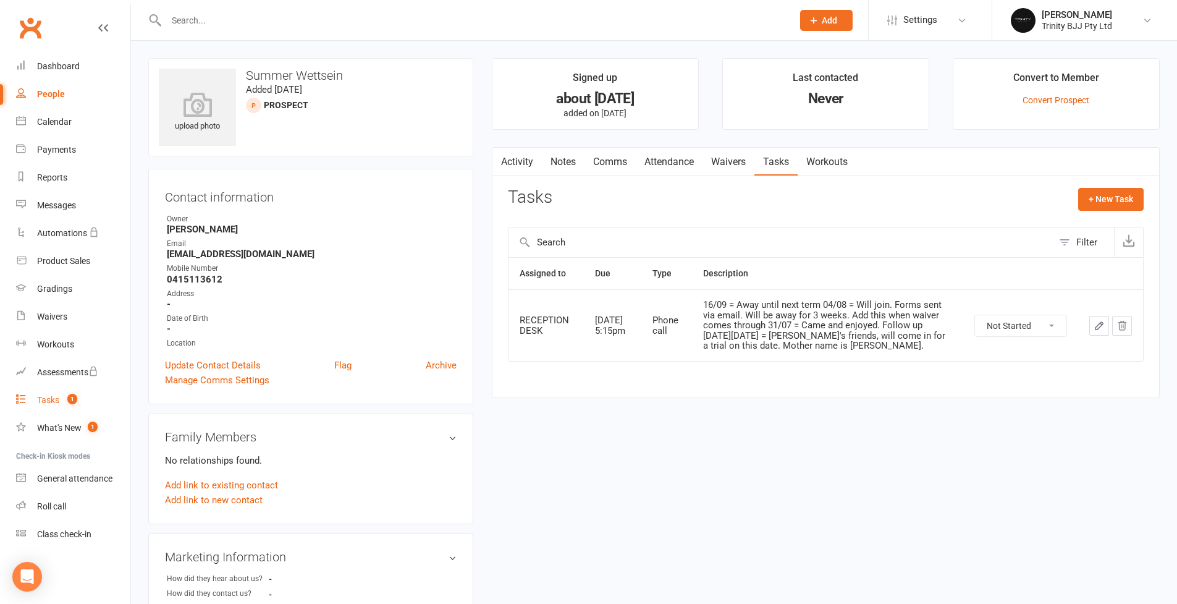
click at [51, 401] on div "Tasks" at bounding box center [48, 400] width 22 height 10
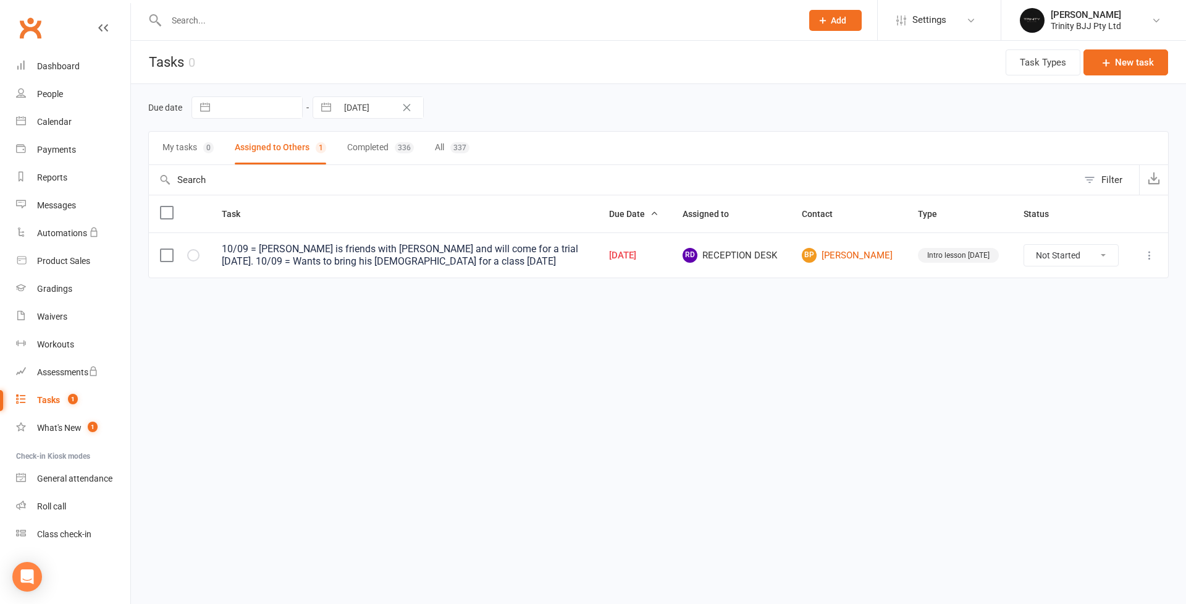
click at [408, 107] on icon "Clear Date" at bounding box center [406, 107] width 9 height 7
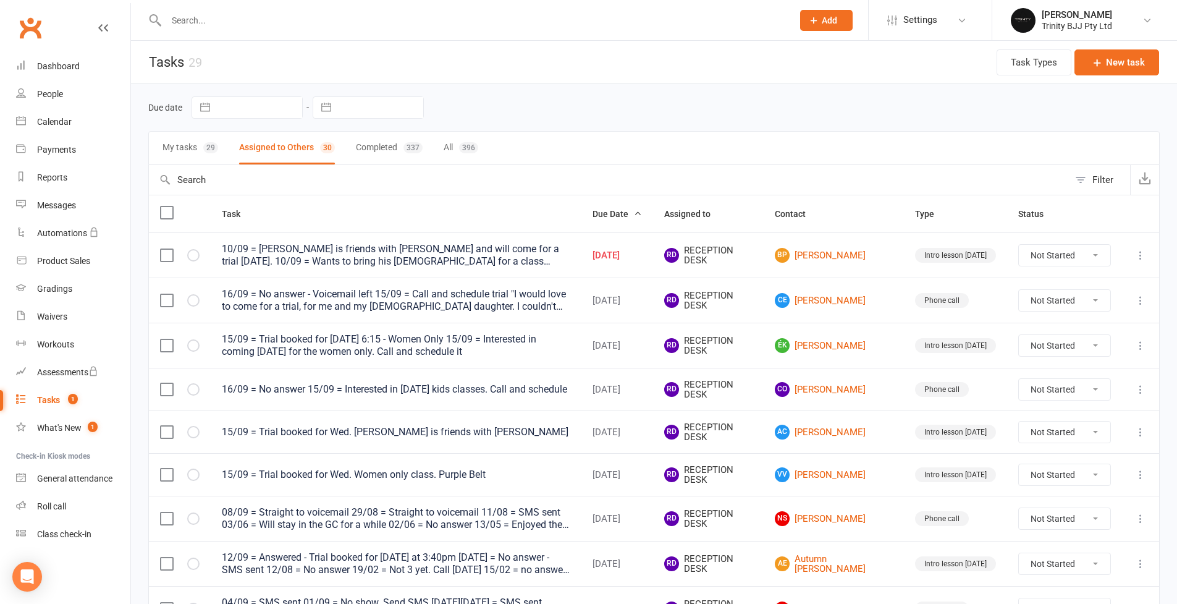
click at [191, 148] on button "My tasks 29" at bounding box center [190, 148] width 56 height 33
type input "[DATE]"
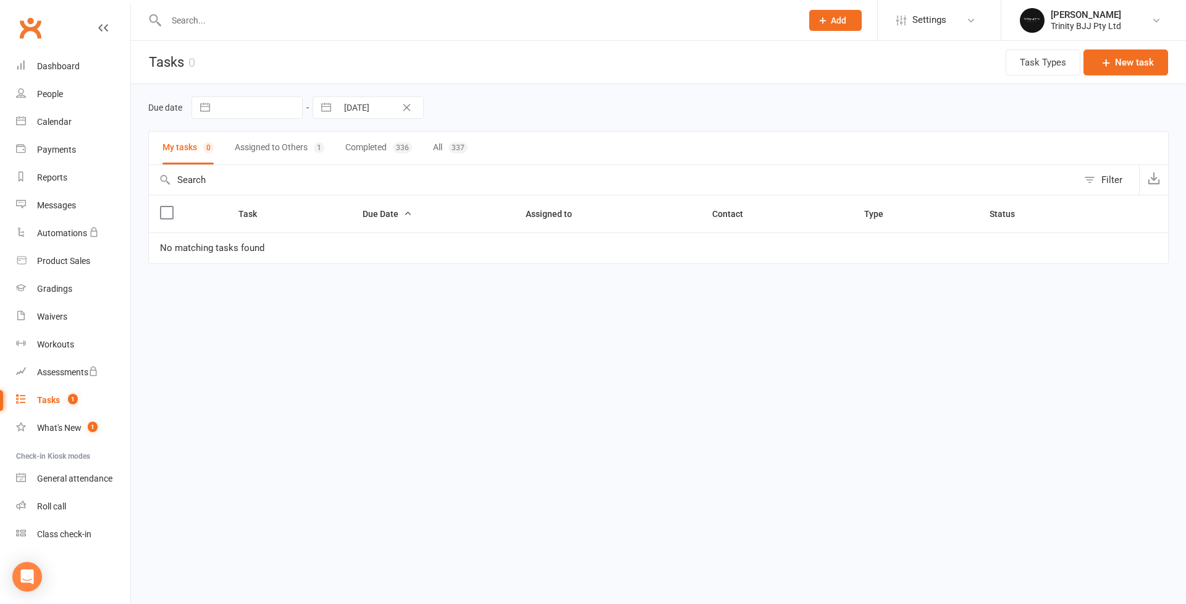
click at [410, 105] on icon "Clear Date" at bounding box center [406, 107] width 7 height 7
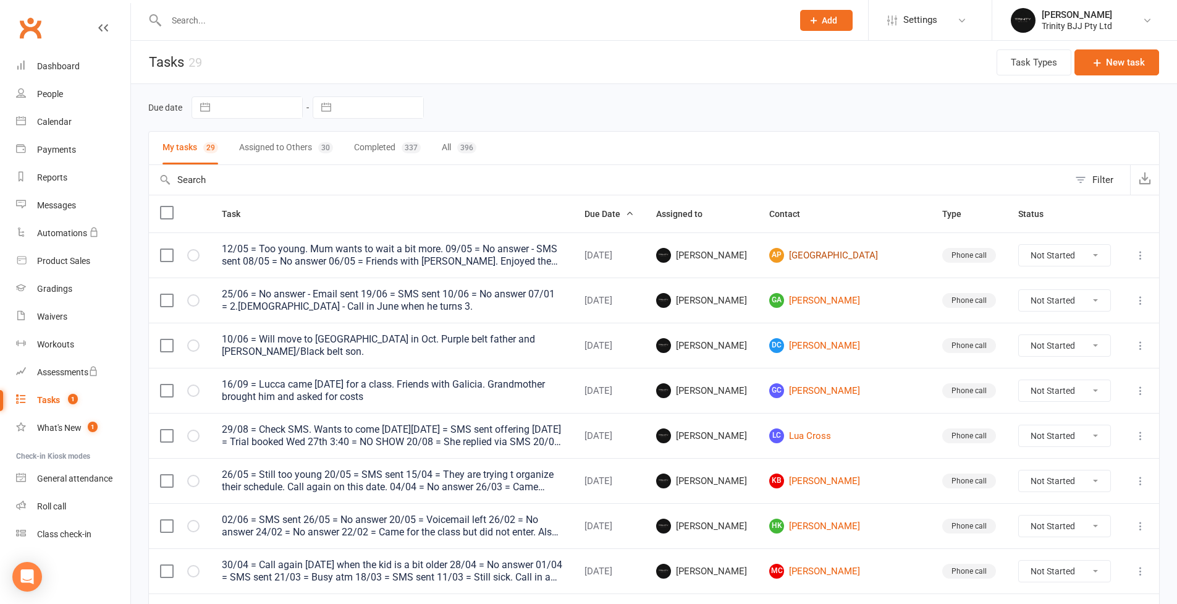
click at [843, 259] on link "AP Ariela Plaza" at bounding box center [844, 255] width 151 height 15
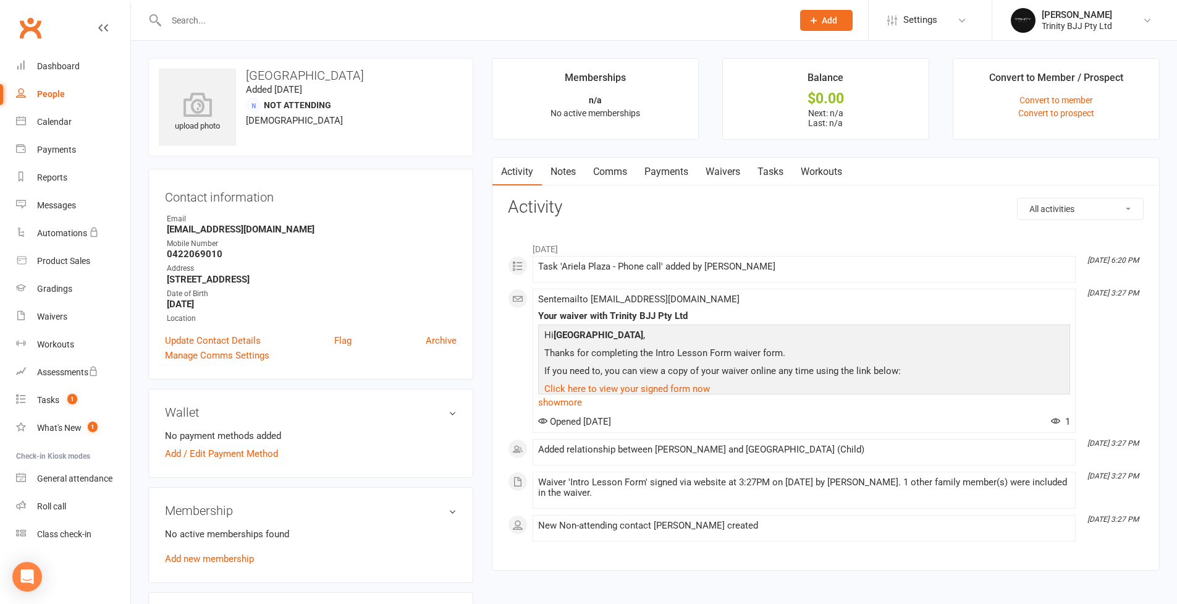
click at [777, 176] on link "Tasks" at bounding box center [770, 172] width 43 height 28
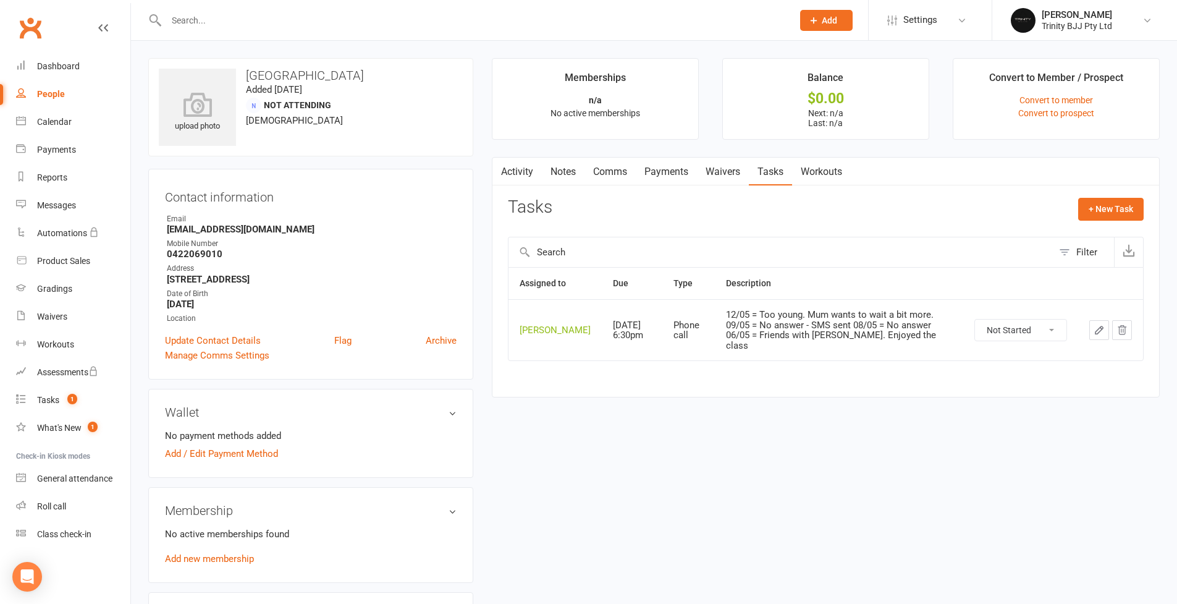
click at [49, 88] on link "People" at bounding box center [73, 94] width 114 height 28
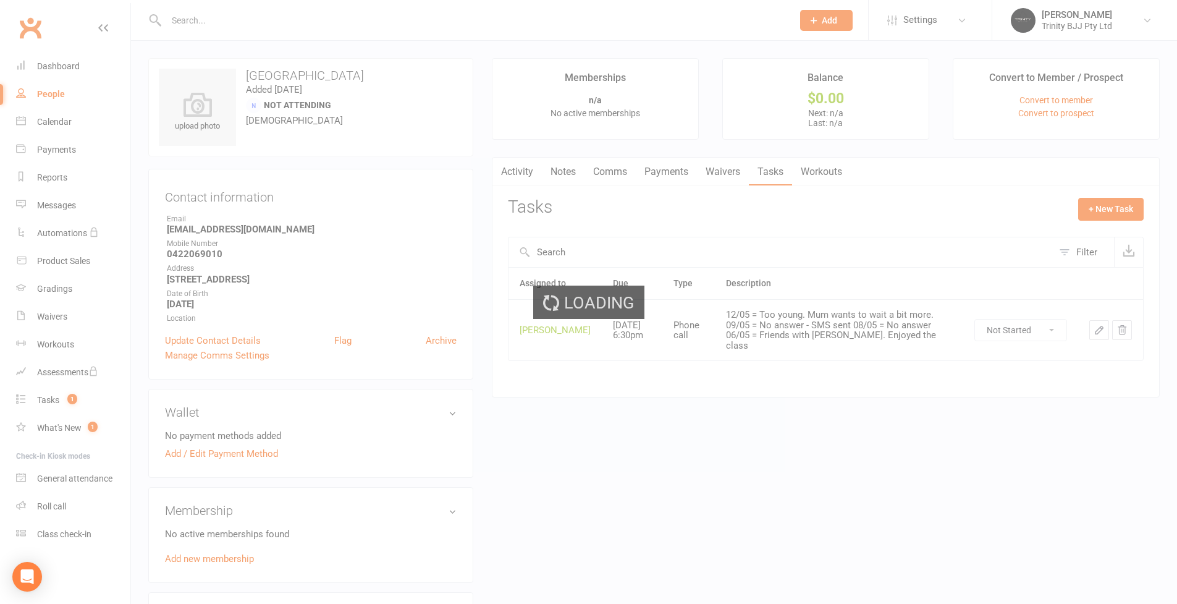
select select "100"
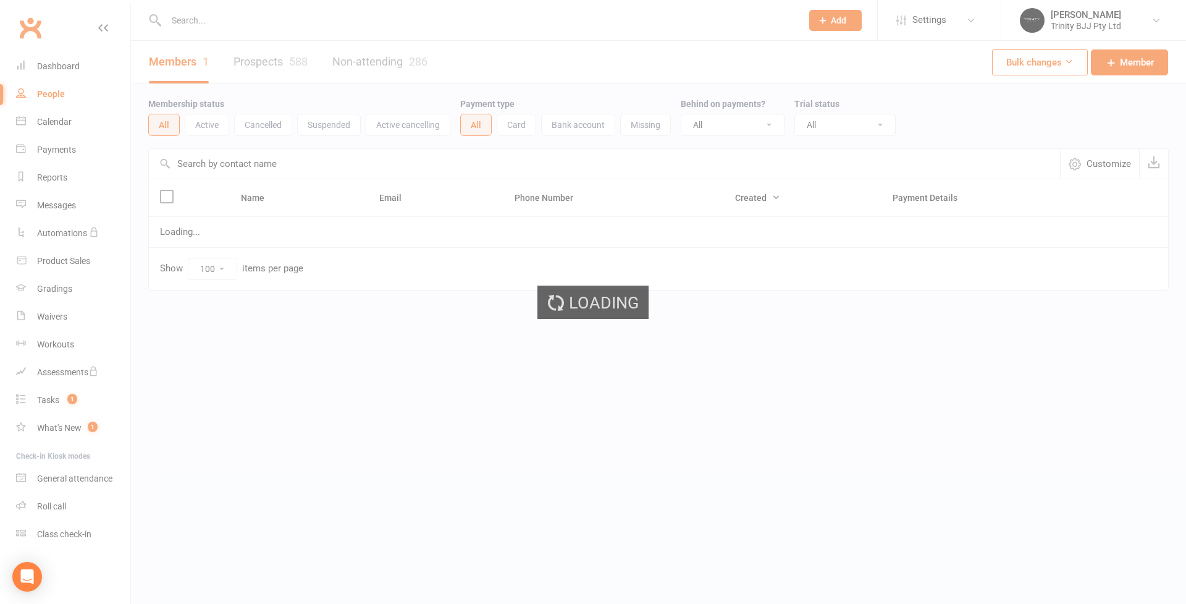
click at [274, 163] on ui-view "Prospect Member Non-attending contact Class / event Appointment Grading event T…" at bounding box center [593, 170] width 1186 height 335
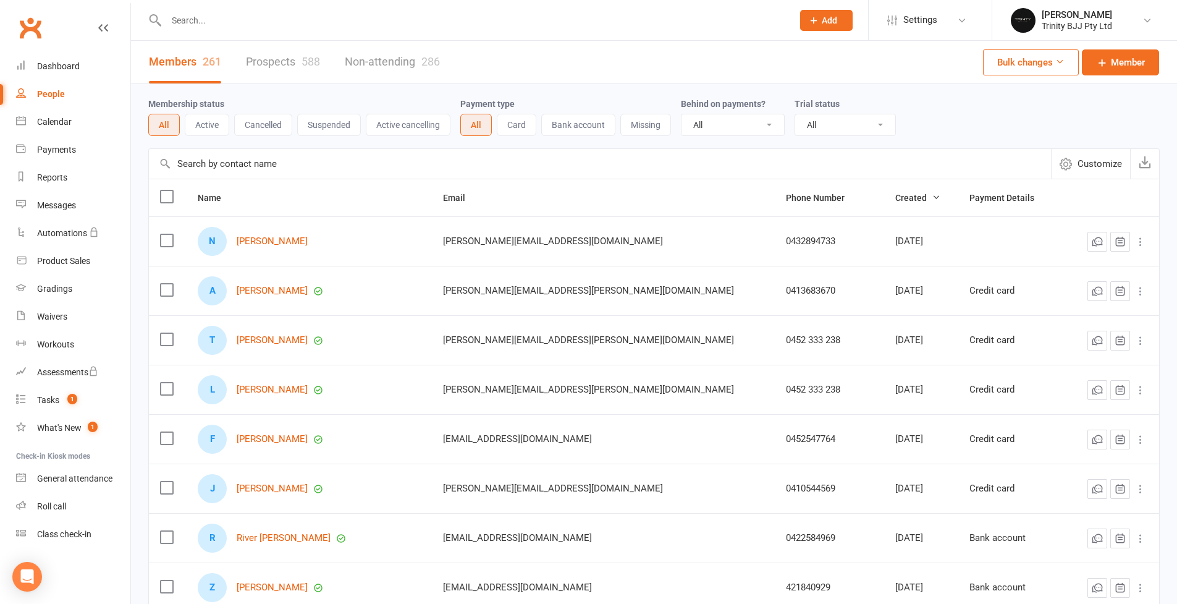
click at [298, 162] on input "text" at bounding box center [600, 164] width 902 height 30
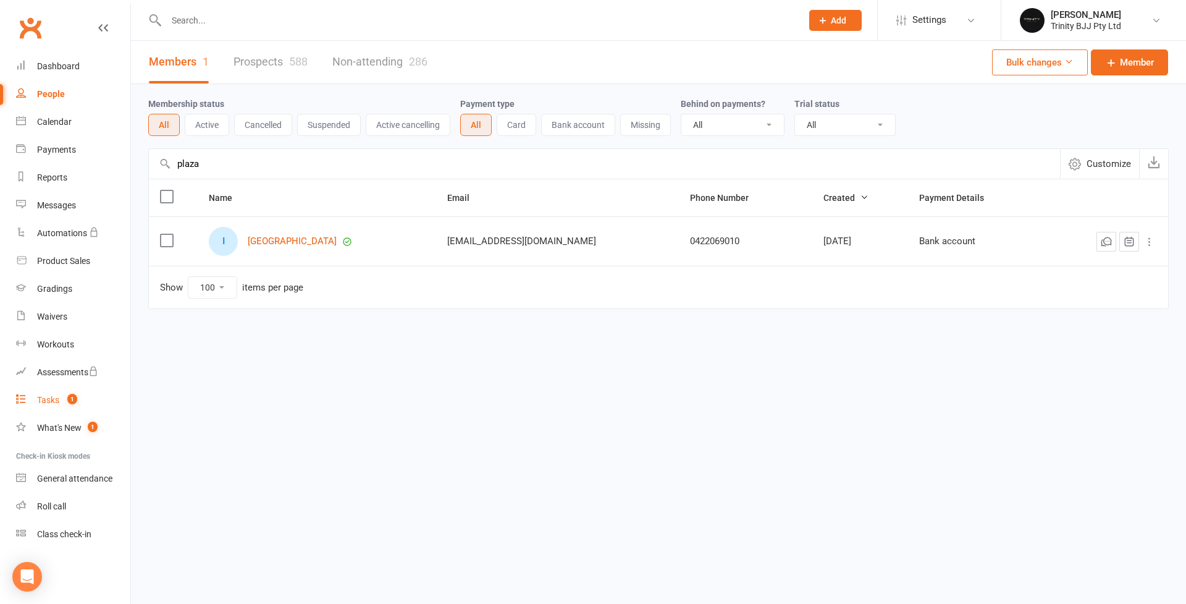
type input "plaza"
click at [57, 403] on div "Tasks" at bounding box center [48, 400] width 22 height 10
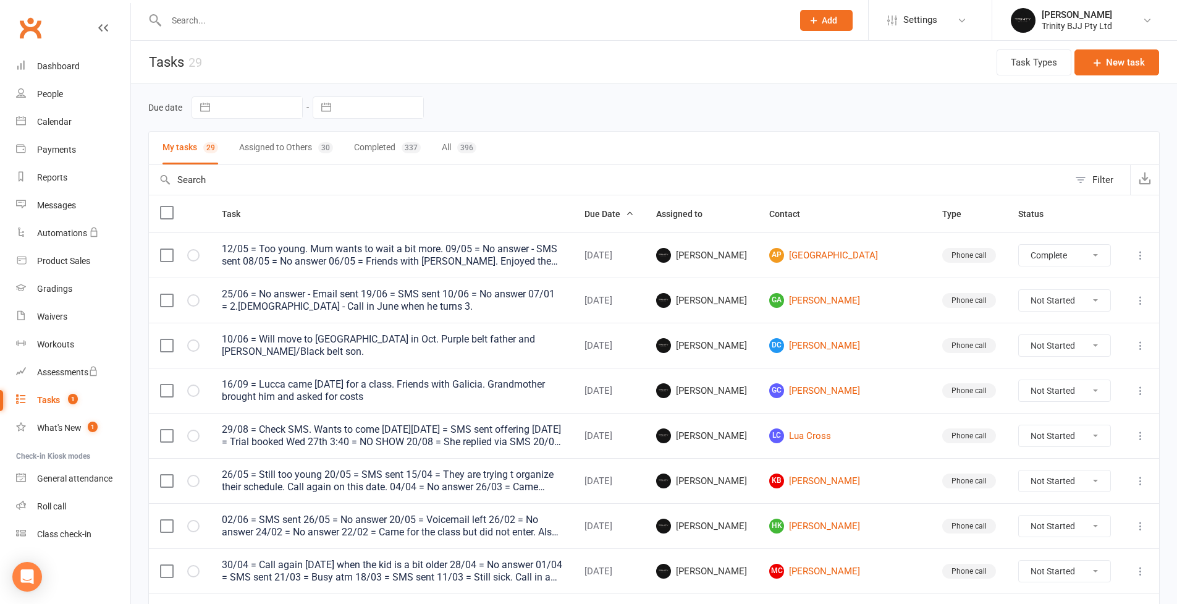
select select "unstarted"
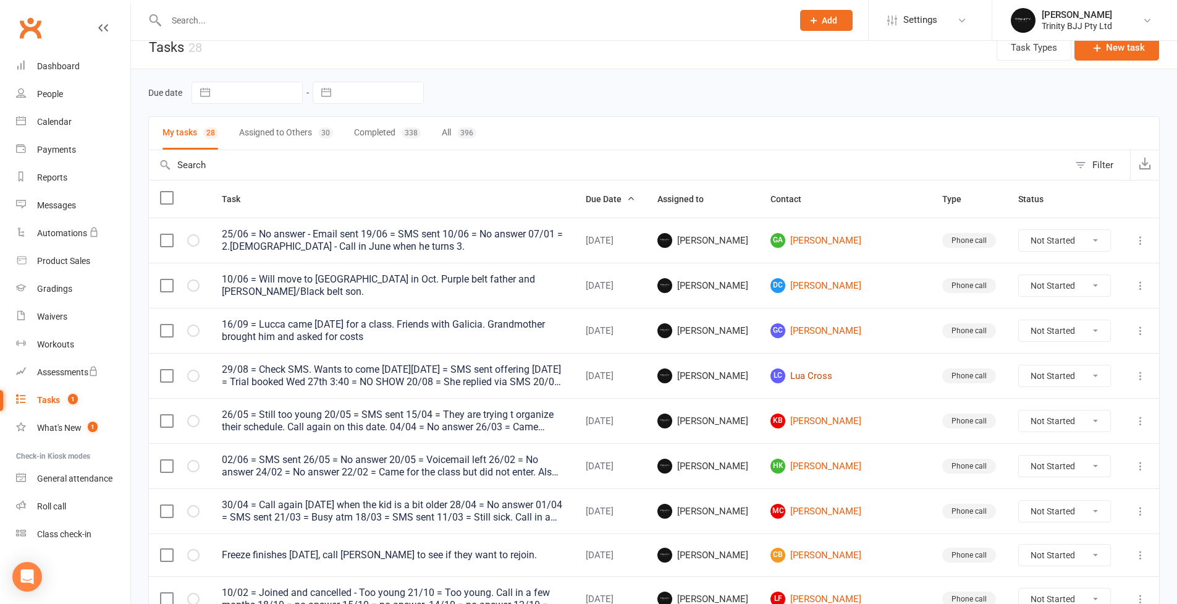
scroll to position [17, 0]
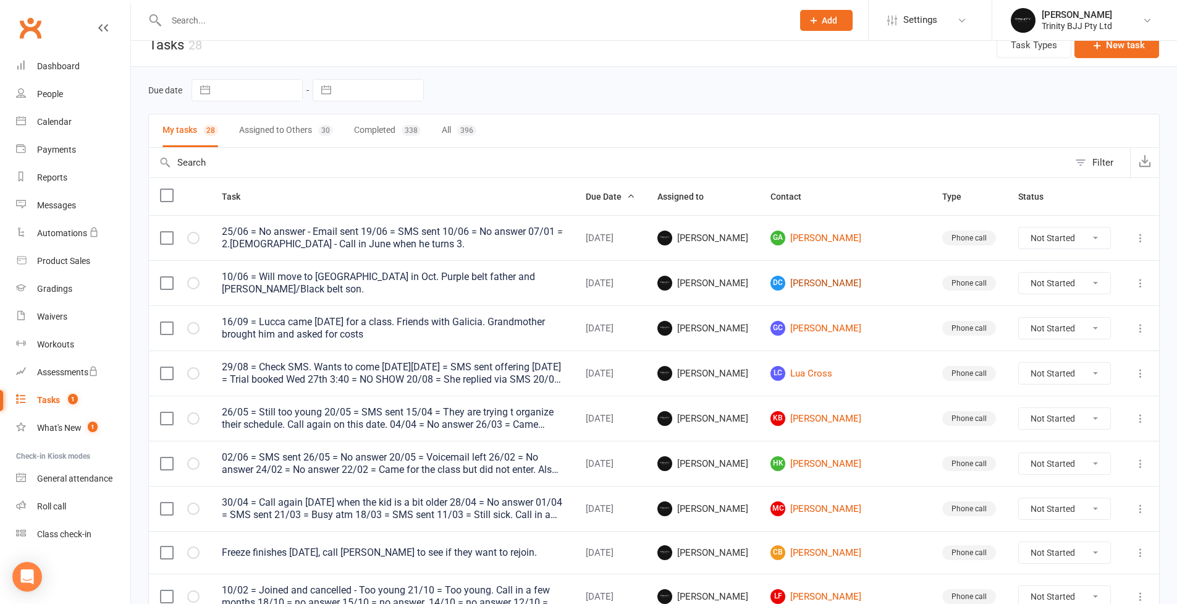
click at [834, 282] on link "DC [PERSON_NAME]" at bounding box center [844, 283] width 149 height 15
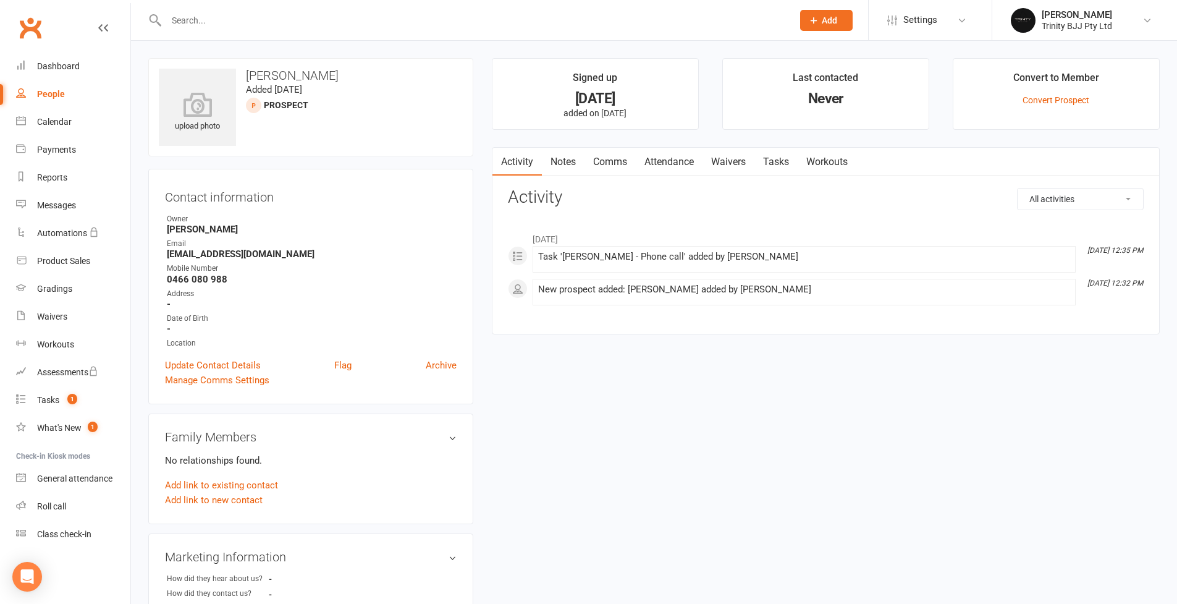
click at [784, 160] on link "Tasks" at bounding box center [775, 162] width 43 height 28
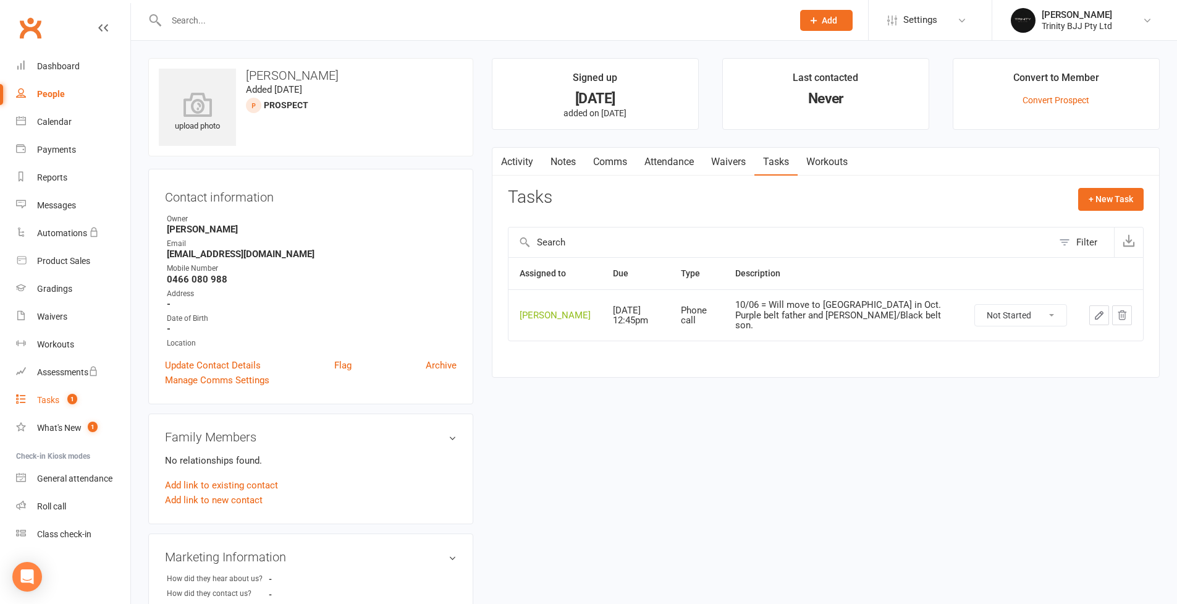
click at [60, 402] on link "Tasks 1" at bounding box center [73, 400] width 114 height 28
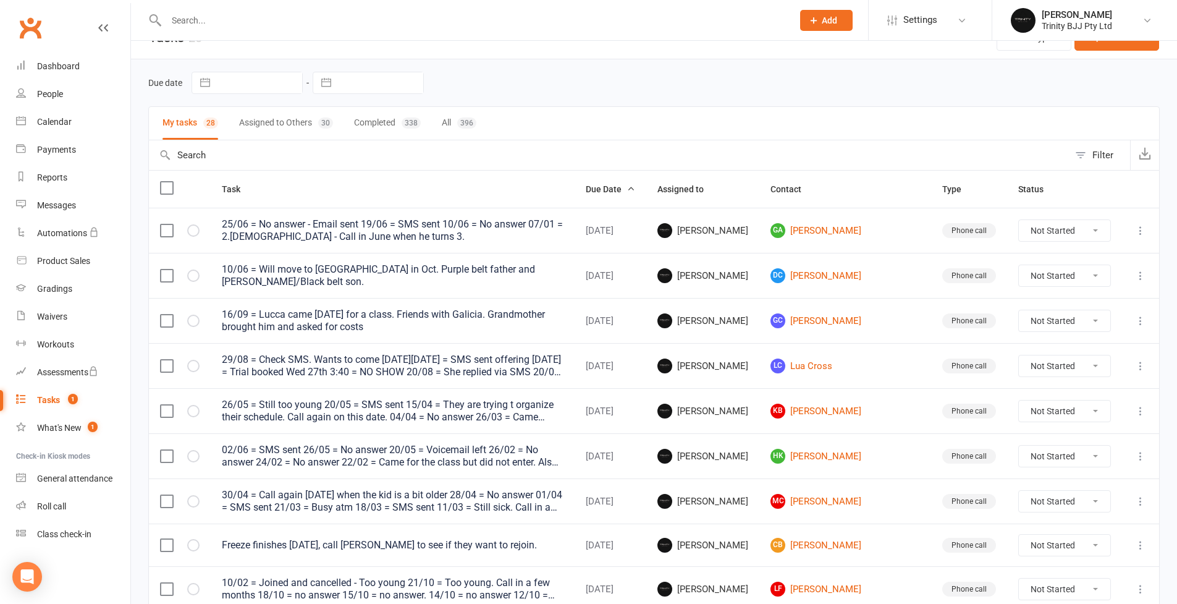
scroll to position [44, 0]
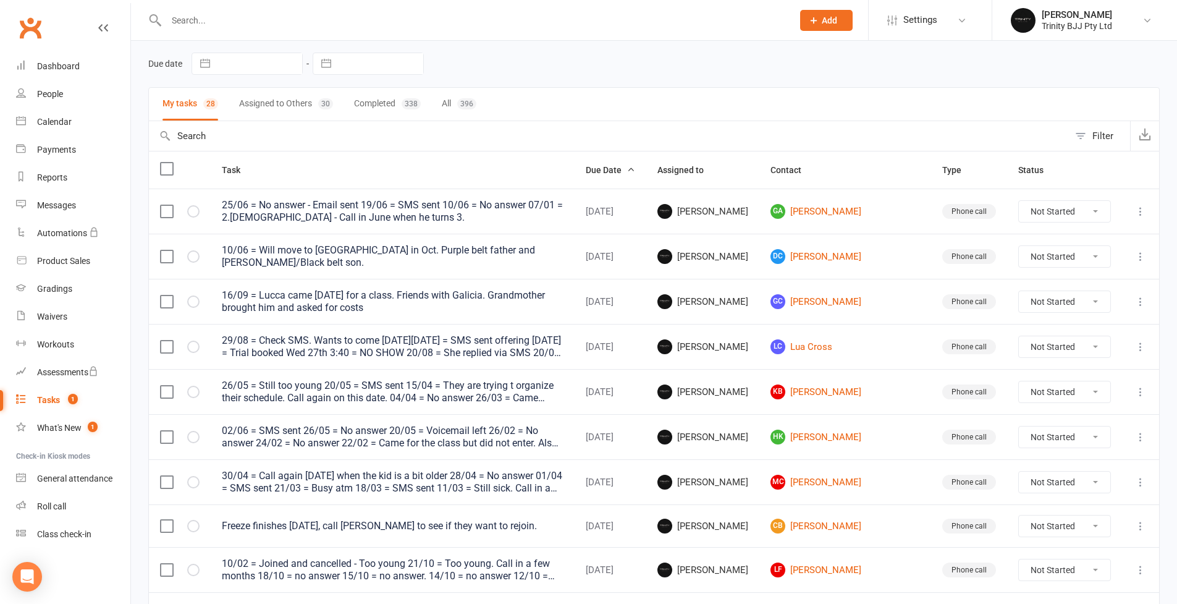
click at [1140, 300] on icon at bounding box center [1140, 301] width 12 height 12
click at [1045, 356] on link "Edit" at bounding box center [1077, 347] width 122 height 25
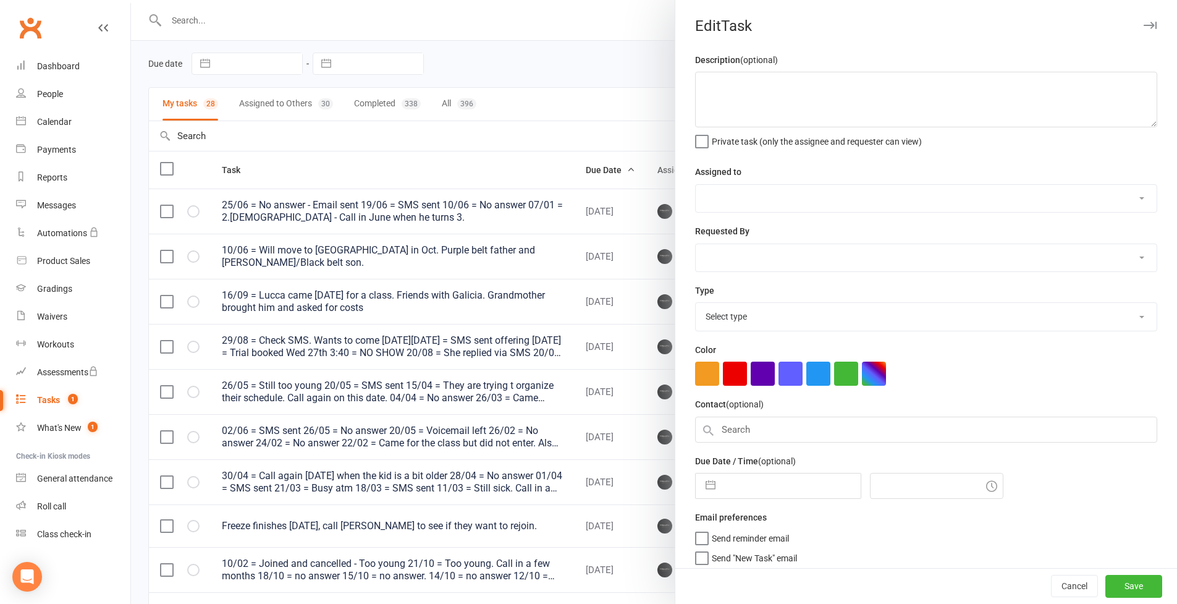
type textarea "16/09 = Lucca came [DATE] for a class. Friends with Galicia. Grandmother brough…"
select select "49772"
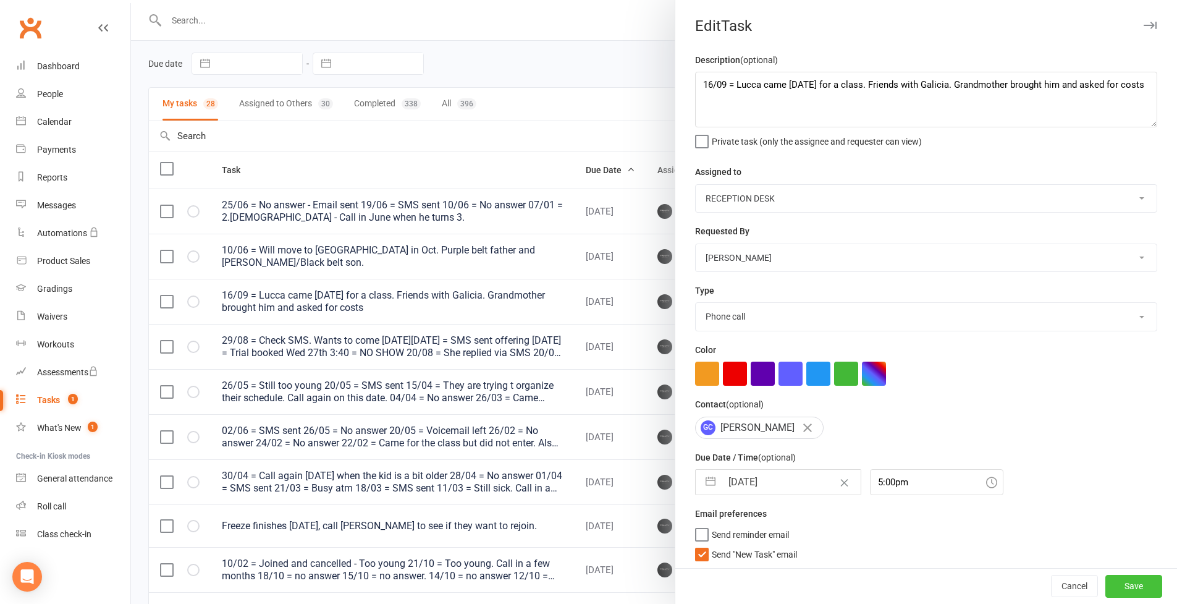
click at [1132, 581] on button "Save" at bounding box center [1133, 586] width 57 height 22
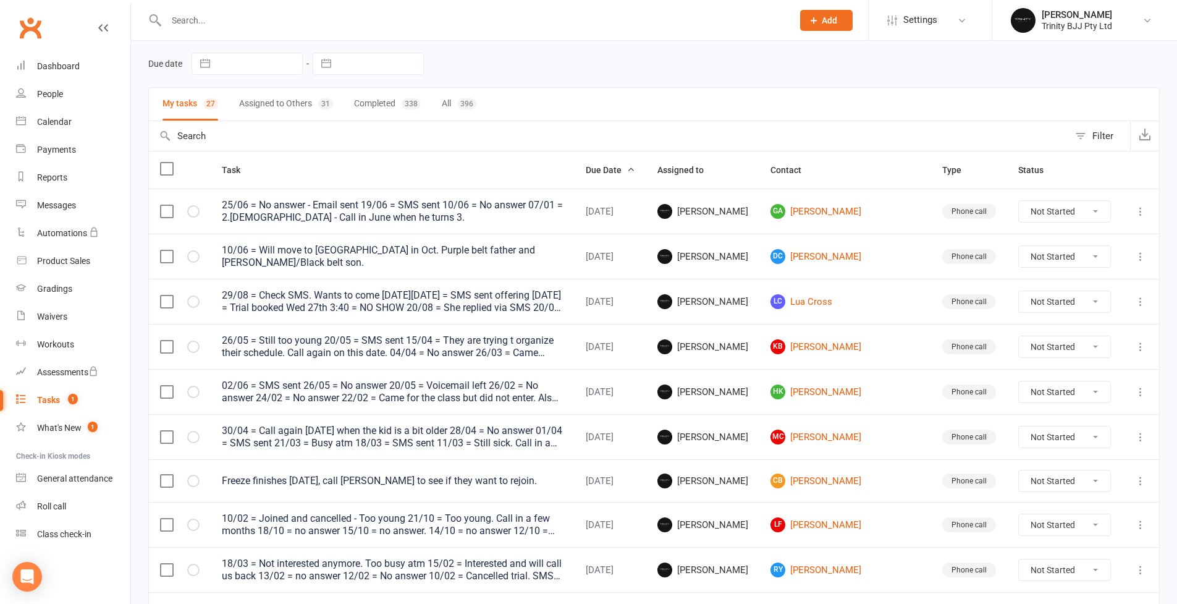
click at [1142, 209] on icon at bounding box center [1140, 211] width 12 height 12
click at [1087, 265] on link "Edit" at bounding box center [1077, 260] width 122 height 25
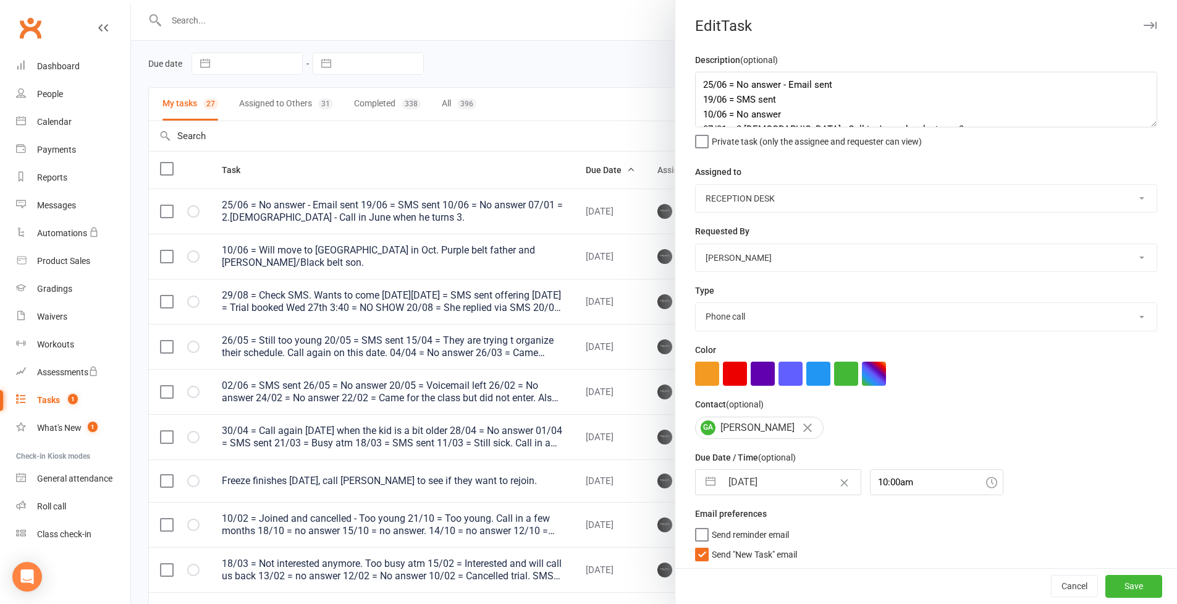
click at [1125, 586] on button "Save" at bounding box center [1133, 586] width 57 height 22
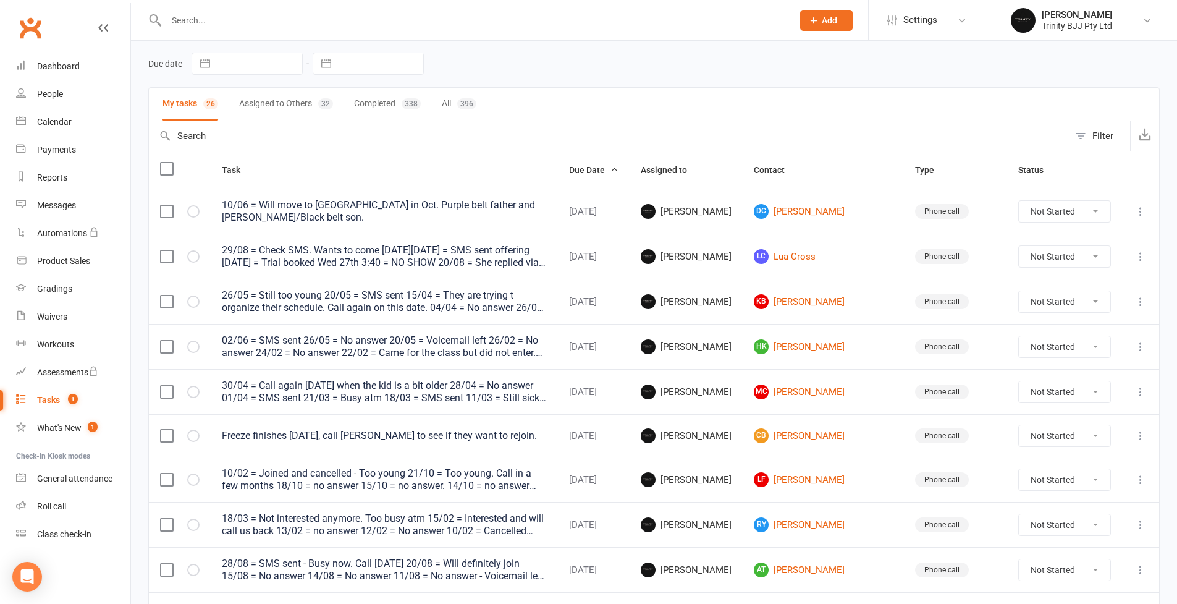
click at [1140, 213] on icon at bounding box center [1140, 211] width 12 height 12
click at [1040, 259] on link "Edit" at bounding box center [1077, 260] width 122 height 25
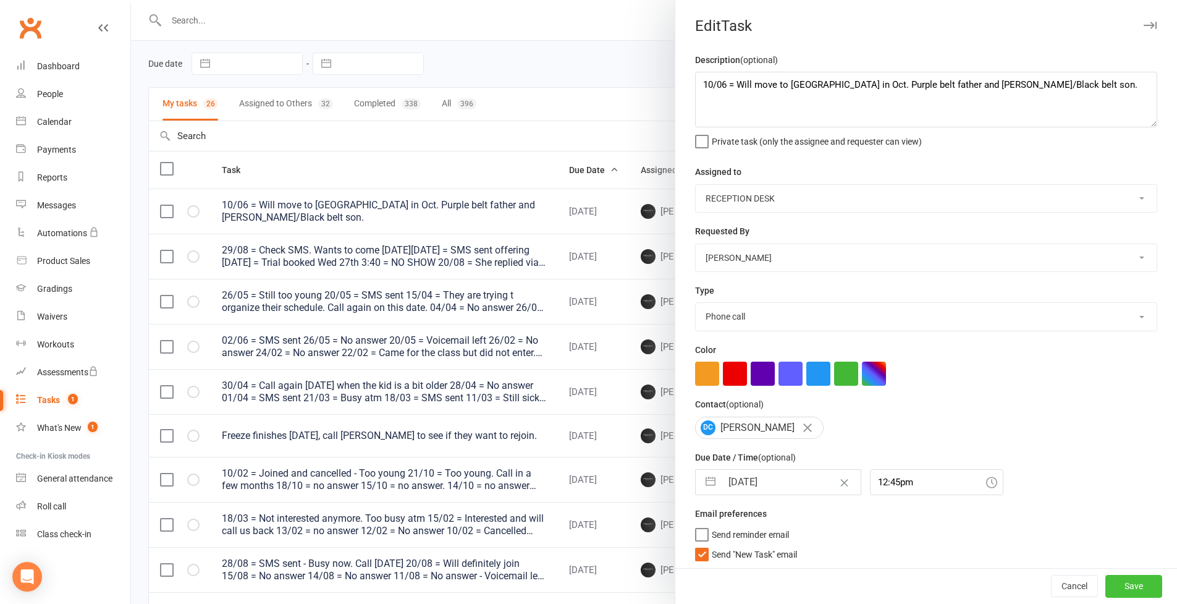
click at [1129, 588] on button "Save" at bounding box center [1133, 586] width 57 height 22
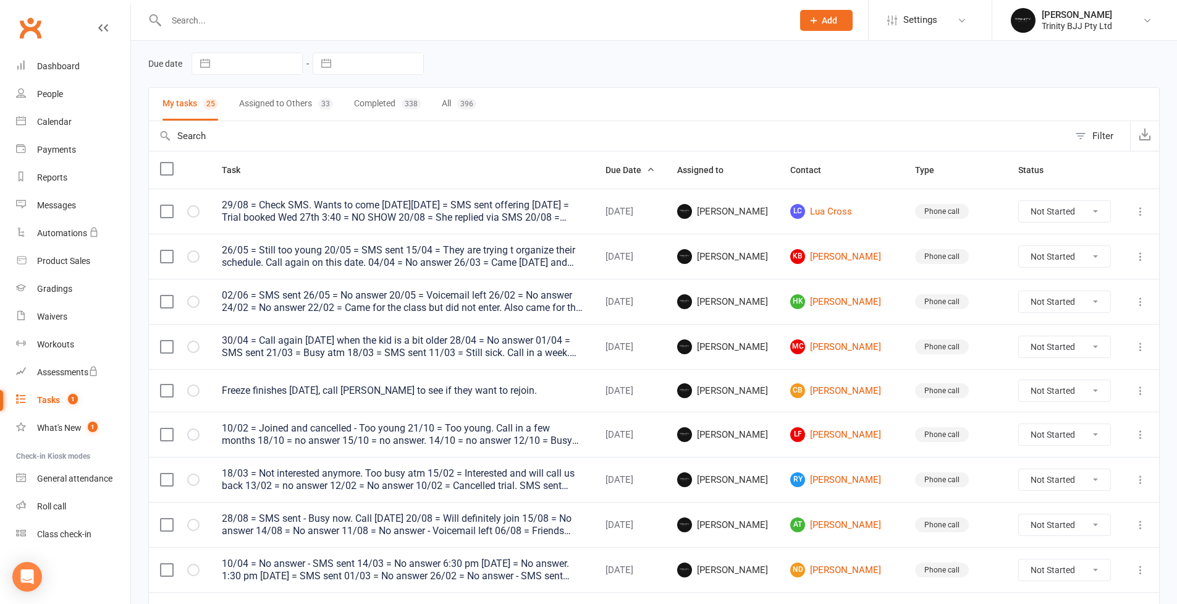
click at [1142, 213] on icon at bounding box center [1140, 211] width 12 height 12
click at [1040, 266] on link "Edit" at bounding box center [1077, 260] width 122 height 25
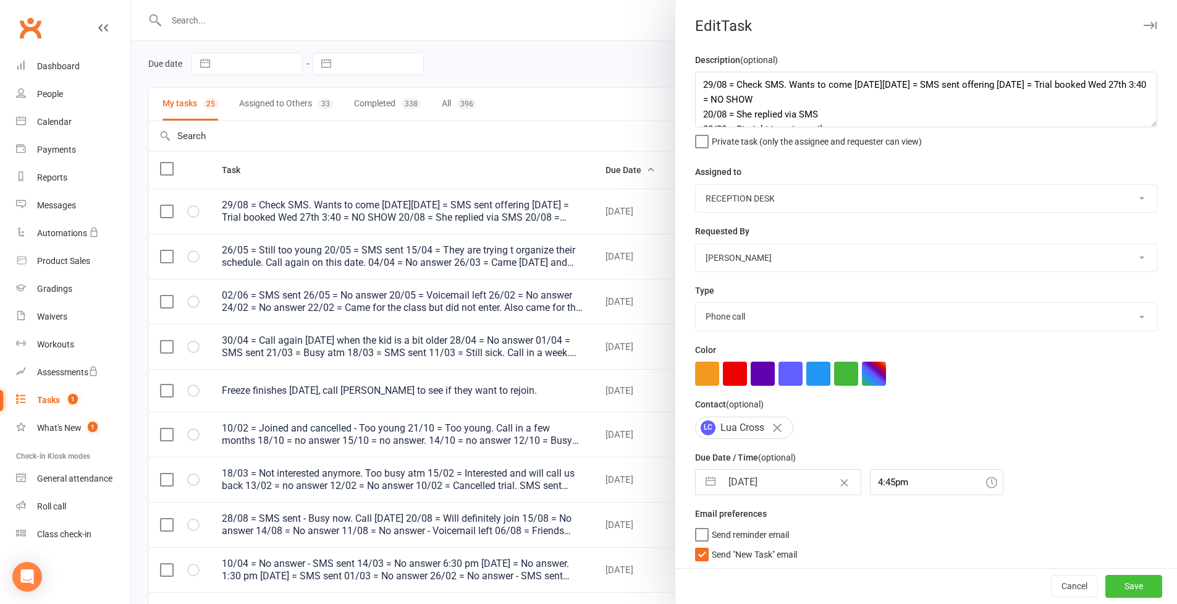
click at [1122, 589] on button "Save" at bounding box center [1133, 586] width 57 height 22
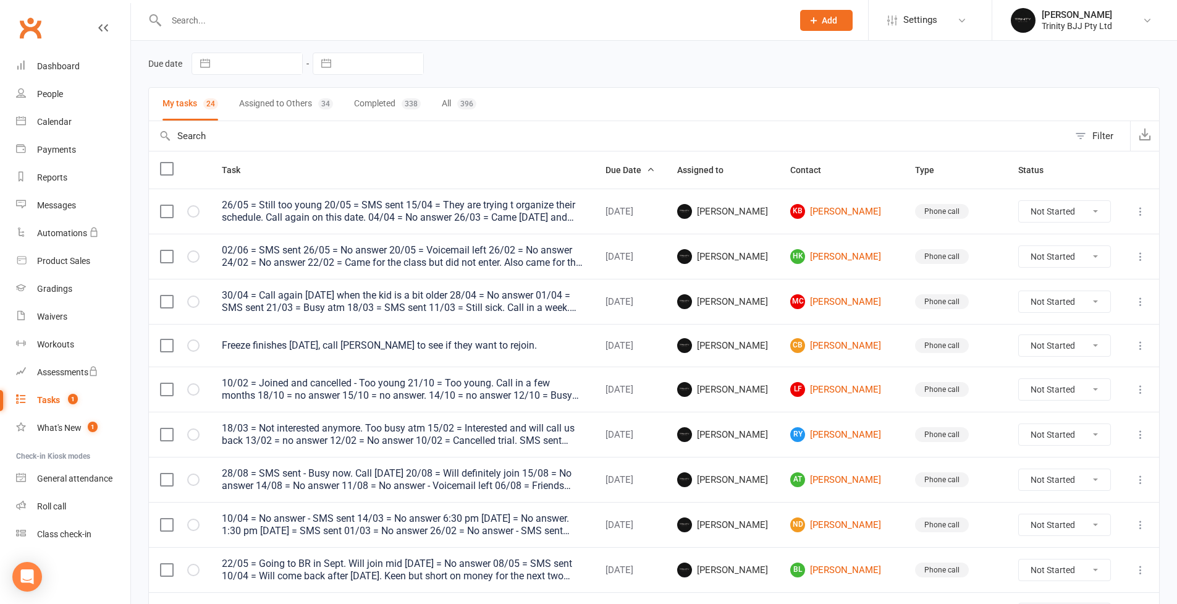
click at [1139, 216] on icon at bounding box center [1140, 211] width 12 height 12
click at [1089, 258] on link "Edit" at bounding box center [1077, 260] width 122 height 25
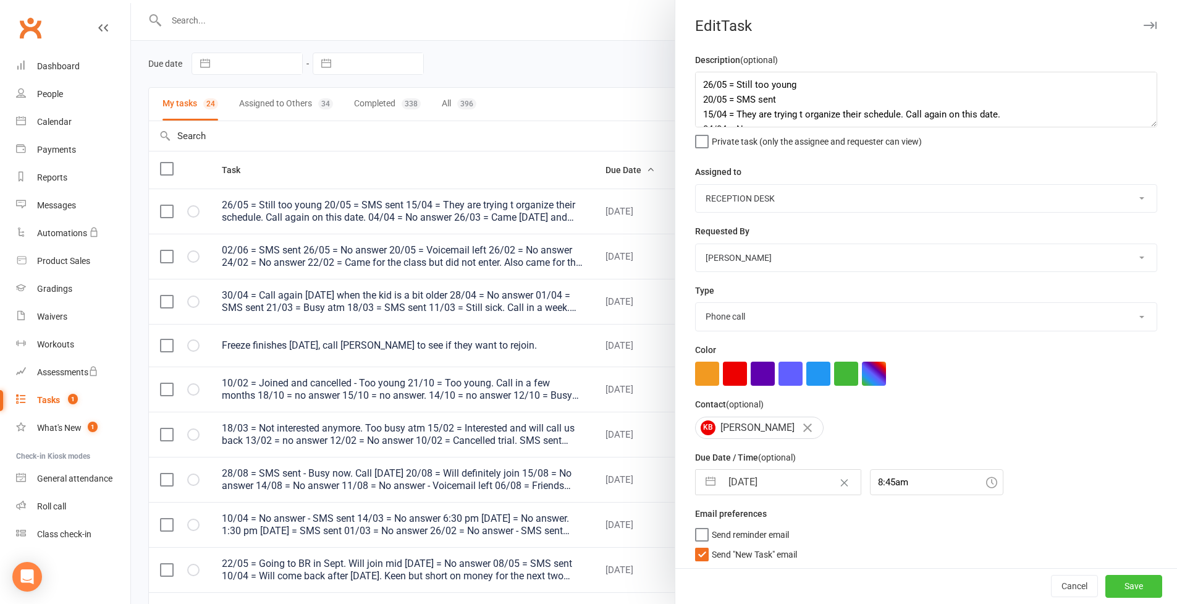
click at [1135, 586] on button "Save" at bounding box center [1133, 586] width 57 height 22
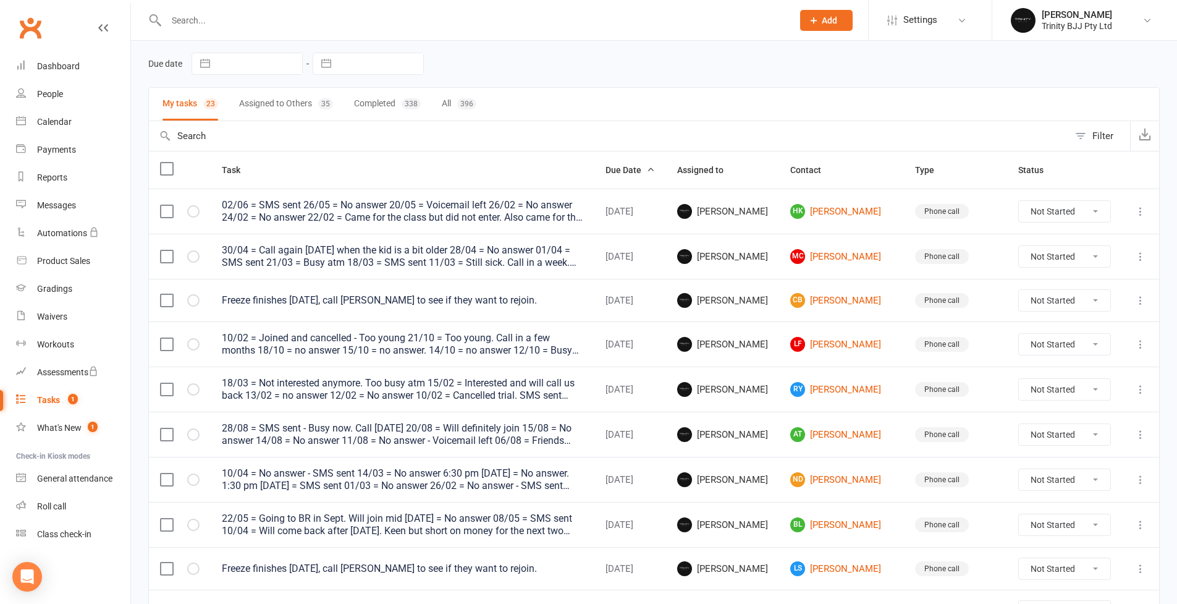
click at [1140, 209] on icon at bounding box center [1140, 211] width 12 height 12
click at [1093, 255] on link "Edit" at bounding box center [1077, 260] width 122 height 25
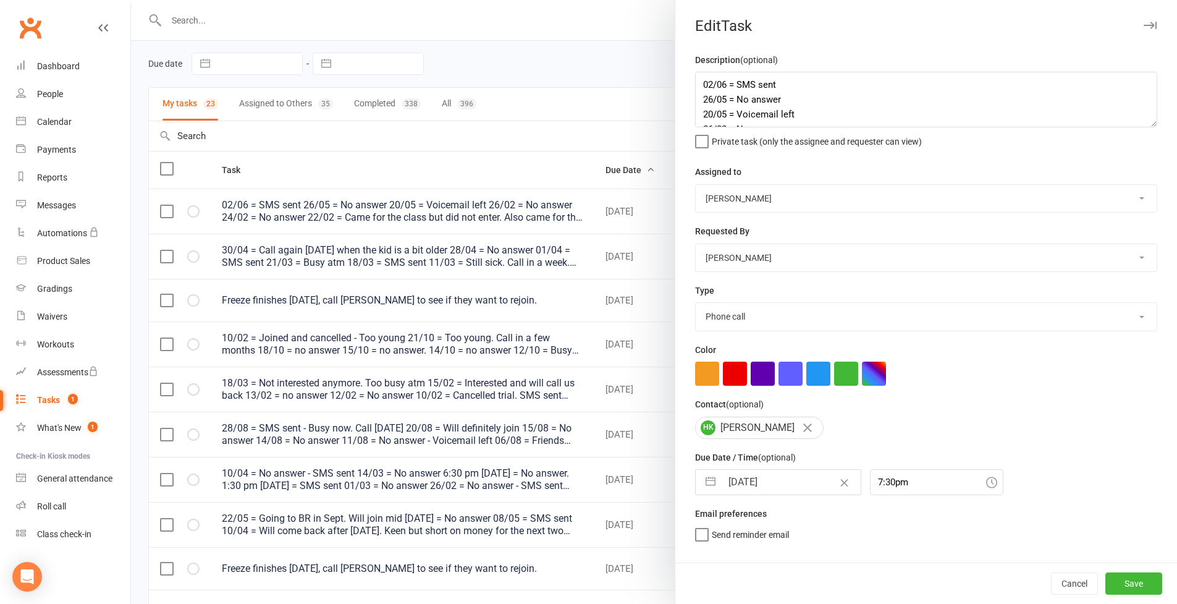
click at [1141, 127] on textarea "02/06 = SMS sent 26/05 = No answer 20/05 = Voicemail left 26/02 = No answer 24/…" at bounding box center [926, 100] width 462 height 56
click at [1127, 588] on button "Save" at bounding box center [1133, 586] width 57 height 22
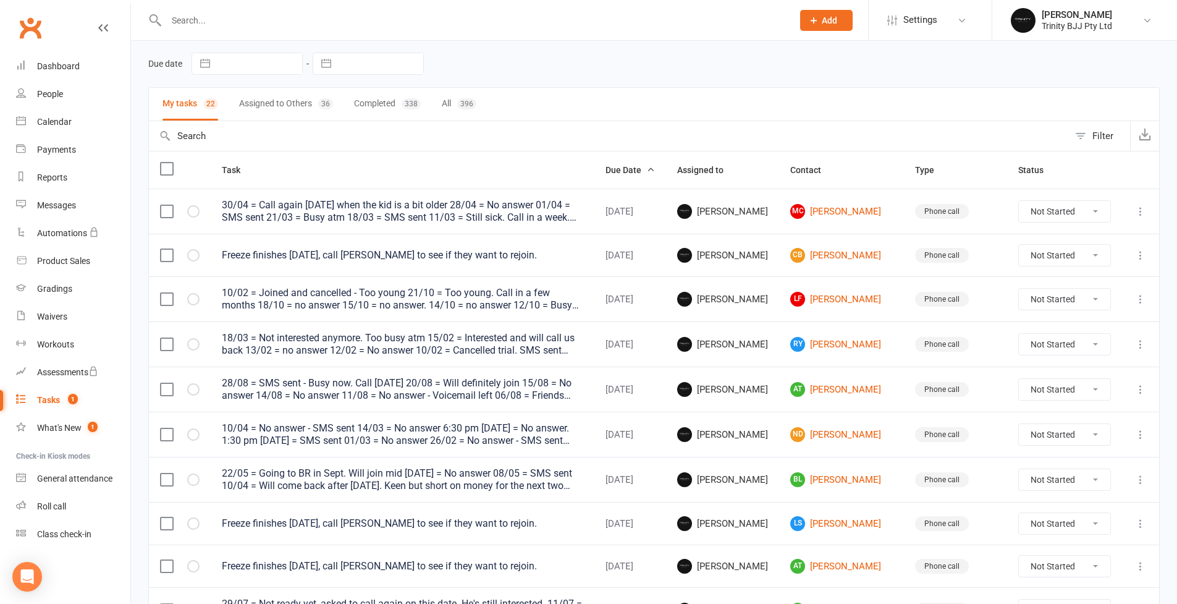
click at [1141, 214] on icon at bounding box center [1140, 211] width 12 height 12
click at [1093, 261] on link "Edit" at bounding box center [1077, 260] width 122 height 25
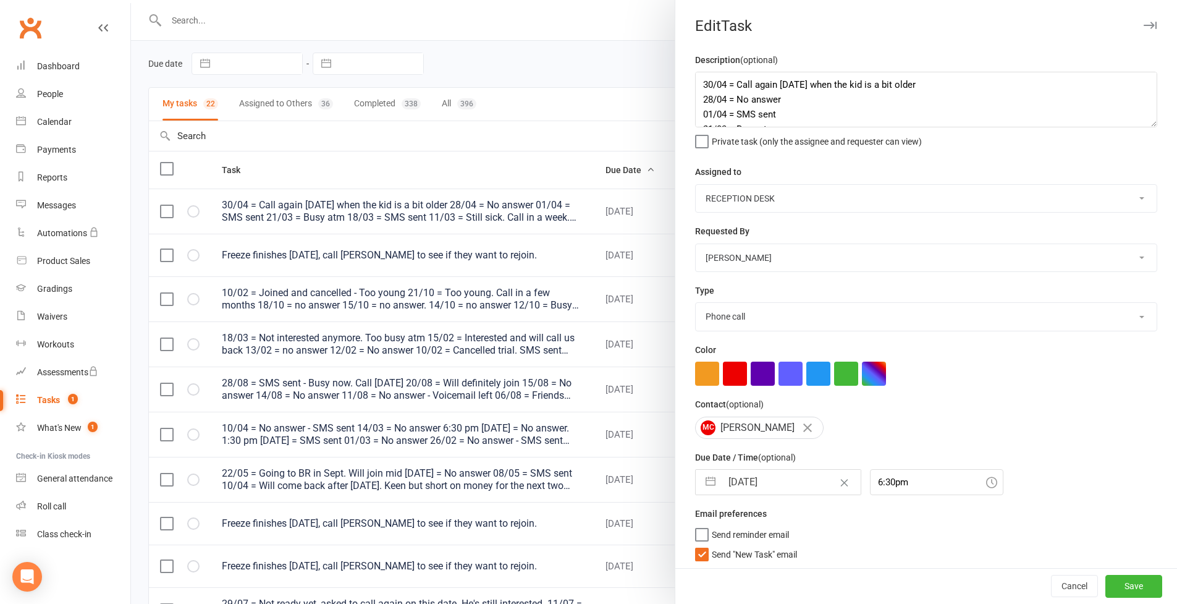
drag, startPoint x: 817, startPoint y: 194, endPoint x: 1153, endPoint y: 235, distance: 338.5
click at [1153, 127] on textarea "30/04 = Call again [DATE] when the kid is a bit older 28/04 = No answer 01/04 =…" at bounding box center [926, 100] width 462 height 56
click at [1125, 580] on button "Save" at bounding box center [1133, 586] width 57 height 22
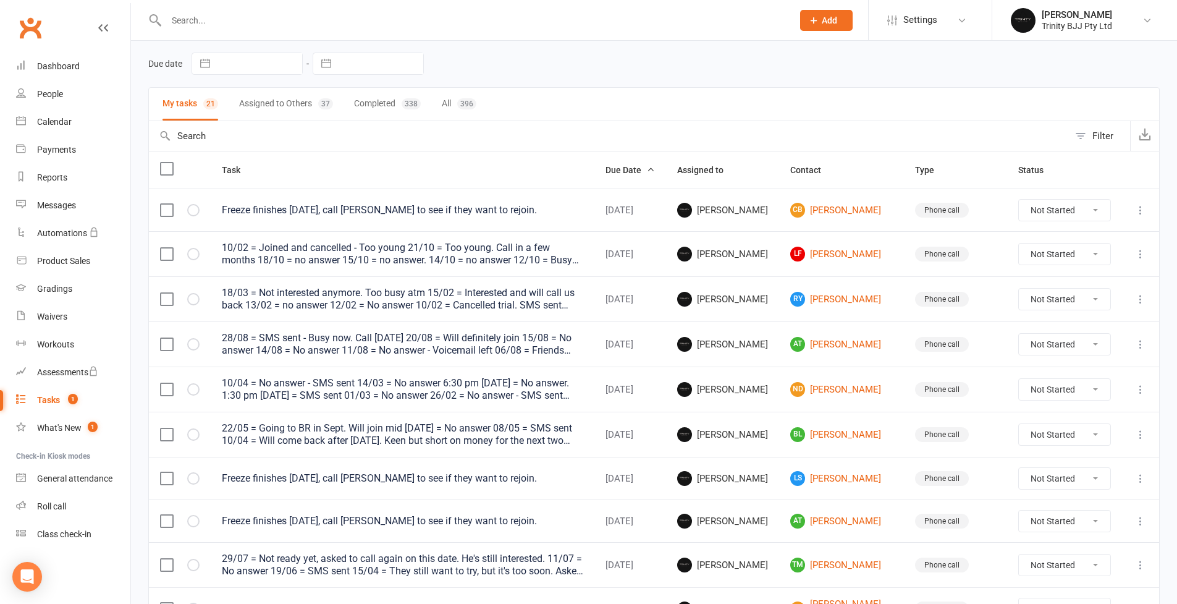
click at [1142, 210] on icon at bounding box center [1140, 210] width 12 height 12
click at [1093, 254] on link "Edit" at bounding box center [1077, 258] width 122 height 25
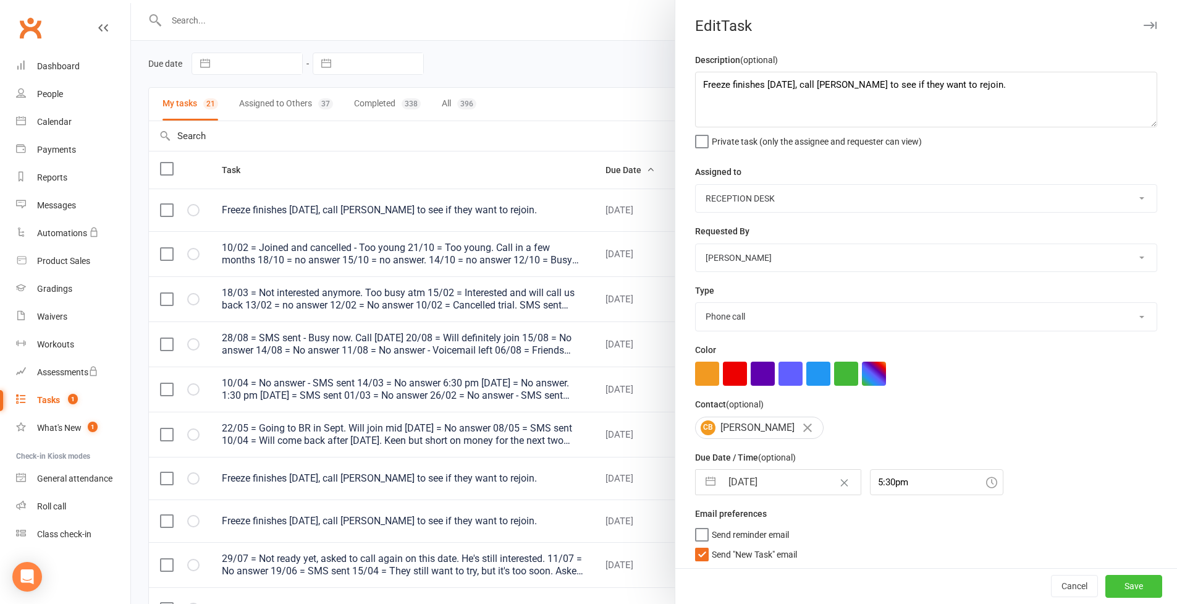
click at [1120, 587] on button "Save" at bounding box center [1133, 586] width 57 height 22
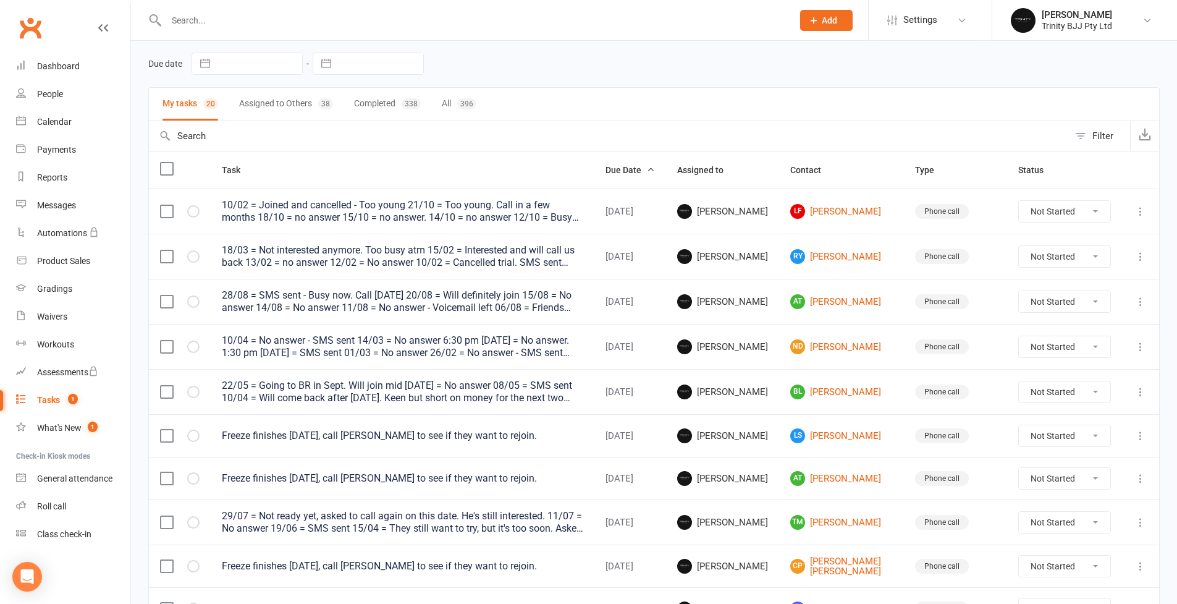
click at [1143, 214] on icon at bounding box center [1140, 211] width 12 height 12
click at [1095, 255] on link "Edit" at bounding box center [1077, 260] width 122 height 25
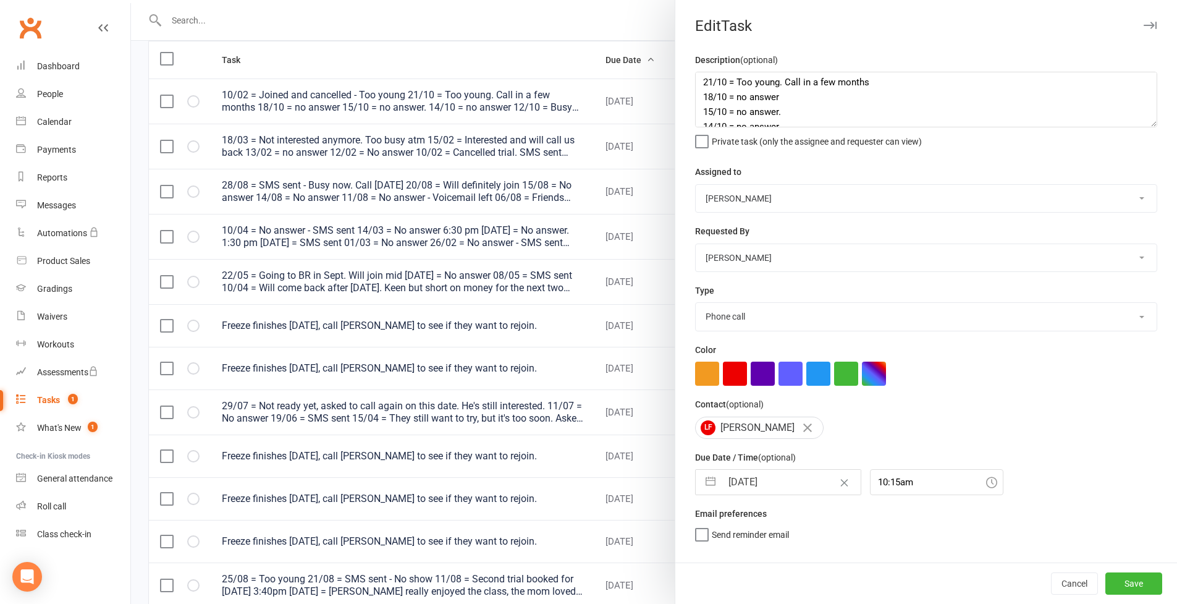
scroll to position [0, 0]
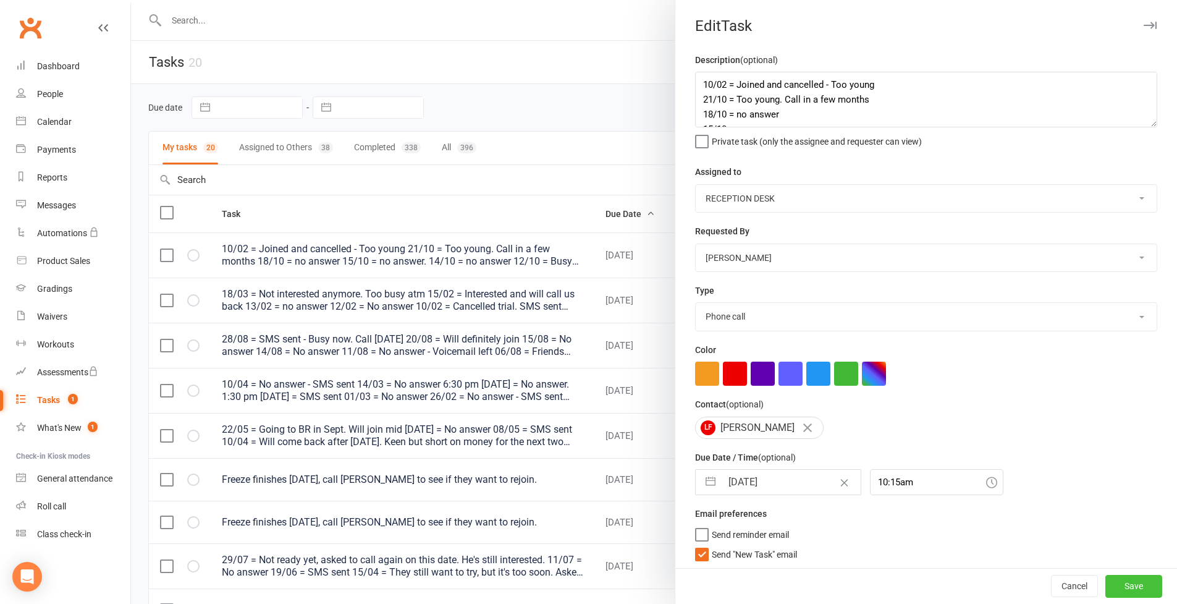
click at [1117, 584] on button "Save" at bounding box center [1133, 586] width 57 height 22
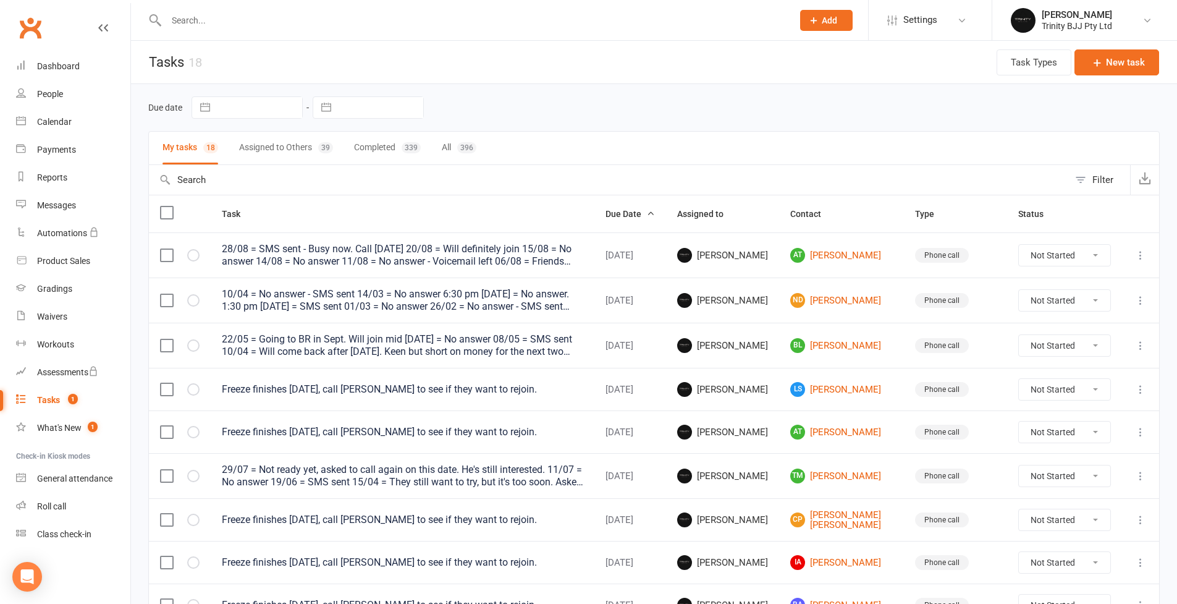
click at [1136, 256] on icon at bounding box center [1140, 255] width 12 height 12
click at [1072, 297] on link "Edit" at bounding box center [1077, 304] width 122 height 25
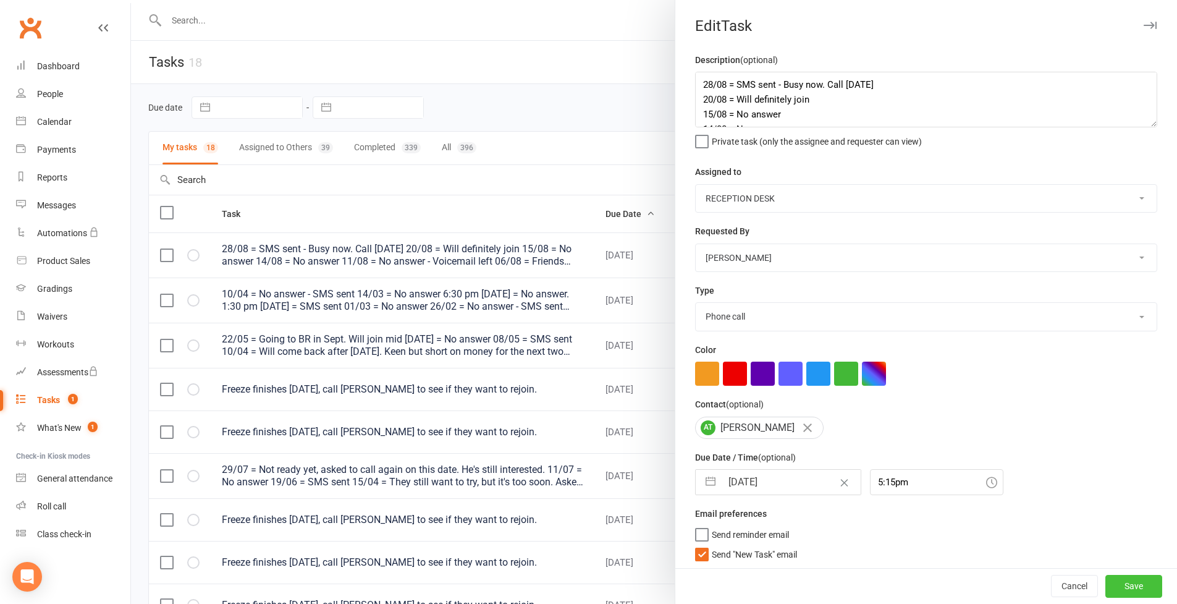
click at [1126, 582] on button "Save" at bounding box center [1133, 586] width 57 height 22
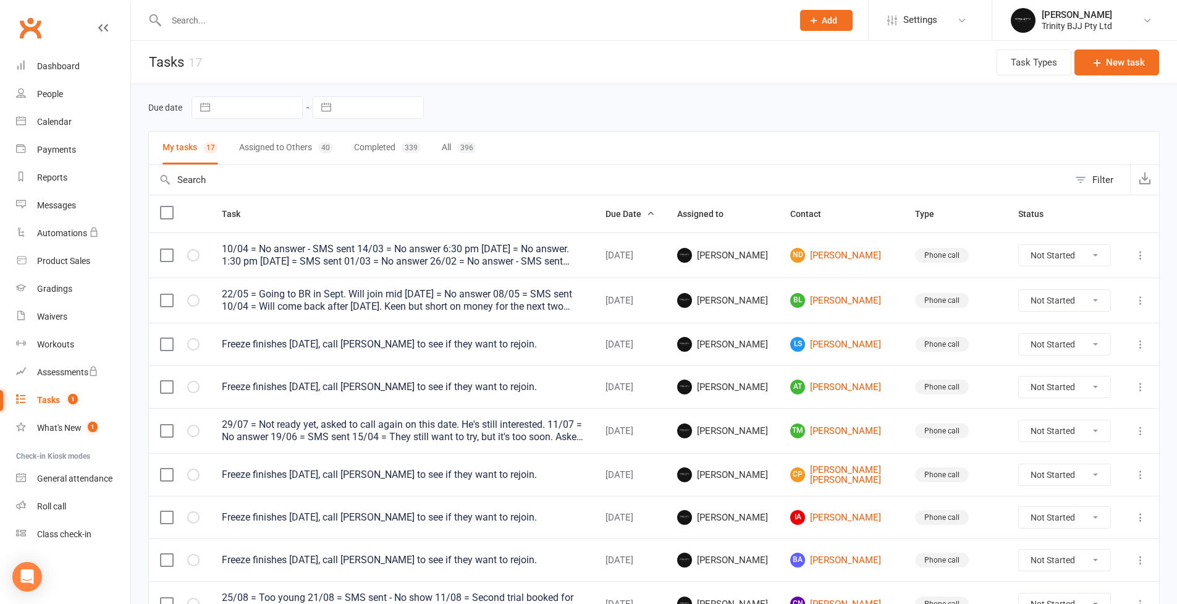
click at [1143, 258] on icon at bounding box center [1140, 255] width 12 height 12
click at [1040, 312] on link "Edit" at bounding box center [1077, 304] width 122 height 25
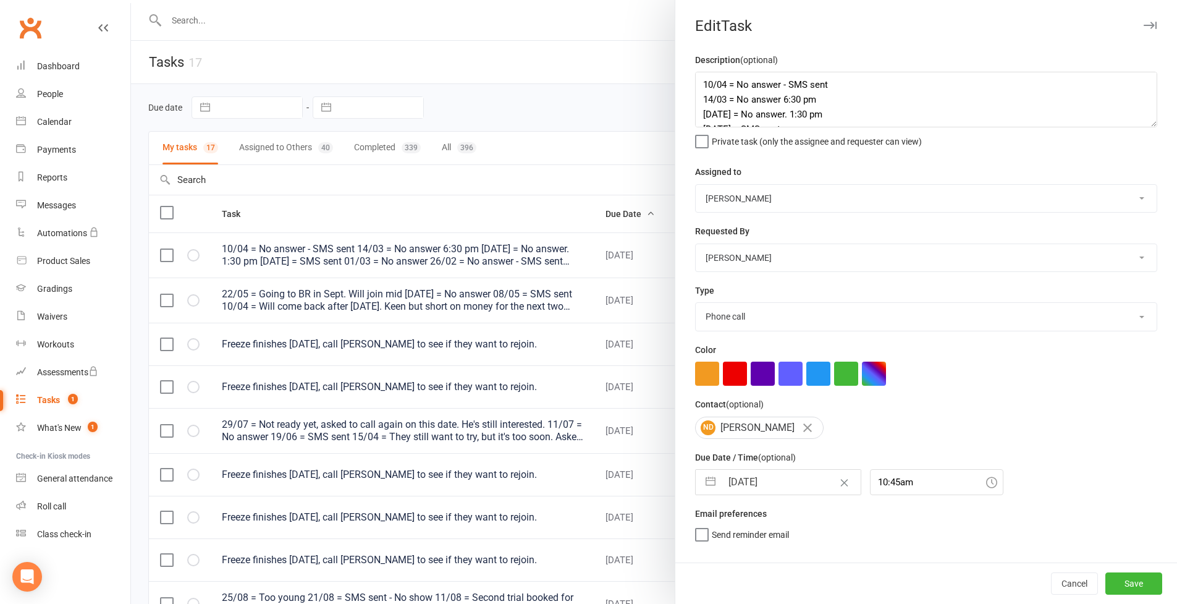
click at [1143, 127] on textarea "10/04 = No answer - SMS sent 14/03 = No answer 6:30 pm [DATE] = No answer. 1:30…" at bounding box center [926, 100] width 462 height 56
click at [1115, 578] on button "Save" at bounding box center [1133, 586] width 57 height 22
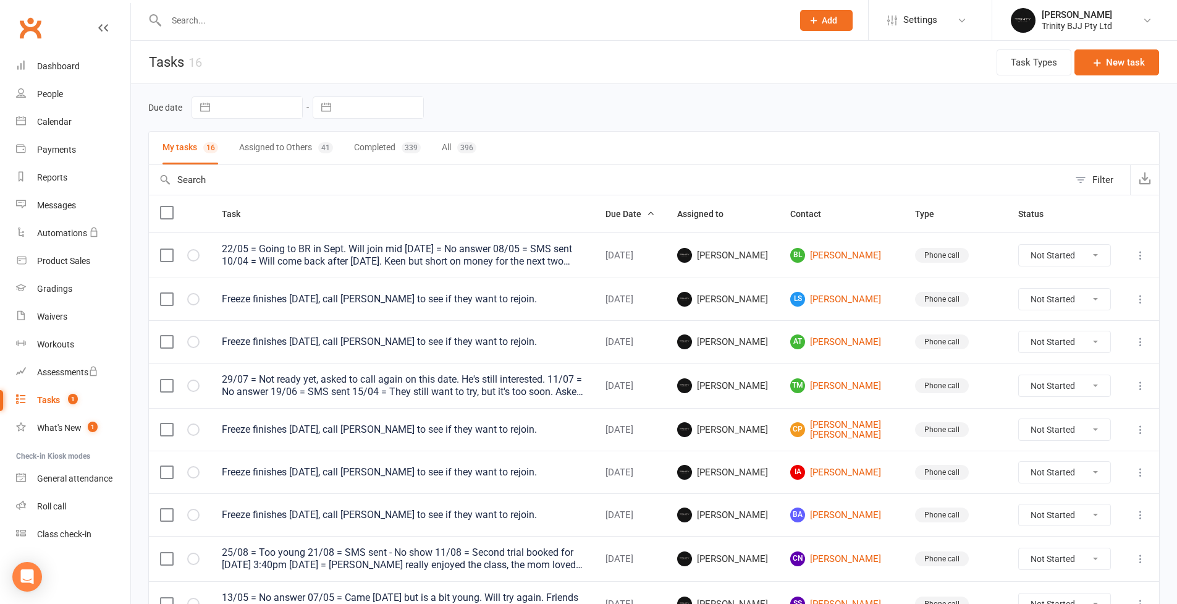
click at [1139, 257] on icon at bounding box center [1140, 255] width 12 height 12
click at [1093, 310] on link "Edit" at bounding box center [1077, 304] width 122 height 25
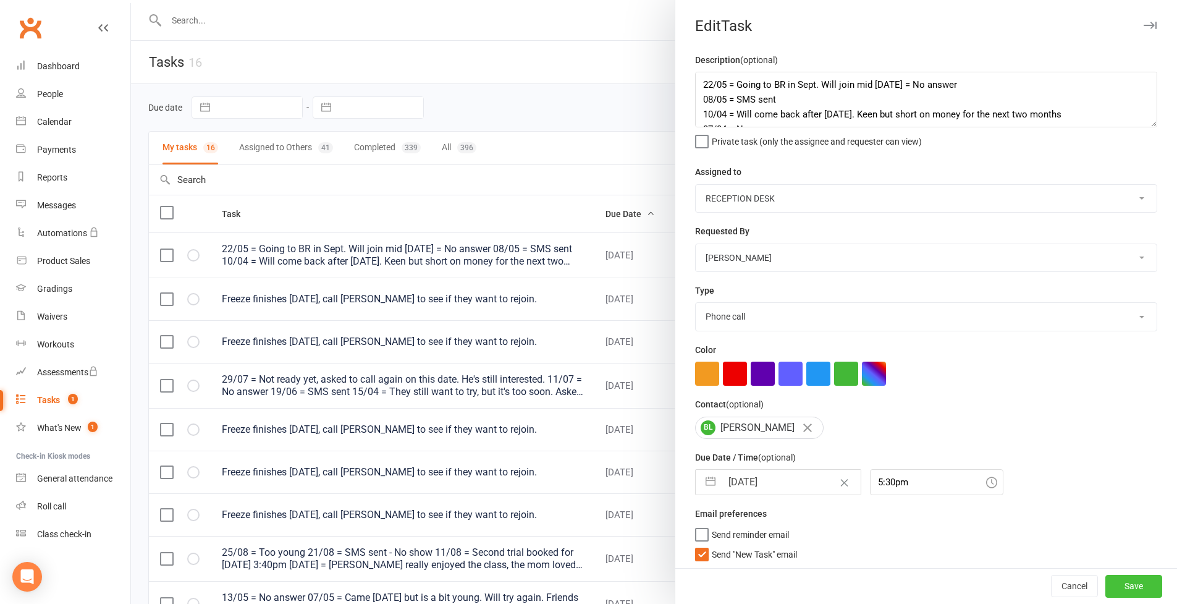
click at [1119, 580] on button "Save" at bounding box center [1133, 586] width 57 height 22
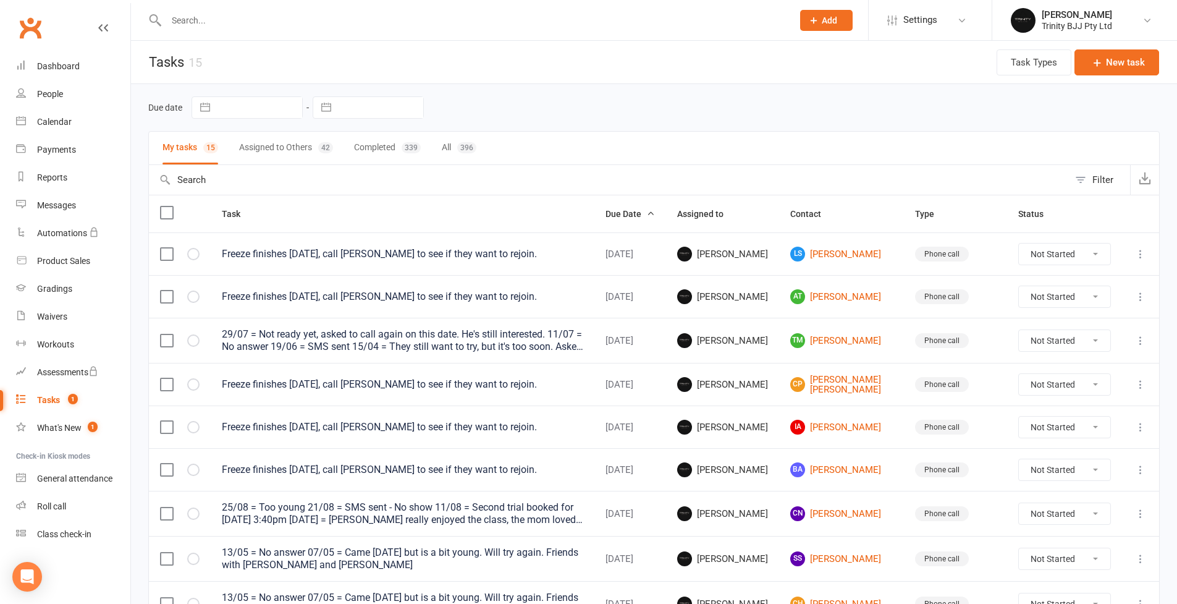
click at [1138, 254] on icon at bounding box center [1140, 254] width 12 height 12
click at [1086, 307] on link "Edit" at bounding box center [1077, 302] width 122 height 25
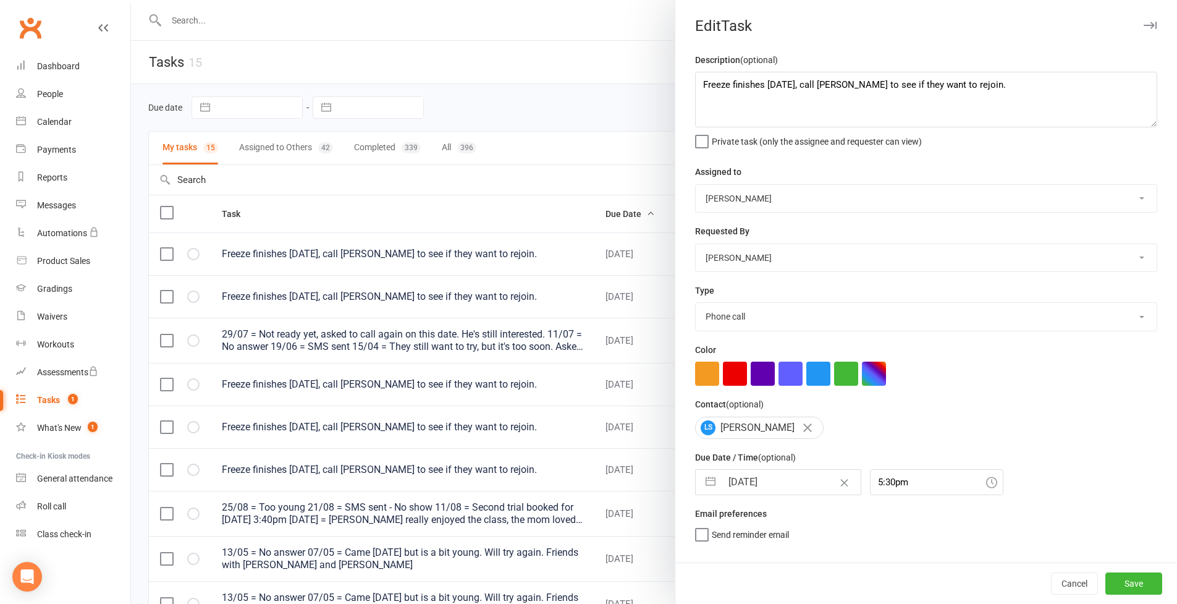
click at [623, 101] on div at bounding box center [654, 302] width 1046 height 604
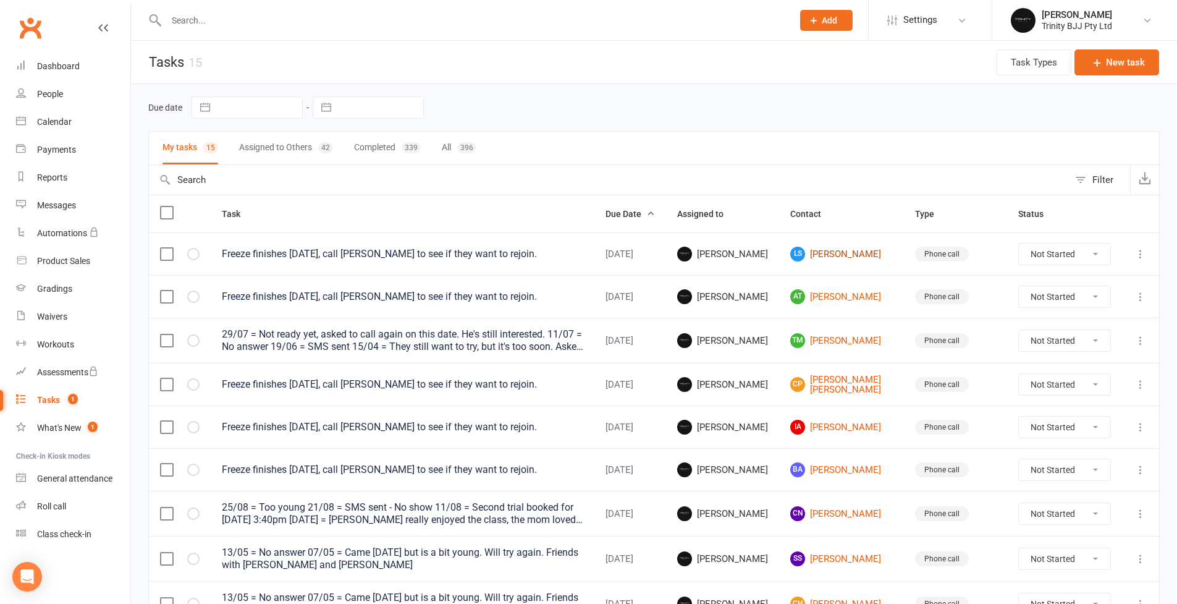
click at [857, 255] on link "LS [PERSON_NAME]" at bounding box center [841, 253] width 103 height 15
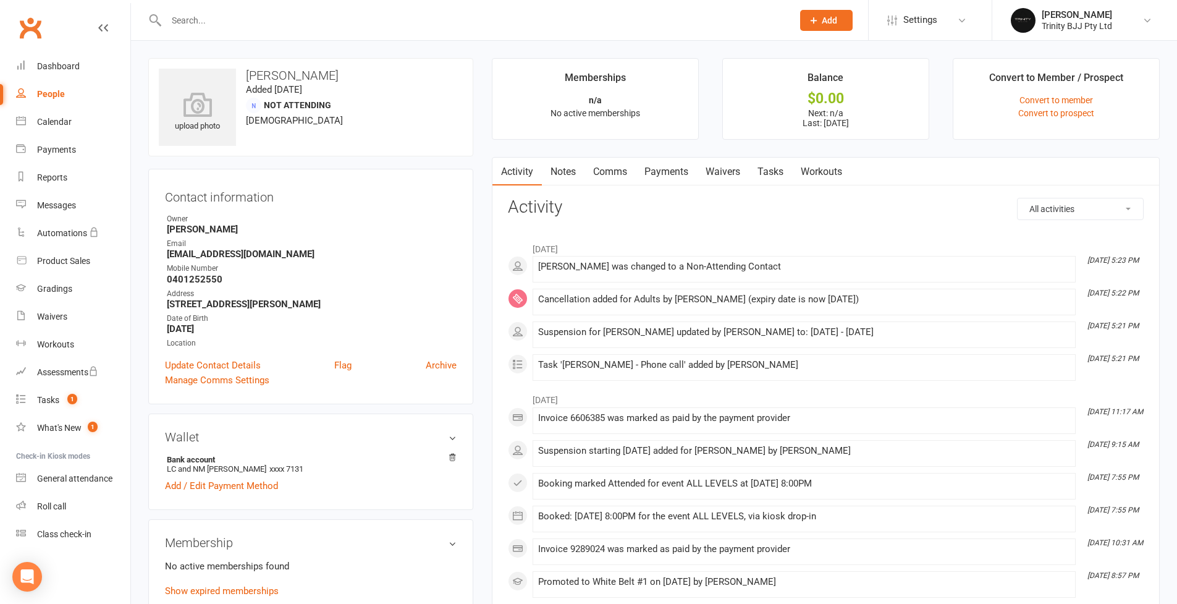
click at [772, 169] on link "Tasks" at bounding box center [770, 172] width 43 height 28
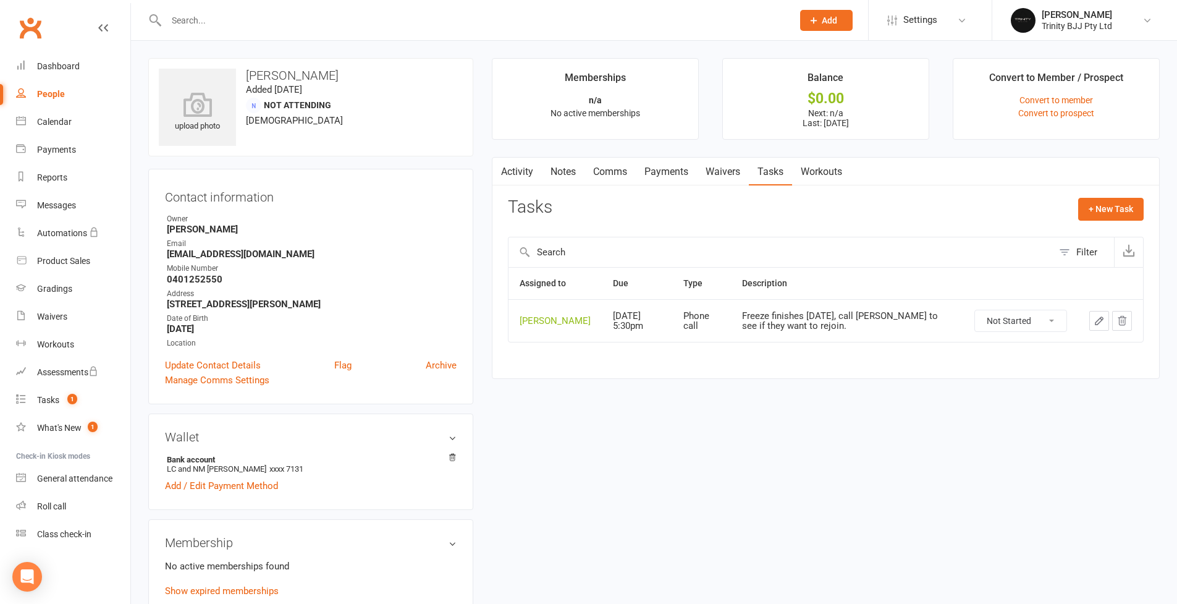
click at [1095, 318] on icon "button" at bounding box center [1098, 320] width 11 height 11
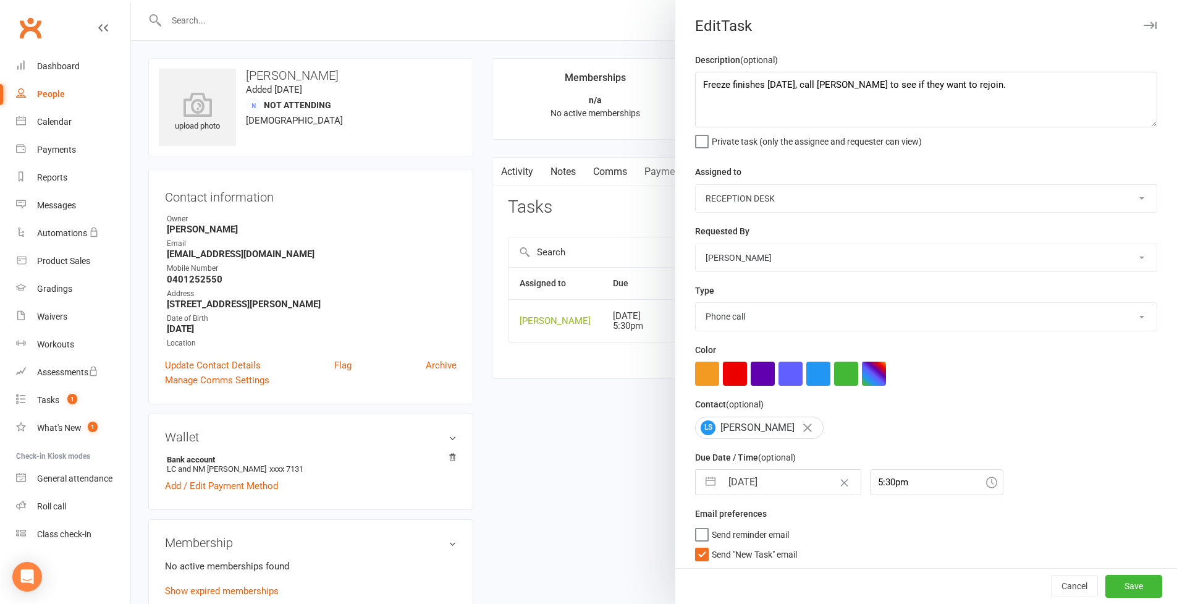
click at [1119, 589] on button "Save" at bounding box center [1133, 586] width 57 height 22
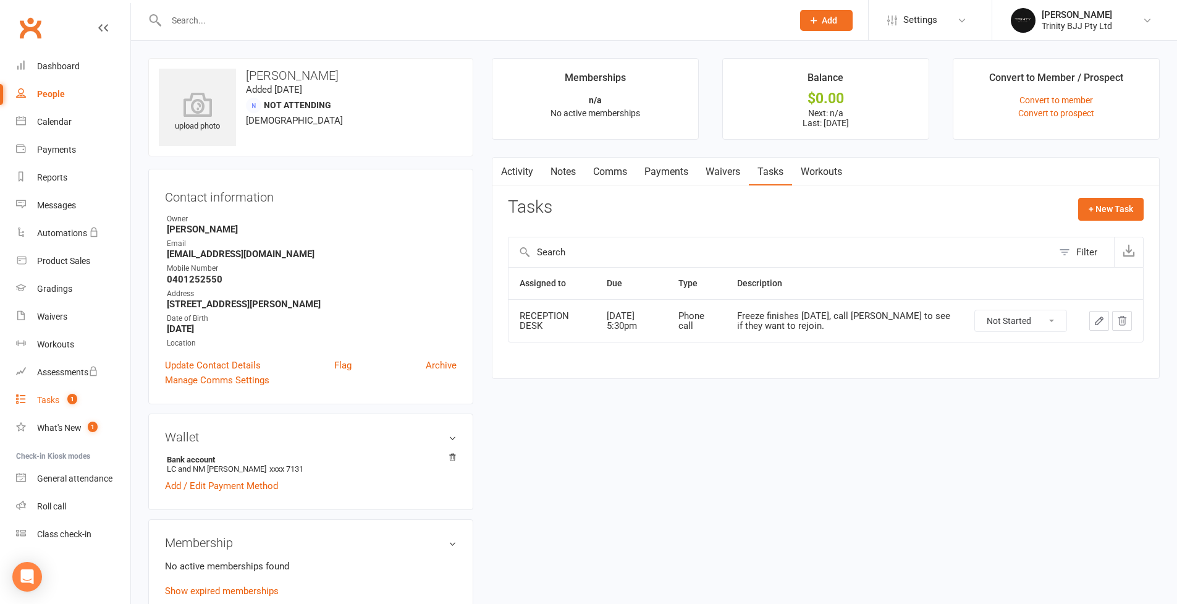
click at [55, 400] on div "Tasks" at bounding box center [48, 400] width 22 height 10
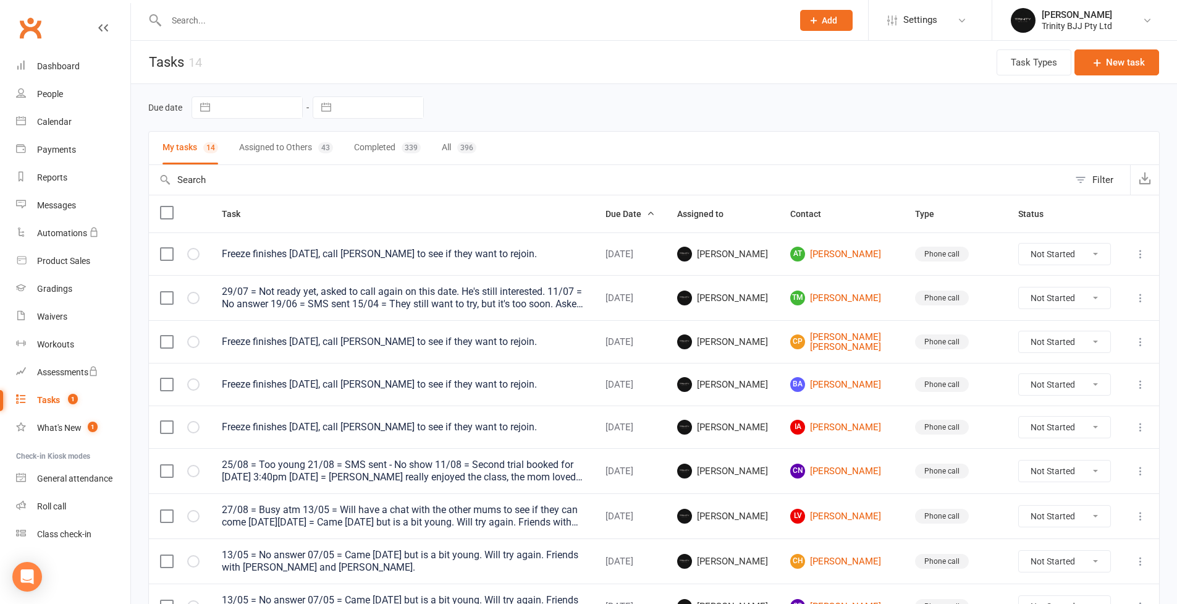
click at [1140, 255] on icon at bounding box center [1140, 254] width 12 height 12
click at [1106, 297] on link "Edit" at bounding box center [1077, 302] width 122 height 25
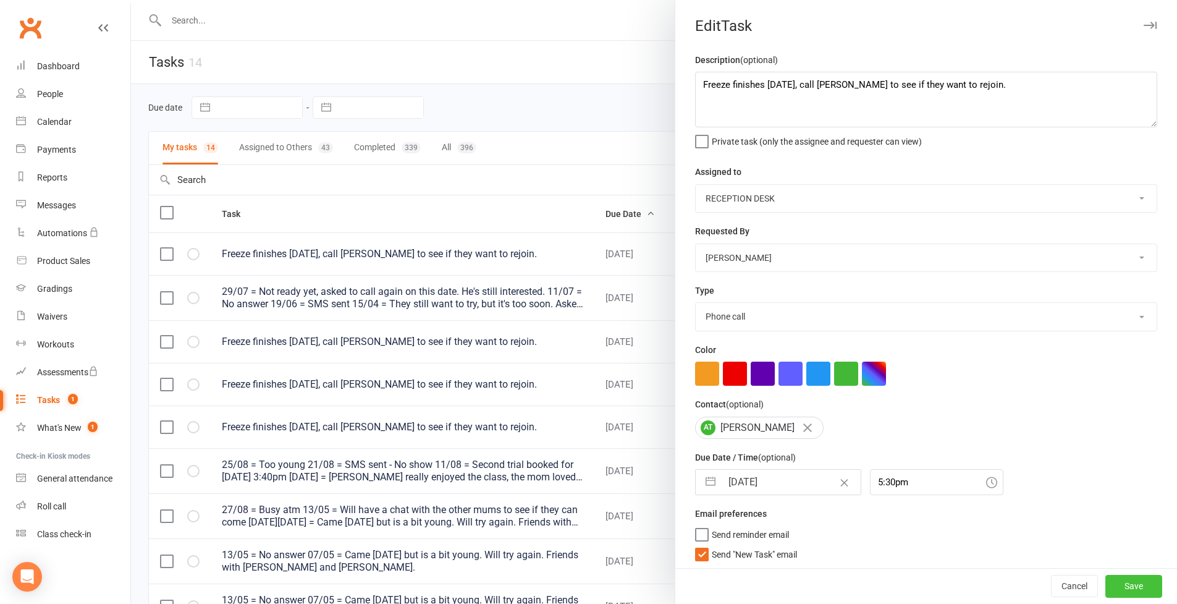
click at [1122, 584] on button "Save" at bounding box center [1133, 586] width 57 height 22
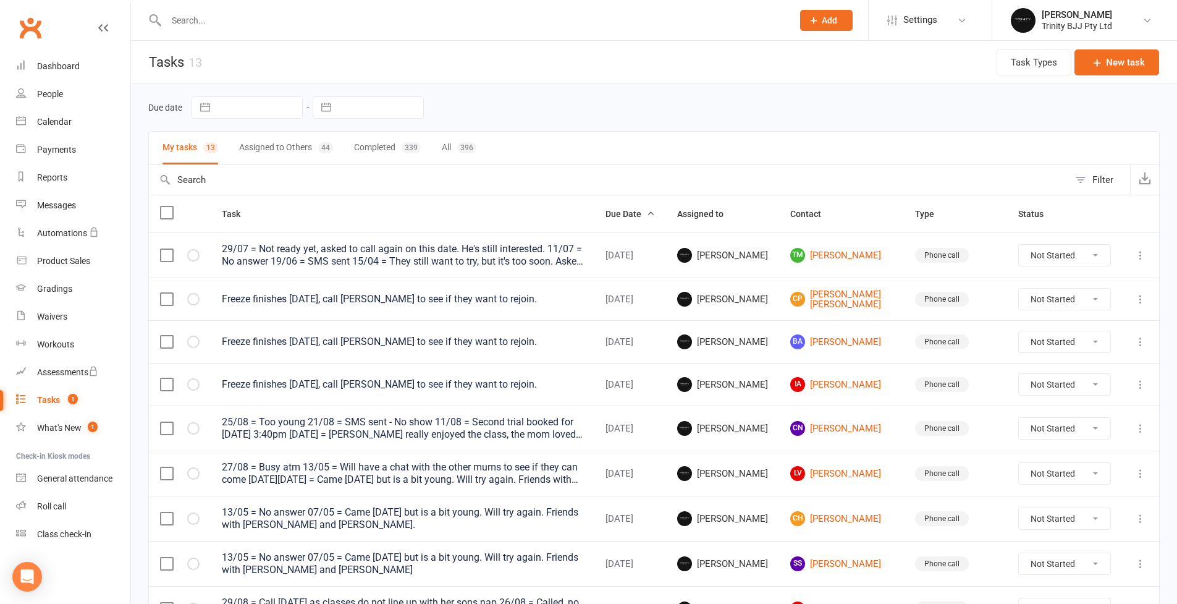
click at [1142, 258] on icon at bounding box center [1140, 255] width 12 height 12
click at [1101, 294] on link "Edit" at bounding box center [1077, 304] width 122 height 25
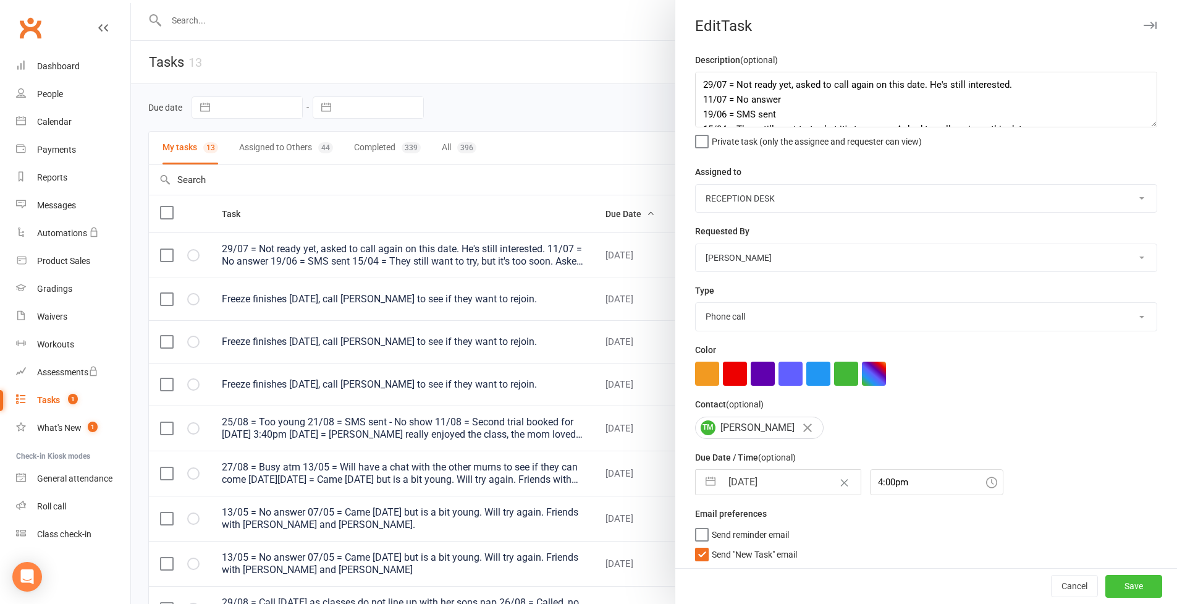
click at [1131, 595] on button "Save" at bounding box center [1133, 586] width 57 height 22
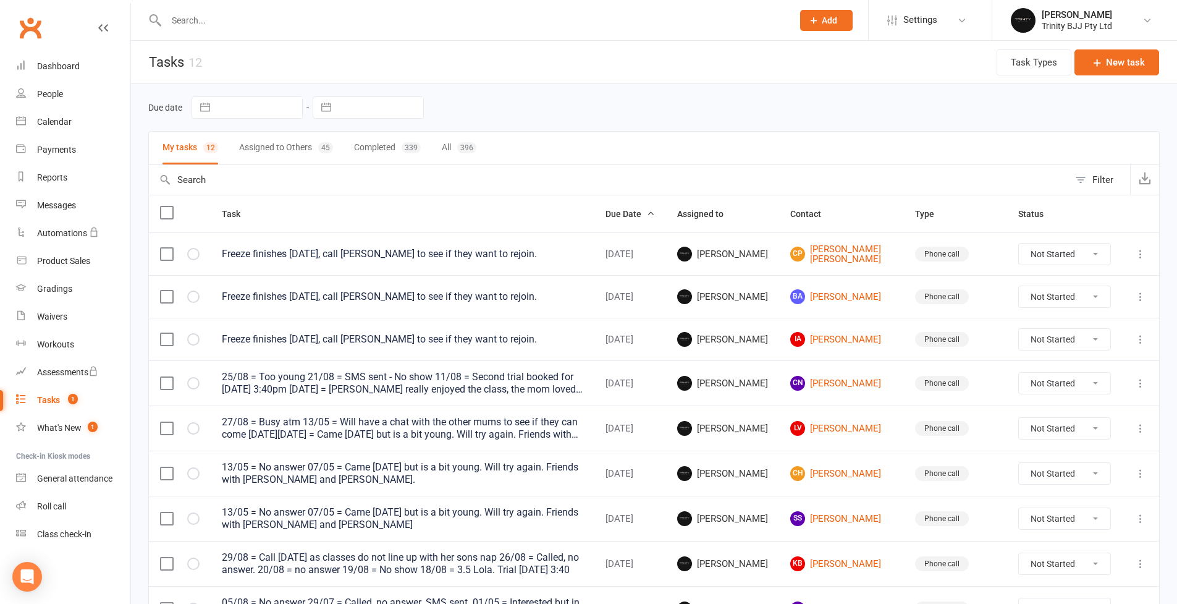
click at [1142, 256] on icon at bounding box center [1140, 254] width 12 height 12
click at [1074, 294] on link "Edit" at bounding box center [1077, 302] width 122 height 25
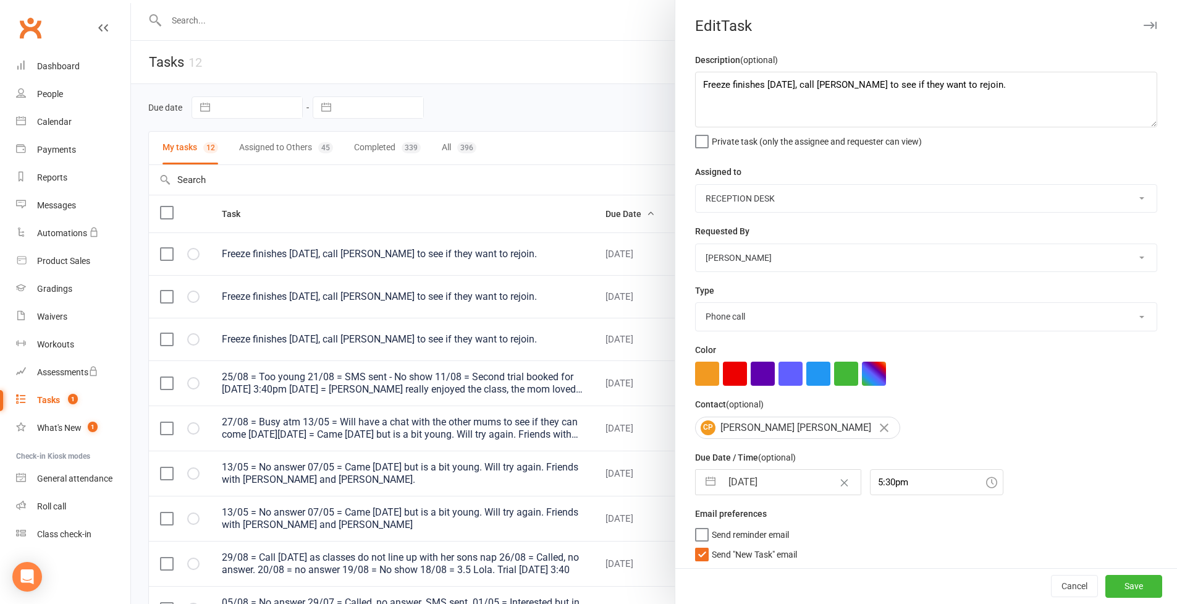
click at [1113, 589] on button "Save" at bounding box center [1133, 586] width 57 height 22
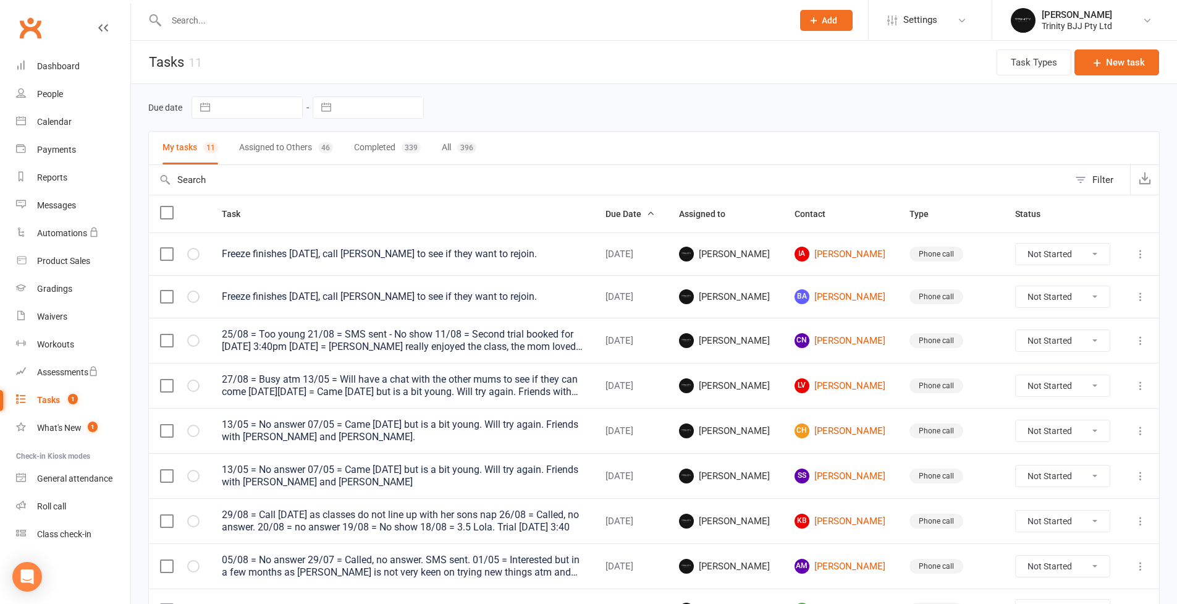
click at [1143, 257] on icon at bounding box center [1140, 254] width 12 height 12
click at [1074, 301] on link "Edit" at bounding box center [1077, 302] width 122 height 25
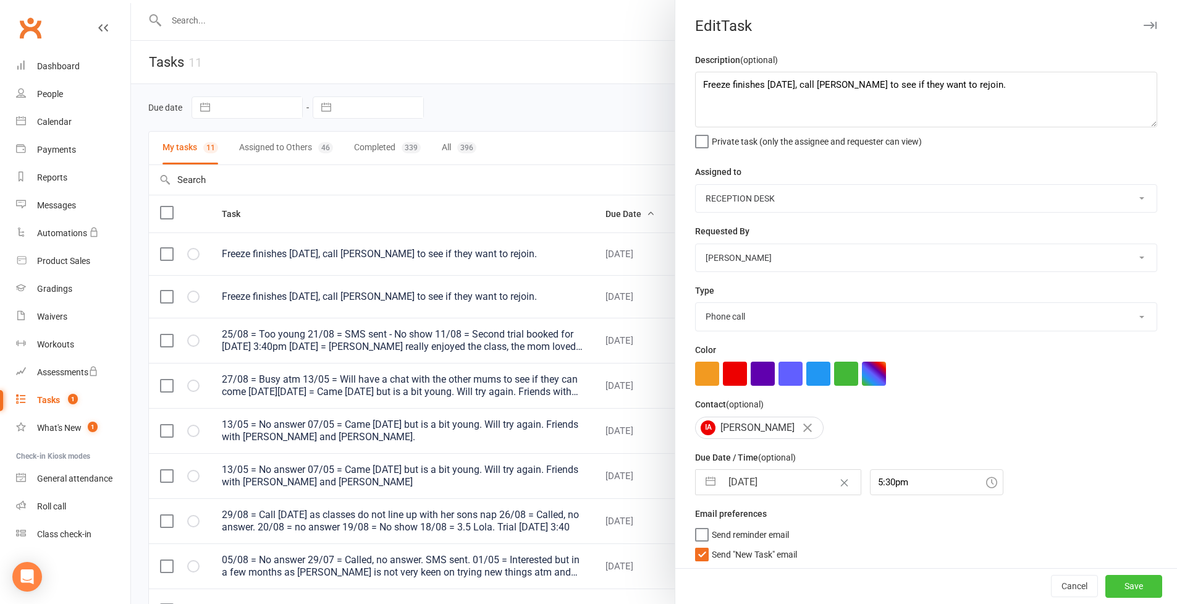
click at [1127, 579] on button "Save" at bounding box center [1133, 586] width 57 height 22
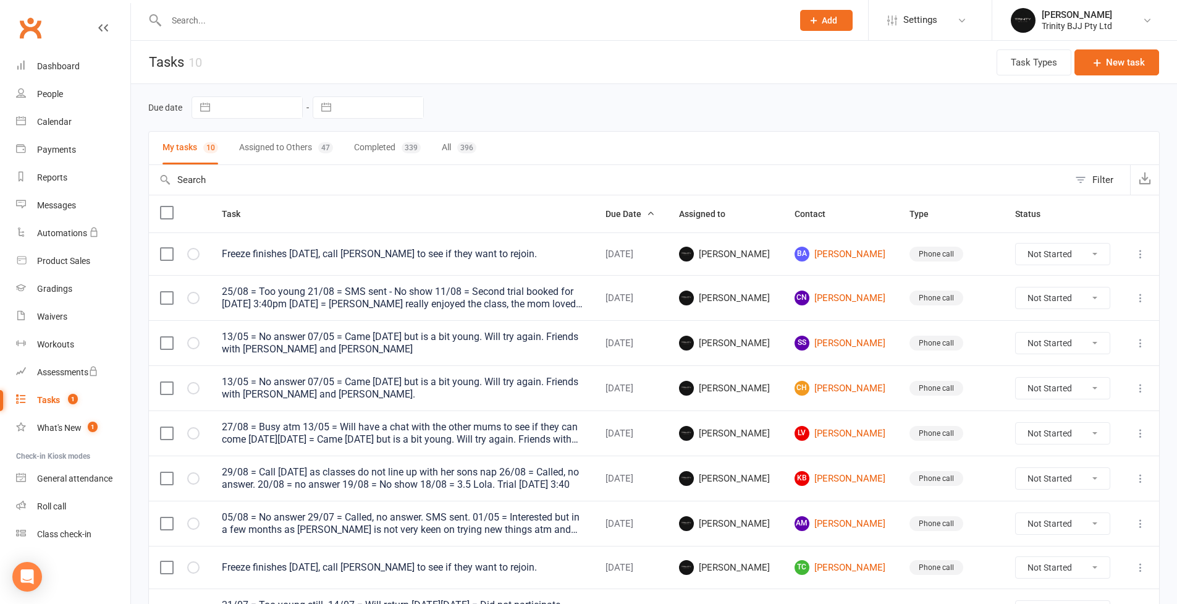
click at [1140, 250] on icon at bounding box center [1140, 254] width 12 height 12
click at [1085, 298] on link "Edit" at bounding box center [1077, 302] width 122 height 25
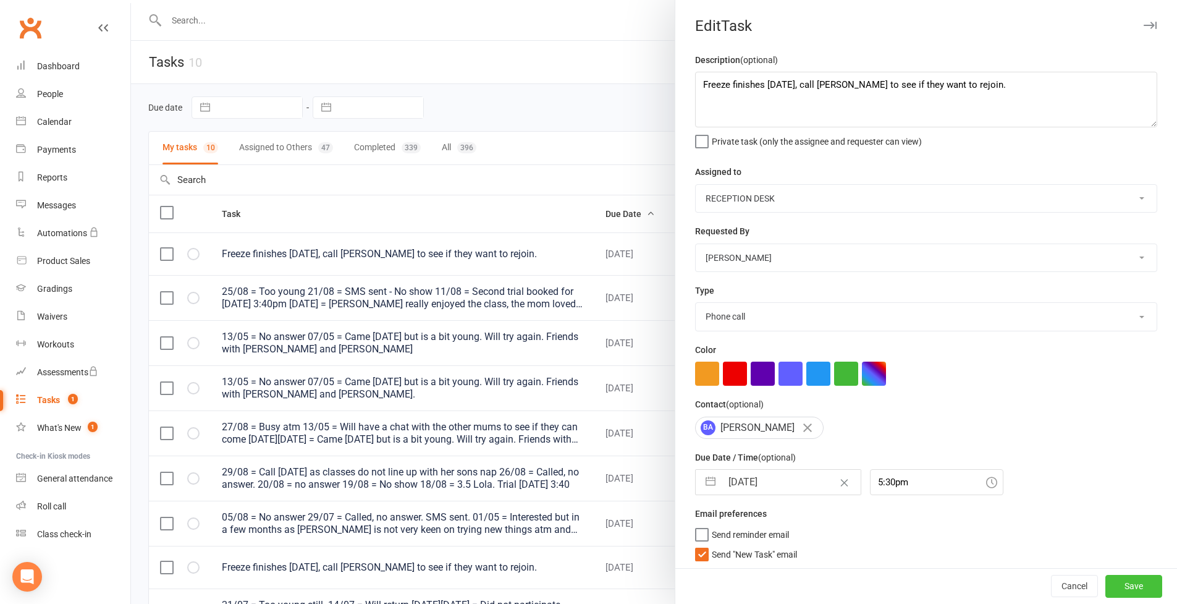
click at [1117, 582] on button "Save" at bounding box center [1133, 586] width 57 height 22
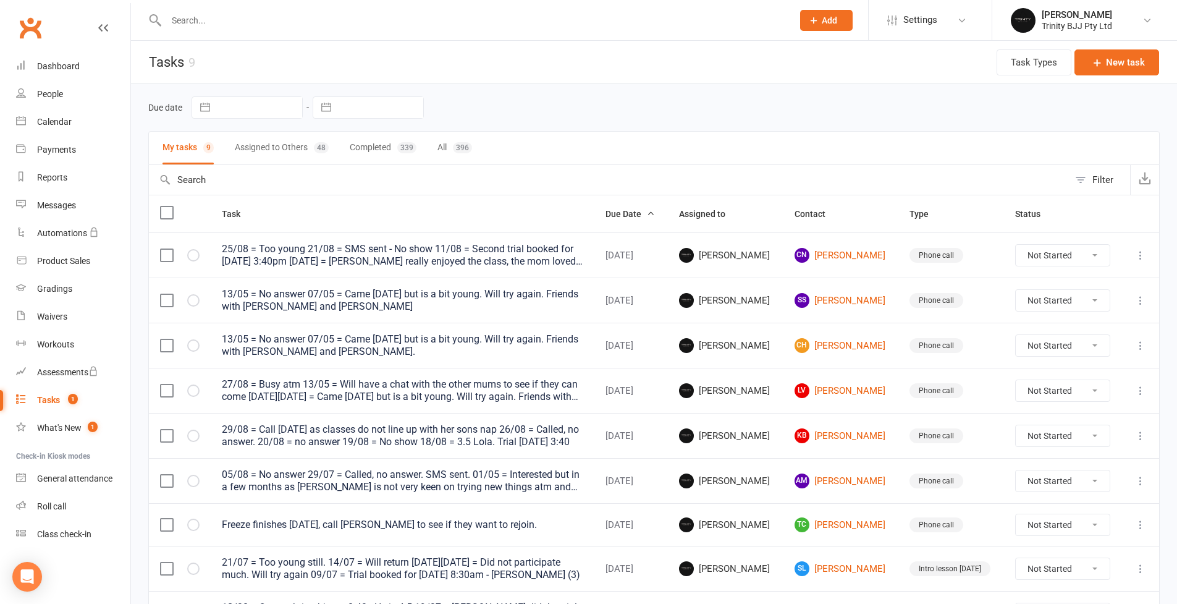
click at [1137, 255] on icon at bounding box center [1140, 255] width 12 height 12
click at [1084, 301] on link "Edit" at bounding box center [1077, 304] width 122 height 25
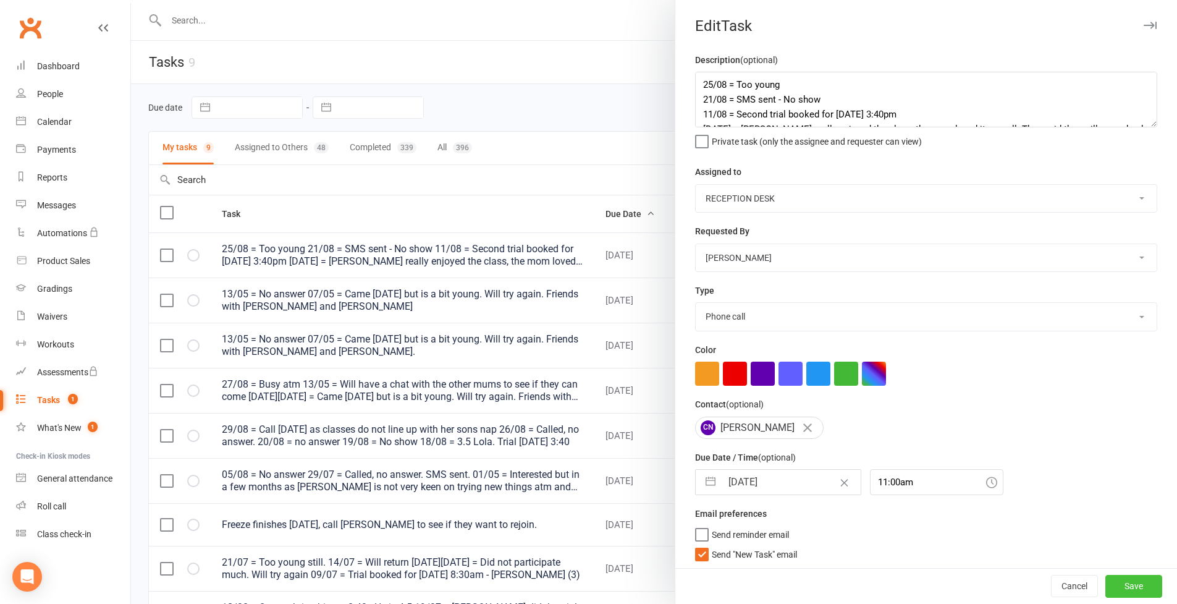
click at [1141, 582] on button "Save" at bounding box center [1133, 586] width 57 height 22
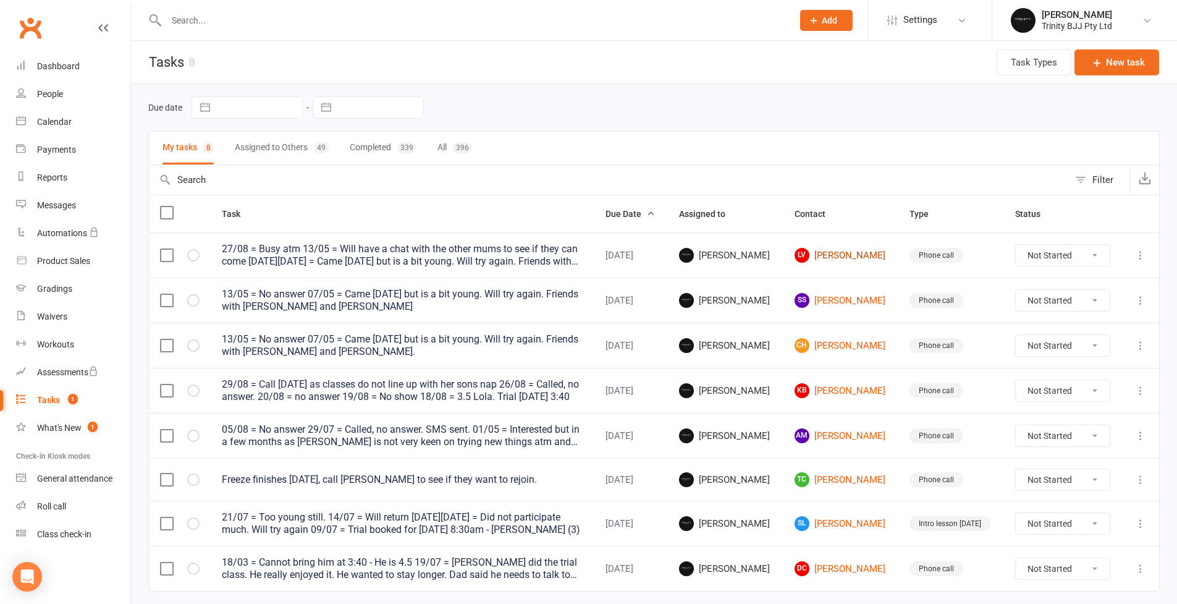
click at [841, 256] on link "LV [PERSON_NAME]" at bounding box center [840, 255] width 93 height 15
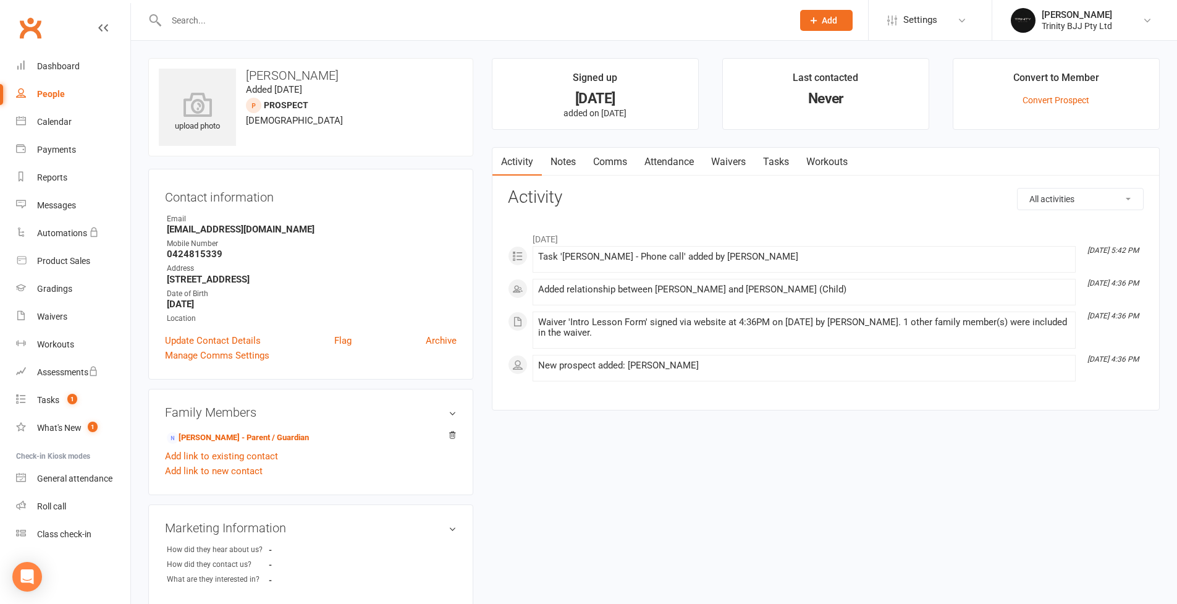
click at [792, 159] on link "Tasks" at bounding box center [775, 162] width 43 height 28
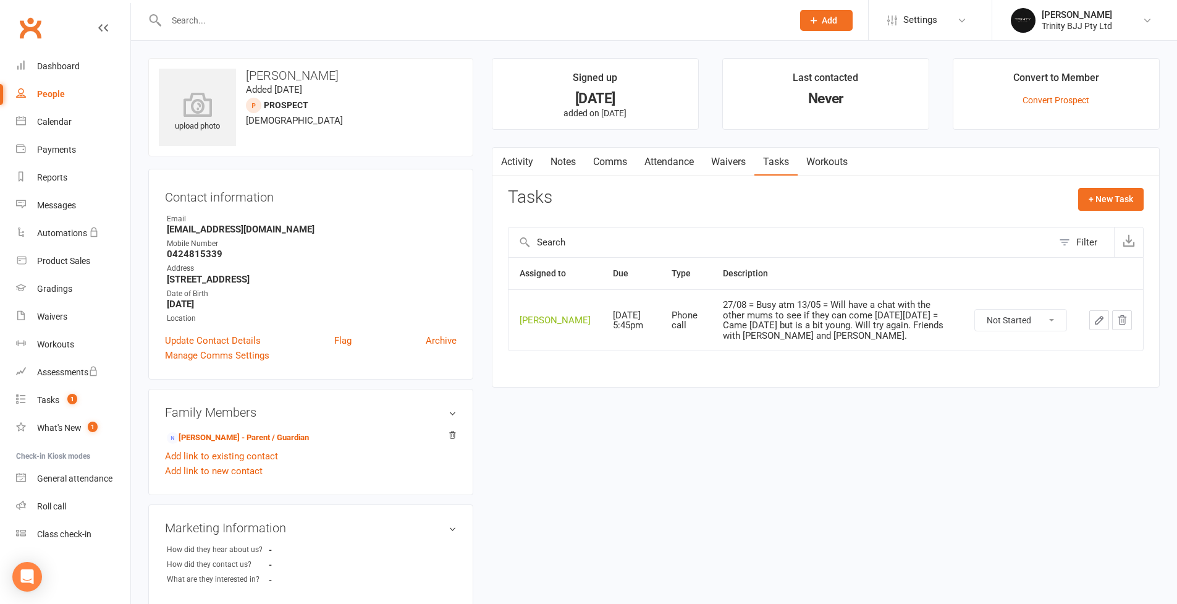
click at [1097, 323] on icon "button" at bounding box center [1098, 319] width 7 height 7
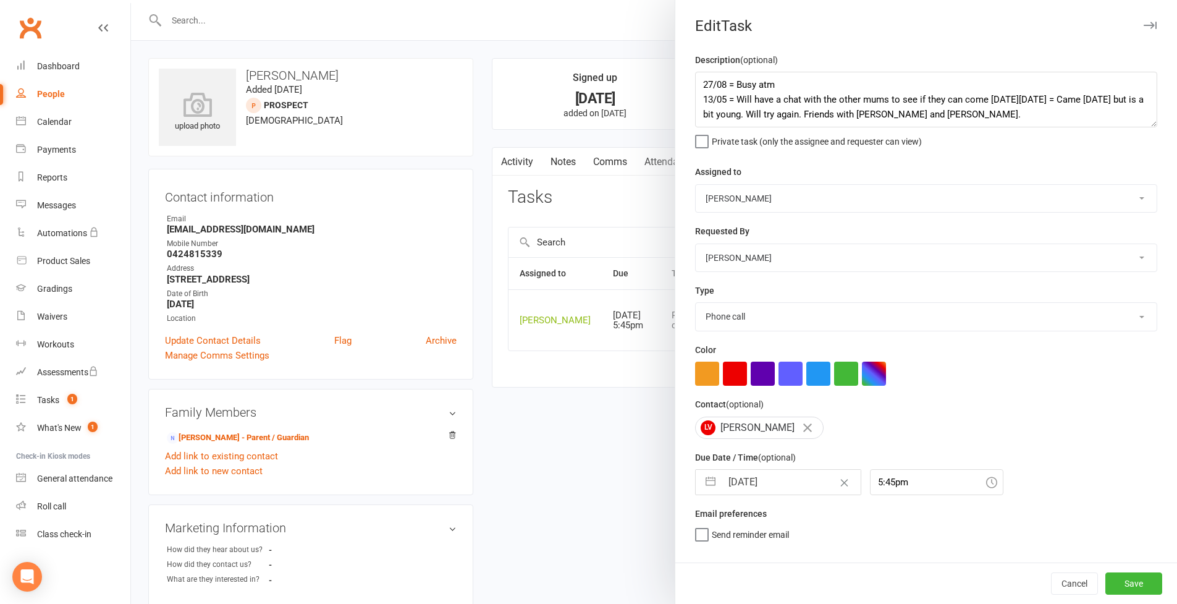
click at [1156, 127] on textarea "27/08 = Busy atm 13/05 = Will have a chat with the other mums to see if they ca…" at bounding box center [926, 100] width 462 height 56
click at [1114, 578] on button "Save" at bounding box center [1133, 586] width 57 height 22
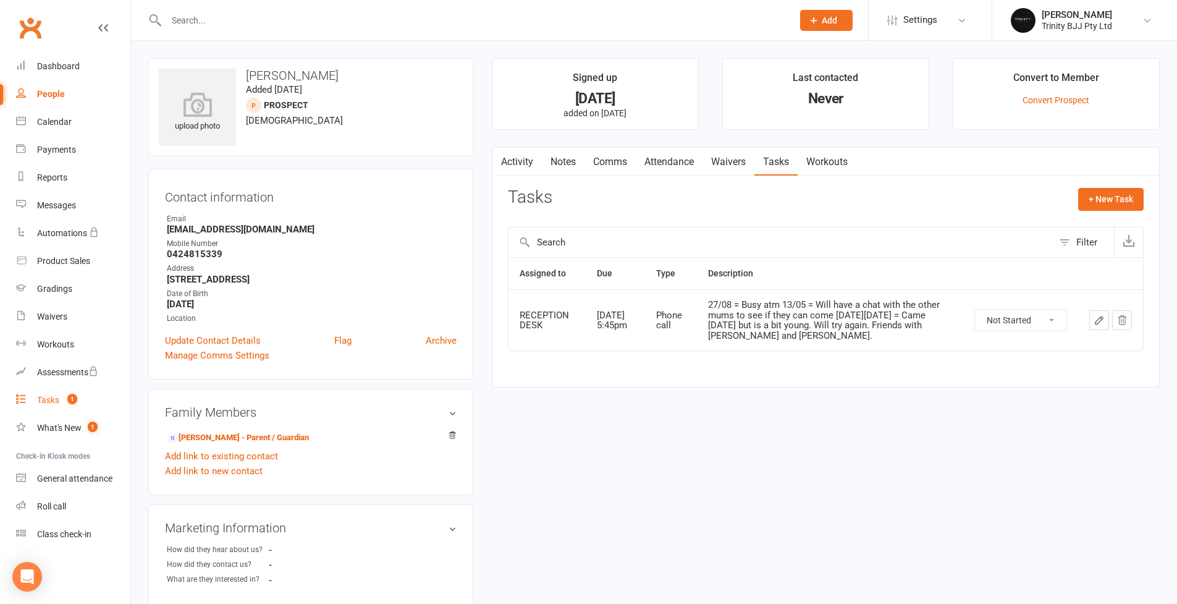
click at [51, 398] on div "Tasks" at bounding box center [48, 400] width 22 height 10
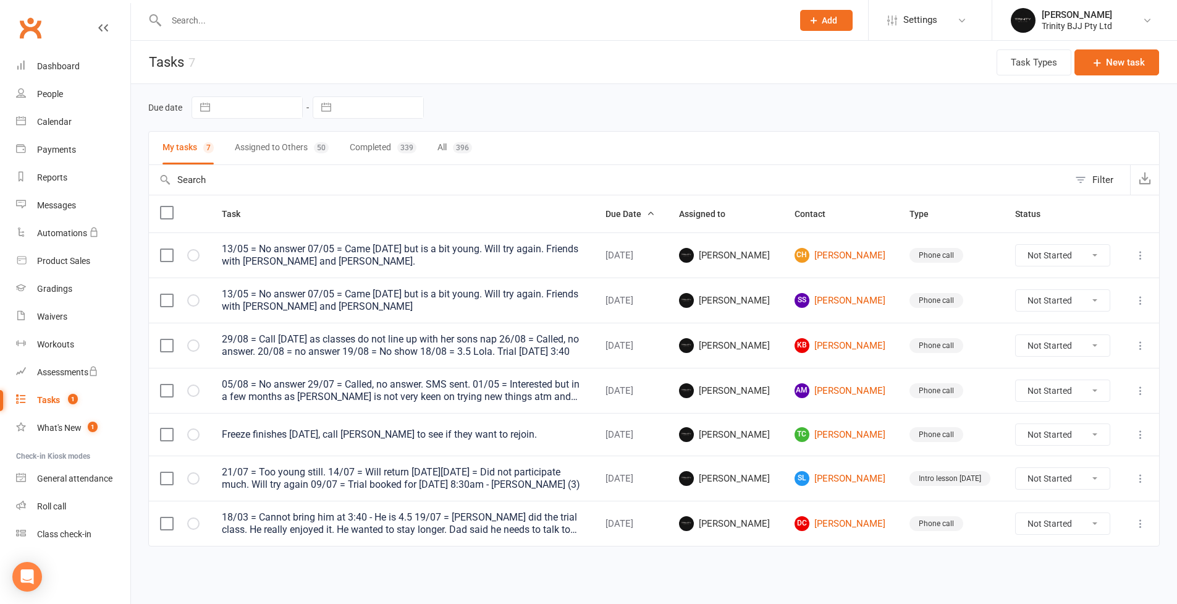
click at [1153, 257] on td at bounding box center [1140, 254] width 38 height 45
click at [1137, 258] on icon at bounding box center [1140, 255] width 12 height 12
click at [1084, 307] on link "Edit" at bounding box center [1077, 304] width 122 height 25
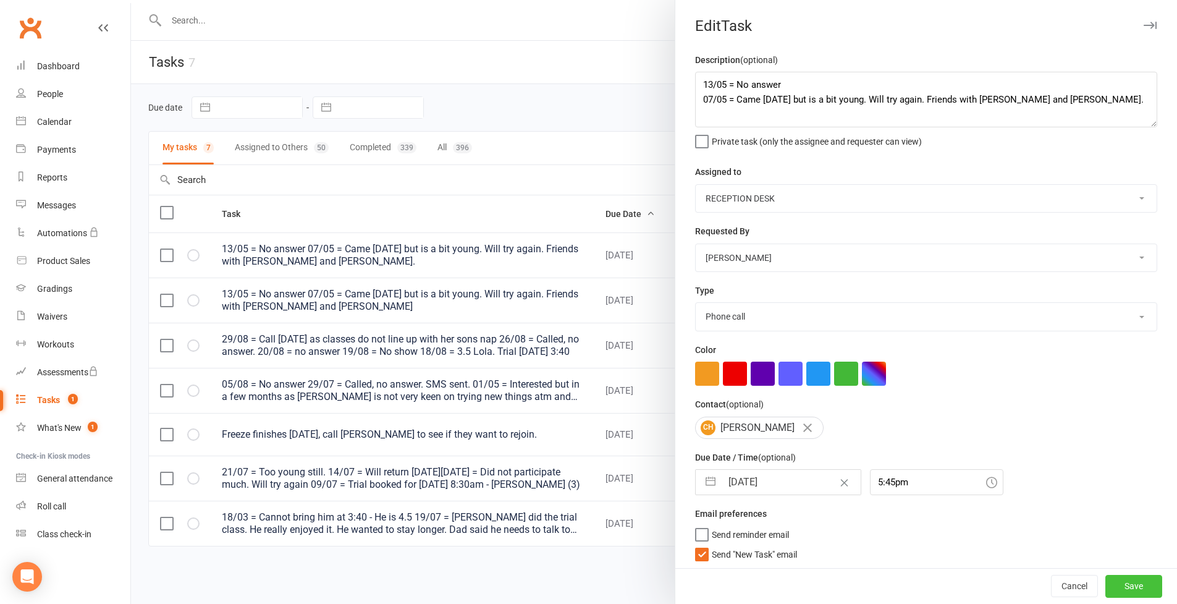
click at [1136, 586] on button "Save" at bounding box center [1133, 586] width 57 height 22
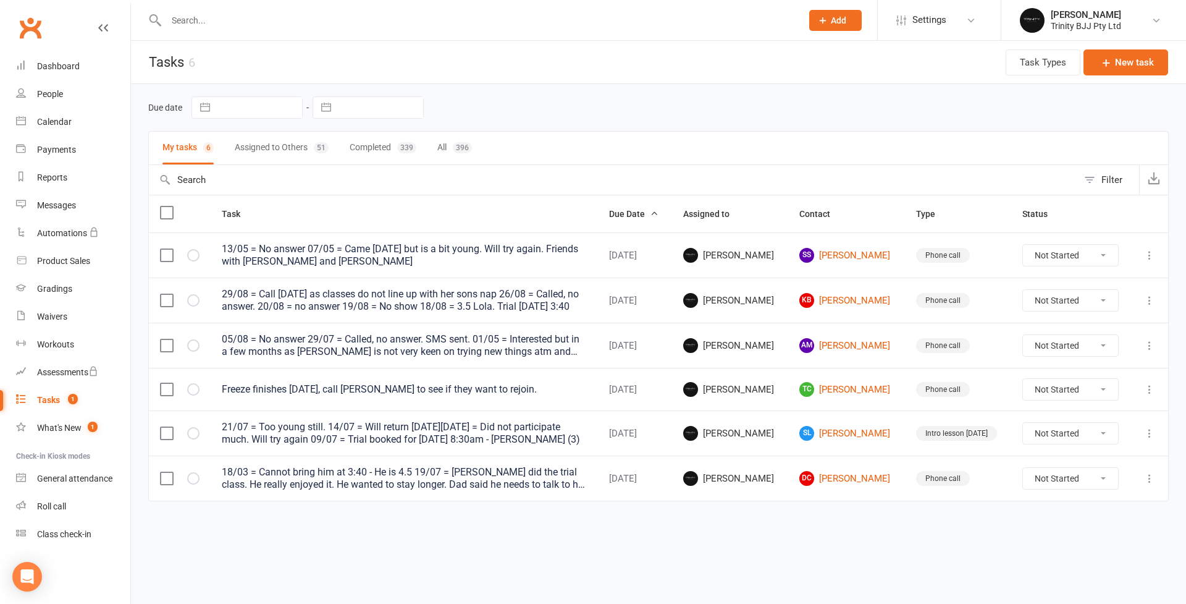
click at [1147, 253] on icon at bounding box center [1149, 255] width 12 height 12
click at [1098, 311] on link "Edit" at bounding box center [1095, 304] width 122 height 25
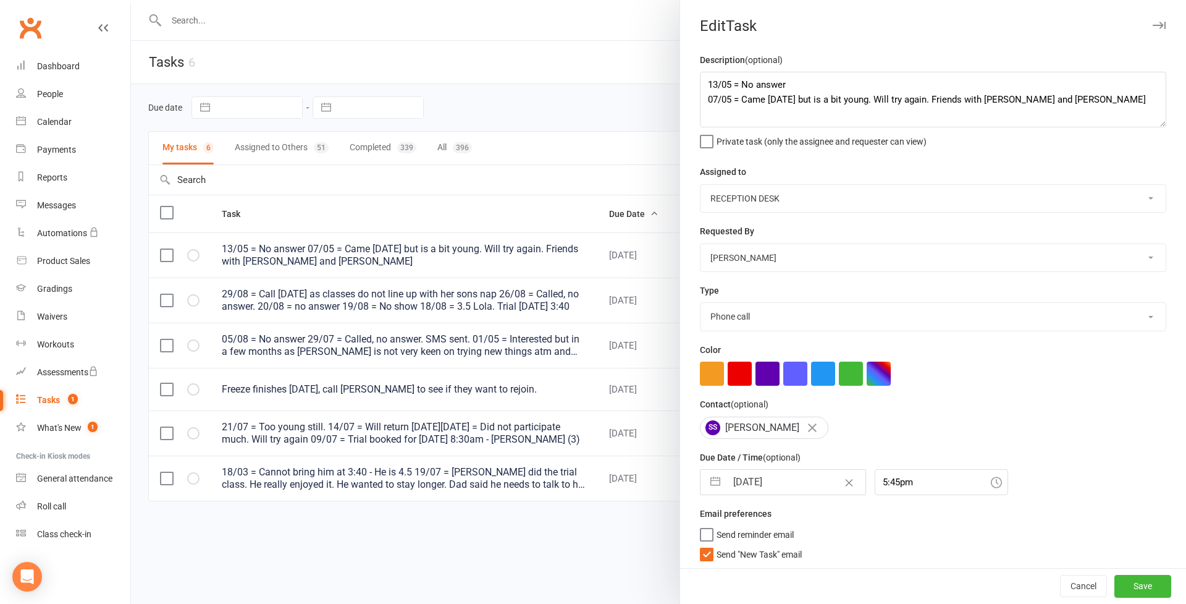
click at [1142, 588] on button "Save" at bounding box center [1142, 586] width 57 height 22
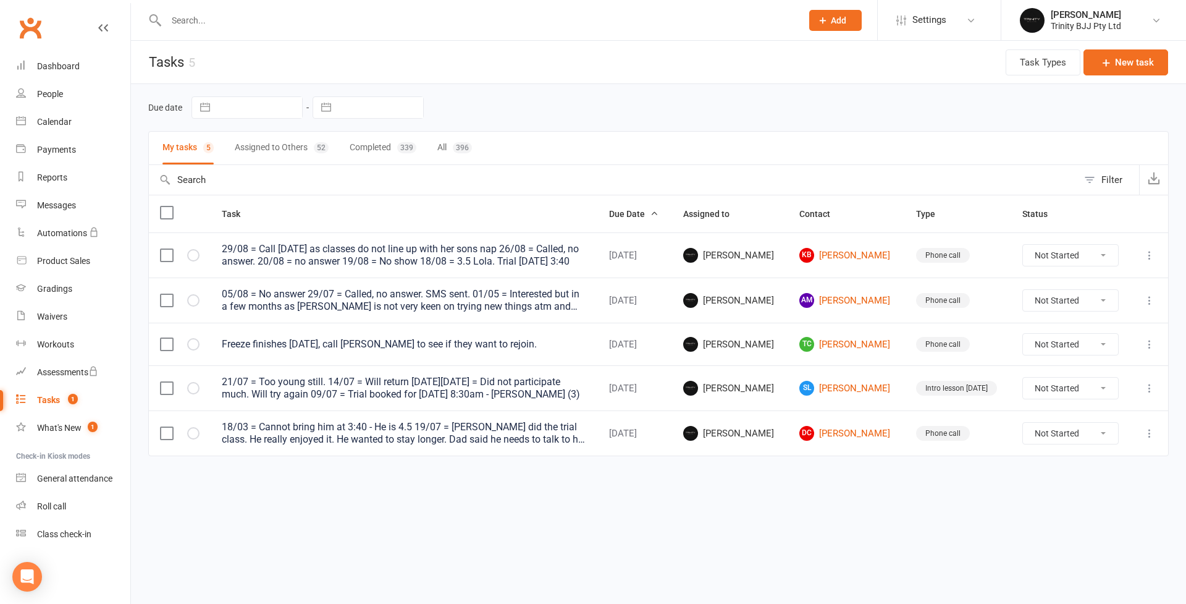
click at [1148, 258] on icon at bounding box center [1149, 255] width 12 height 12
click at [1079, 311] on link "Edit" at bounding box center [1095, 304] width 122 height 25
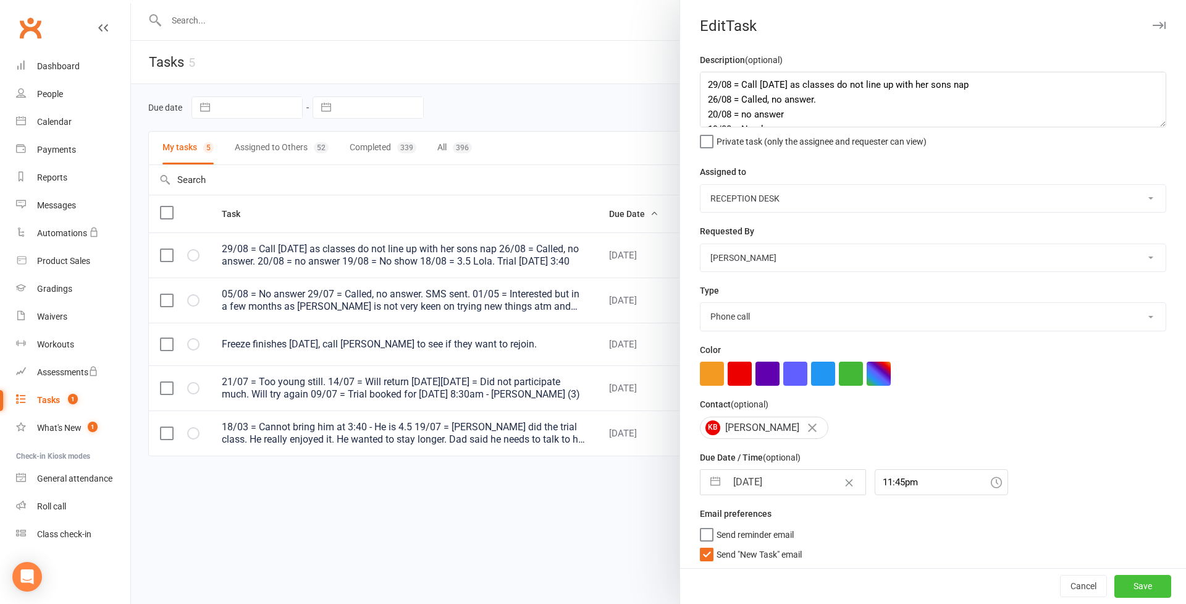
click at [1126, 589] on button "Save" at bounding box center [1142, 586] width 57 height 22
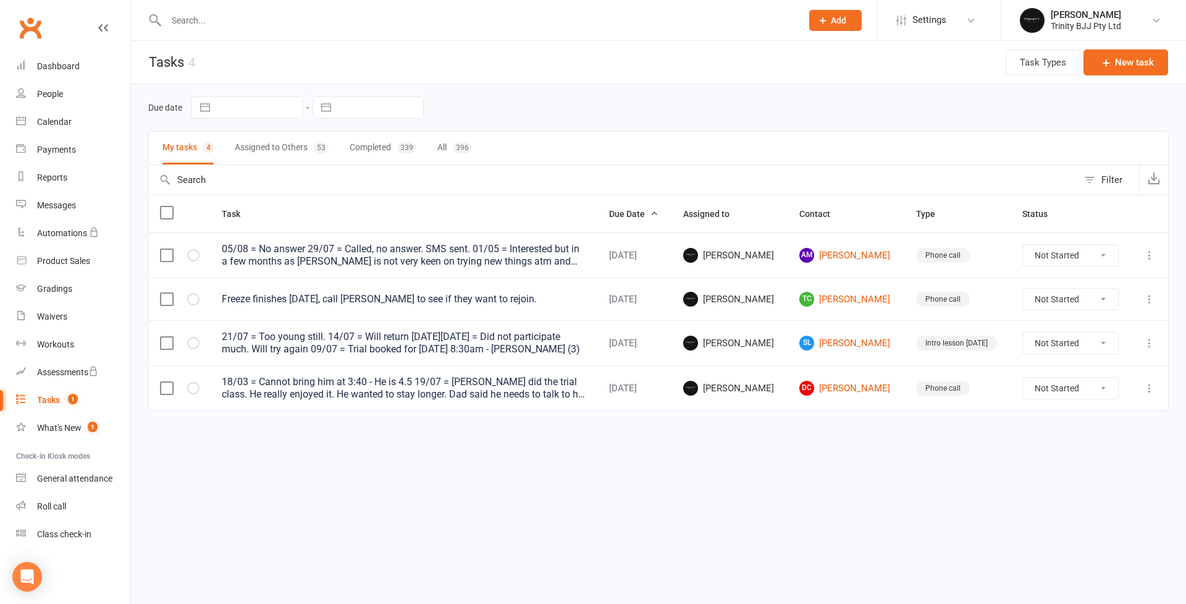
click at [1149, 256] on icon at bounding box center [1149, 255] width 12 height 12
click at [1067, 299] on link "Edit" at bounding box center [1095, 304] width 122 height 25
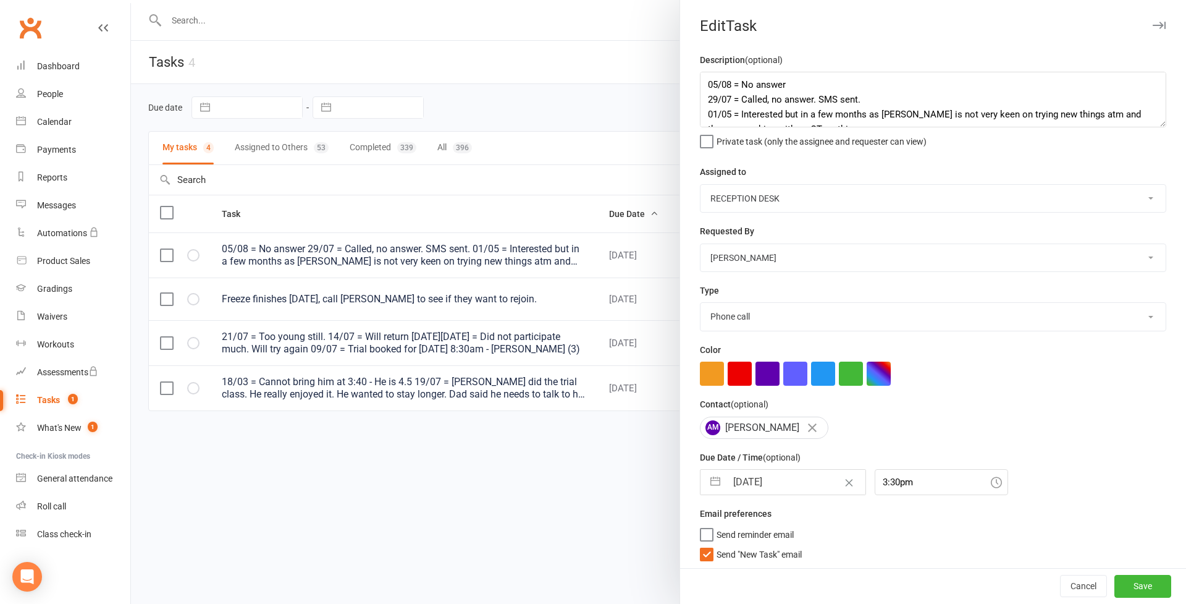
click at [1147, 600] on div "Cancel Save" at bounding box center [933, 585] width 506 height 35
click at [1145, 593] on button "Save" at bounding box center [1142, 586] width 57 height 22
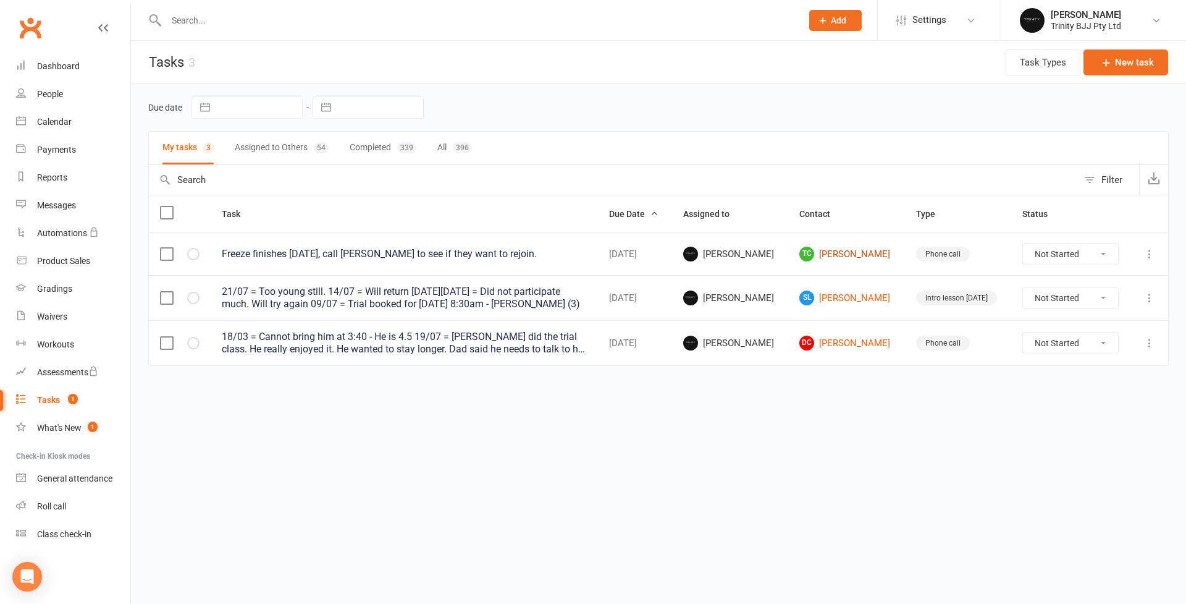
click at [861, 259] on link "[PERSON_NAME]" at bounding box center [846, 253] width 95 height 15
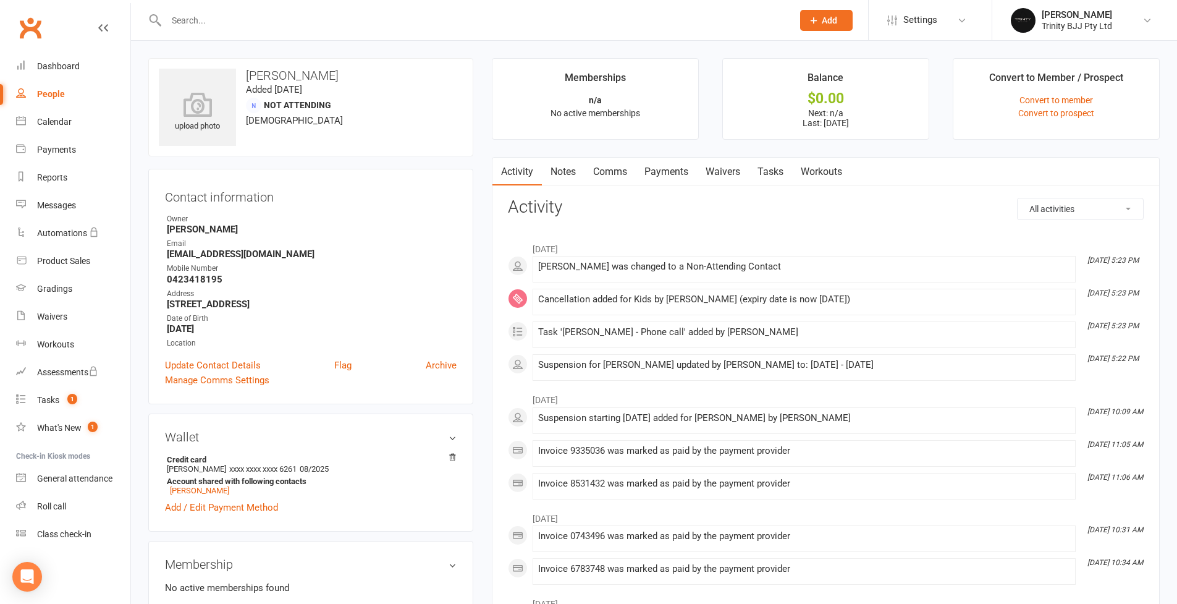
click at [773, 174] on link "Tasks" at bounding box center [770, 172] width 43 height 28
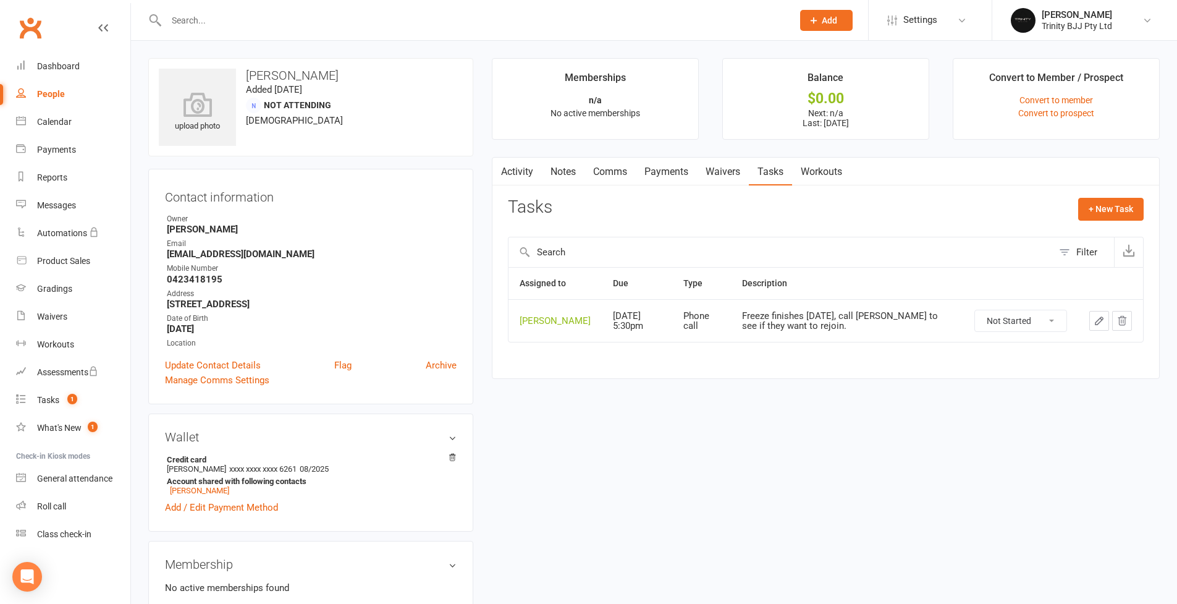
click at [1101, 322] on icon "button" at bounding box center [1098, 320] width 11 height 11
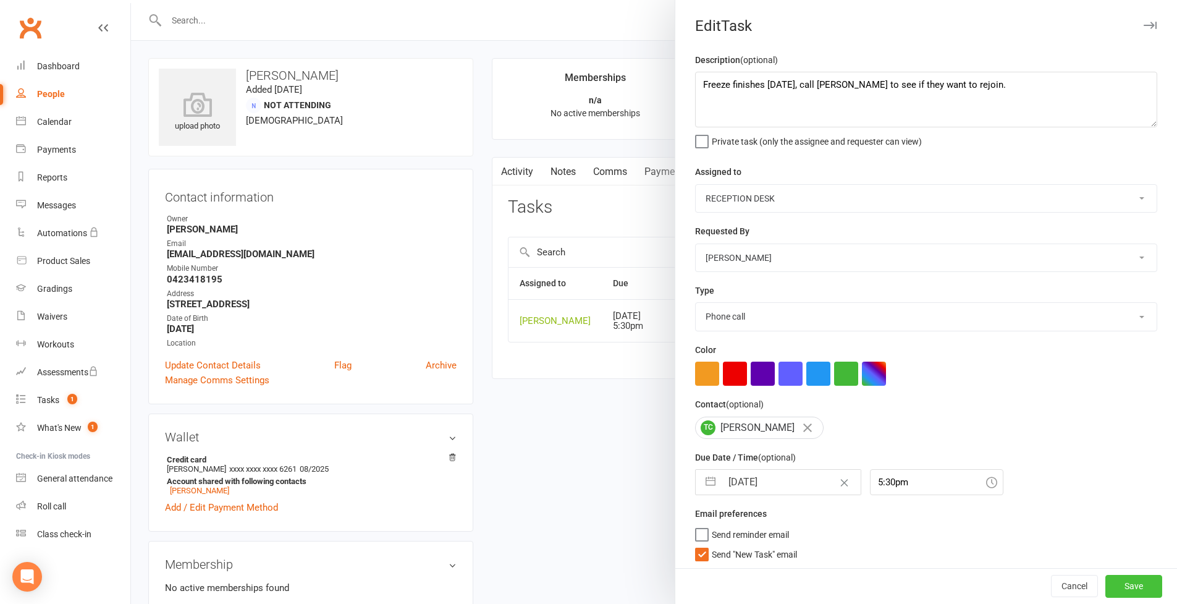
click at [1137, 591] on button "Save" at bounding box center [1133, 586] width 57 height 22
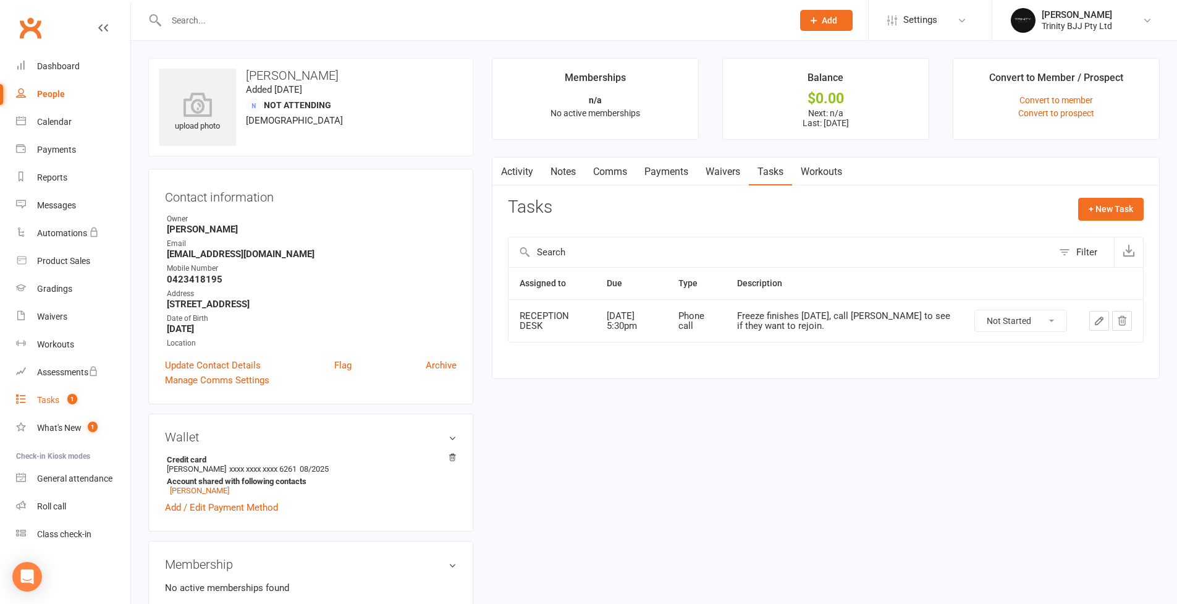
click at [42, 391] on link "Tasks 1" at bounding box center [73, 400] width 114 height 28
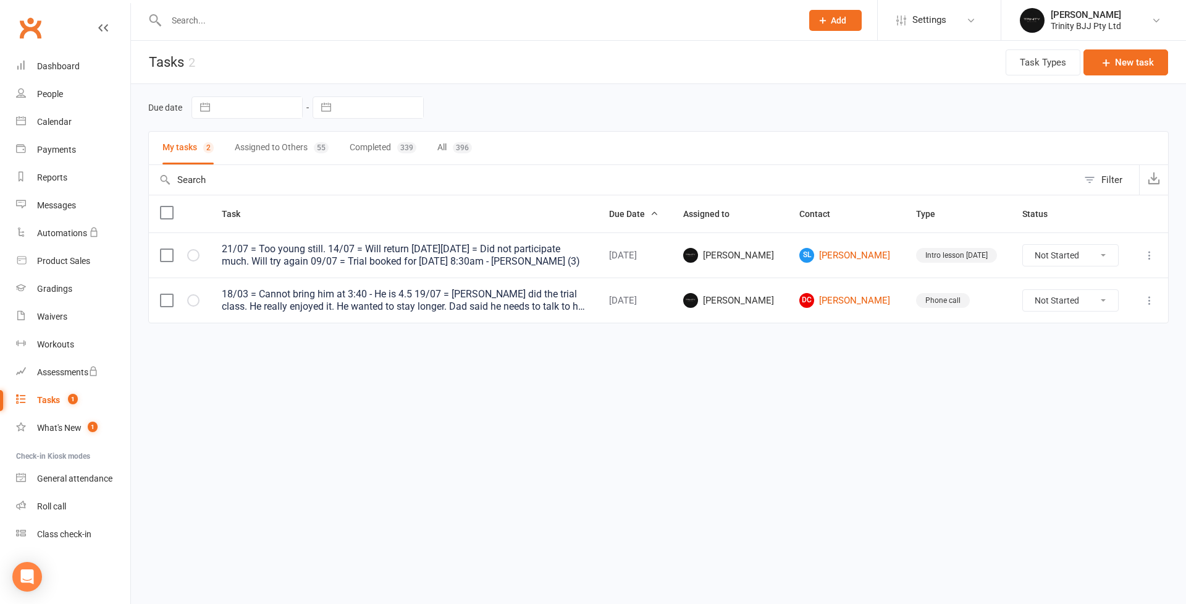
click at [1152, 256] on icon at bounding box center [1149, 255] width 12 height 12
click at [1061, 303] on link "Edit" at bounding box center [1095, 304] width 122 height 25
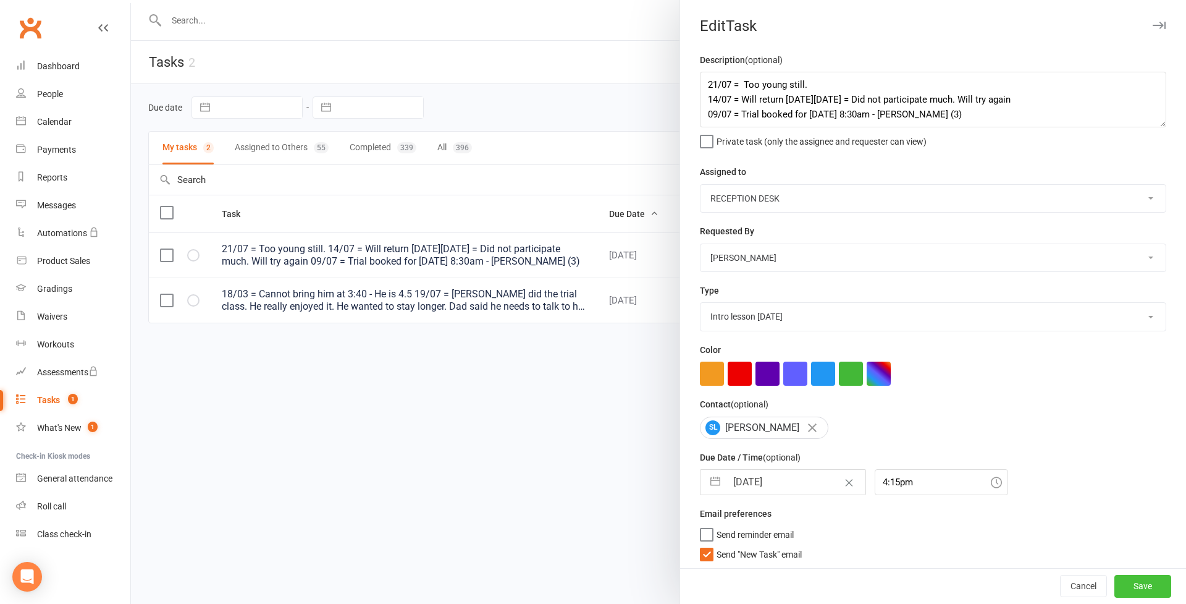
click at [1144, 585] on button "Save" at bounding box center [1142, 586] width 57 height 22
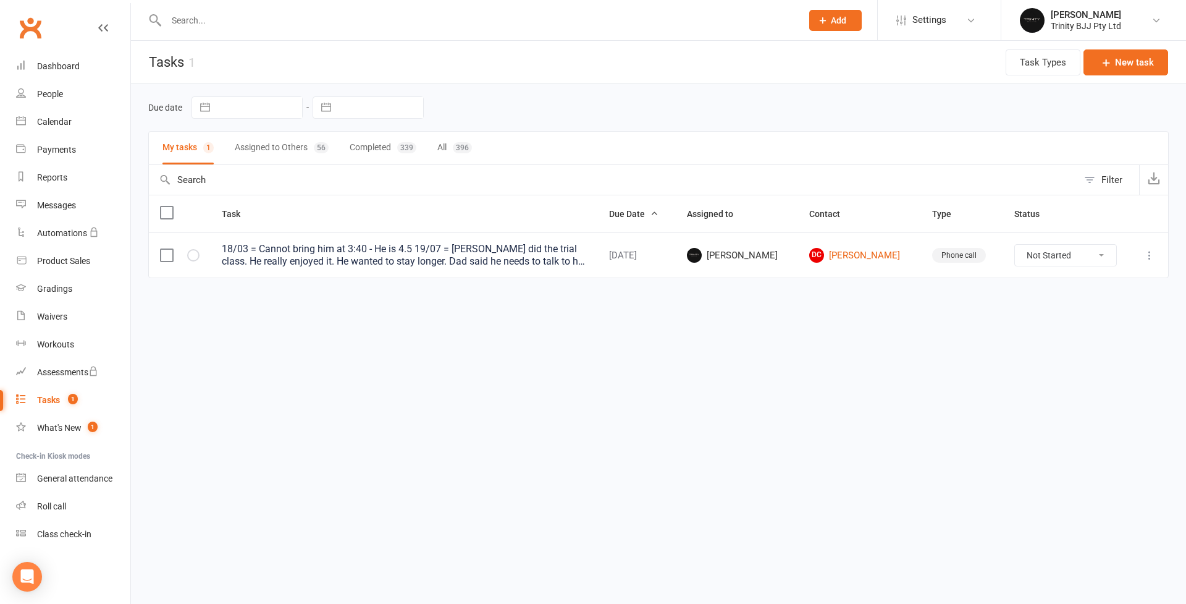
drag, startPoint x: 1165, startPoint y: 255, endPoint x: 1155, endPoint y: 262, distance: 12.0
click at [1165, 255] on td at bounding box center [1148, 254] width 40 height 45
click at [1154, 261] on button at bounding box center [1149, 255] width 15 height 15
click at [1097, 302] on link "Edit" at bounding box center [1095, 304] width 122 height 25
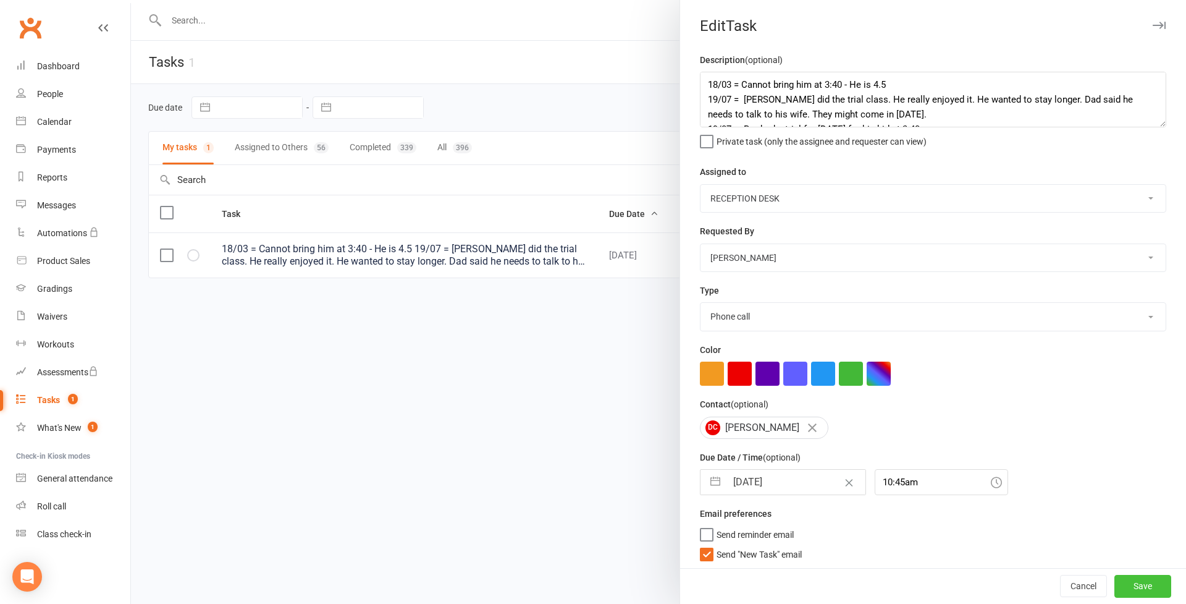
click at [1147, 594] on button "Save" at bounding box center [1142, 586] width 57 height 22
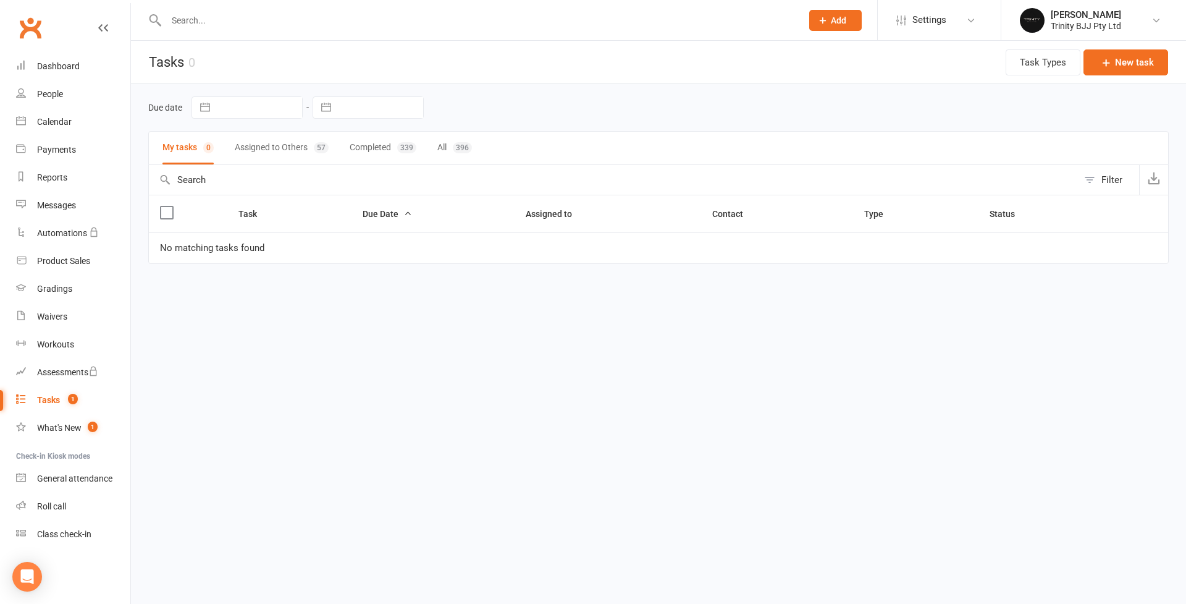
click at [263, 151] on button "Assigned to Others 57" at bounding box center [282, 148] width 94 height 33
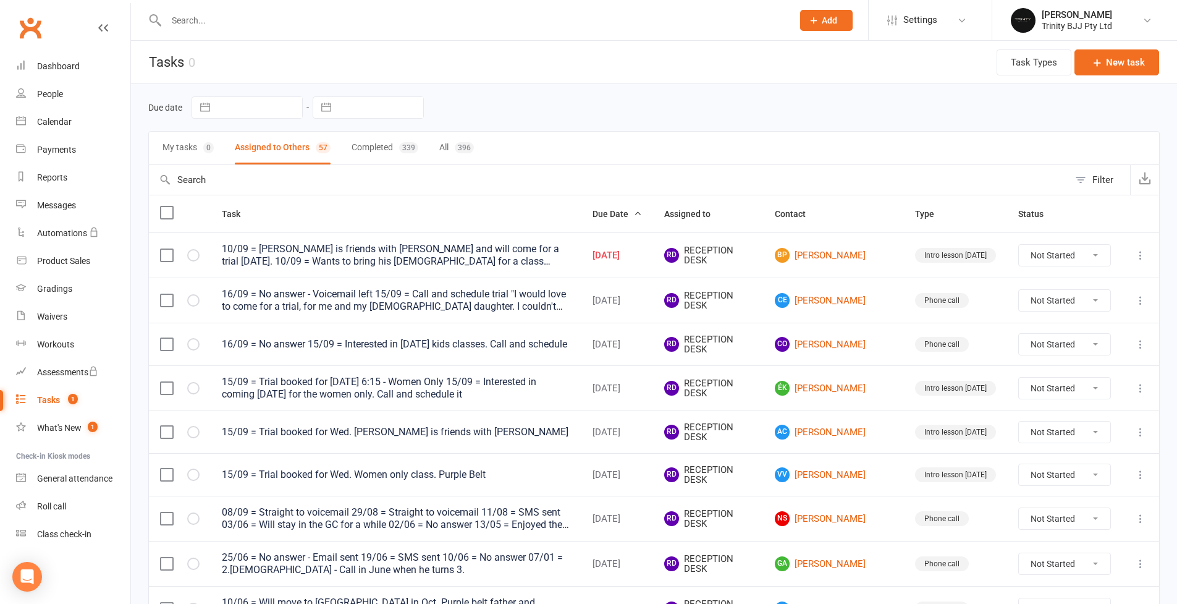
click at [321, 109] on button "button" at bounding box center [326, 107] width 22 height 21
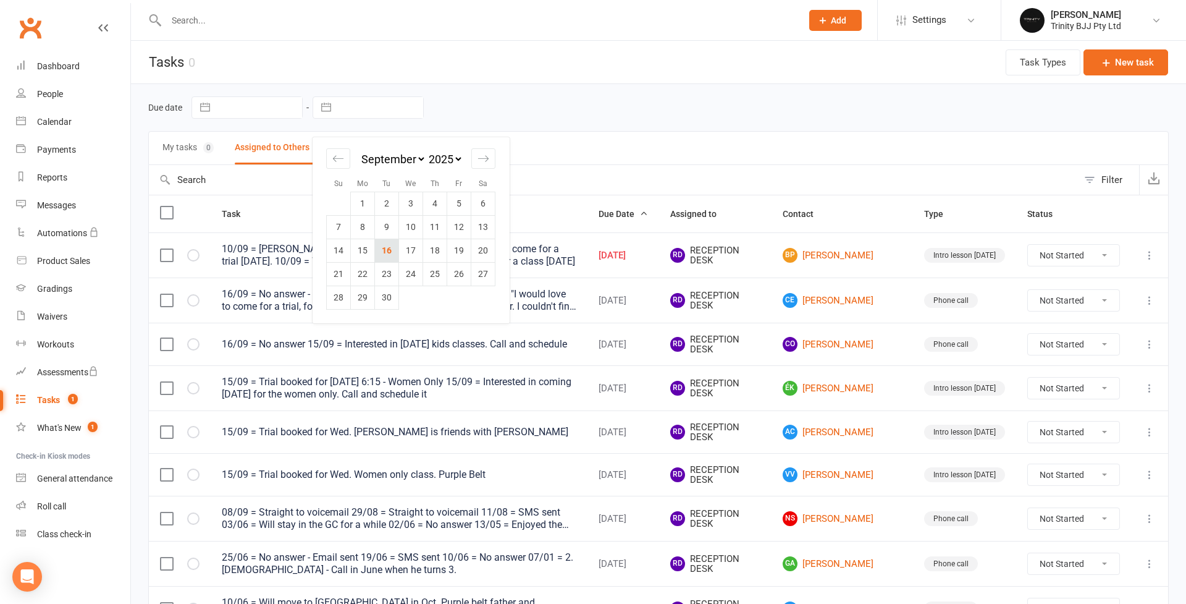
click at [386, 256] on td "16" at bounding box center [387, 249] width 24 height 23
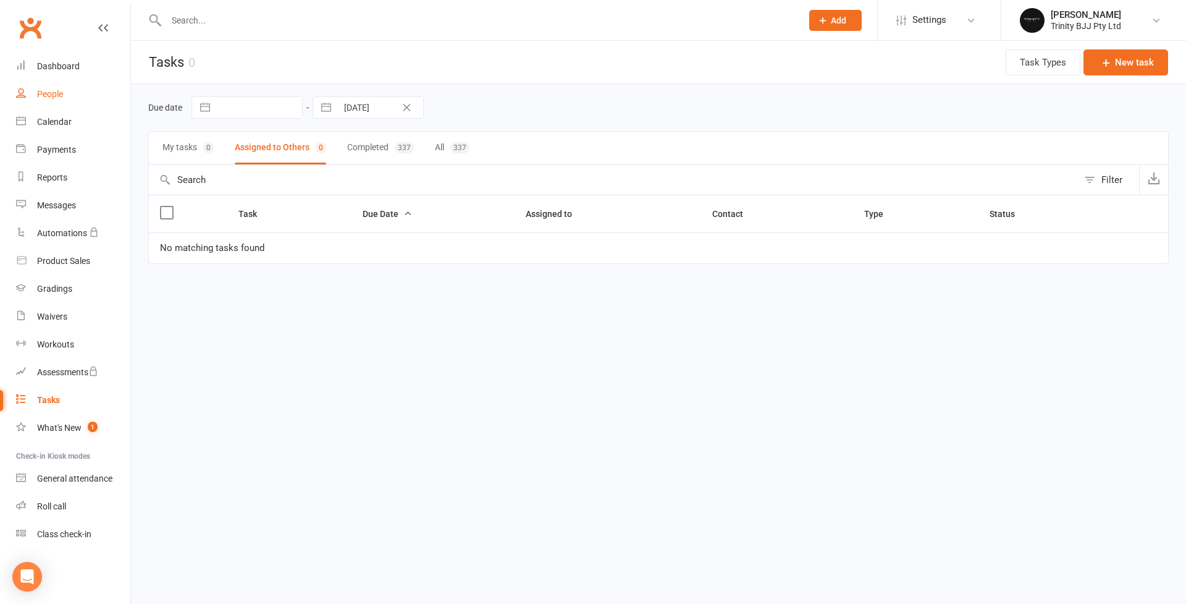
click at [48, 90] on div "People" at bounding box center [50, 94] width 26 height 10
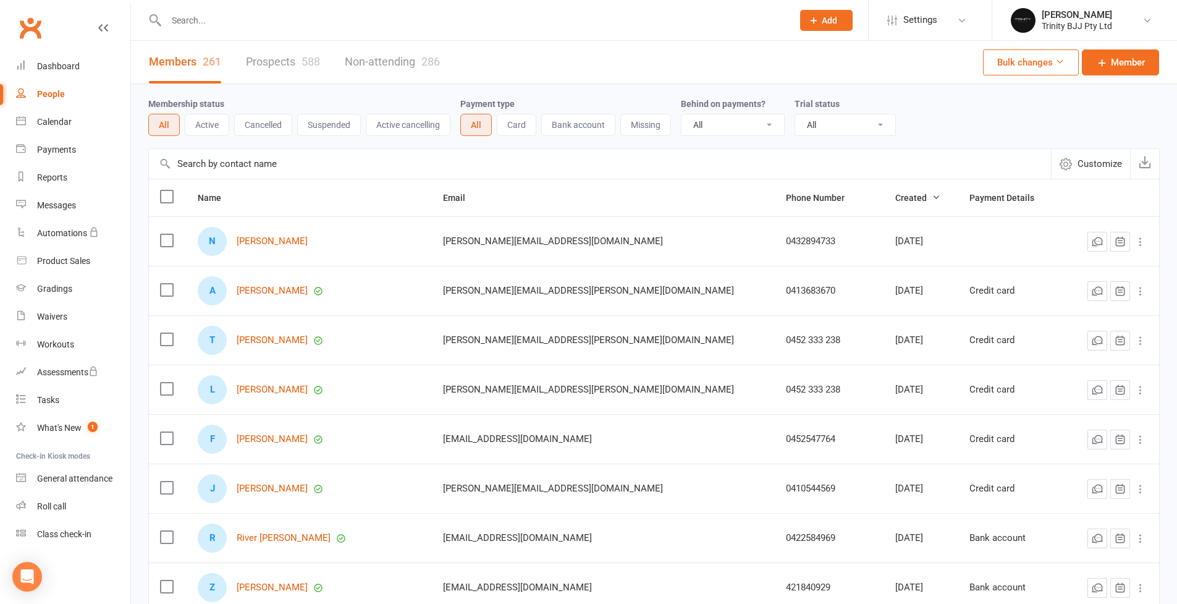
click at [244, 162] on input "text" at bounding box center [600, 164] width 902 height 30
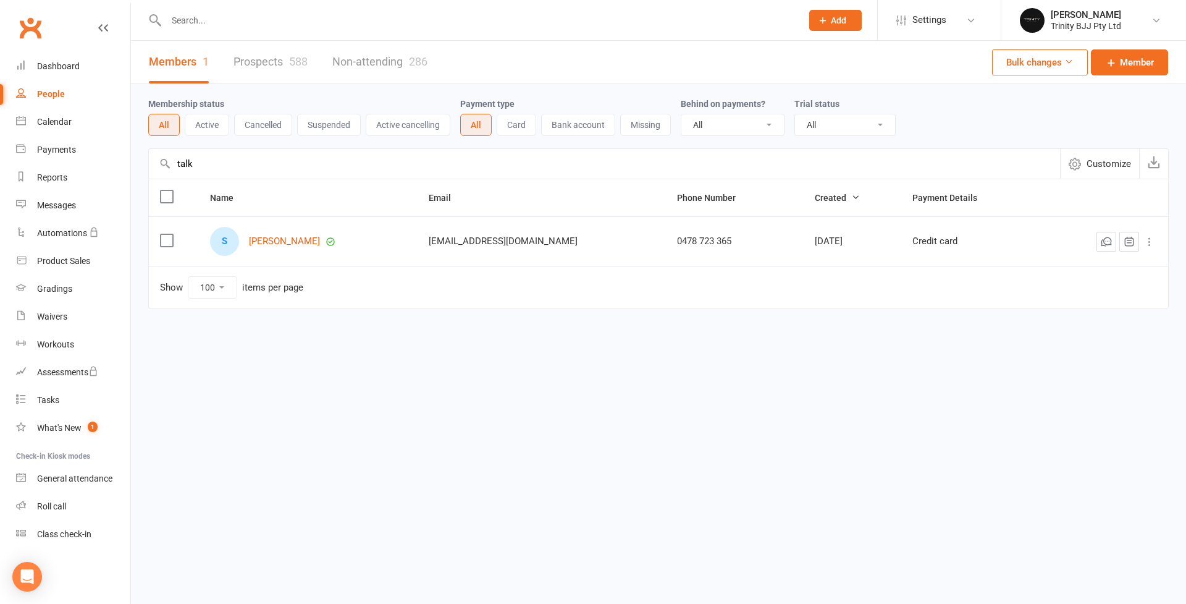
drag, startPoint x: 244, startPoint y: 162, endPoint x: 305, endPoint y: 243, distance: 101.6
click at [305, 243] on link "[PERSON_NAME]" at bounding box center [284, 241] width 71 height 11
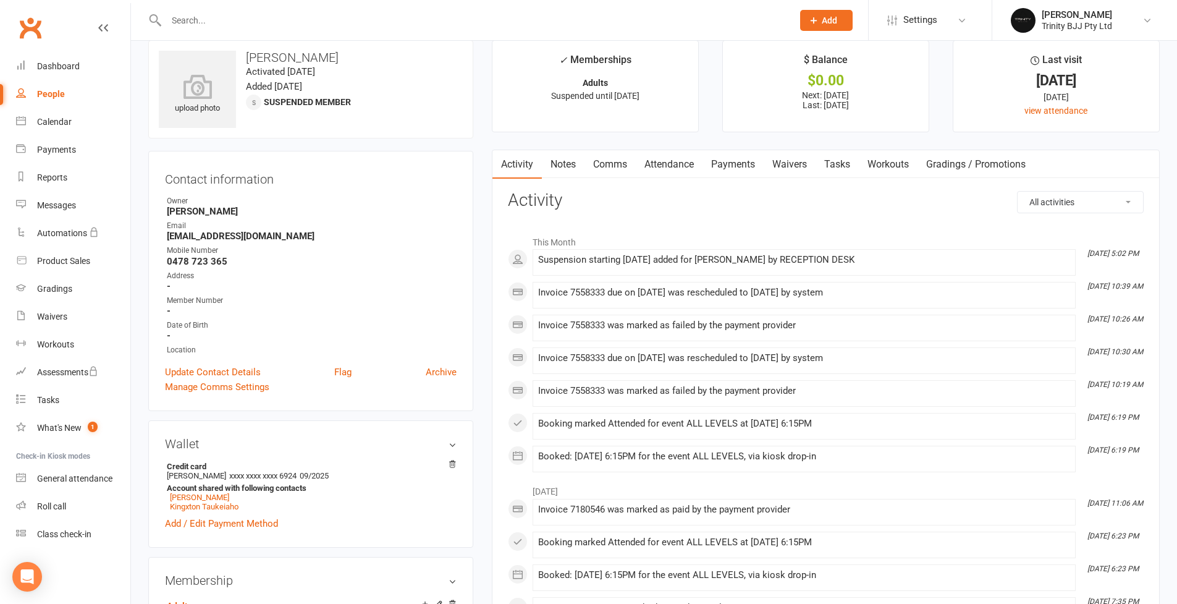
scroll to position [83, 0]
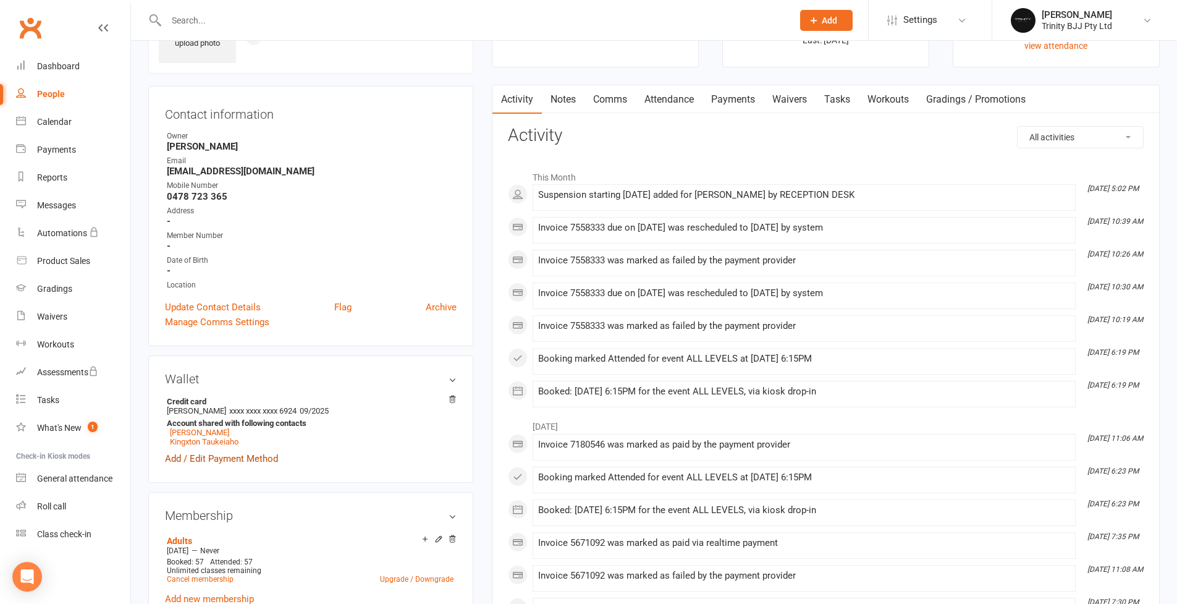
click at [257, 458] on link "Add / Edit Payment Method" at bounding box center [221, 458] width 113 height 15
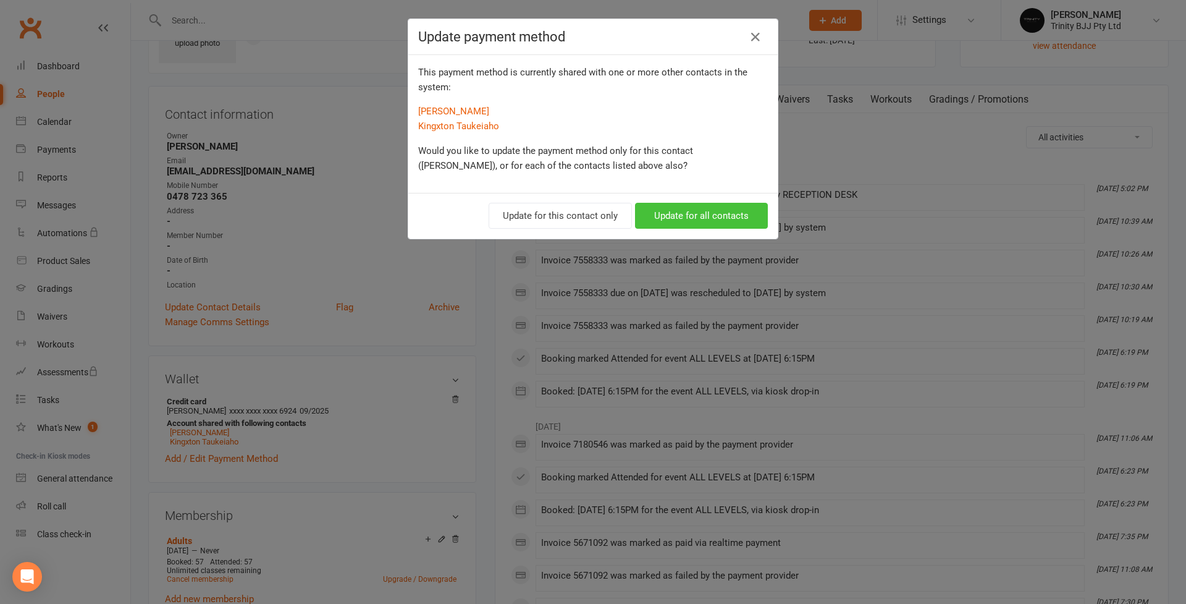
click at [709, 213] on button "Update for all contacts" at bounding box center [701, 216] width 133 height 26
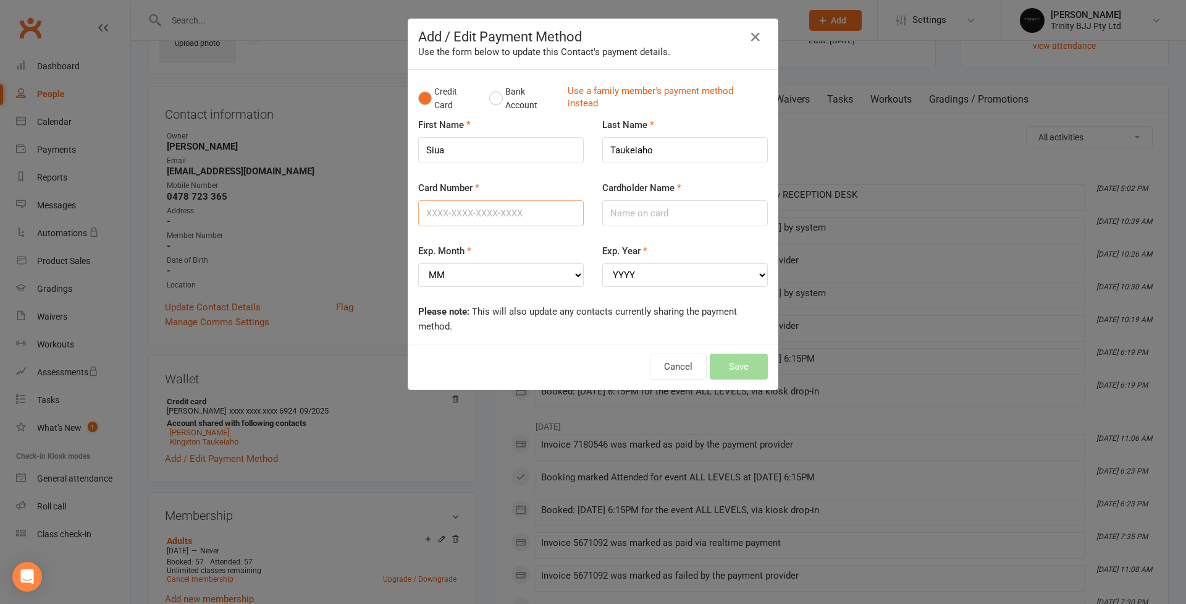
click at [537, 216] on input "Card Number" at bounding box center [501, 213] width 166 height 26
click at [528, 201] on input "Card Number" at bounding box center [501, 213] width 166 height 26
click at [534, 204] on input "Card Number" at bounding box center [501, 213] width 166 height 26
click at [639, 219] on input "Cardholder Name" at bounding box center [685, 213] width 166 height 26
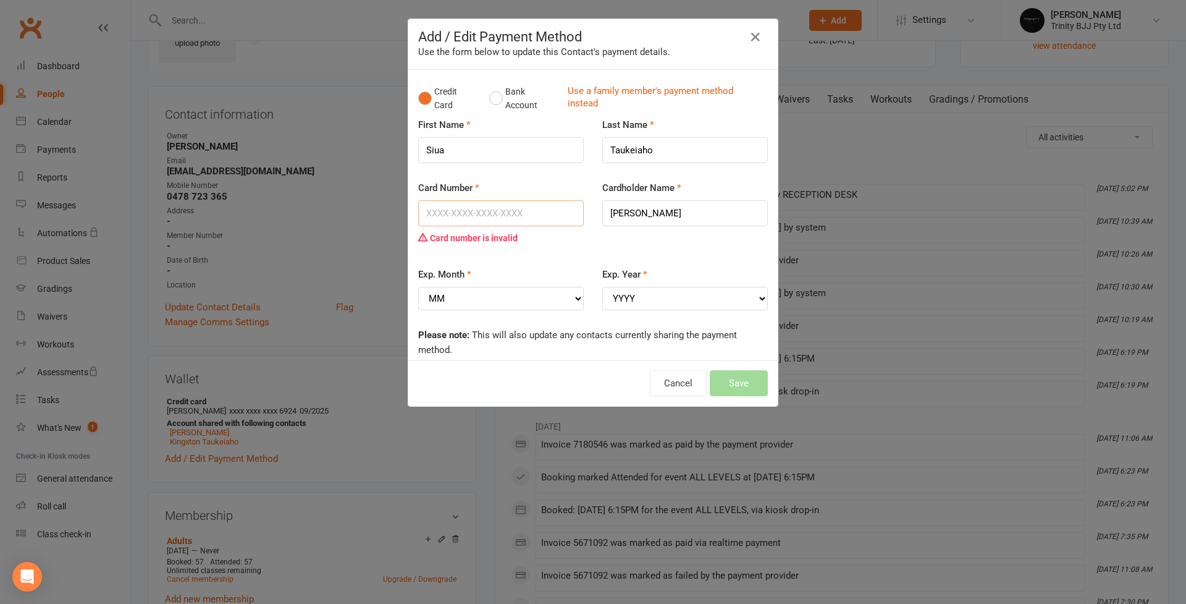
click at [503, 207] on input "Card Number" at bounding box center [501, 213] width 166 height 26
click at [435, 213] on input "Card Number" at bounding box center [501, 213] width 166 height 26
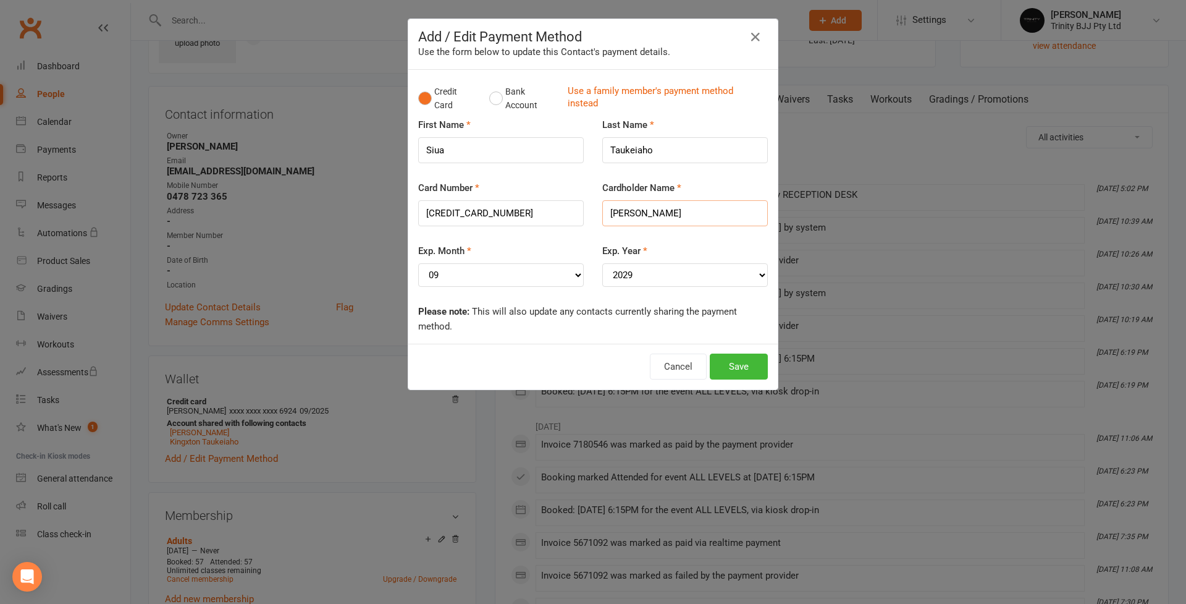
click at [605, 212] on input "[PERSON_NAME]" at bounding box center [685, 213] width 166 height 26
click at [749, 366] on button "Save" at bounding box center [739, 366] width 58 height 26
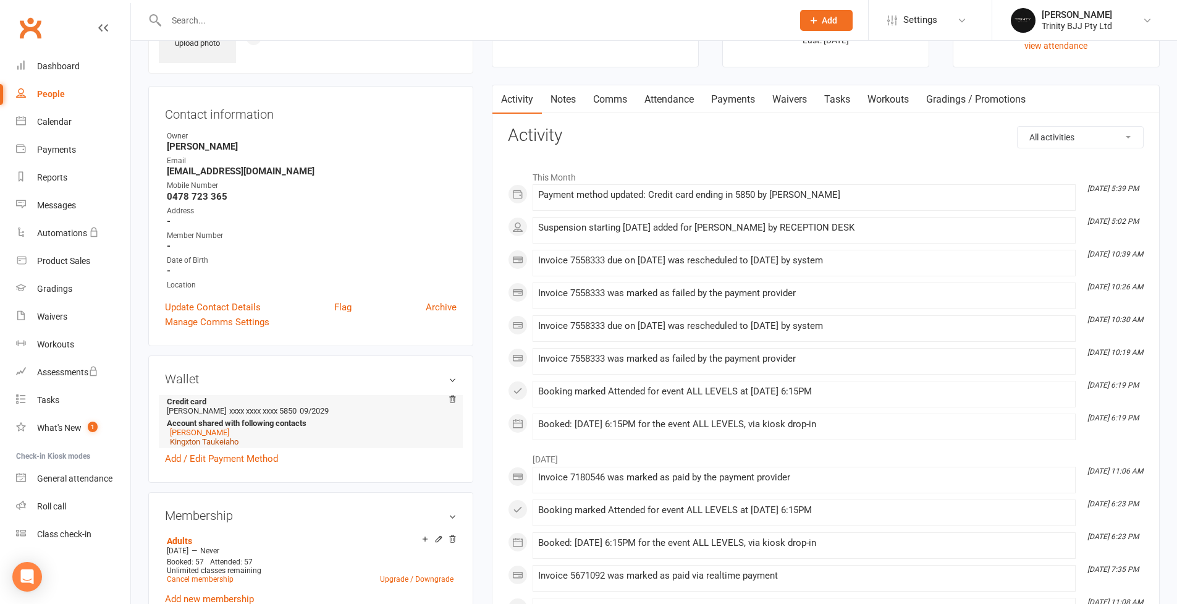
click at [219, 441] on link "Kingxton Taukeiaho" at bounding box center [204, 441] width 69 height 9
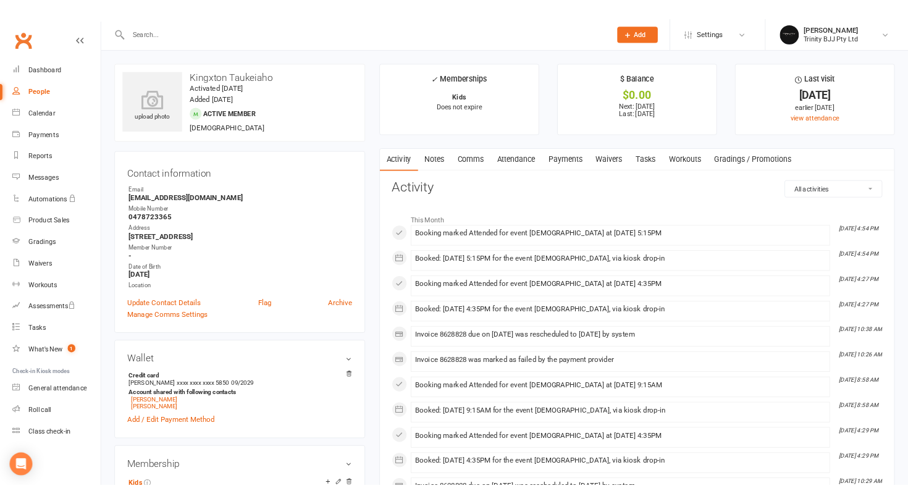
scroll to position [11, 0]
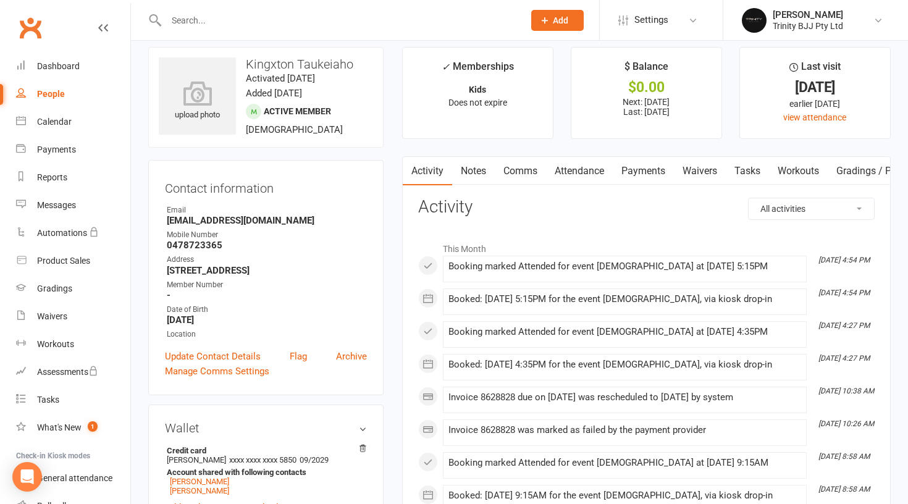
click at [203, 12] on input "text" at bounding box center [338, 20] width 353 height 17
